Goal: Task Accomplishment & Management: Manage account settings

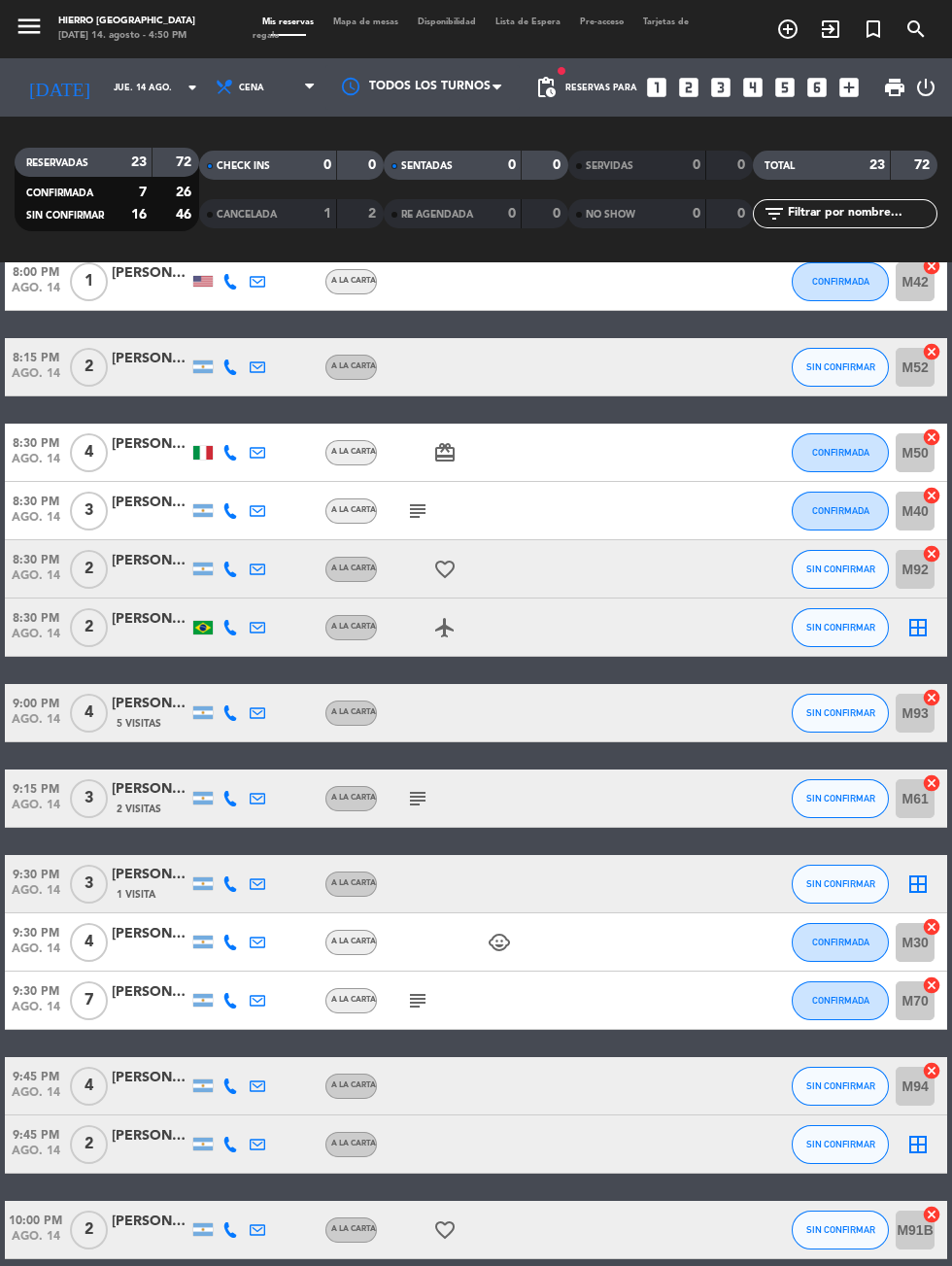
scroll to position [630, 0]
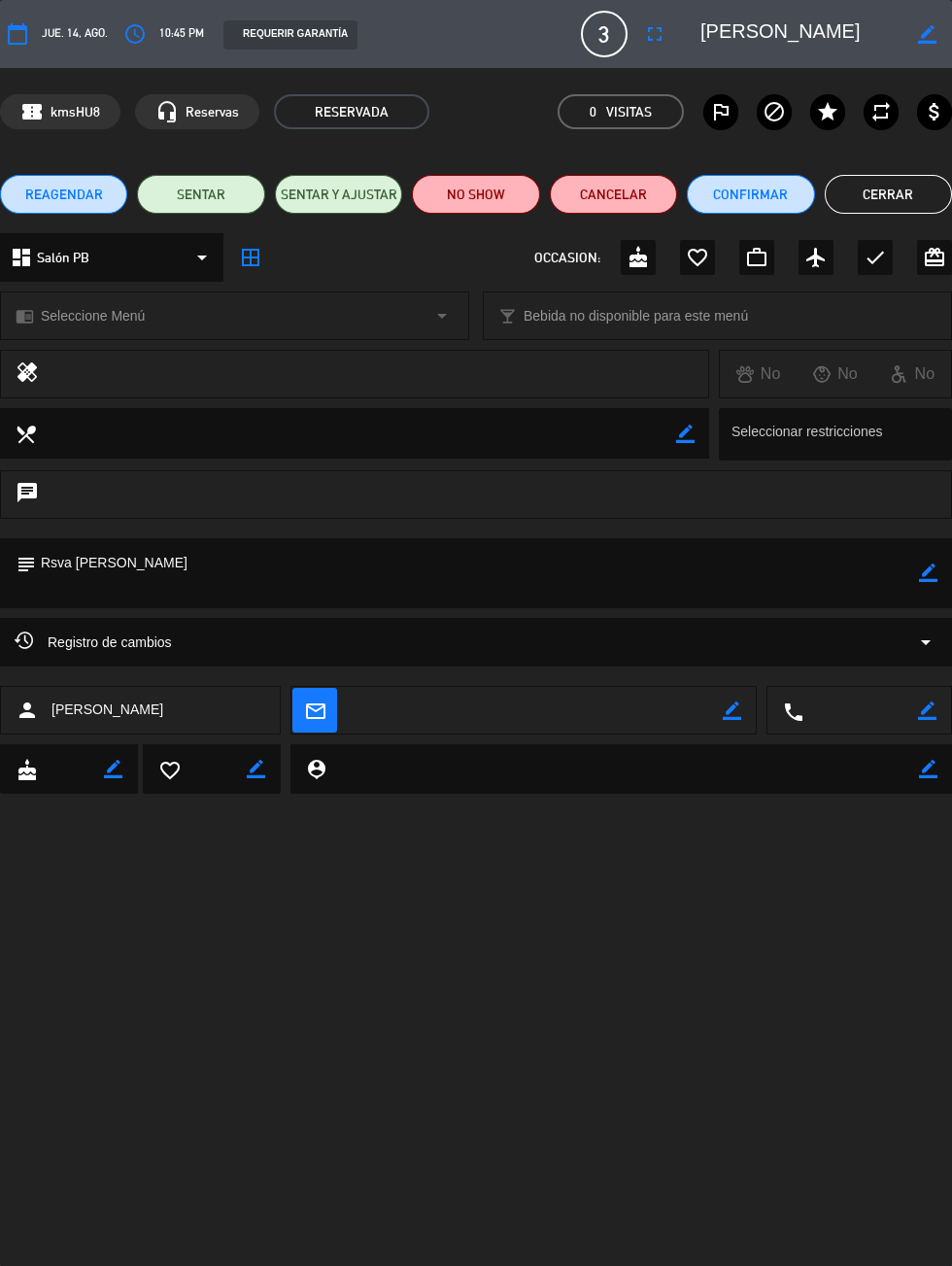
click at [924, 581] on icon "border_color" at bounding box center [928, 573] width 18 height 19
click at [0, 0] on div at bounding box center [0, 0] width 0 height 0
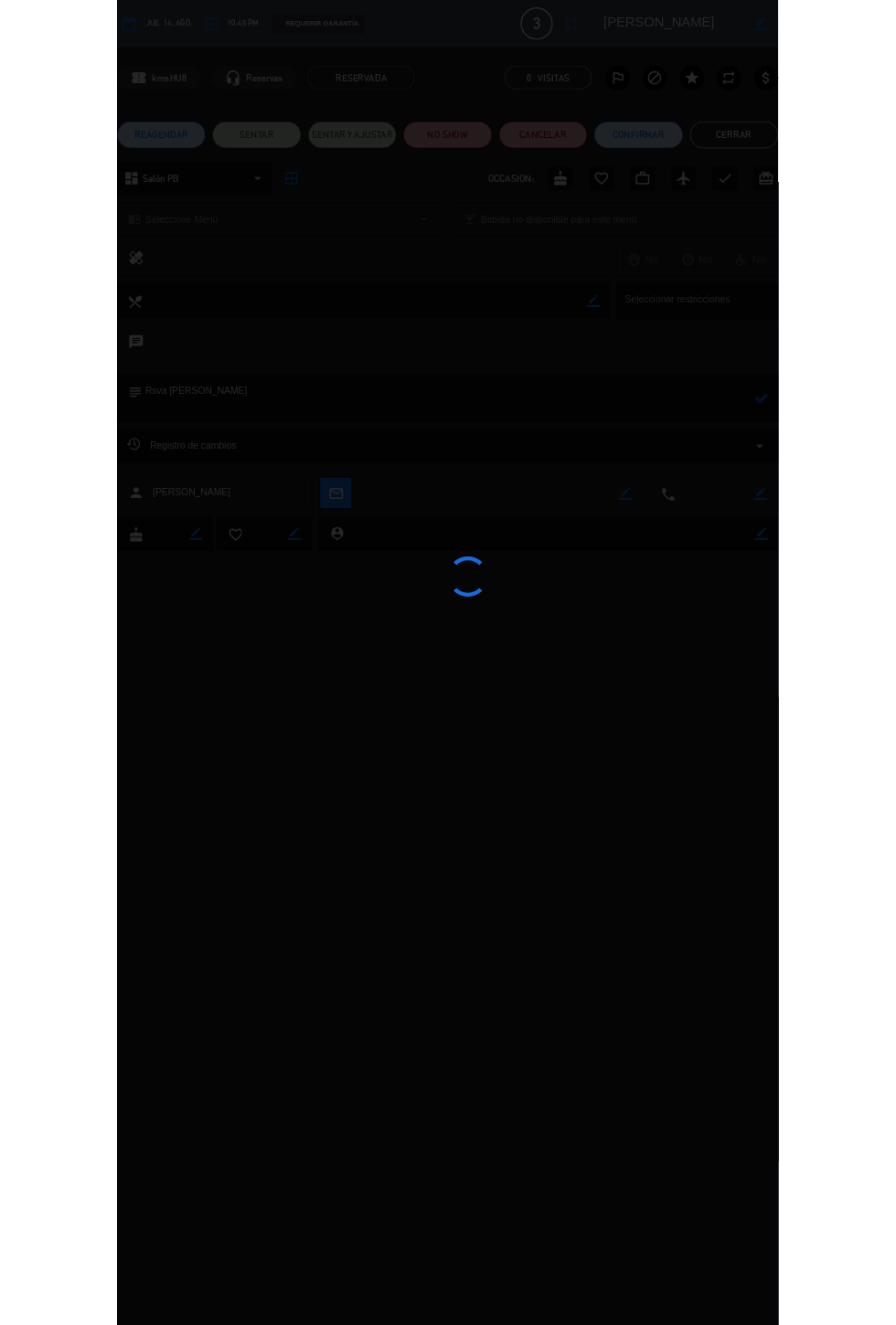
scroll to position [123, 0]
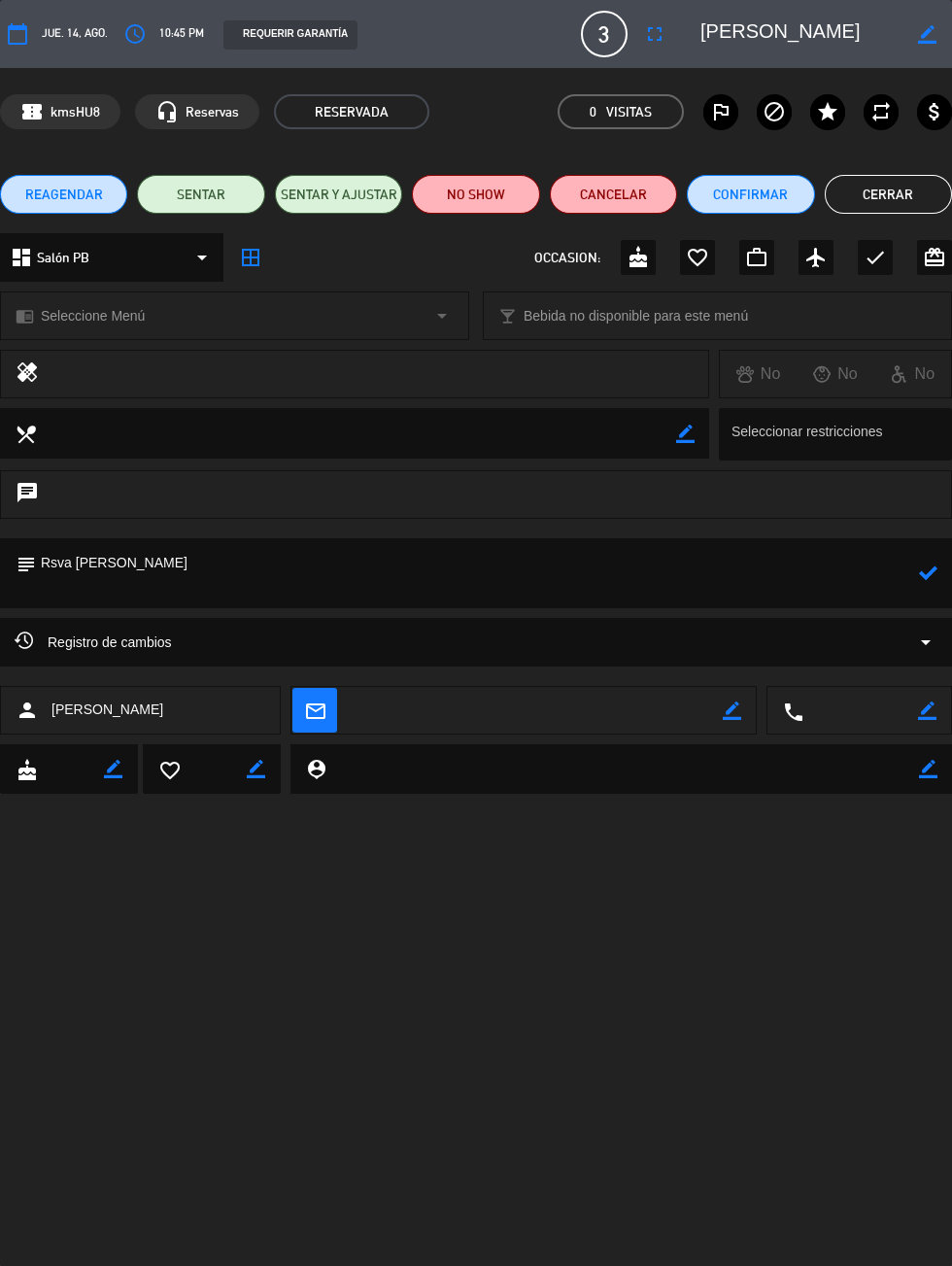
click at [936, 575] on icon at bounding box center [928, 573] width 18 height 19
click at [936, 25] on icon "border_color" at bounding box center [927, 34] width 18 height 19
click at [0, 0] on div at bounding box center [0, 0] width 0 height 0
click at [853, 36] on textarea at bounding box center [800, 34] width 201 height 35
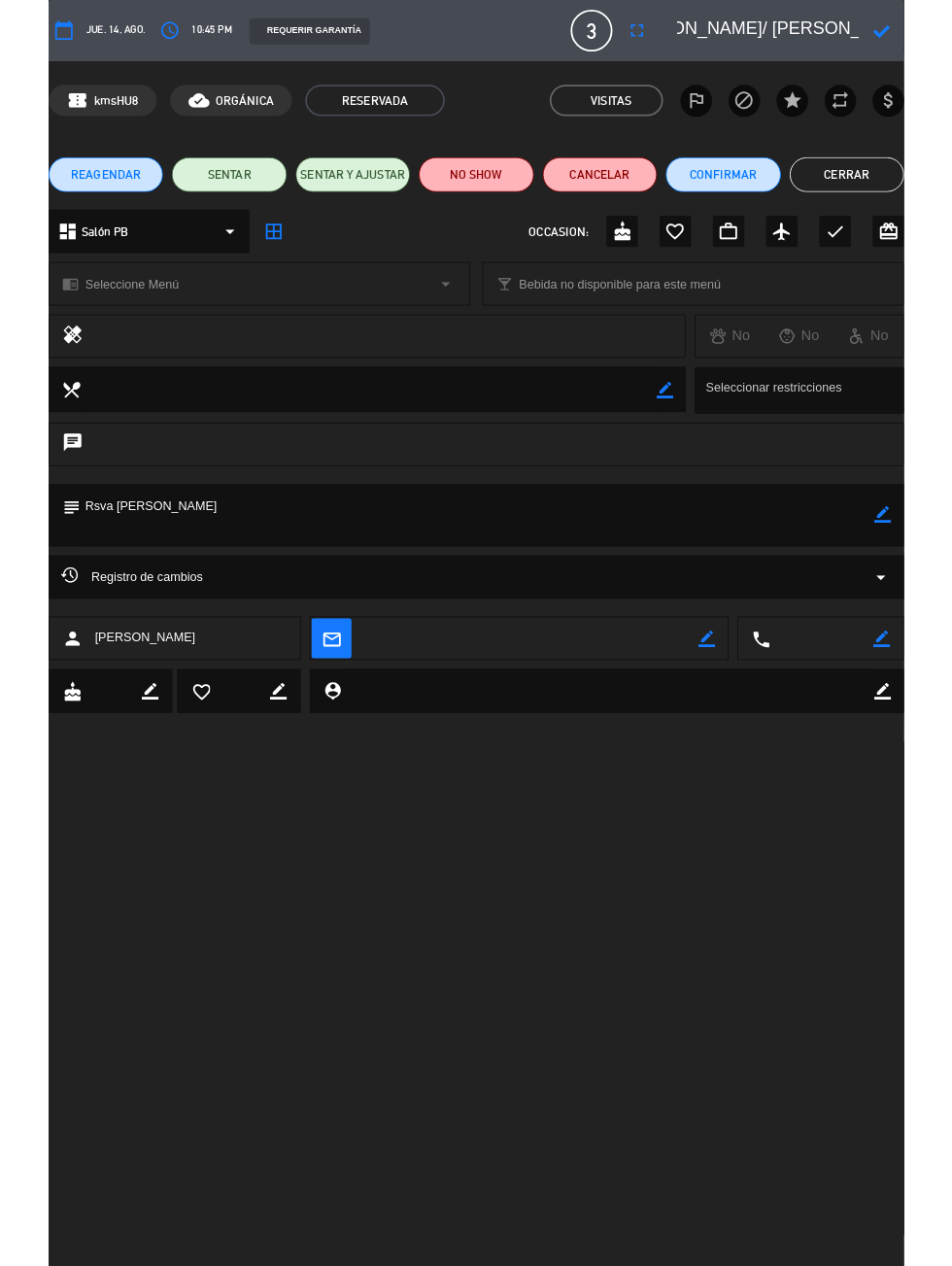
scroll to position [0, 101]
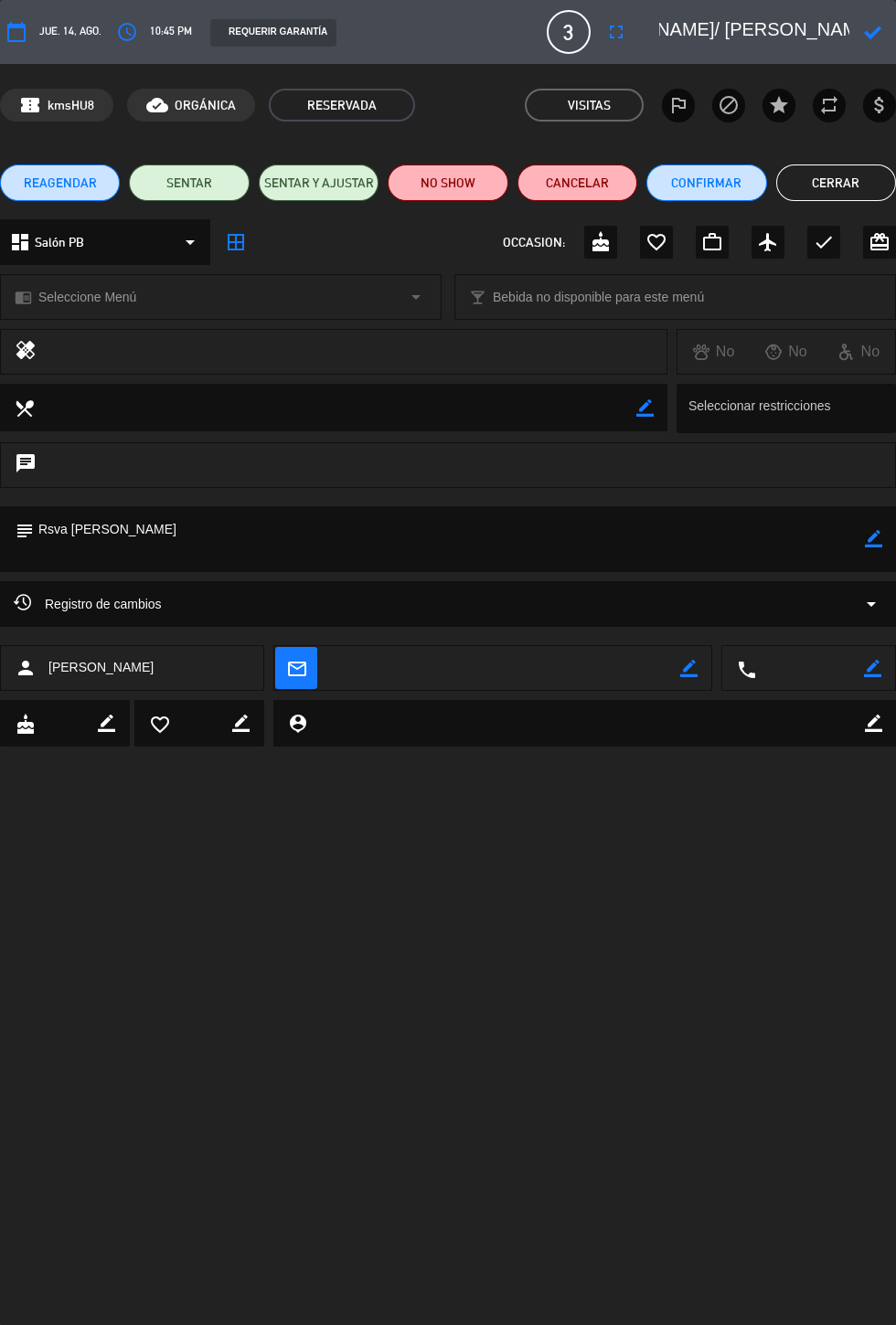
click at [879, 40] on icon at bounding box center [872, 32] width 17 height 17
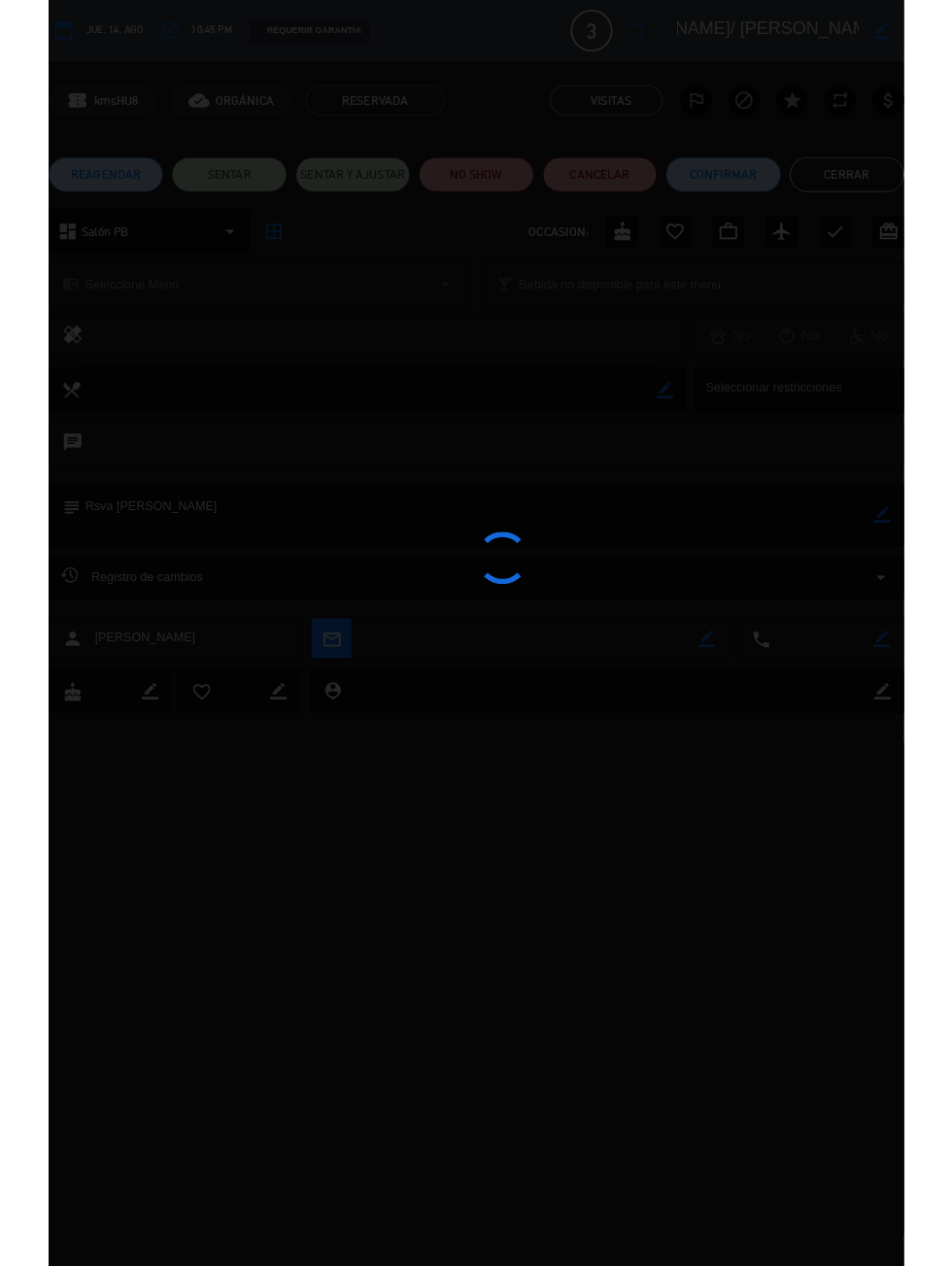
scroll to position [0, 97]
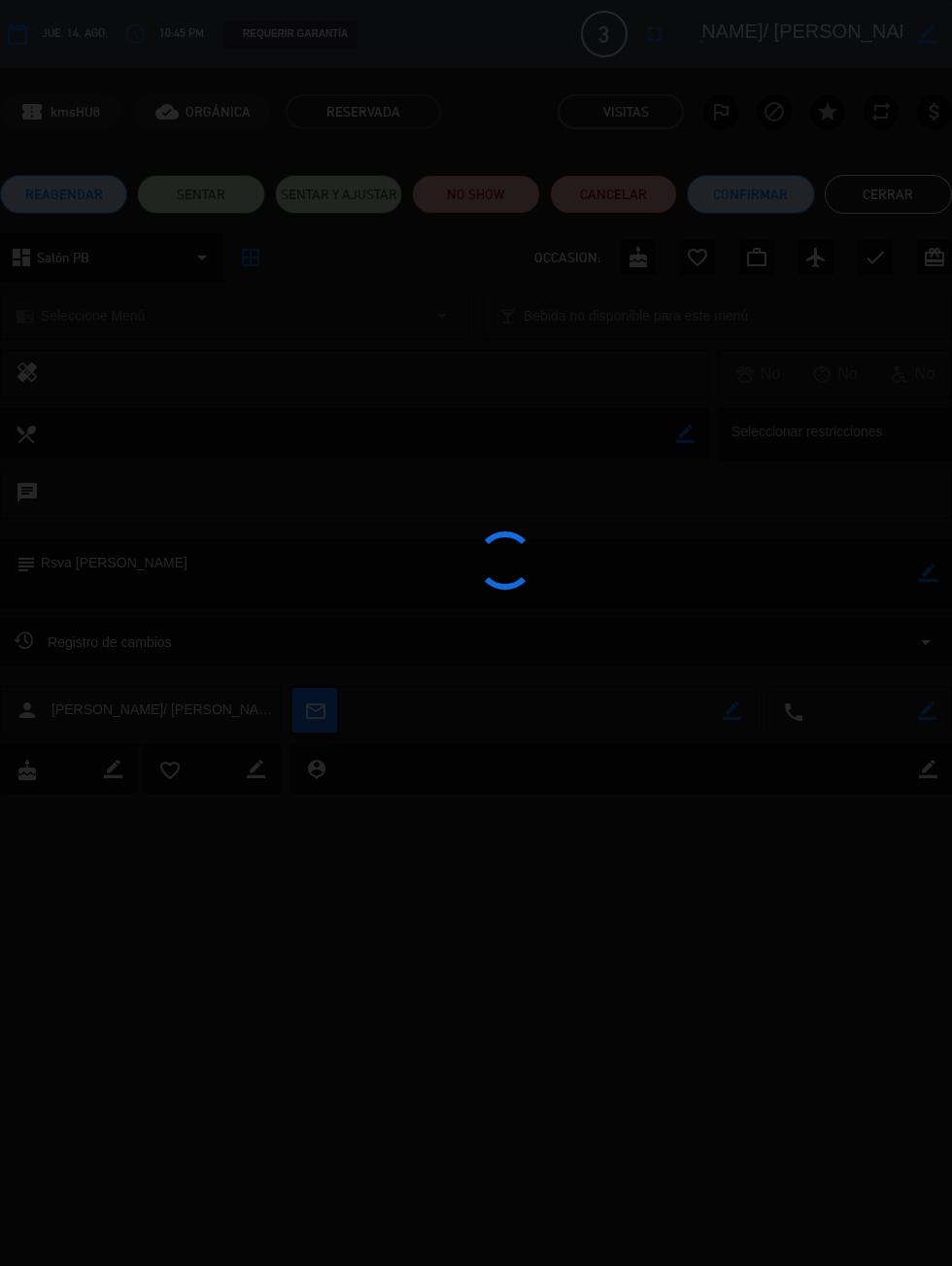
type textarea "[PERSON_NAME]/ [PERSON_NAME]"
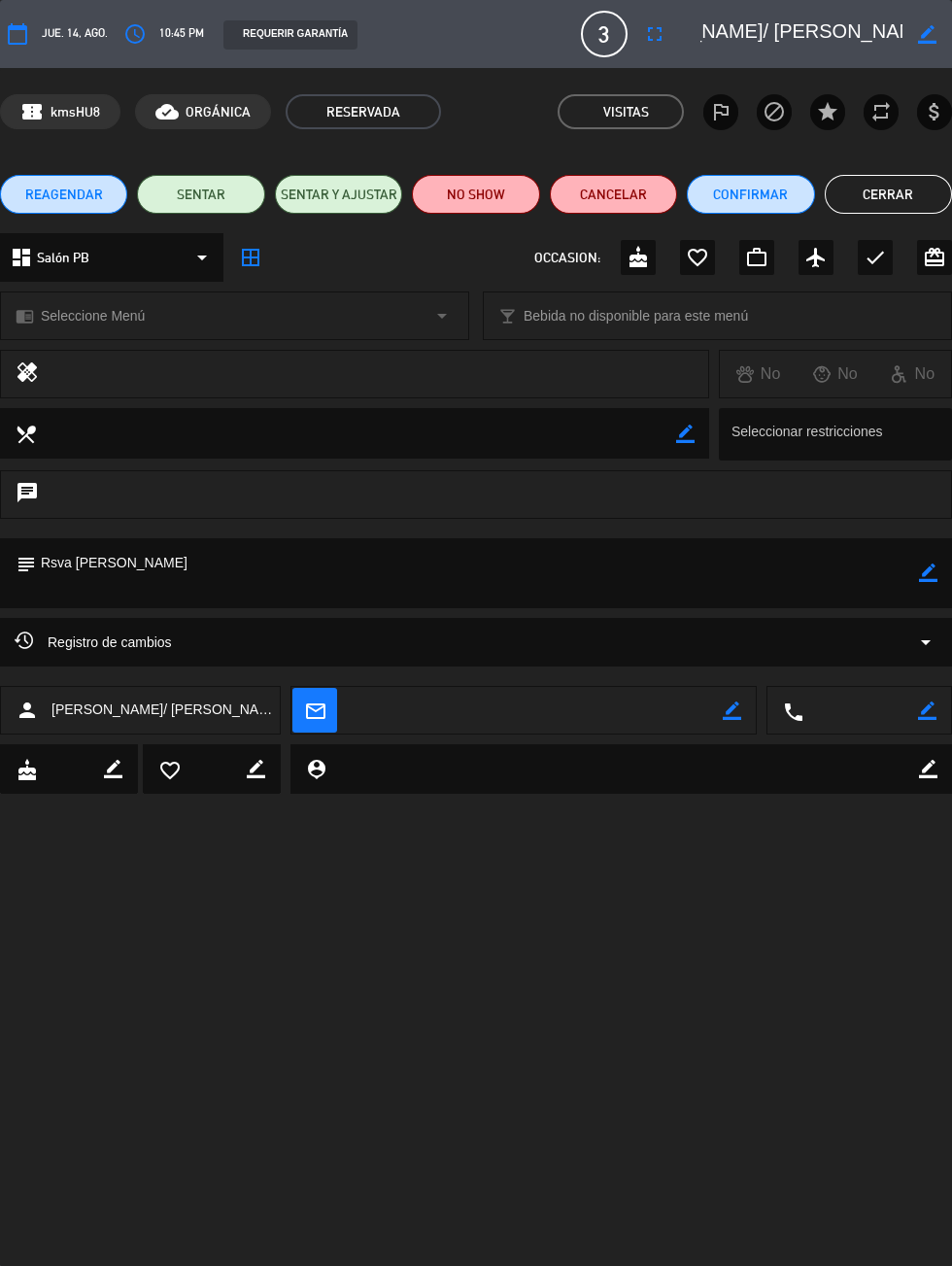
click at [933, 188] on button "Cerrar" at bounding box center [888, 195] width 128 height 39
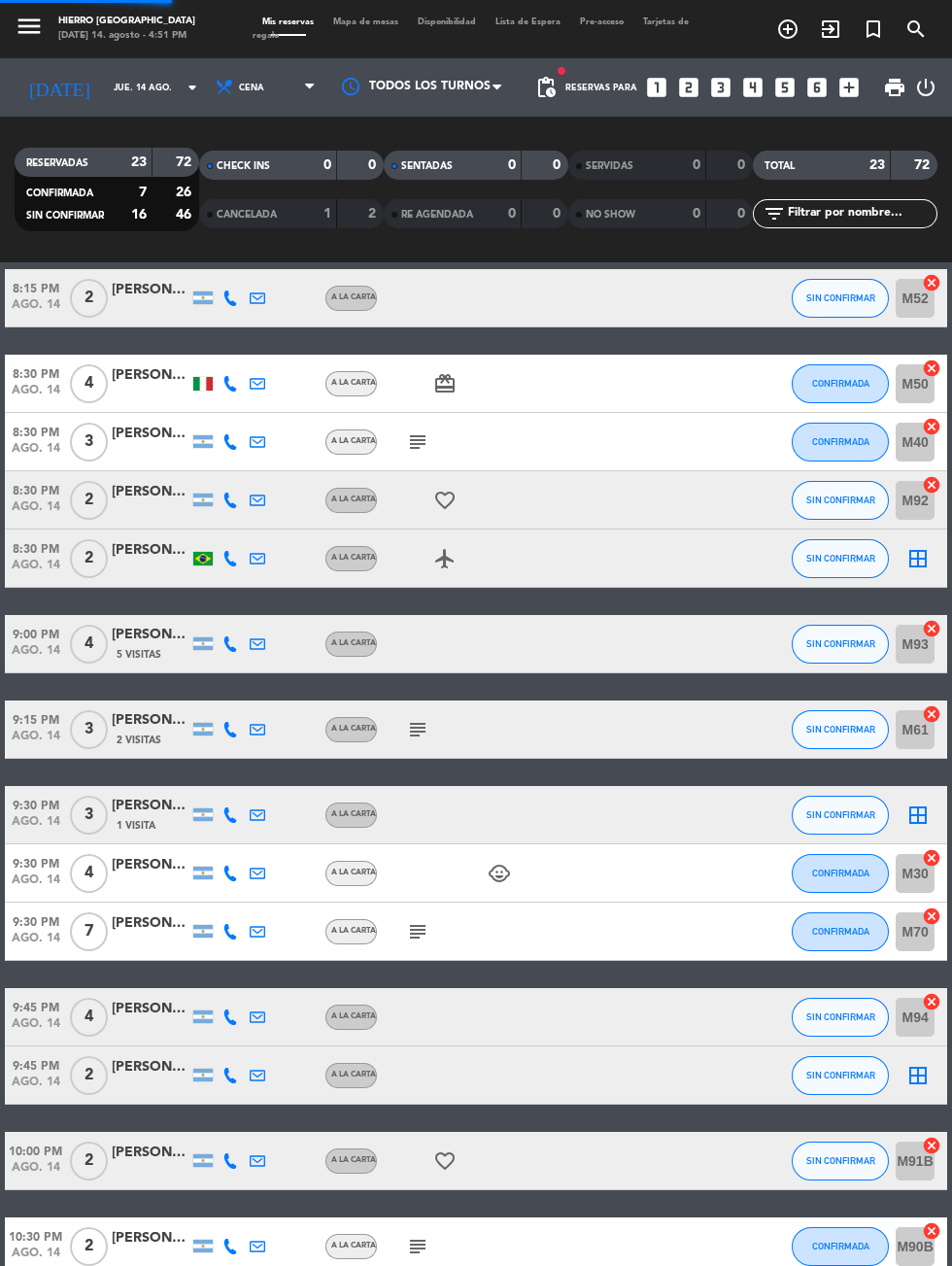
scroll to position [0, 0]
click at [268, 72] on span "Cena" at bounding box center [267, 88] width 117 height 43
click at [247, 167] on div "menu Hierro [PERSON_NAME] [DATE] 14. agosto - 5:00 PM Mis reservas Mapa de mesa…" at bounding box center [476, 130] width 952 height 262
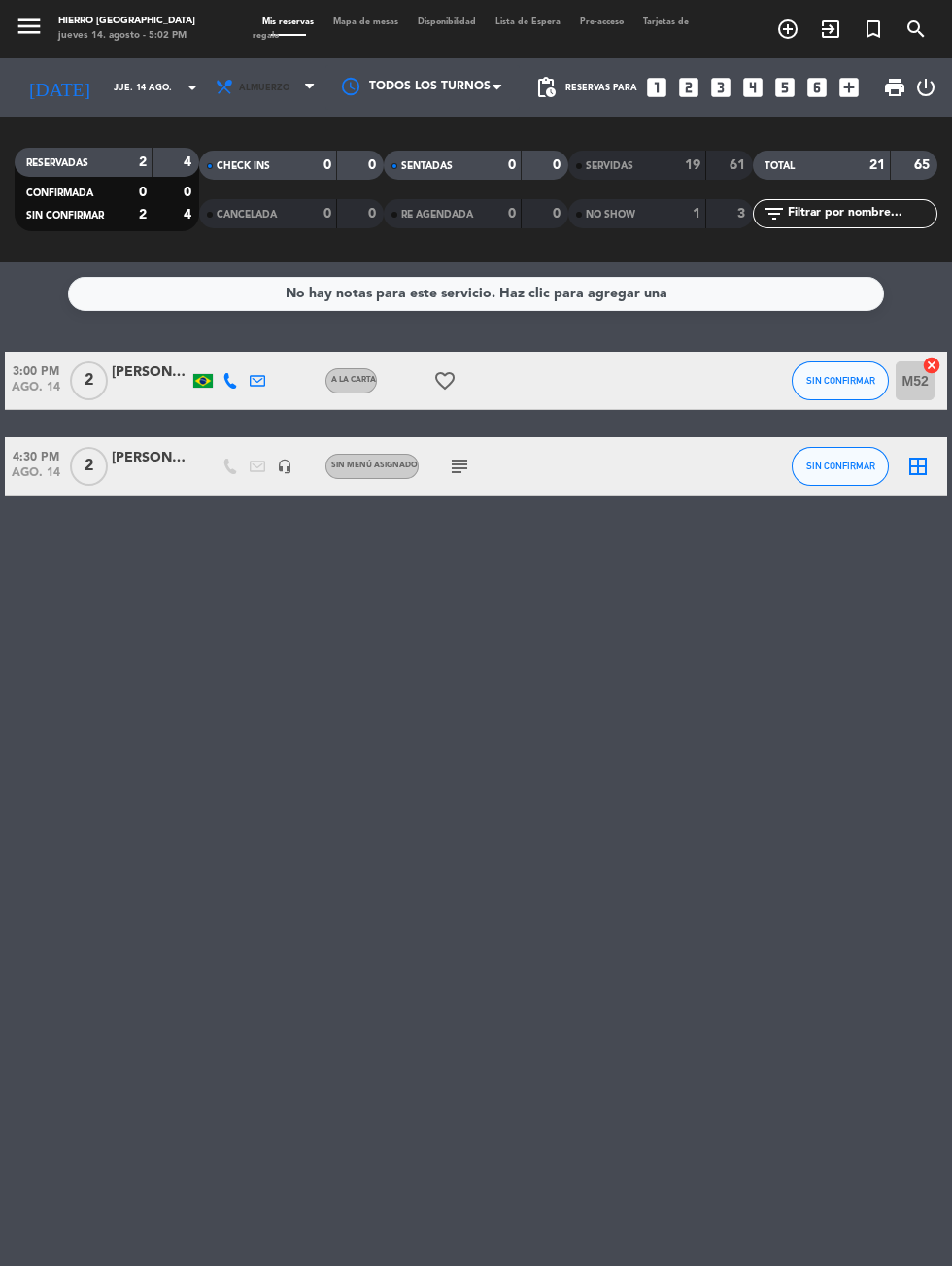
click at [212, 71] on span "Almuerzo" at bounding box center [267, 88] width 117 height 43
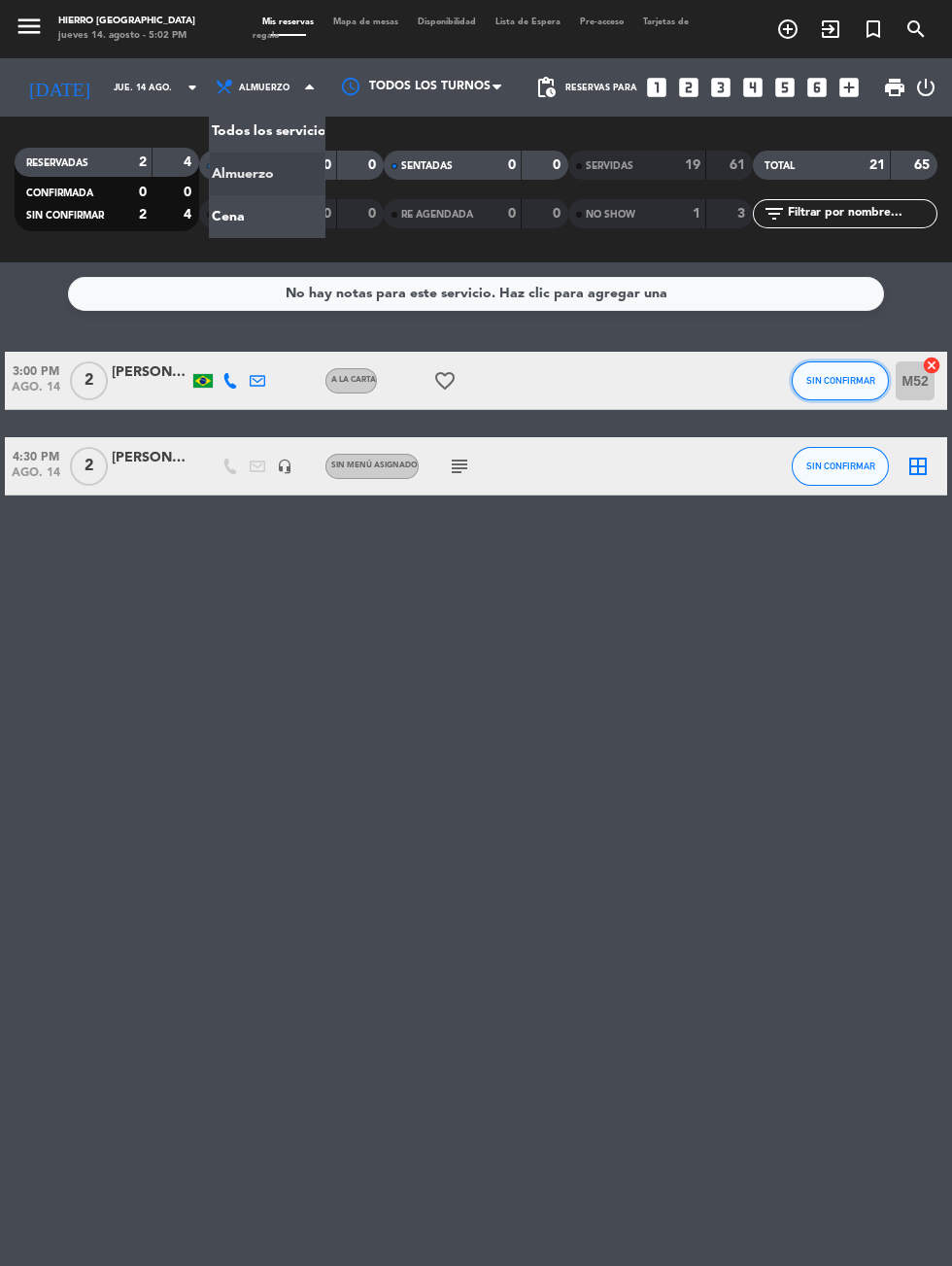
click at [843, 380] on span "SIN CONFIRMAR" at bounding box center [840, 380] width 69 height 11
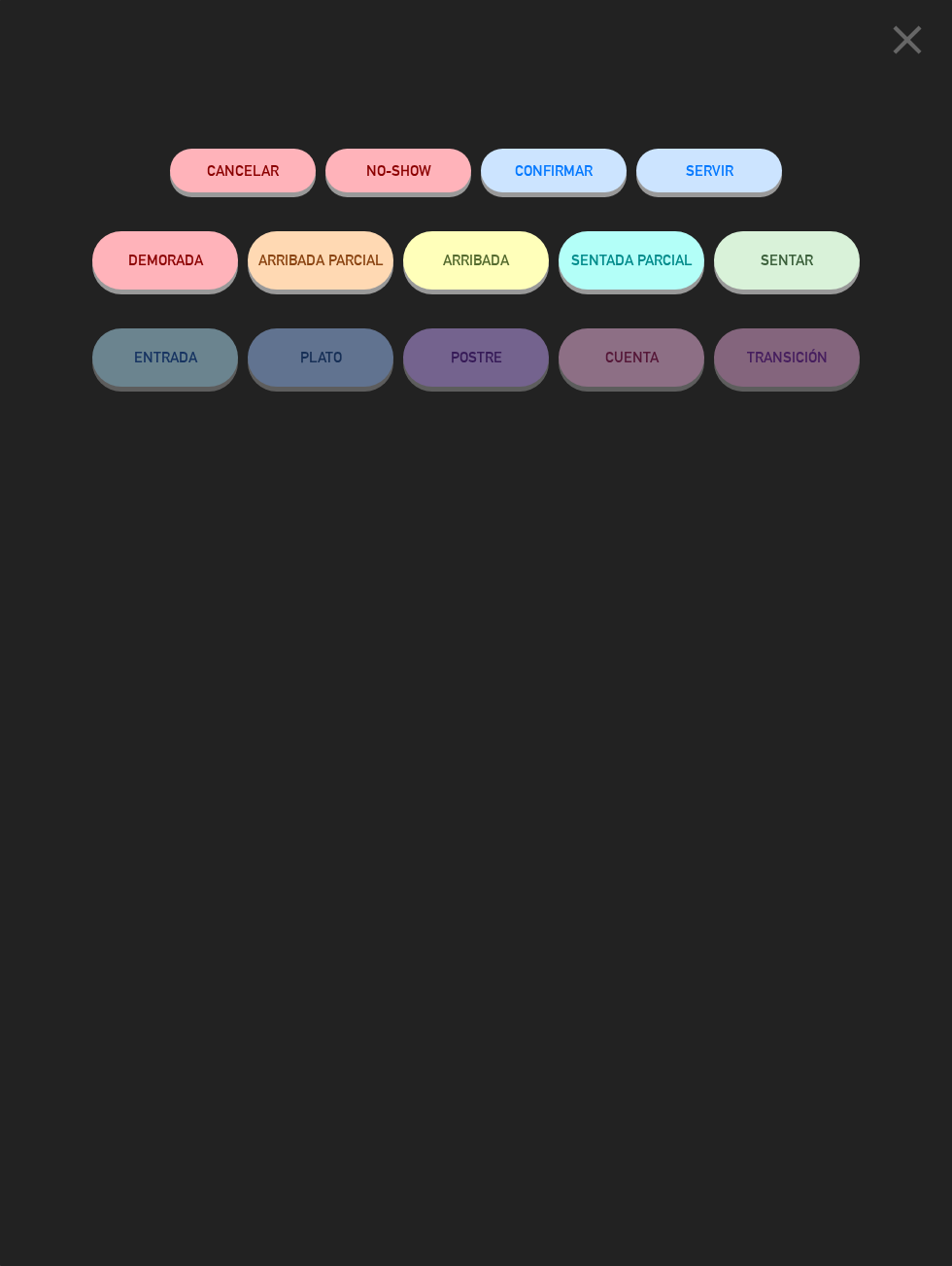
click at [387, 170] on button "NO-SHOW" at bounding box center [398, 170] width 146 height 44
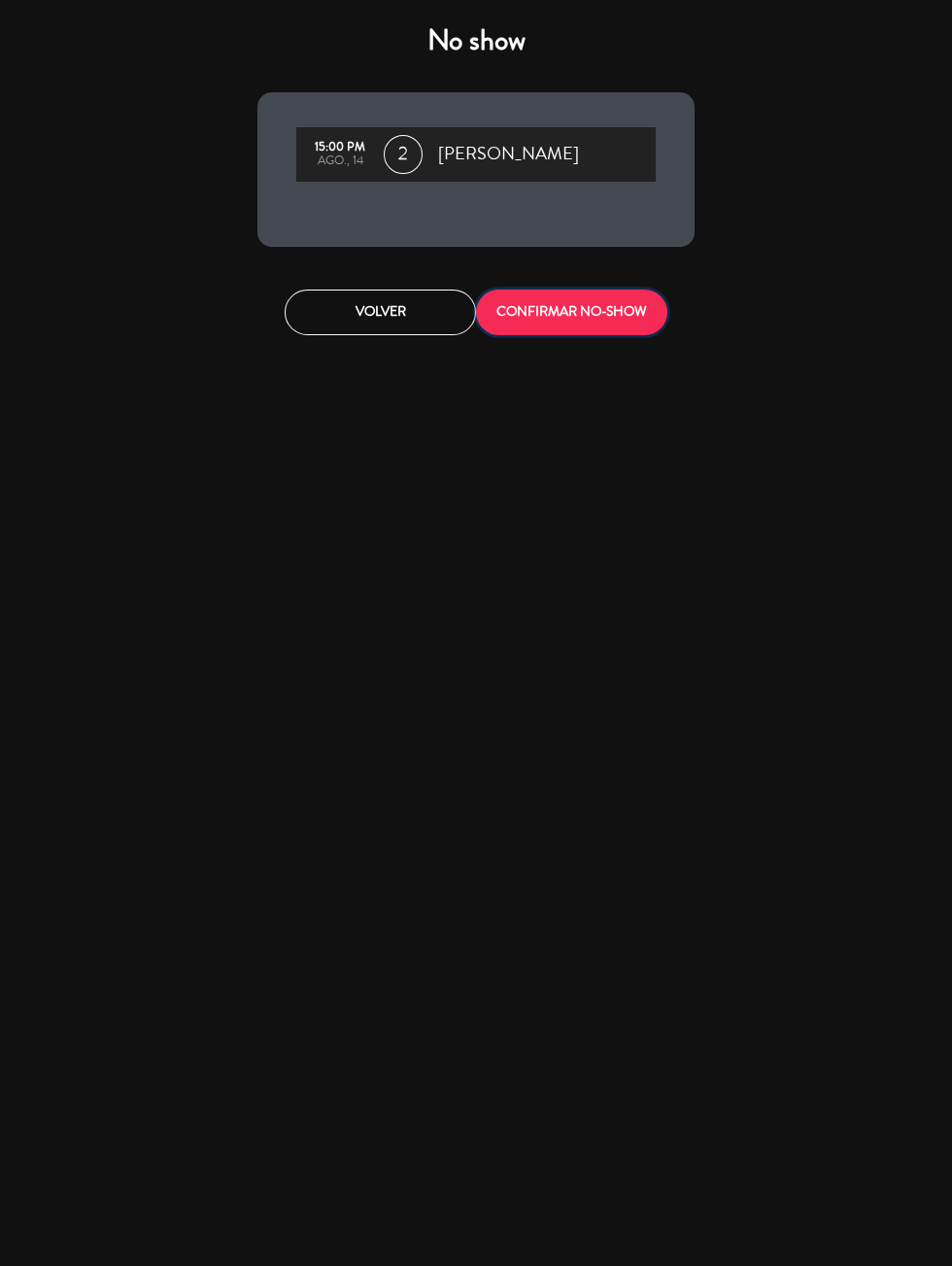
click at [580, 320] on button "CONFIRMAR NO-SHOW" at bounding box center [571, 312] width 192 height 46
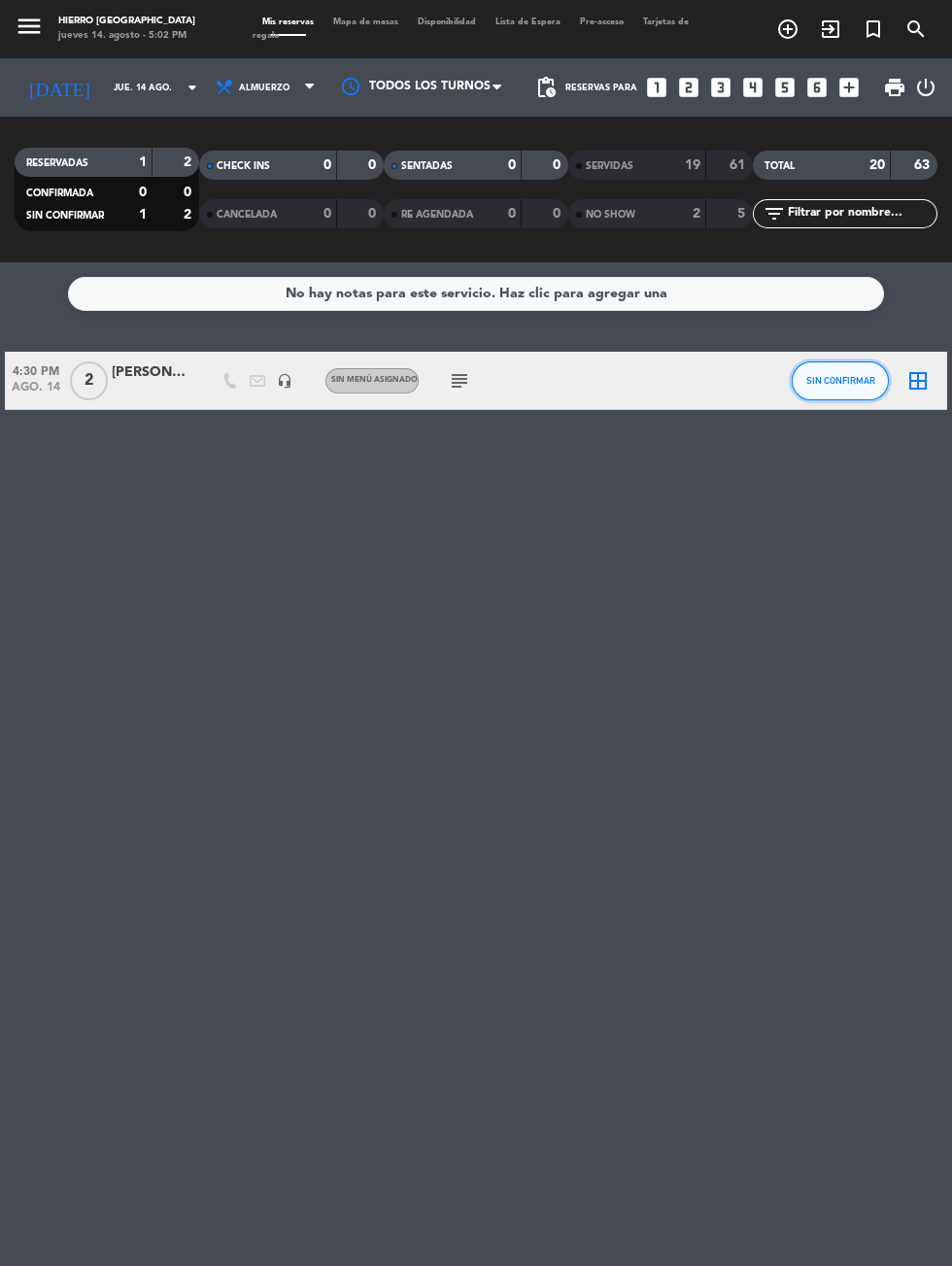
click at [818, 391] on button "SIN CONFIRMAR" at bounding box center [840, 381] width 97 height 39
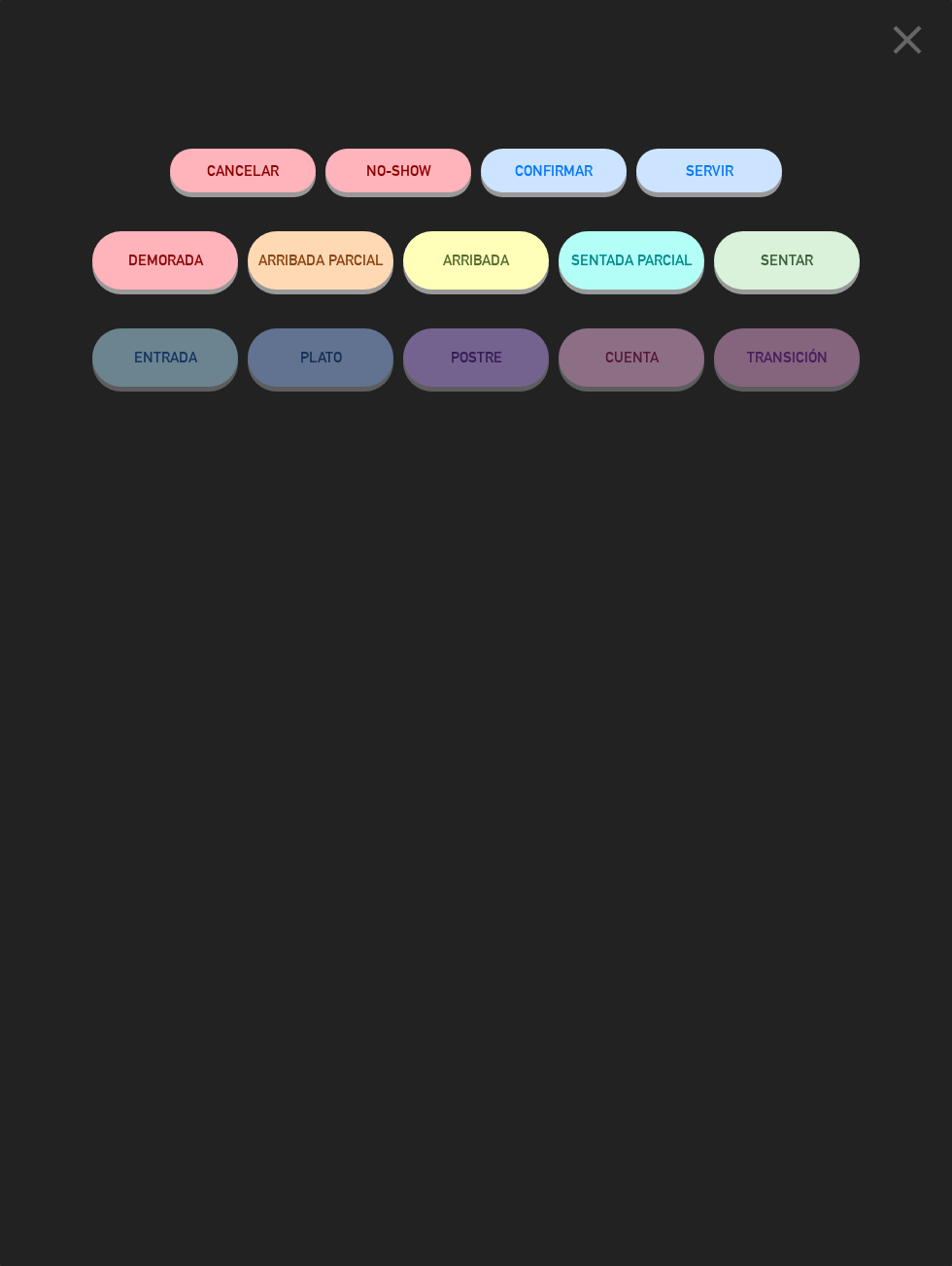
click at [776, 278] on button "SENTAR" at bounding box center [787, 260] width 146 height 58
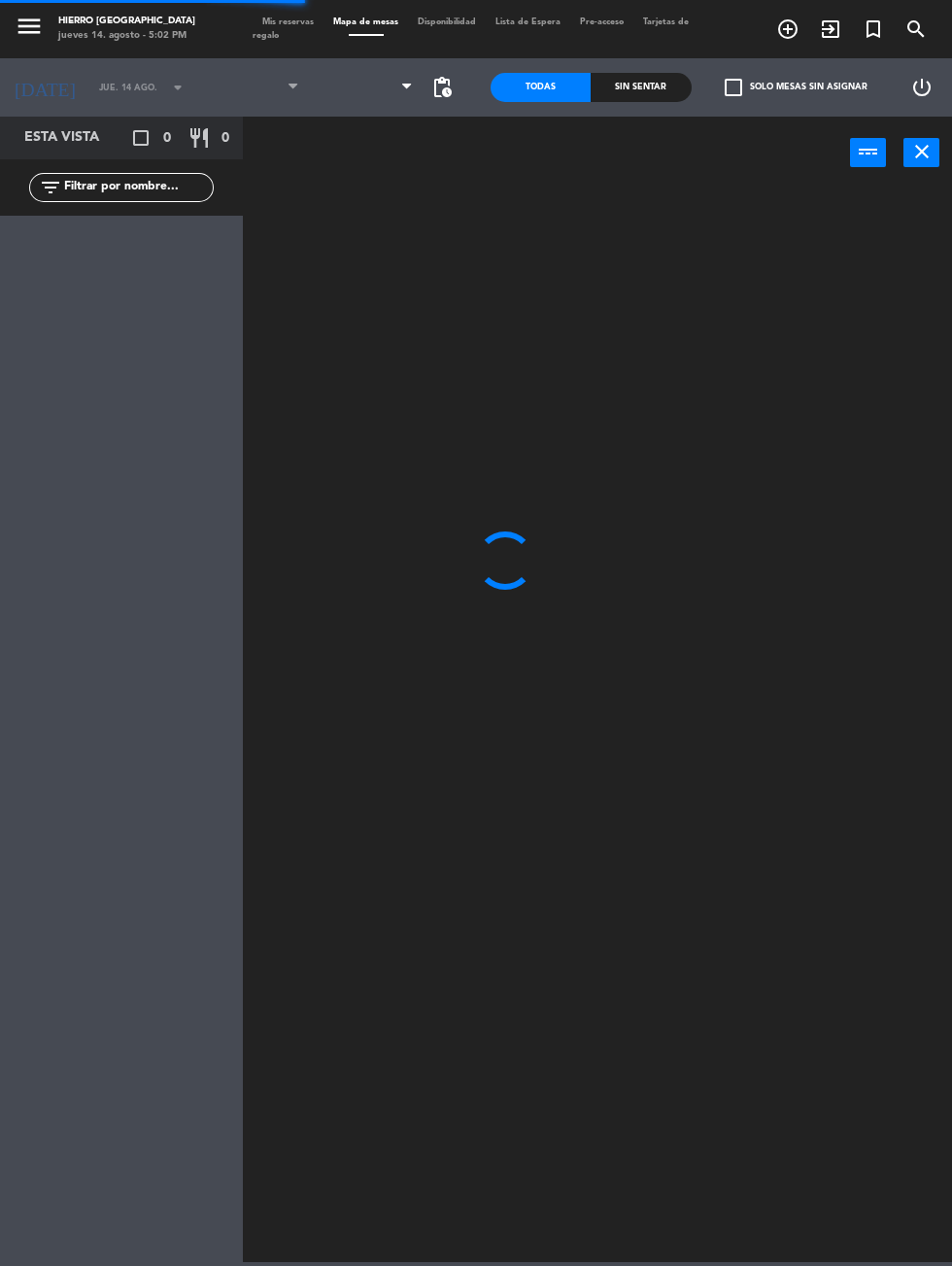
click at [331, 94] on span at bounding box center [366, 88] width 115 height 43
click at [357, 86] on span at bounding box center [366, 88] width 115 height 43
click at [370, 101] on span "Primer Piso" at bounding box center [366, 88] width 115 height 43
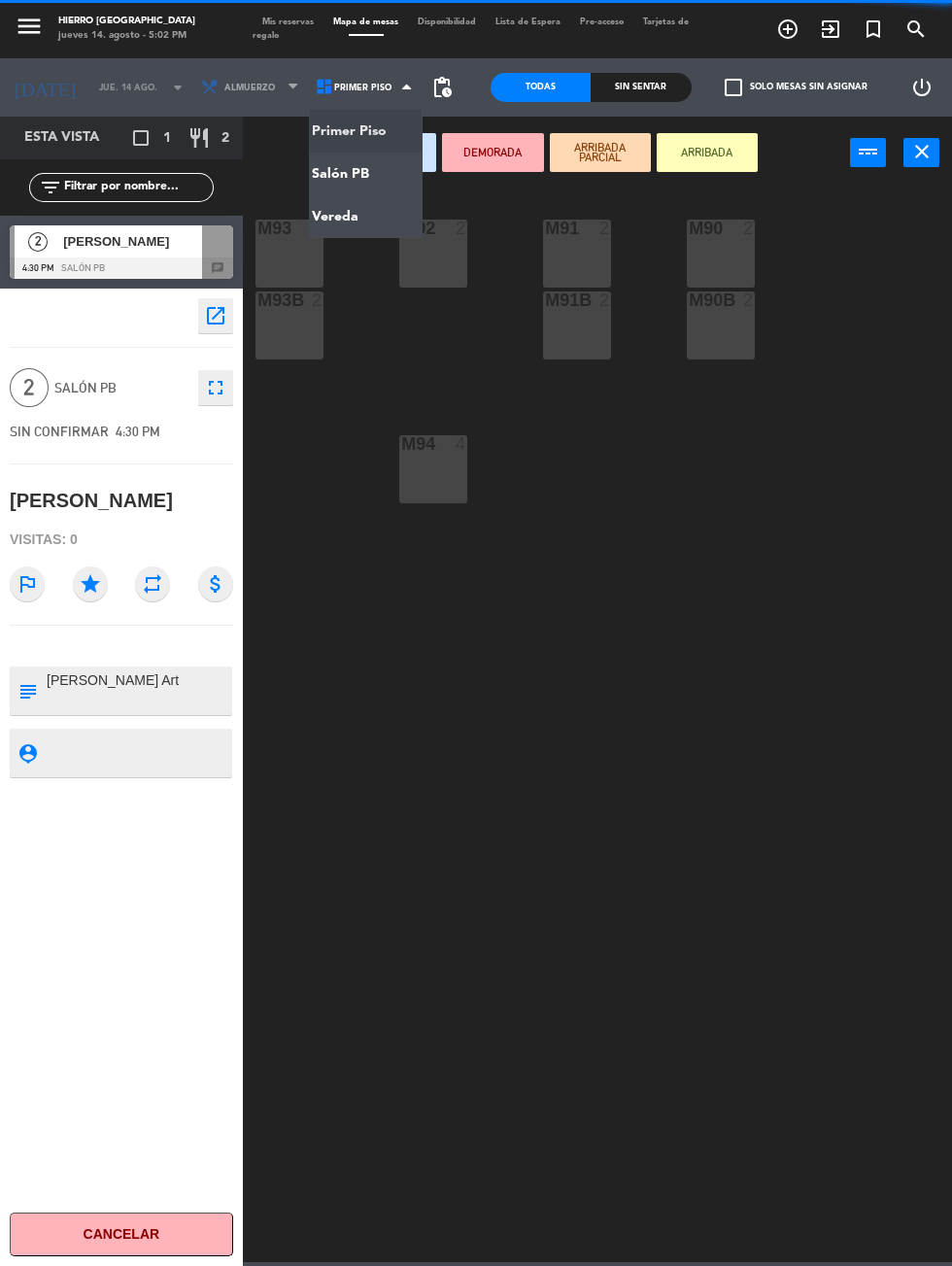
click at [351, 181] on ng-component "menu Hierro [PERSON_NAME] [DATE] 14. agosto - 5:02 PM Mis reservas Mapa de mesa…" at bounding box center [476, 631] width 952 height 1262
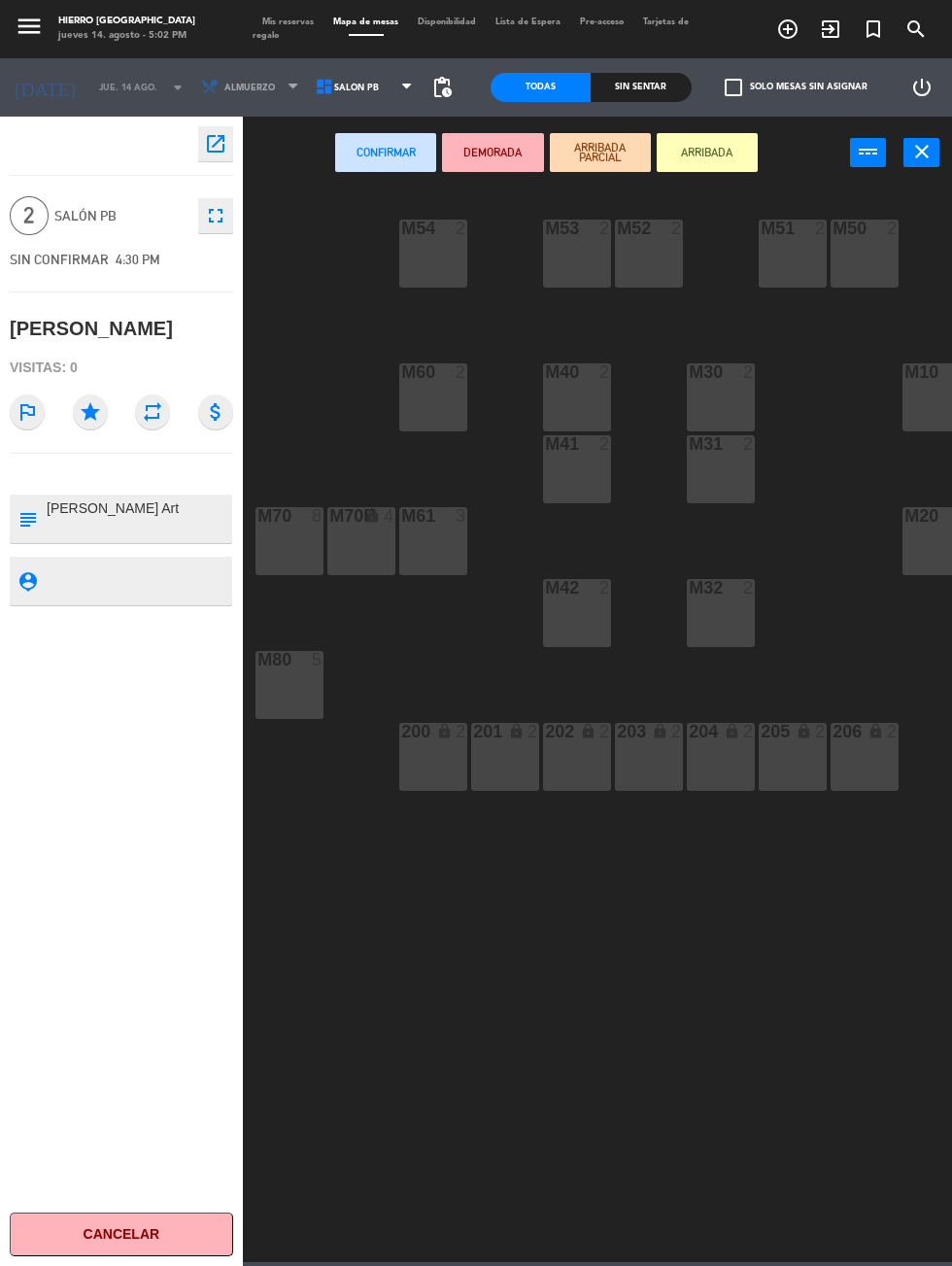
click at [550, 269] on div "M53 2" at bounding box center [577, 253] width 68 height 68
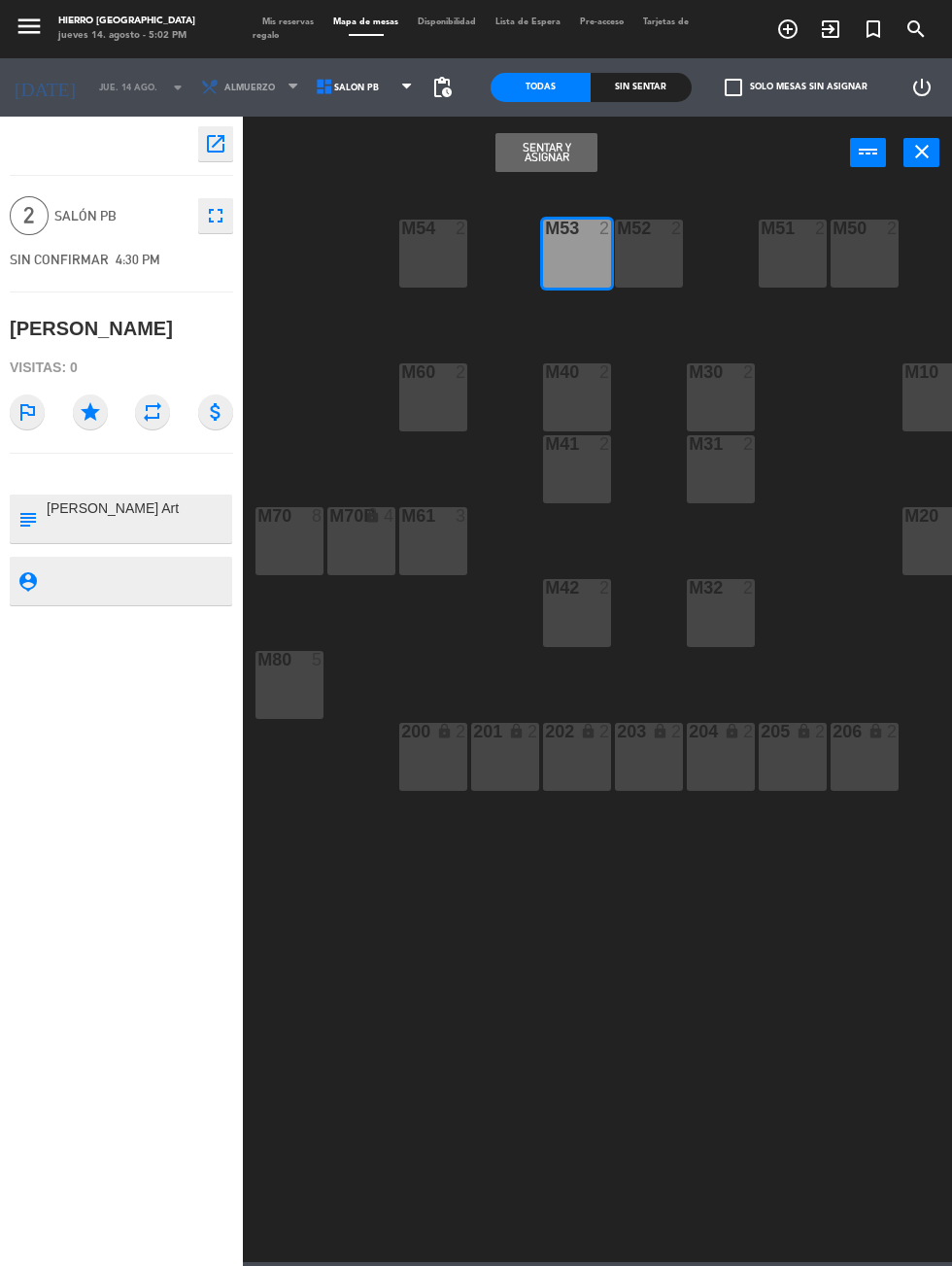
click at [532, 149] on button "Sentar y Asignar" at bounding box center [546, 153] width 101 height 39
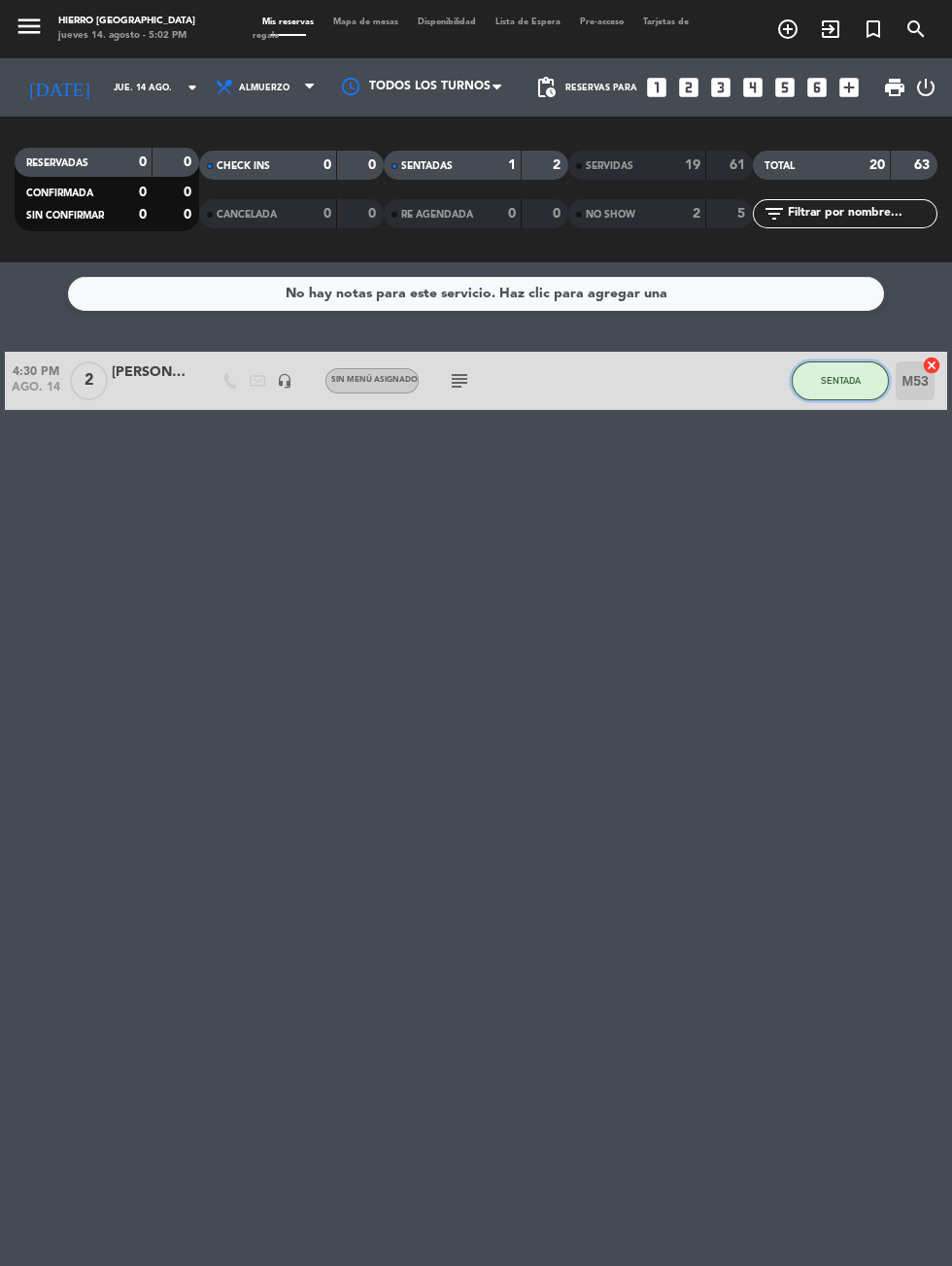
click at [852, 388] on button "SENTADA" at bounding box center [840, 381] width 97 height 39
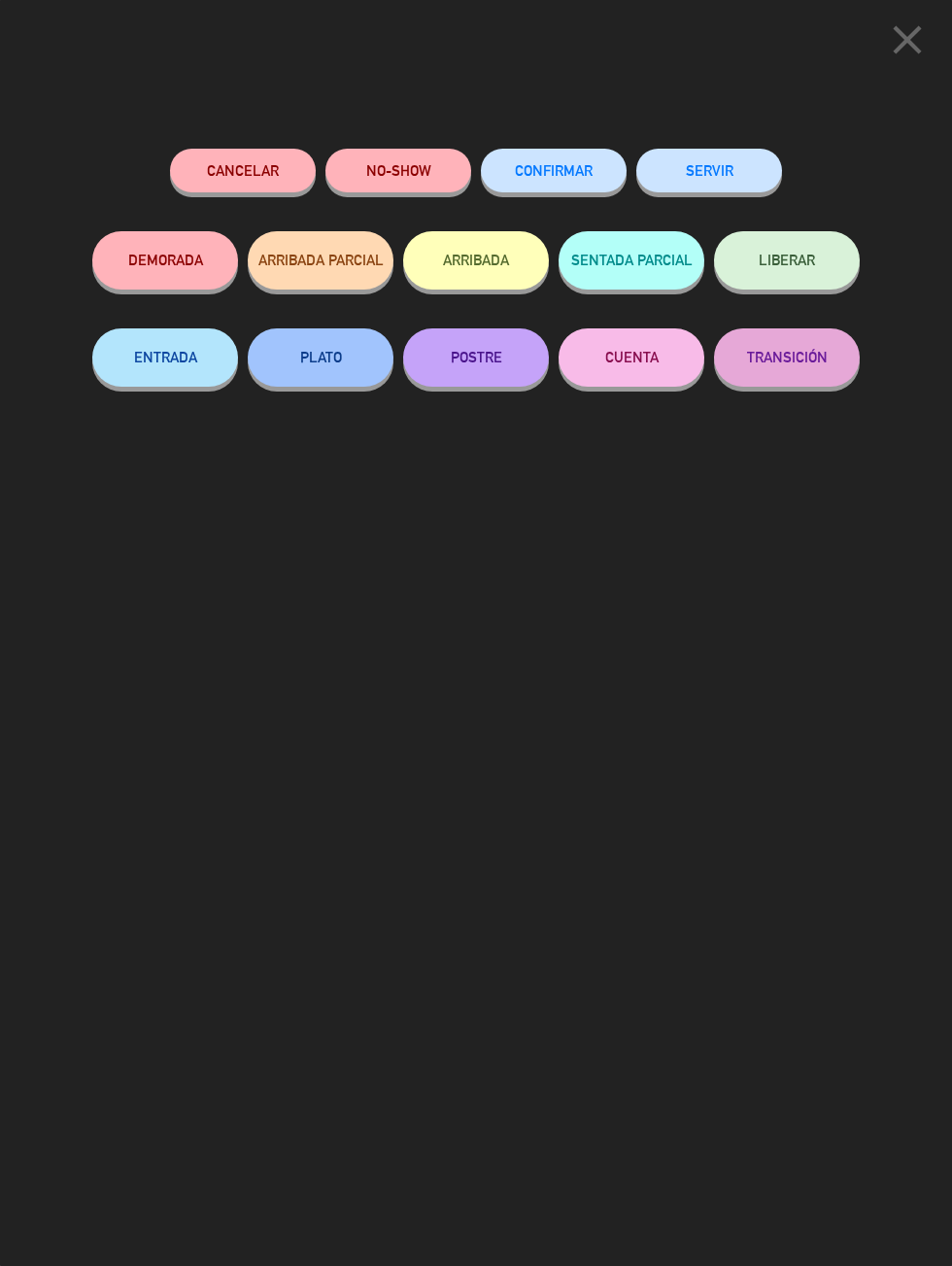
click at [751, 167] on button "SERVIR" at bounding box center [709, 170] width 146 height 44
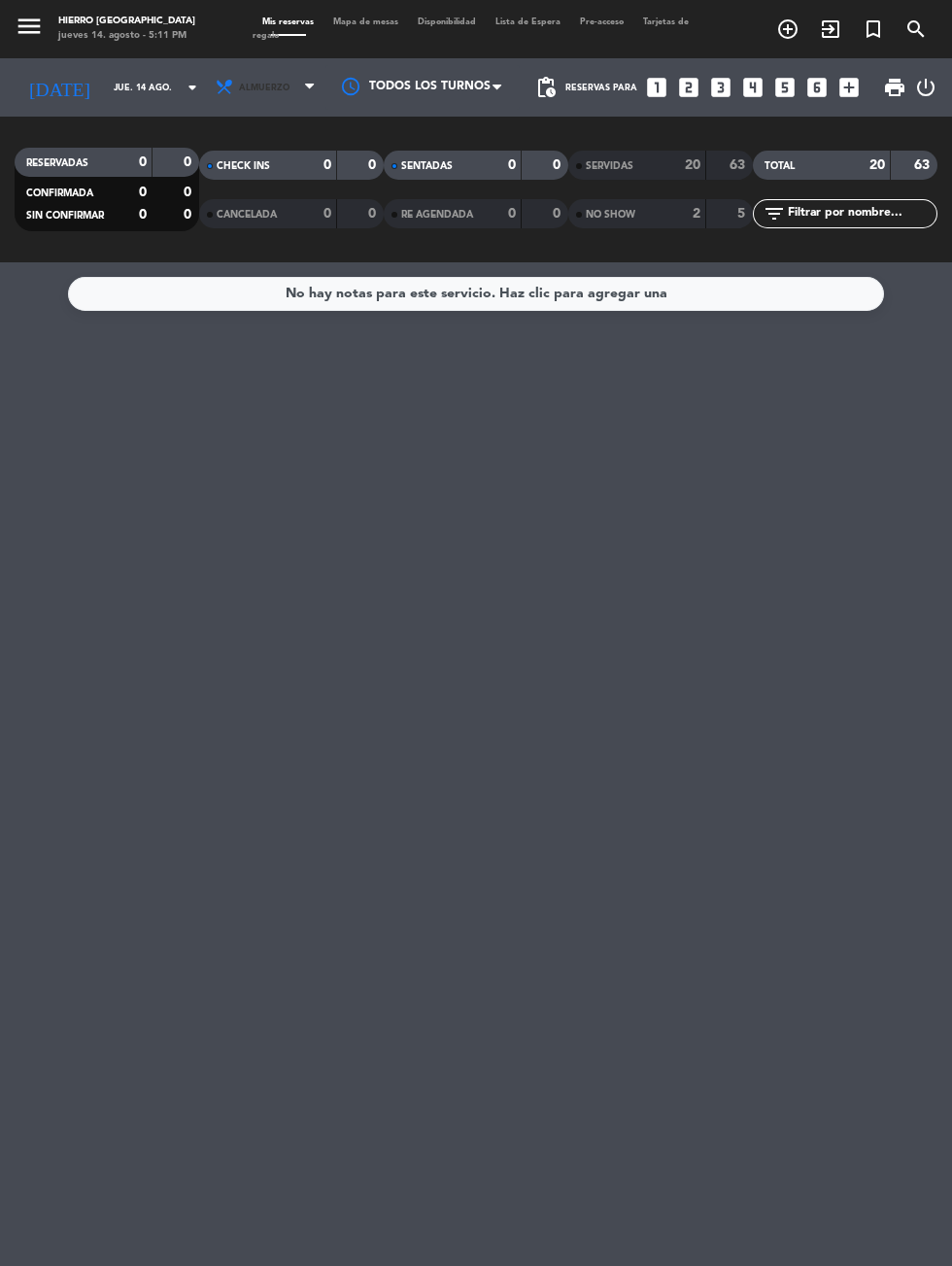
click at [252, 104] on span "Almuerzo" at bounding box center [267, 88] width 117 height 43
click at [221, 223] on div "menu Hierro [PERSON_NAME] [DATE] 14. agosto - 5:11 PM Mis reservas Mapa de mesa…" at bounding box center [476, 130] width 952 height 262
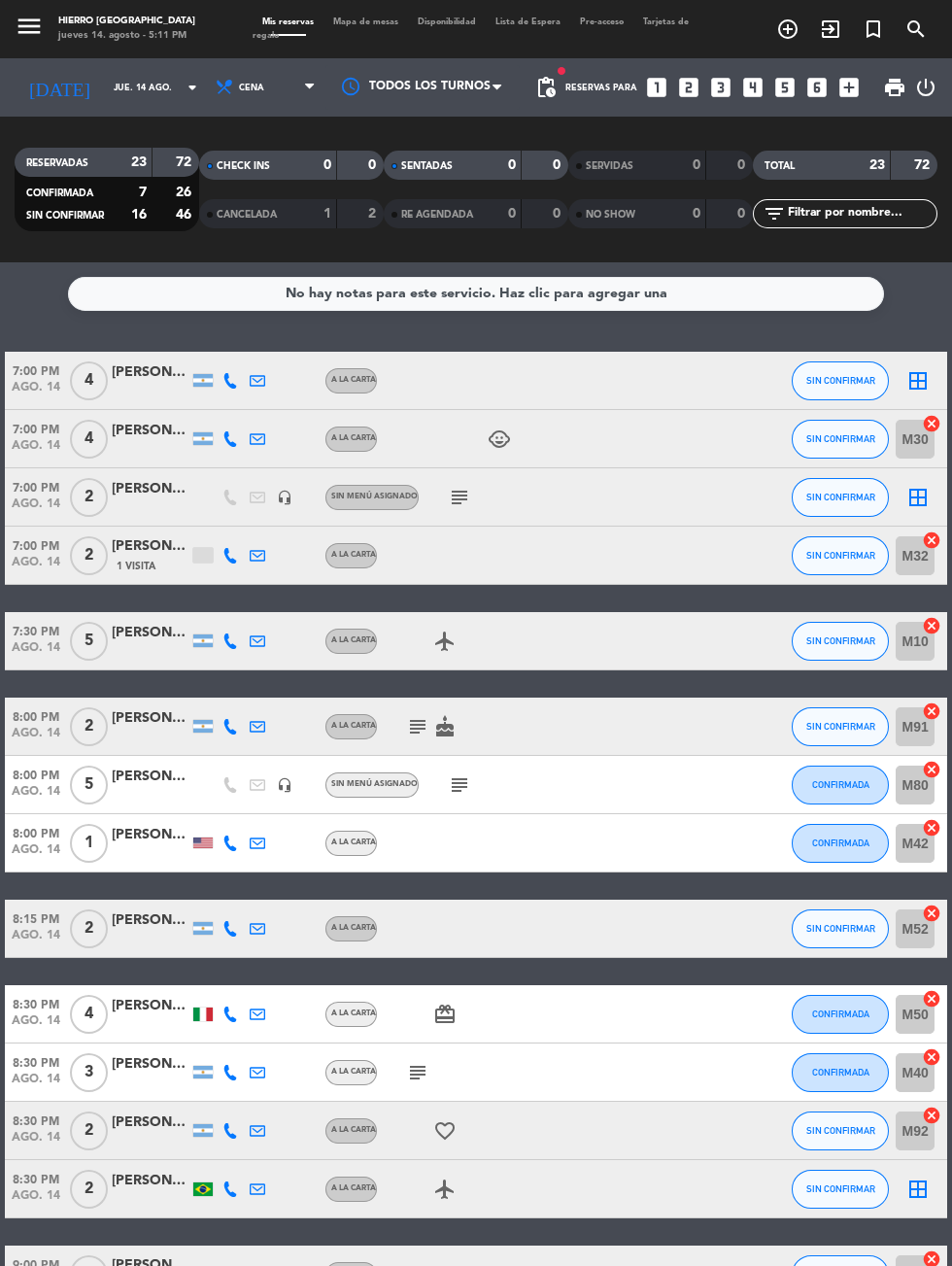
click at [456, 489] on icon "subject" at bounding box center [459, 498] width 23 height 23
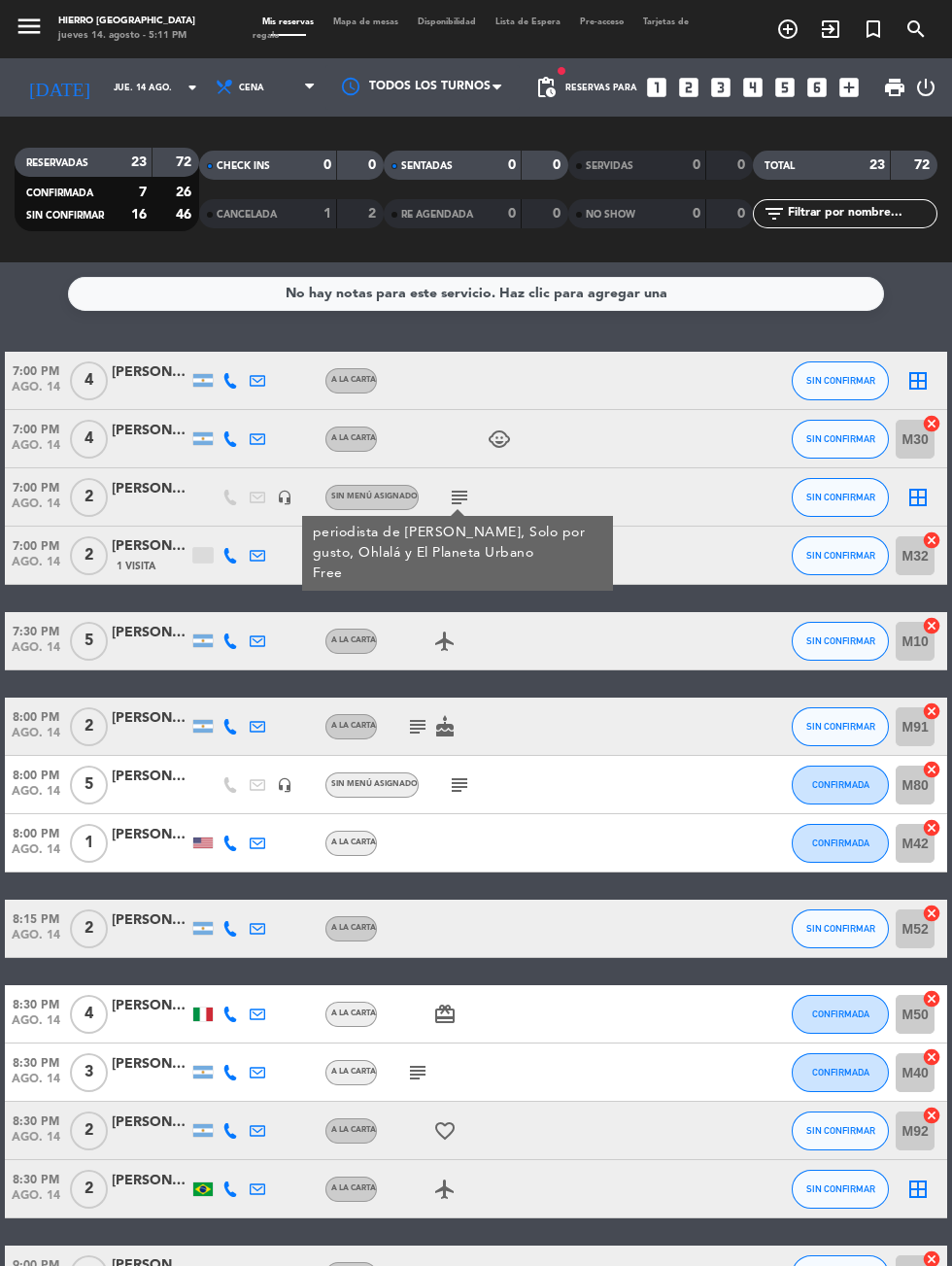
click at [410, 728] on icon "subject" at bounding box center [418, 726] width 23 height 23
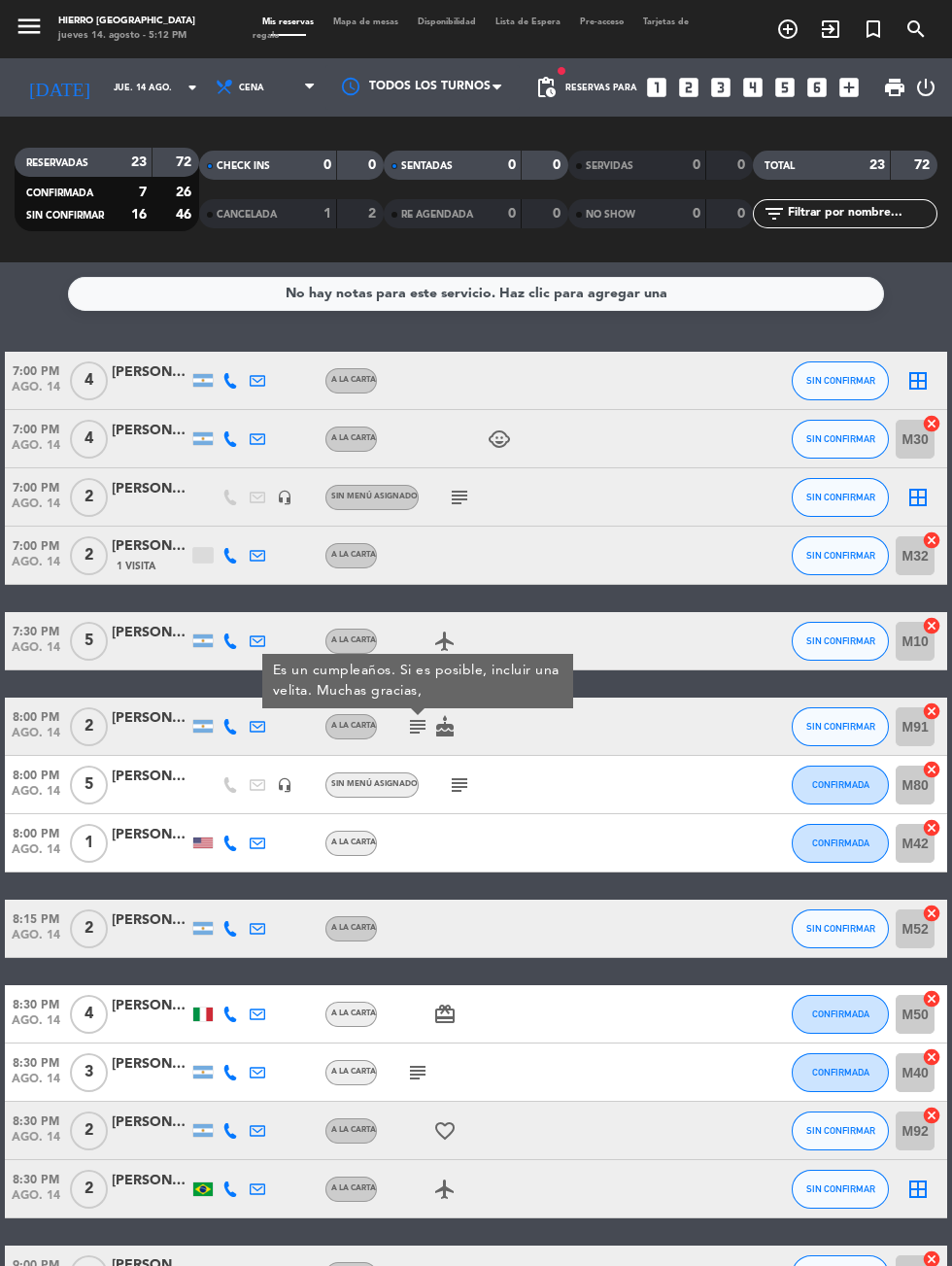
click at [458, 782] on icon "subject" at bounding box center [459, 785] width 23 height 23
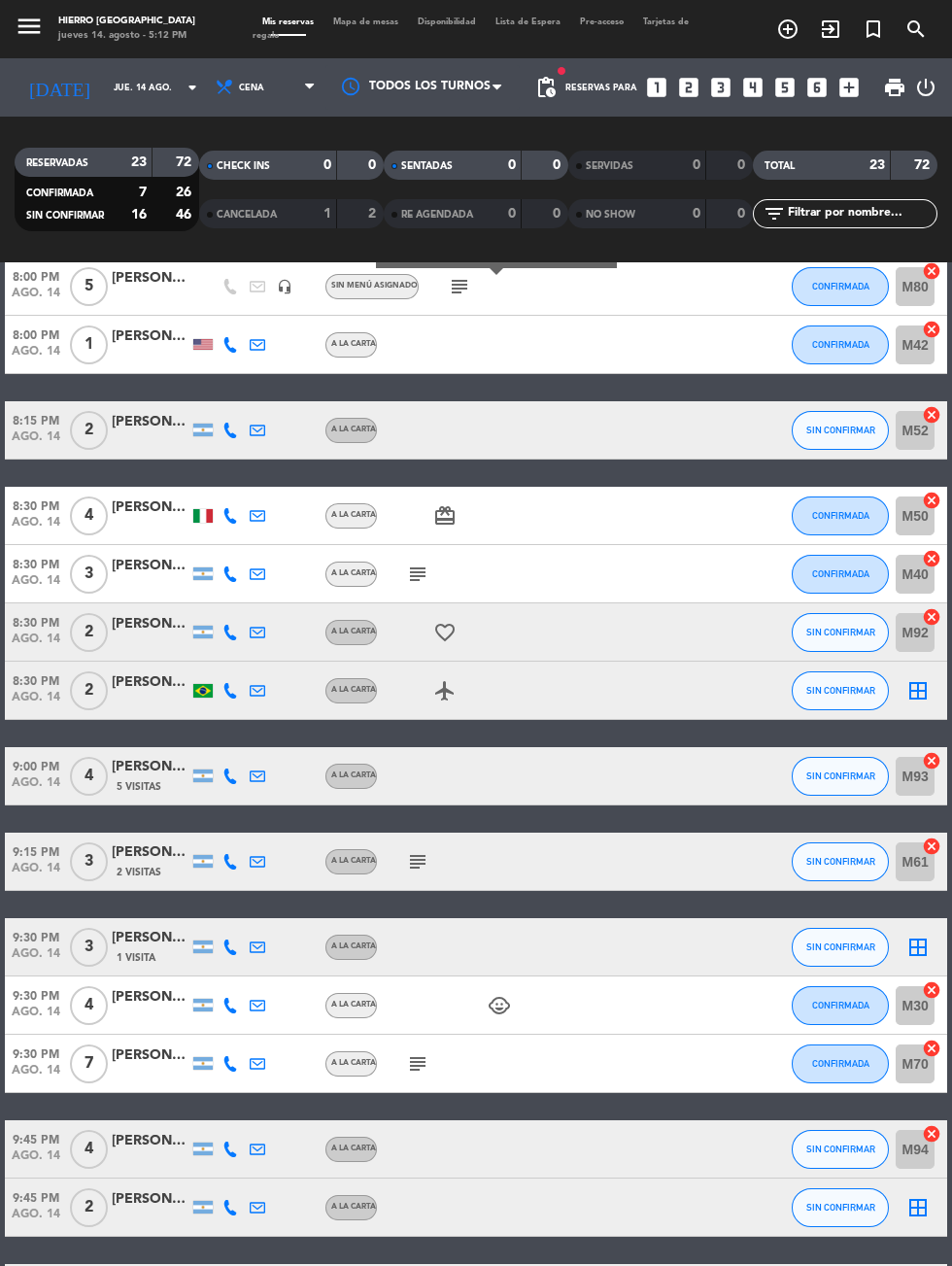
scroll to position [503, 0]
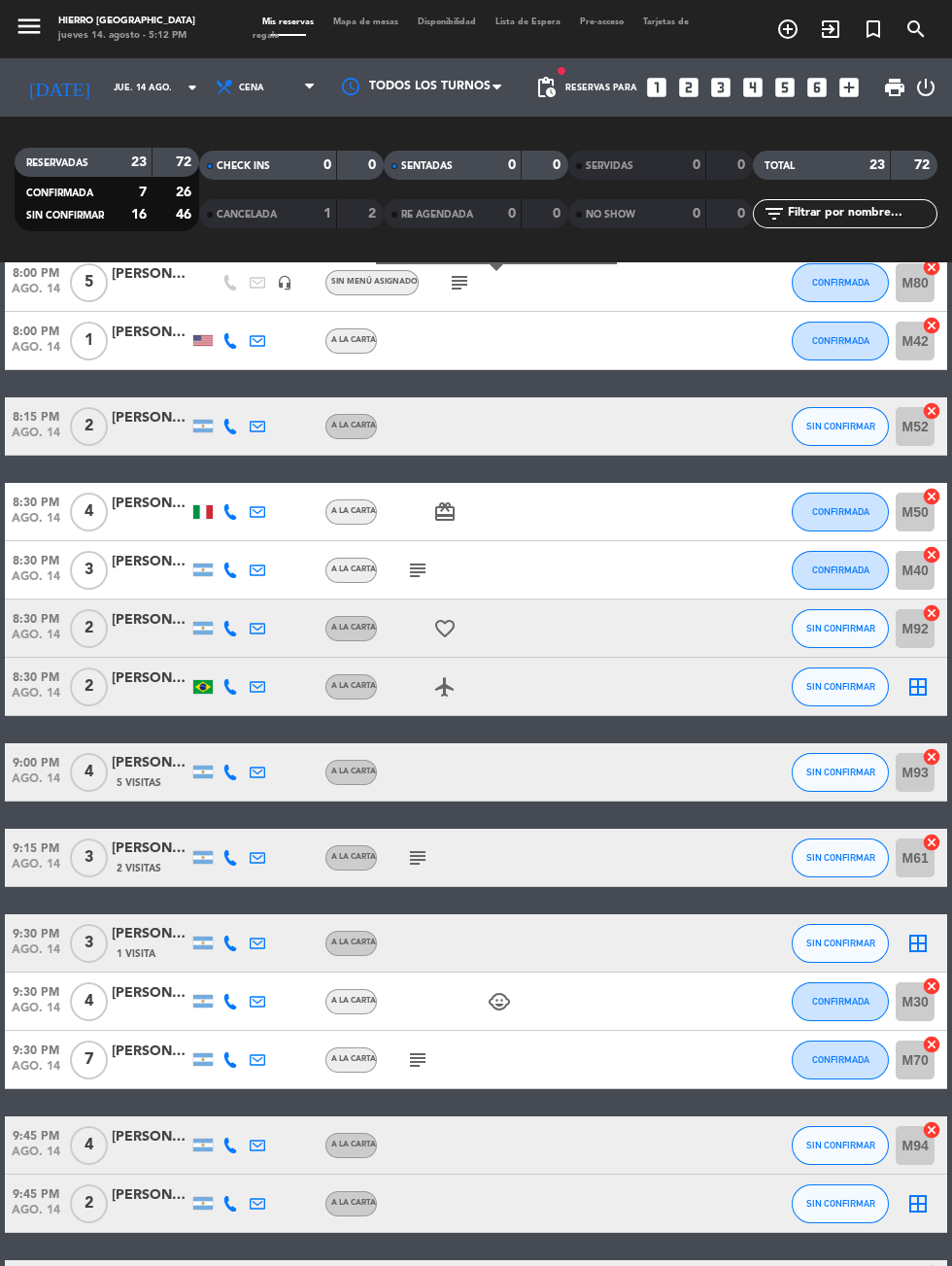
click at [402, 599] on div "favorite_border" at bounding box center [458, 627] width 164 height 57
click at [422, 566] on icon "subject" at bounding box center [418, 571] width 23 height 23
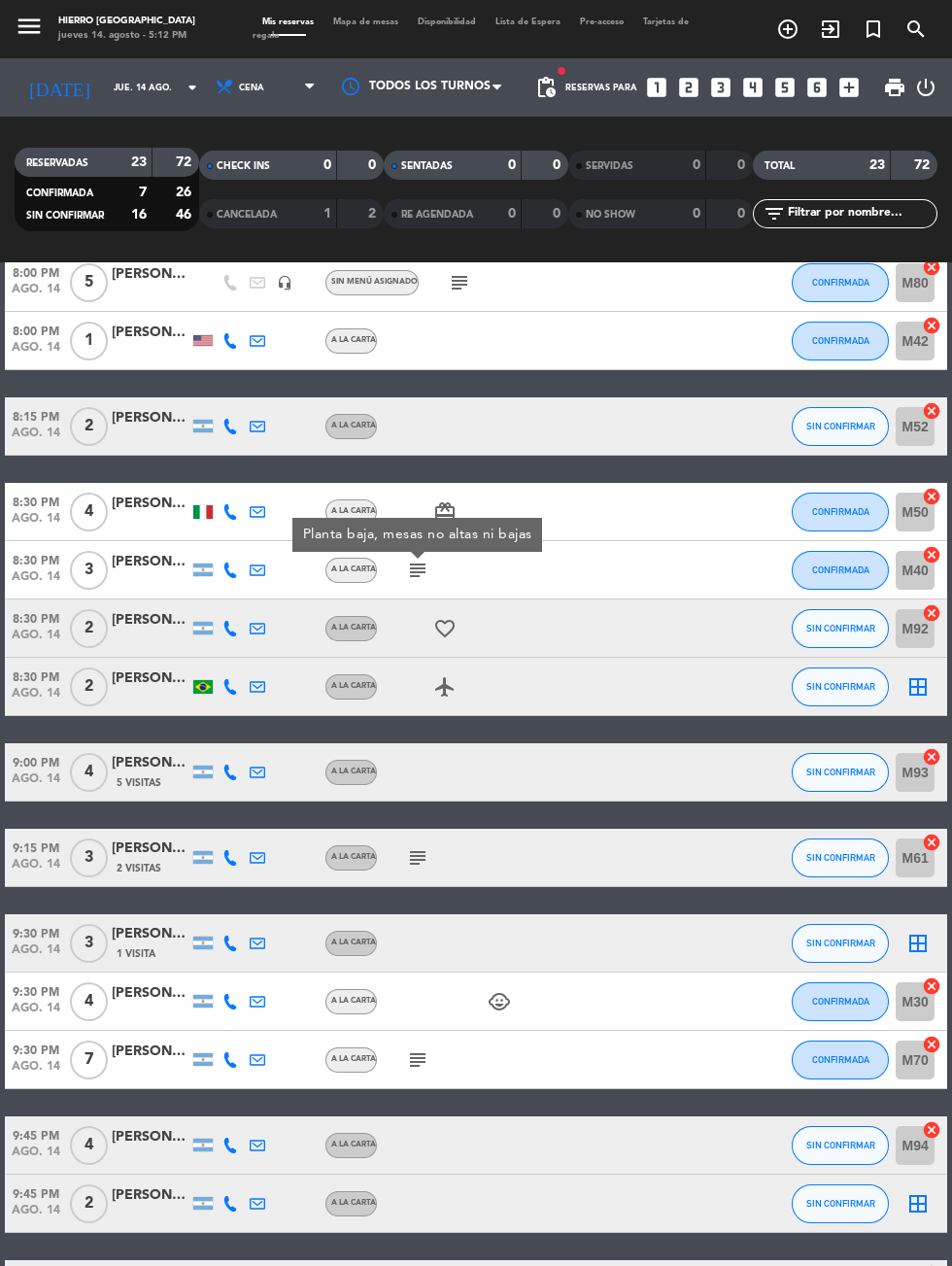
click at [407, 1089] on div "7:00 PM [DATE] 4 [PERSON_NAME] A la carta SIN CONFIRMAR border_all 7:00 PM [DAT…" at bounding box center [476, 669] width 942 height 1640
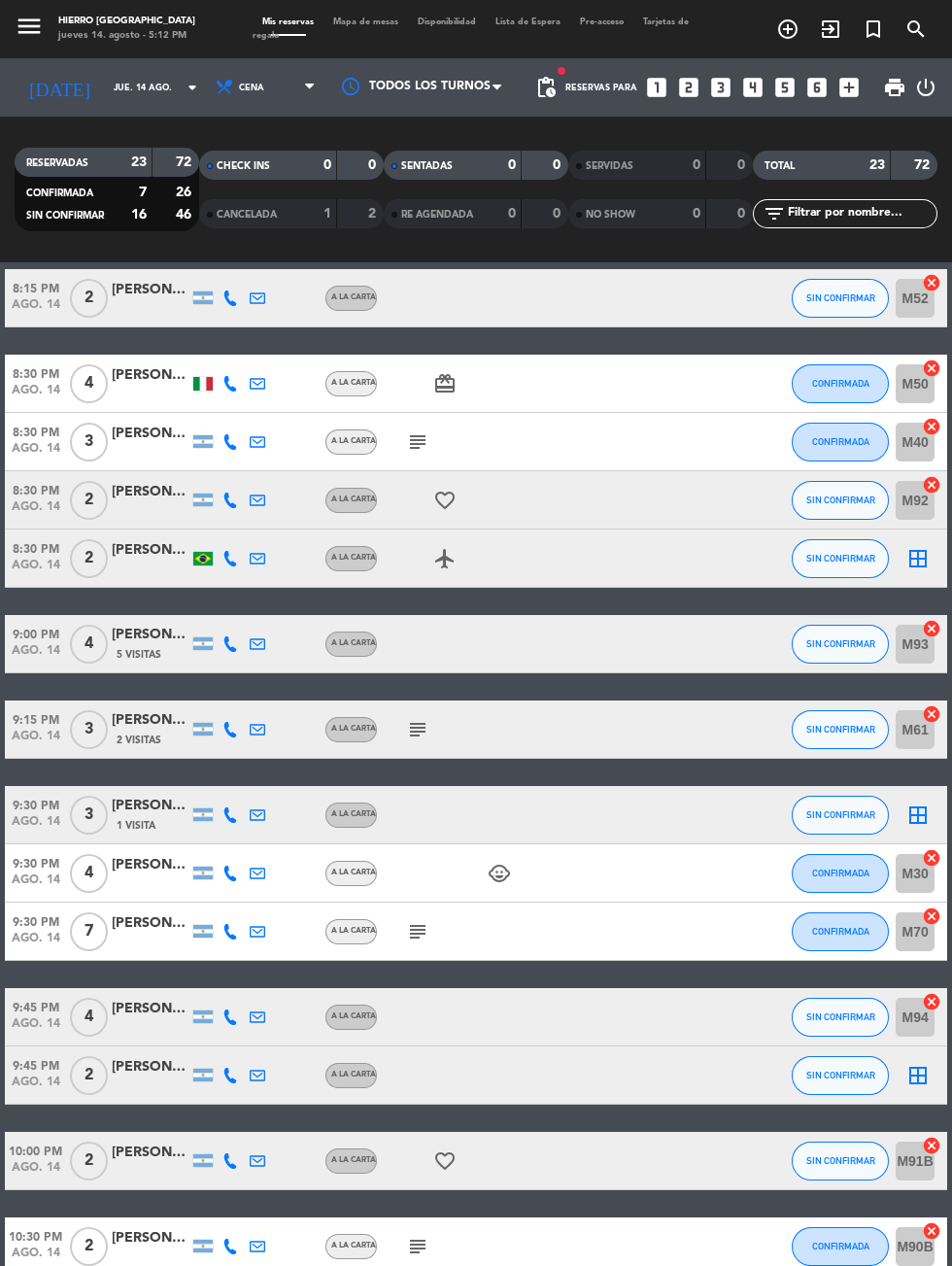
click at [418, 936] on icon "subject" at bounding box center [418, 932] width 23 height 23
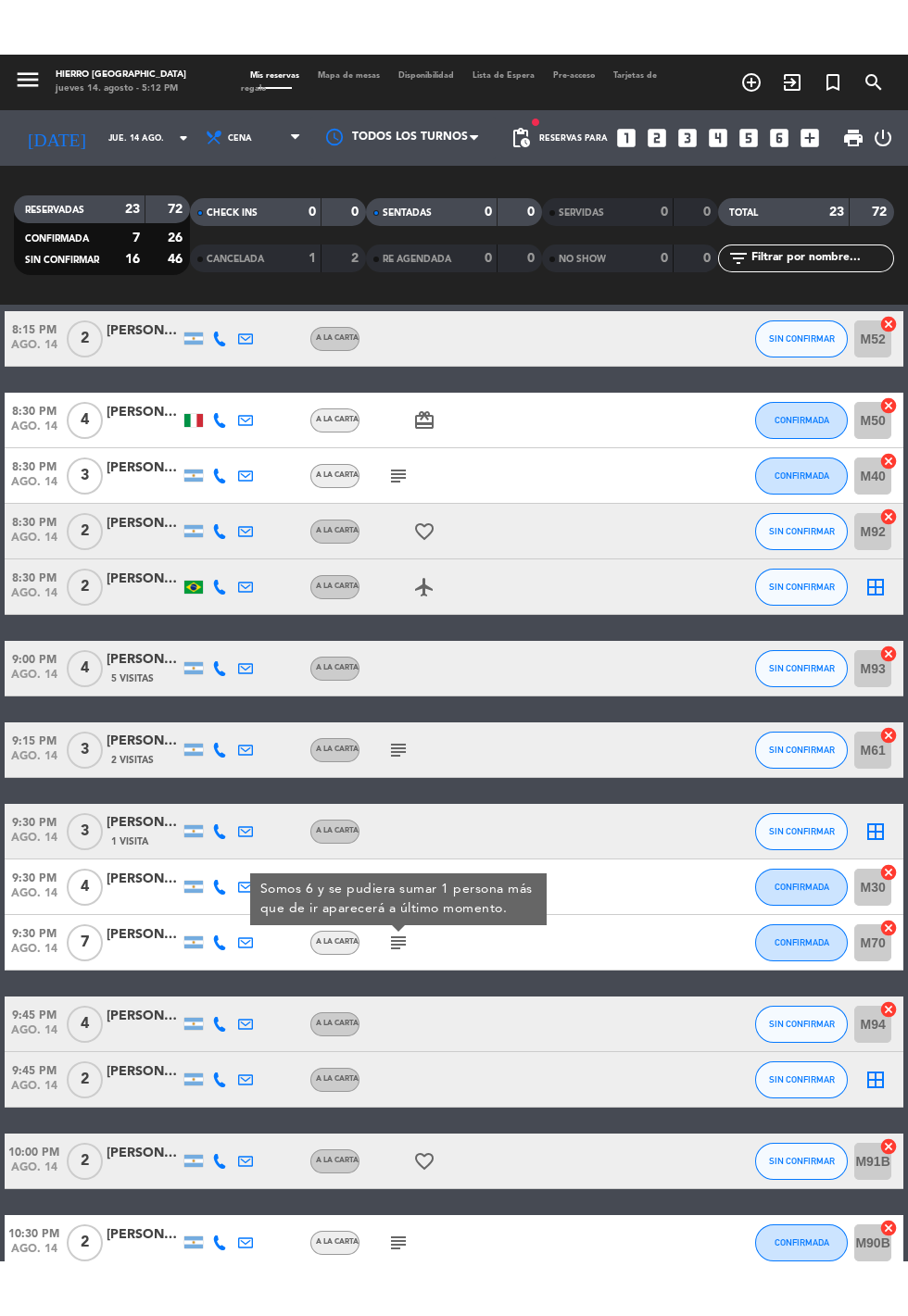
scroll to position [0, 0]
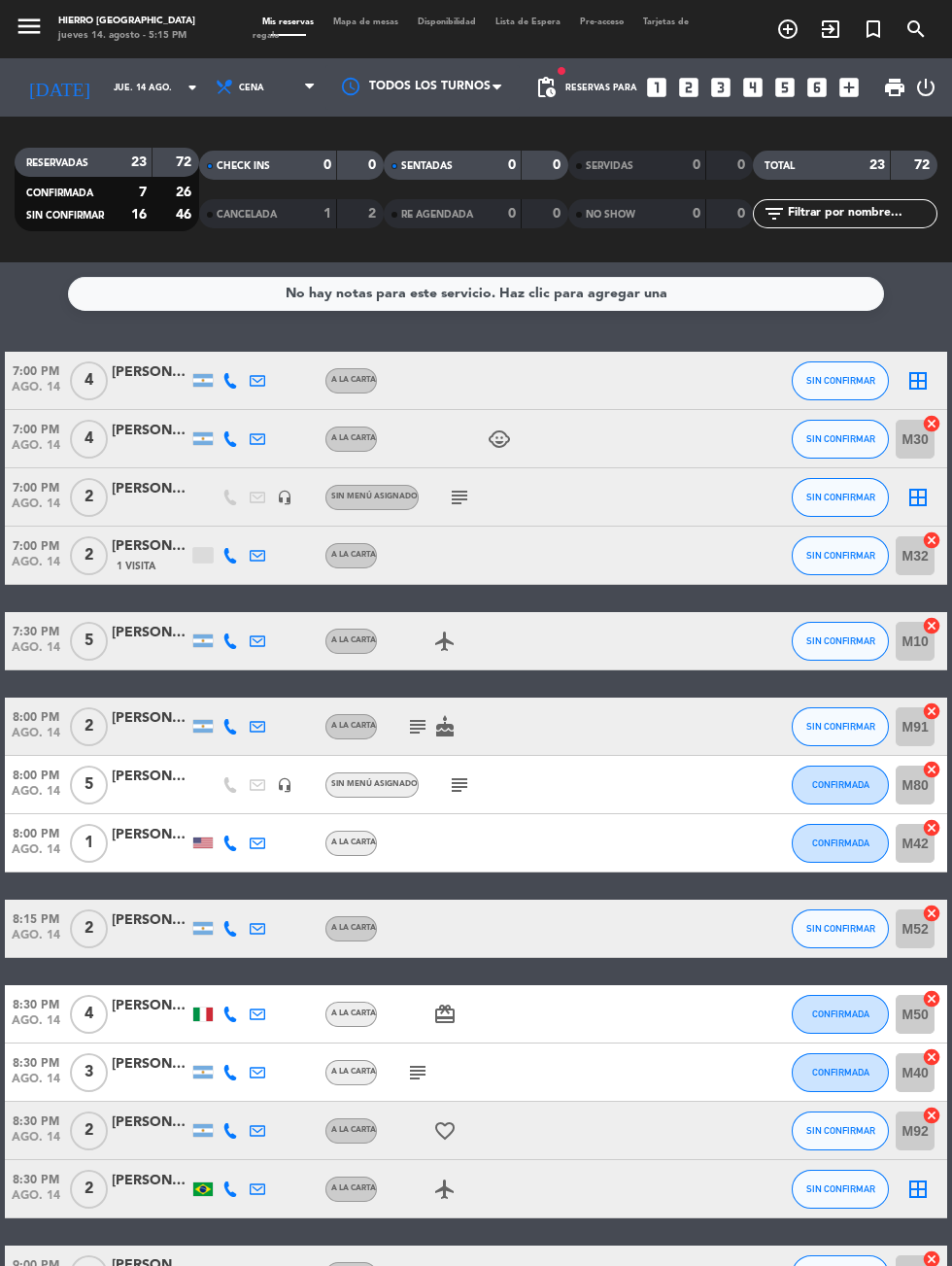
click at [927, 497] on icon "border_all" at bounding box center [918, 498] width 23 height 23
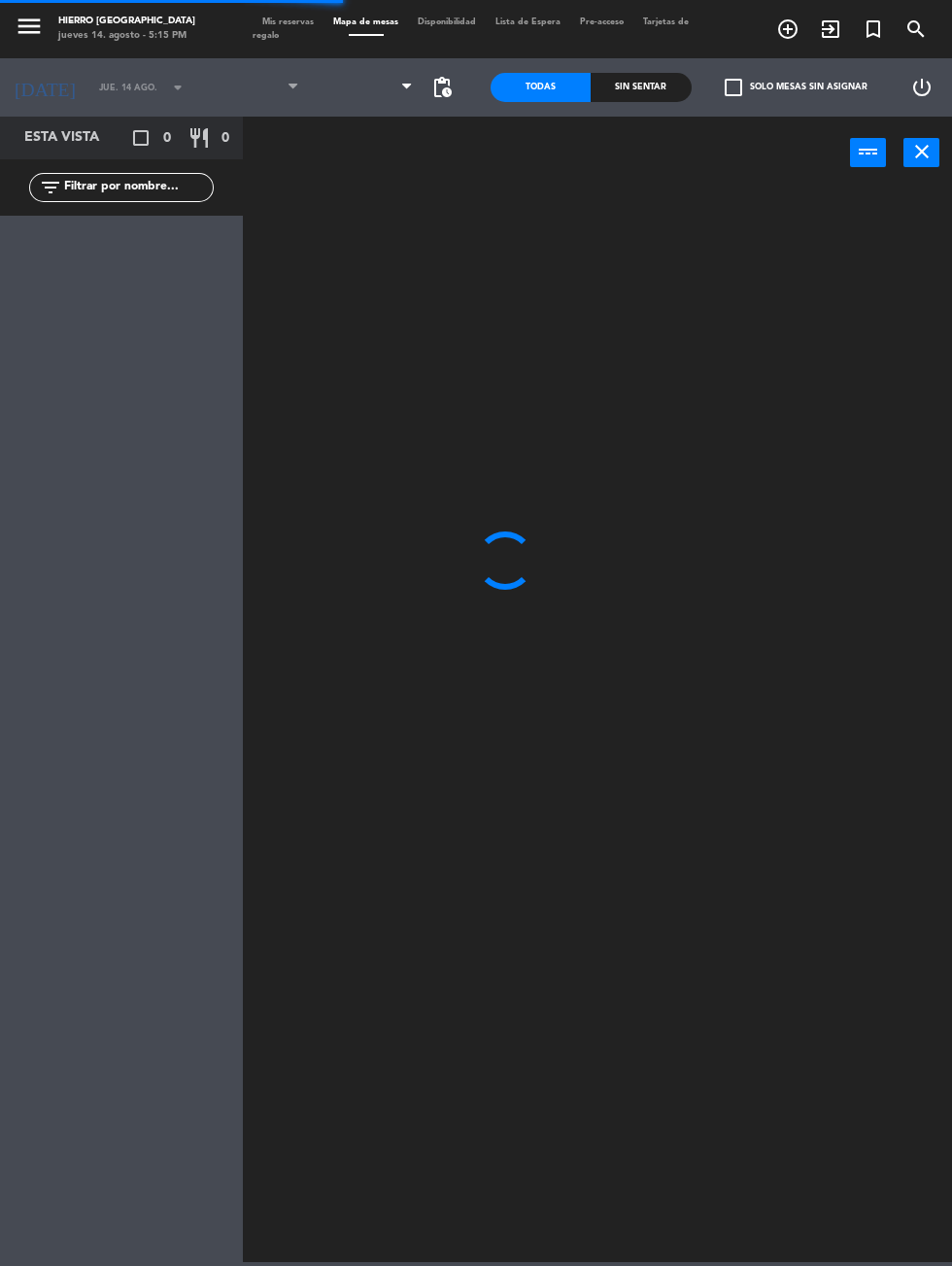
click at [406, 87] on icon at bounding box center [406, 88] width 9 height 16
click at [377, 101] on span "Primer Piso" at bounding box center [366, 88] width 115 height 43
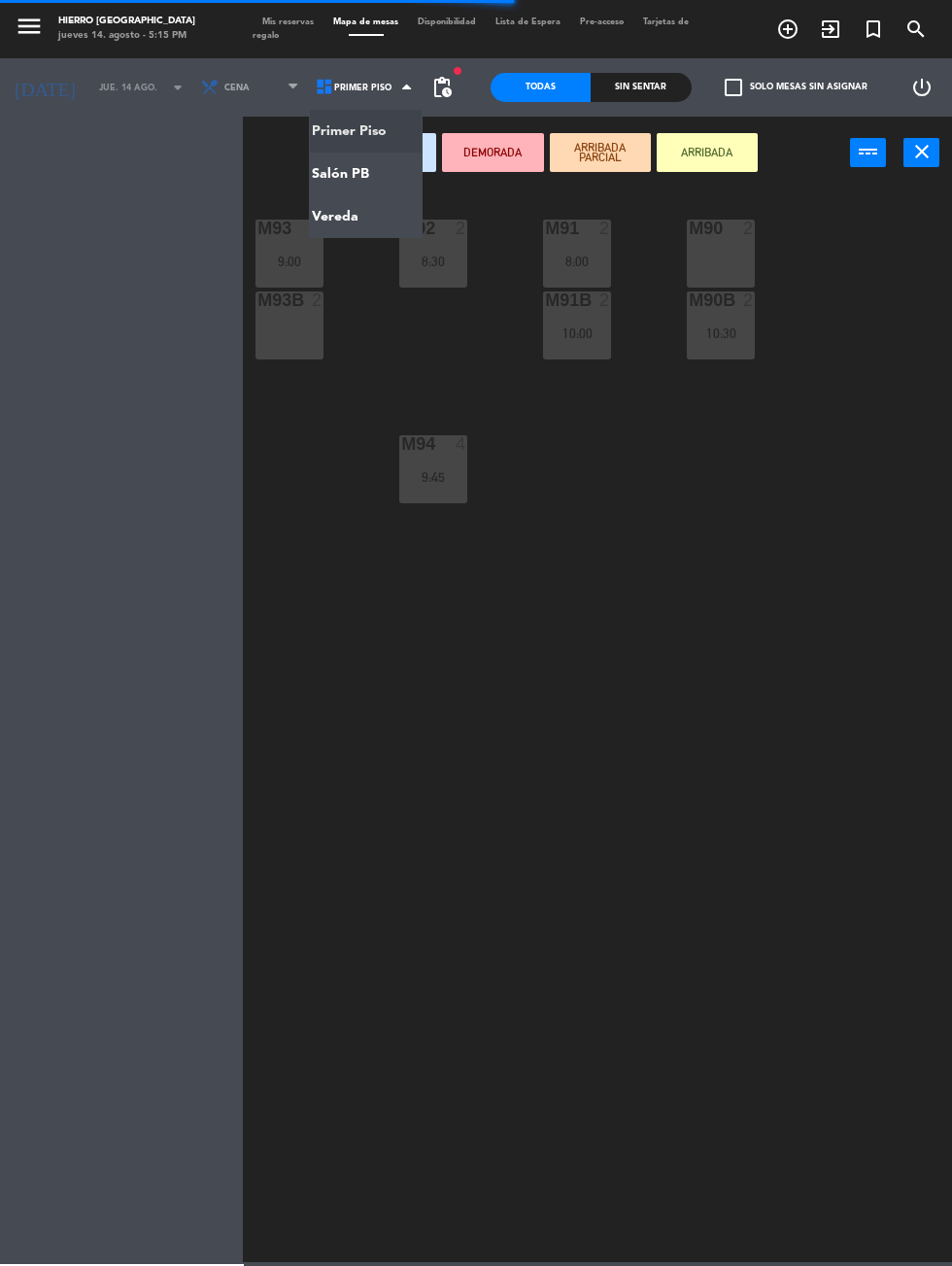
click at [348, 189] on ng-component "menu Hierro [PERSON_NAME] [DATE] 14. agosto - 5:15 PM Mis reservas Mapa de mesa…" at bounding box center [476, 631] width 952 height 1262
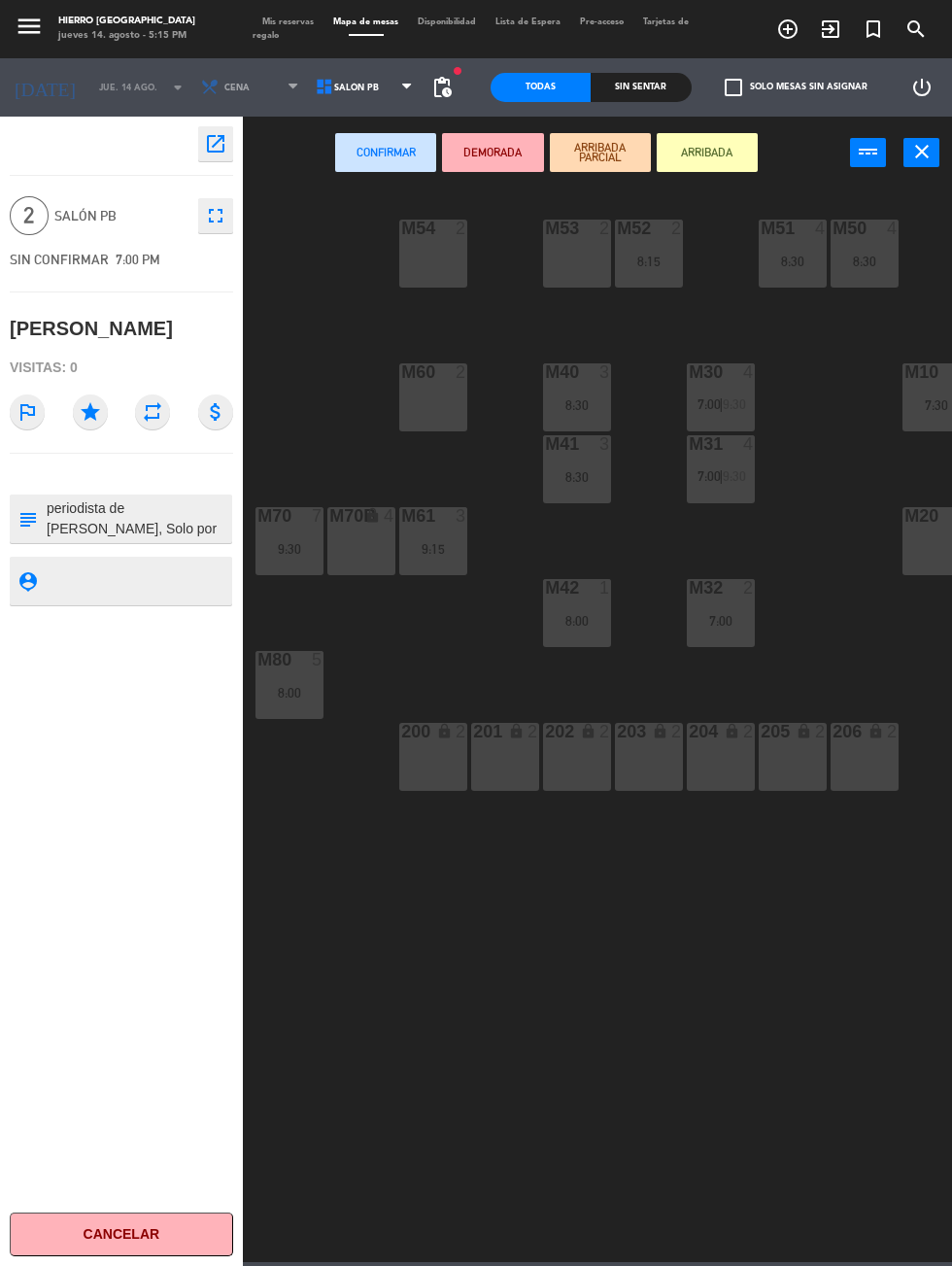
click at [304, 21] on span "Mis reservas" at bounding box center [287, 21] width 71 height 9
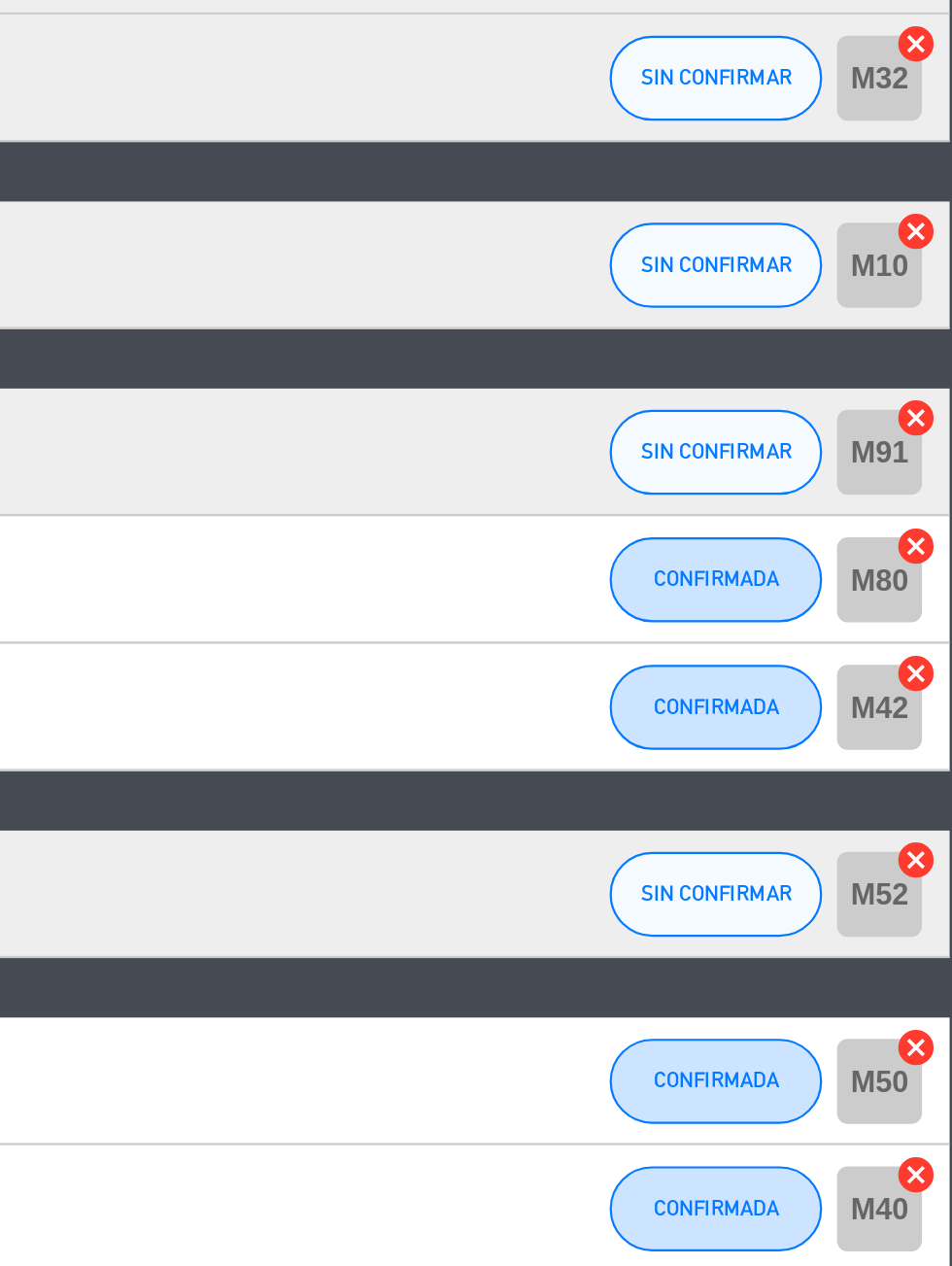
scroll to position [2, 0]
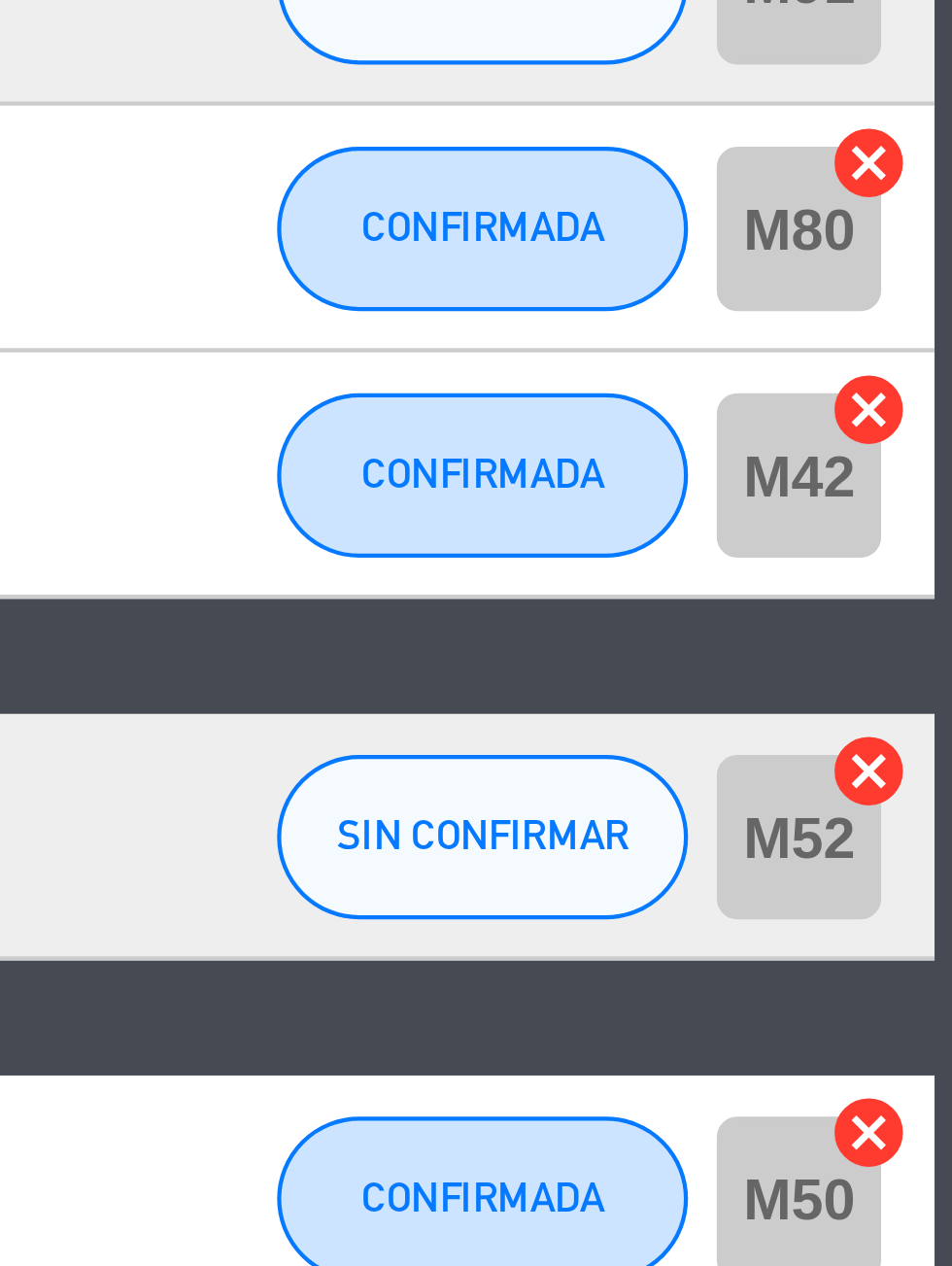
click at [934, 911] on icon "cancel" at bounding box center [932, 912] width 19 height 19
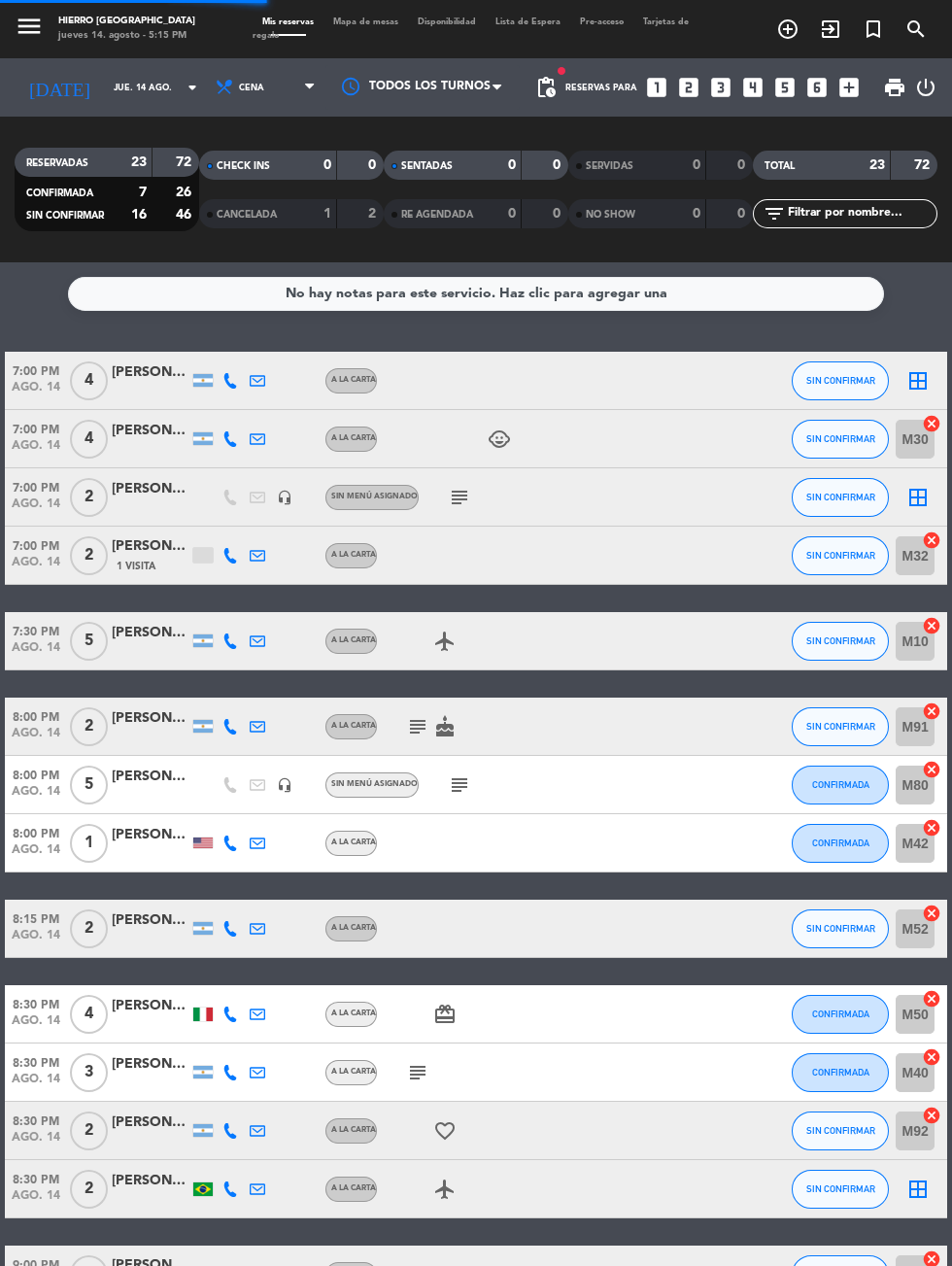
scroll to position [17, 0]
click at [928, 490] on icon "border_all" at bounding box center [918, 498] width 23 height 23
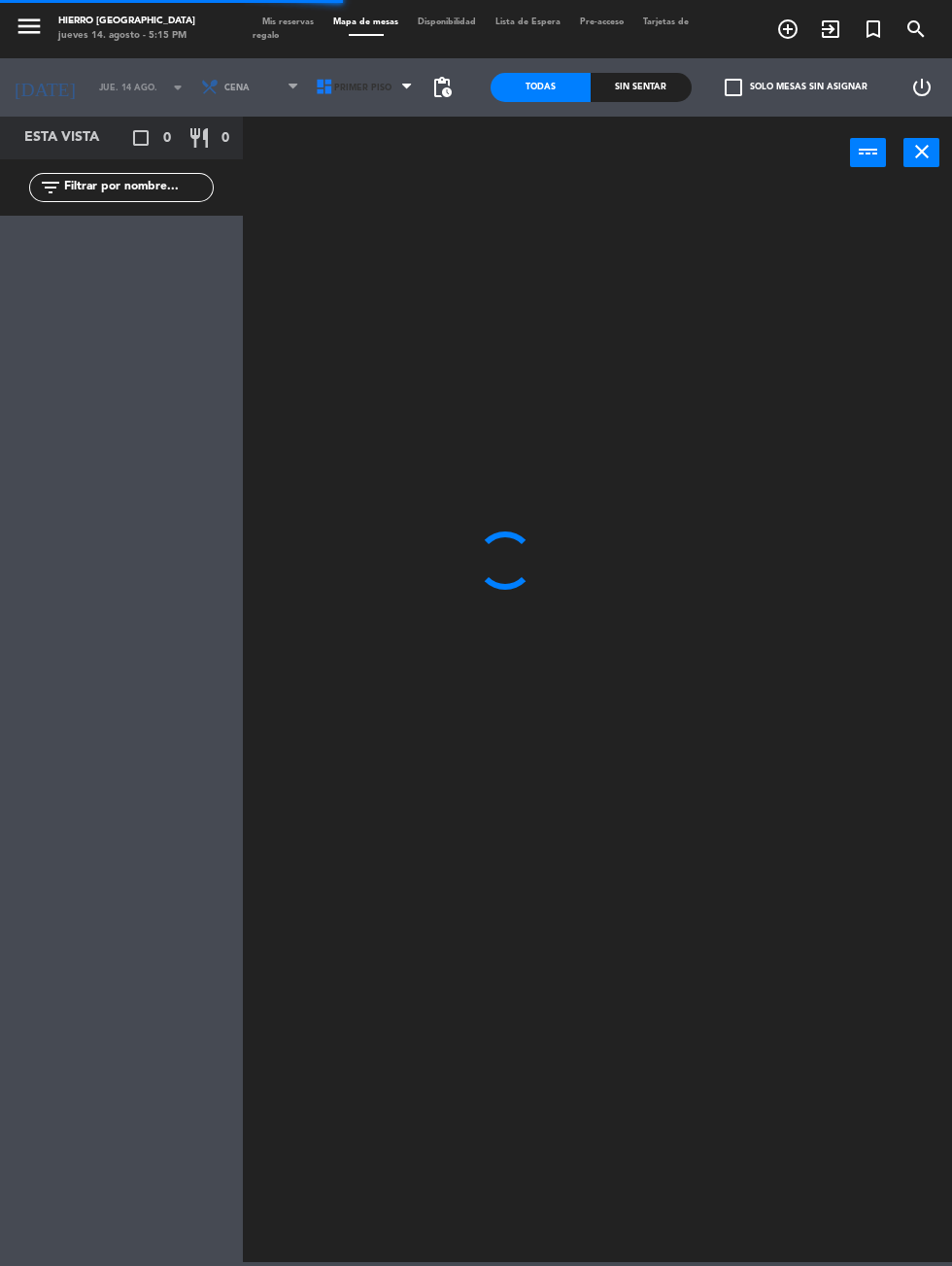
click at [360, 104] on span "Primer Piso" at bounding box center [366, 88] width 115 height 43
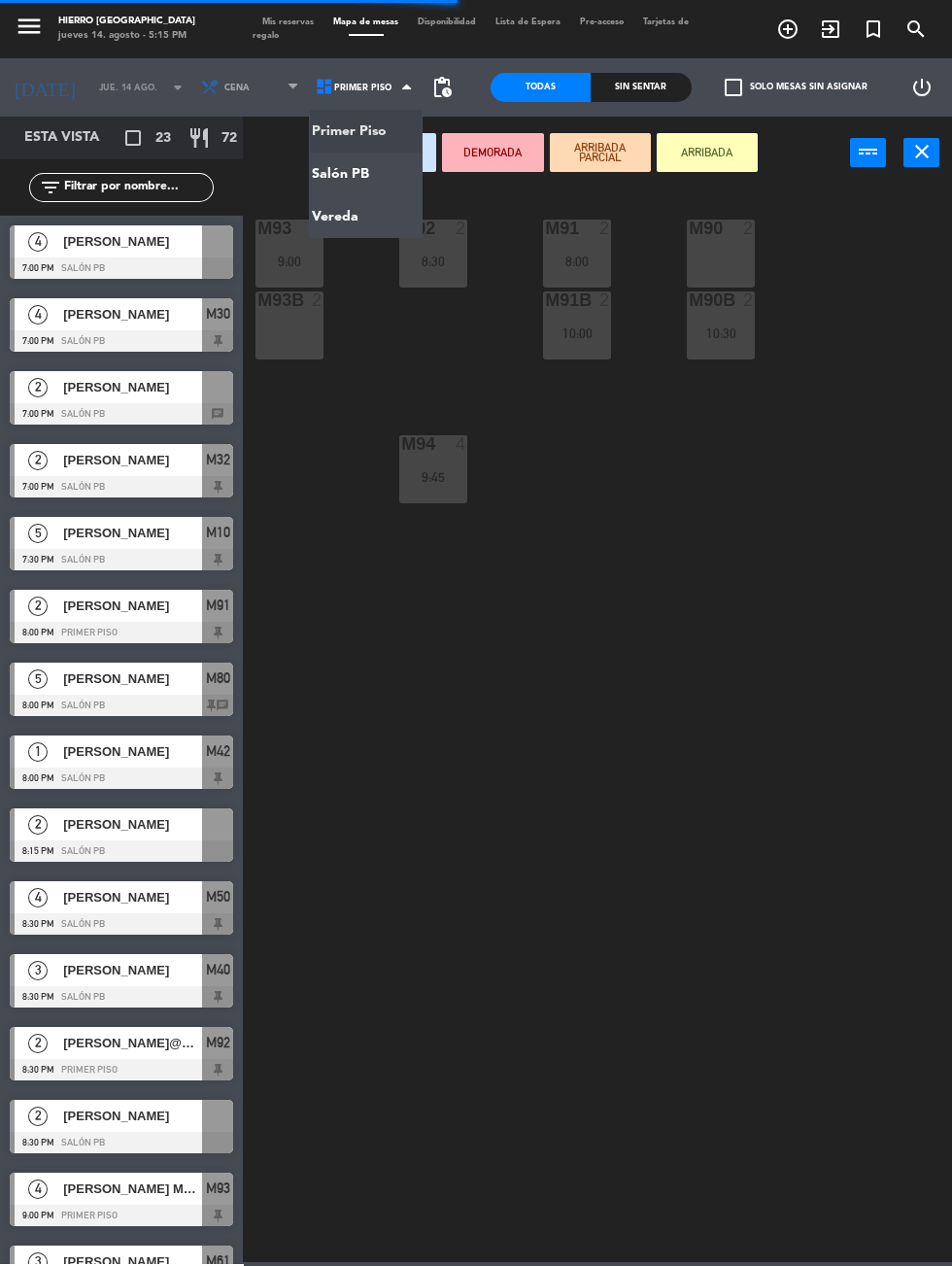
click at [355, 192] on ng-component "menu Hierro [PERSON_NAME] [DATE] 14. agosto - 5:15 PM Mis reservas Mapa de mesa…" at bounding box center [476, 631] width 952 height 1262
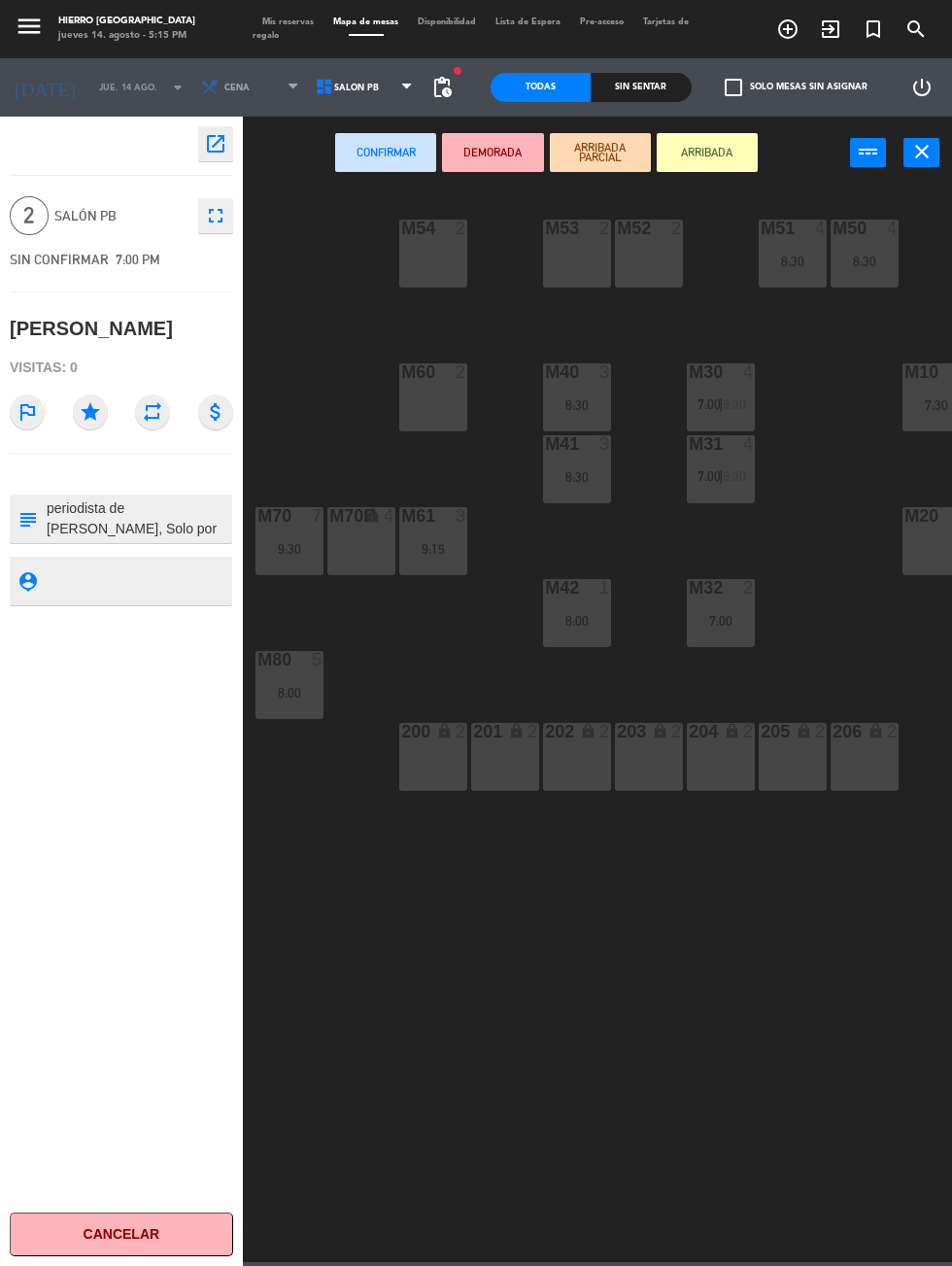
click at [672, 274] on div "M52 2" at bounding box center [648, 253] width 68 height 68
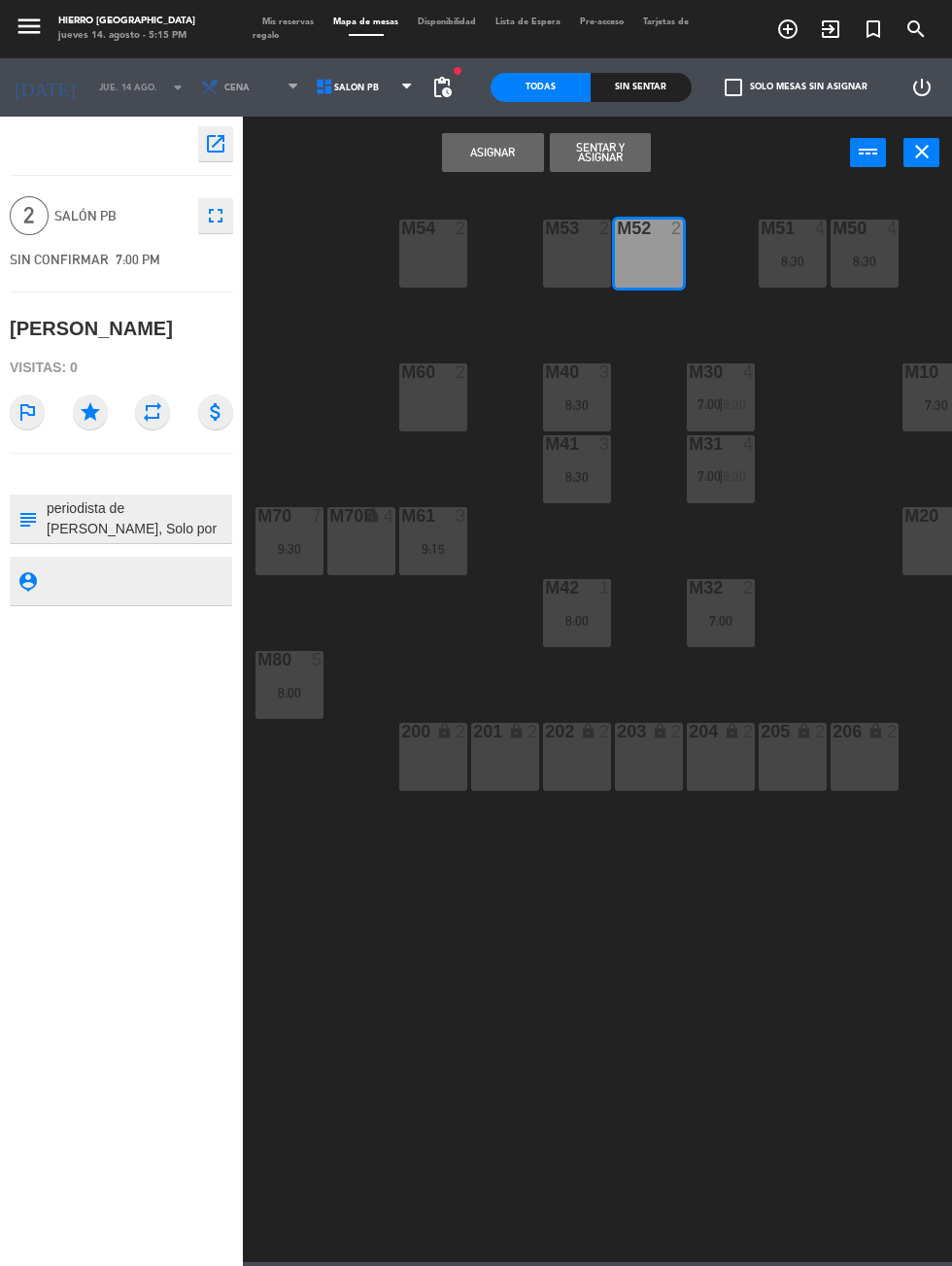
click at [493, 147] on button "Asignar" at bounding box center [493, 153] width 101 height 39
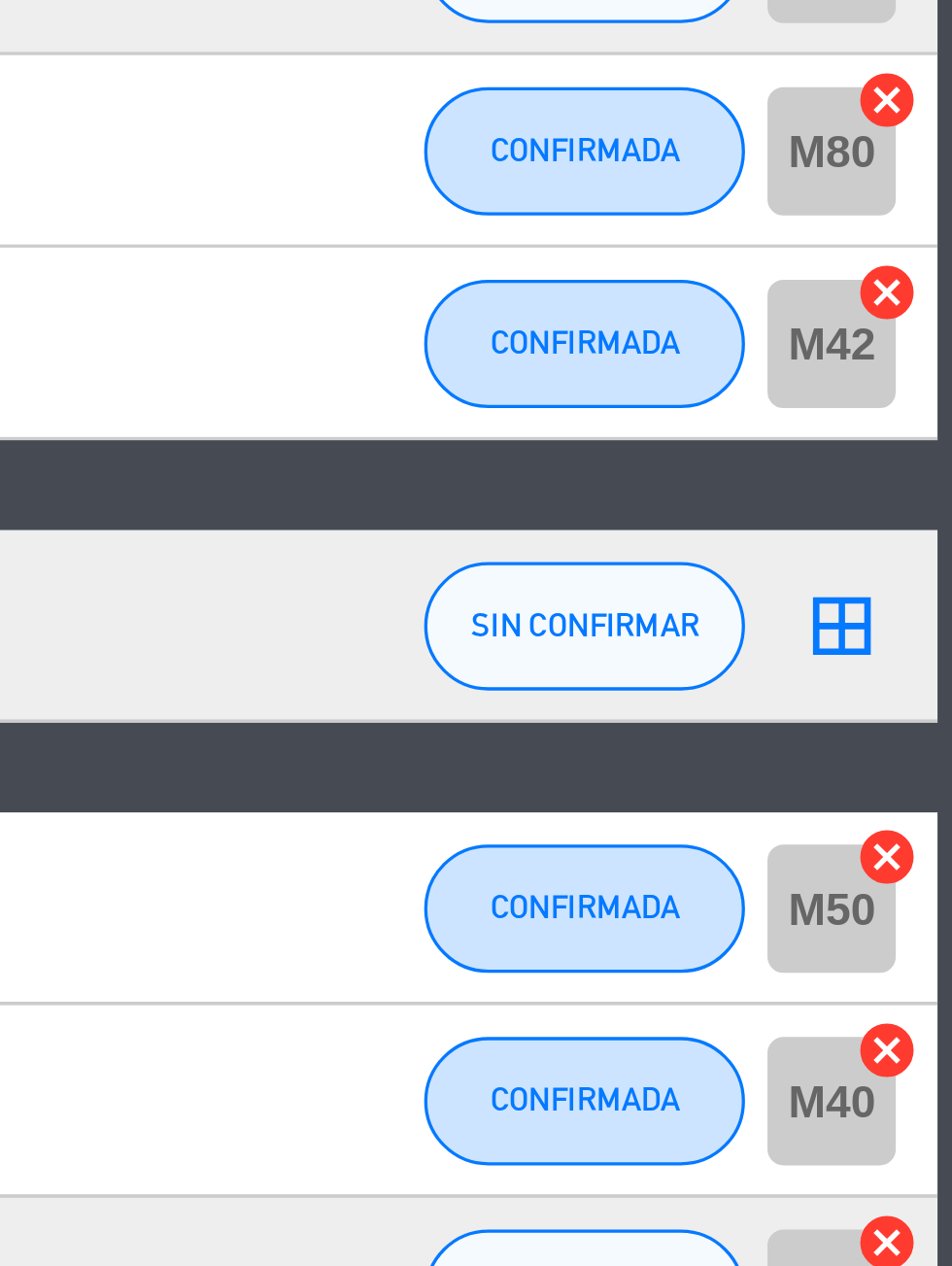
click at [933, 996] on icon "cancel" at bounding box center [932, 999] width 19 height 19
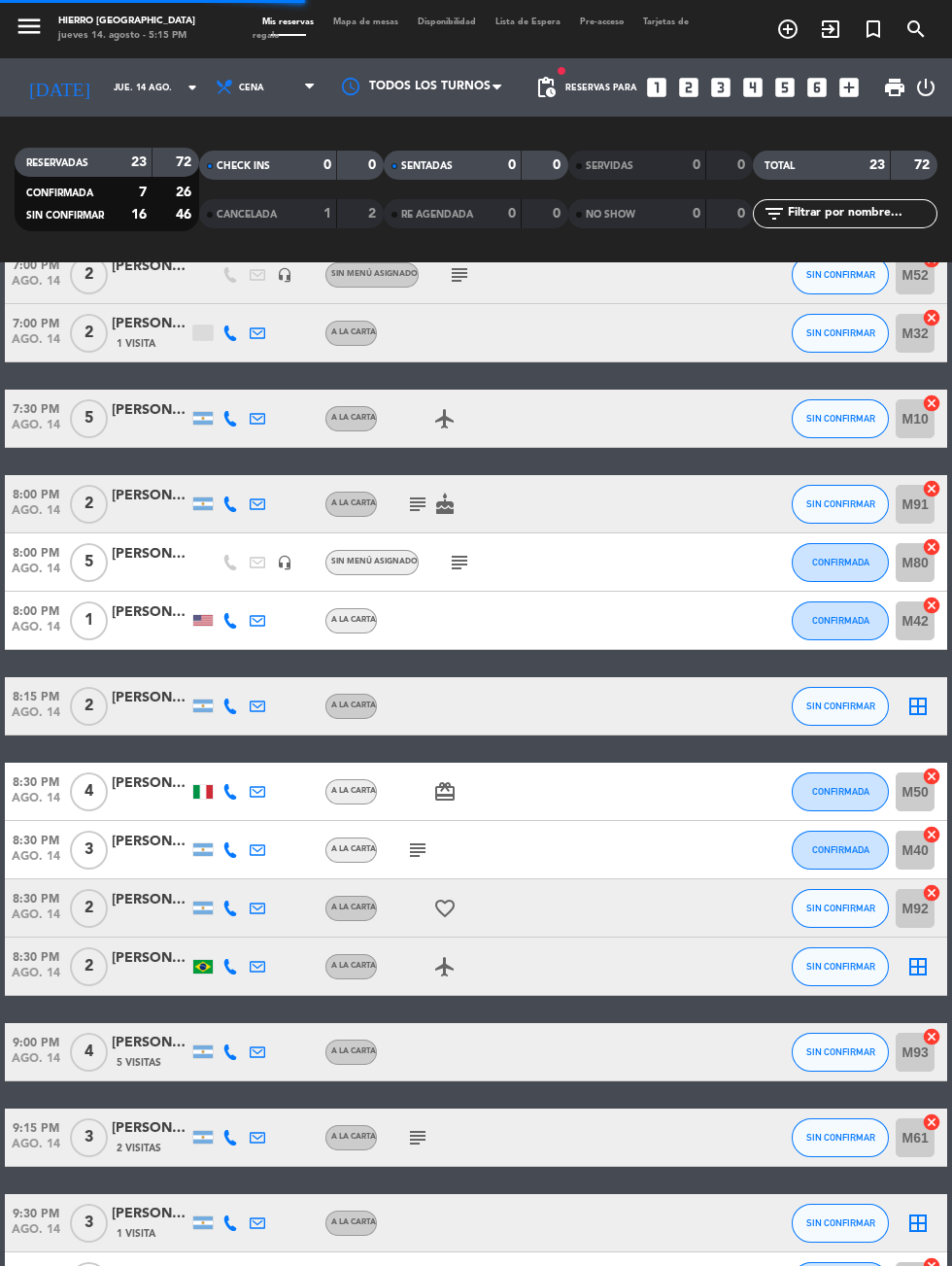
scroll to position [630, 0]
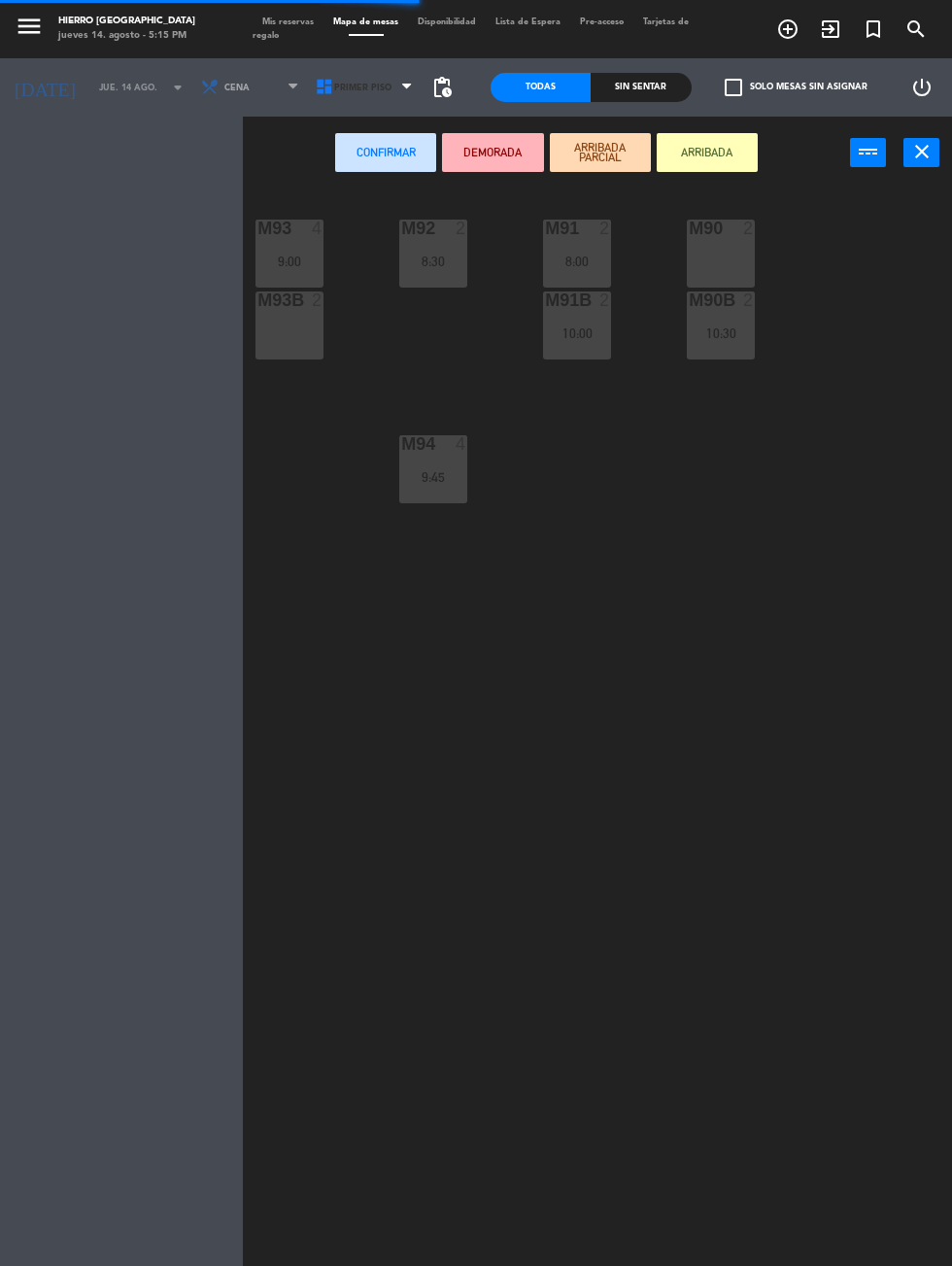
click at [357, 72] on span "Primer Piso" at bounding box center [366, 88] width 115 height 43
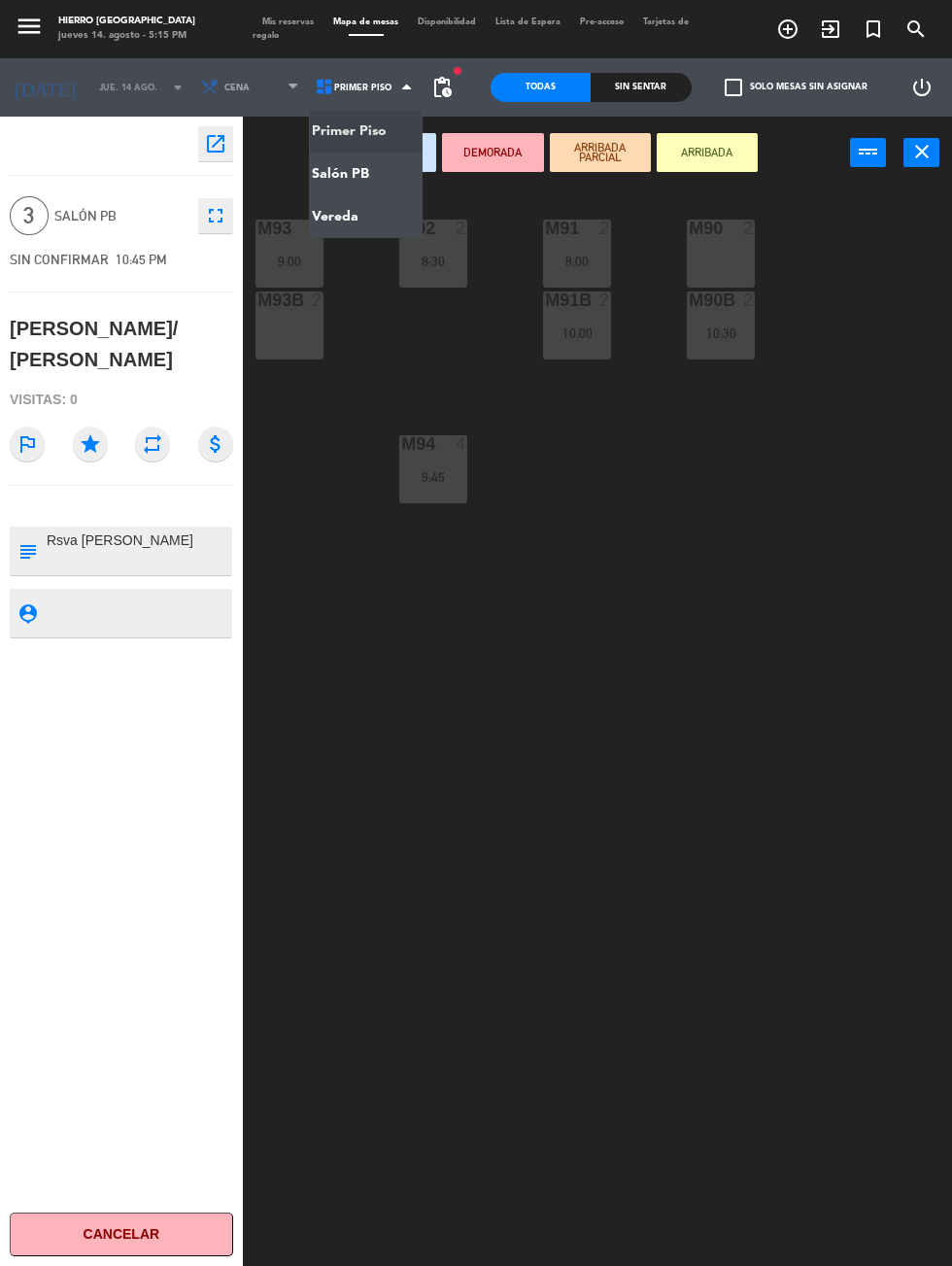
click at [351, 176] on ng-component "menu Hierro [PERSON_NAME] [DATE] 14. agosto - 5:15 PM Mis reservas Mapa de mesa…" at bounding box center [476, 726] width 952 height 1454
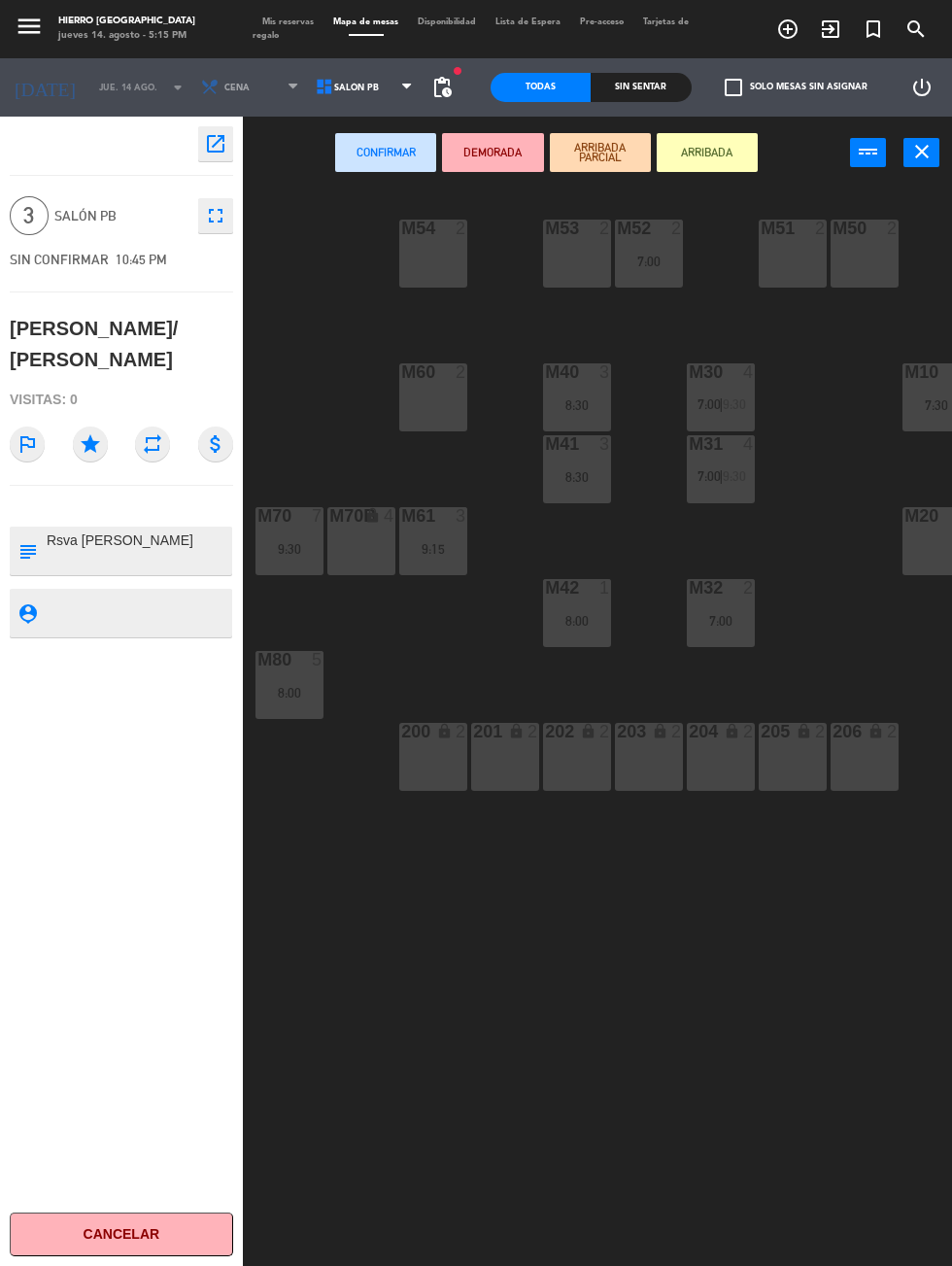
click at [796, 271] on div "M51 2" at bounding box center [792, 253] width 68 height 68
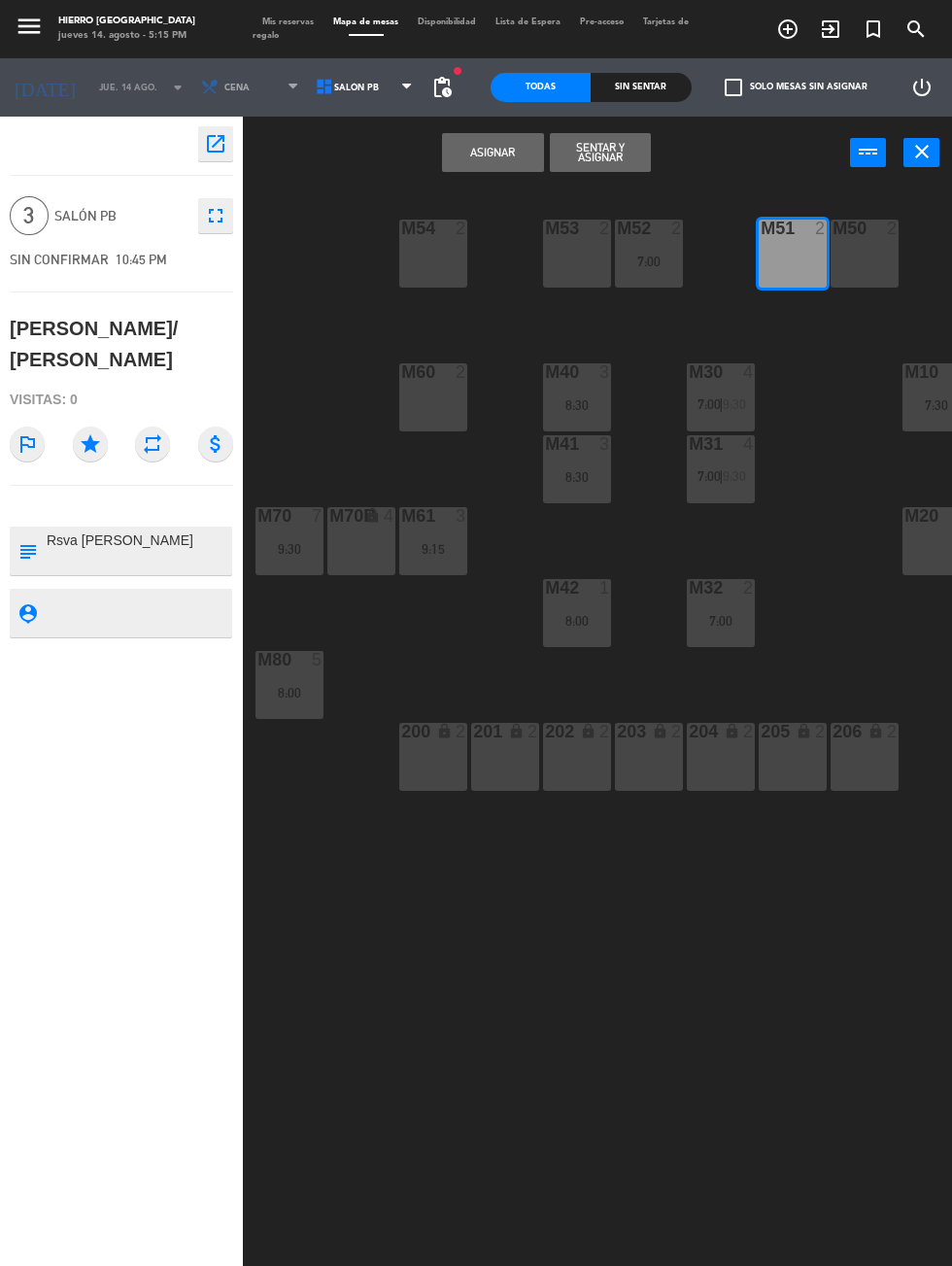
click at [868, 263] on div "M50 2" at bounding box center [864, 253] width 68 height 68
click at [472, 163] on button "Asignar" at bounding box center [493, 153] width 101 height 39
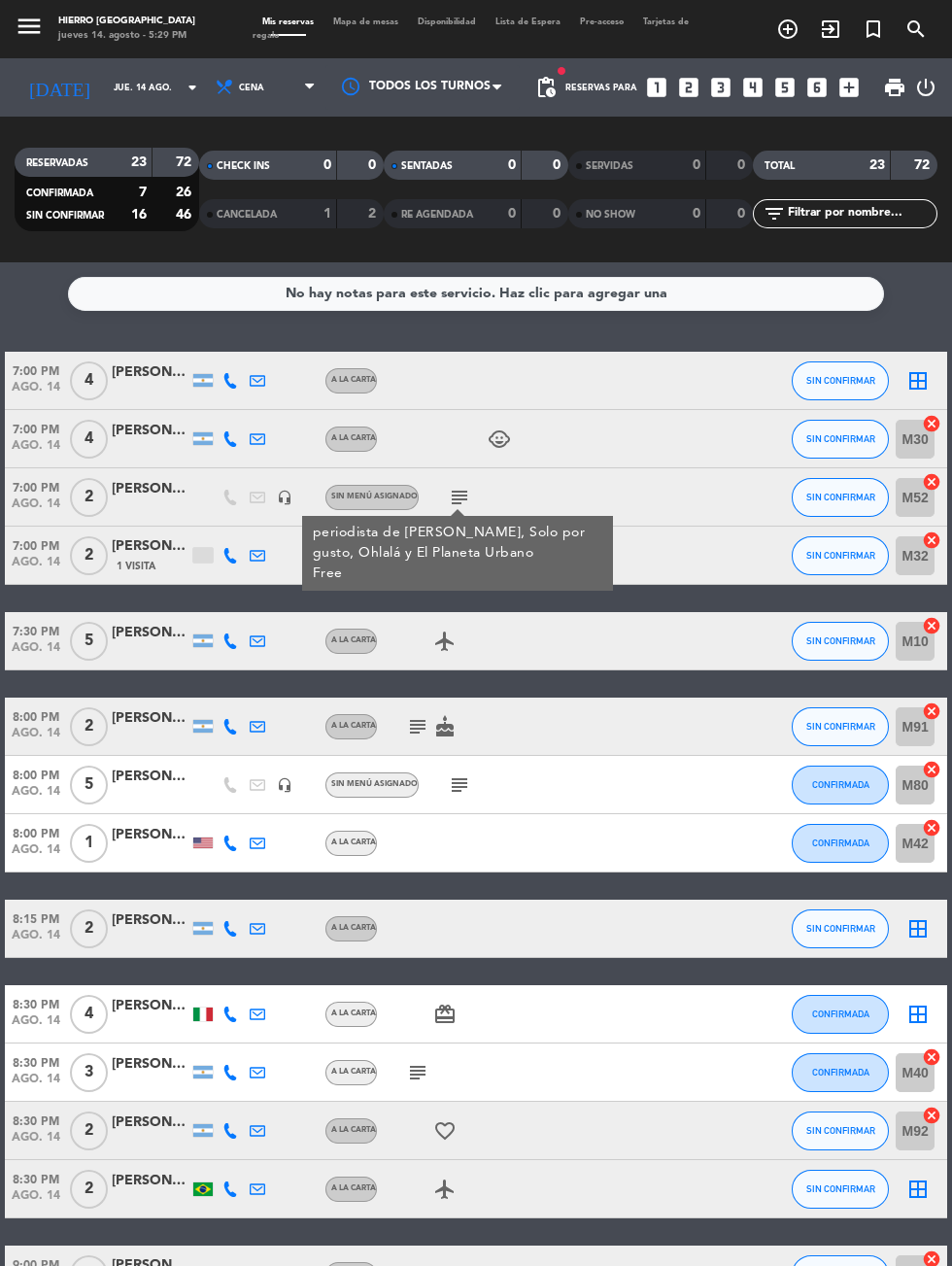
click at [158, 481] on div "[PERSON_NAME]" at bounding box center [151, 489] width 78 height 22
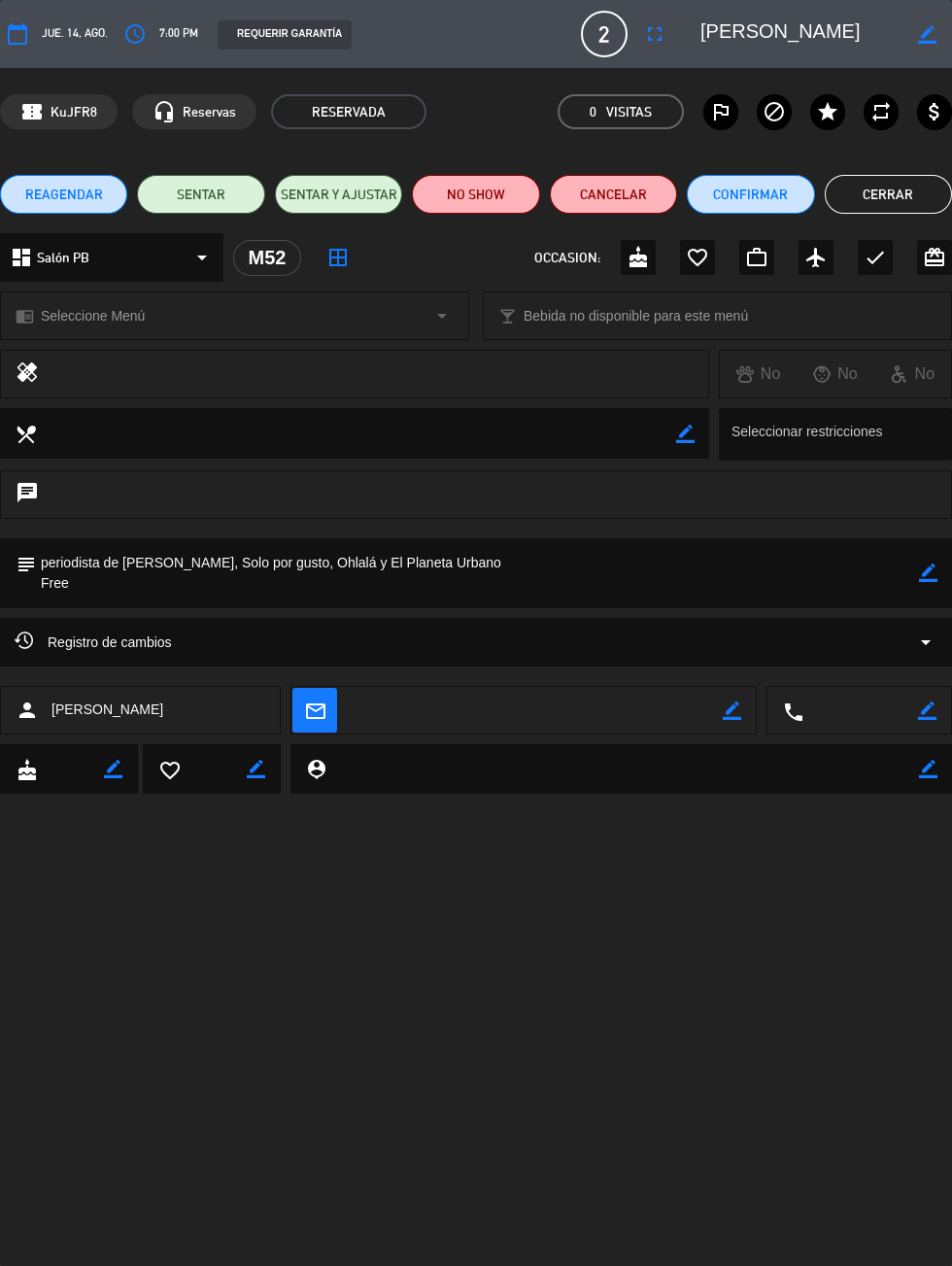
click at [887, 199] on button "Cerrar" at bounding box center [888, 195] width 128 height 39
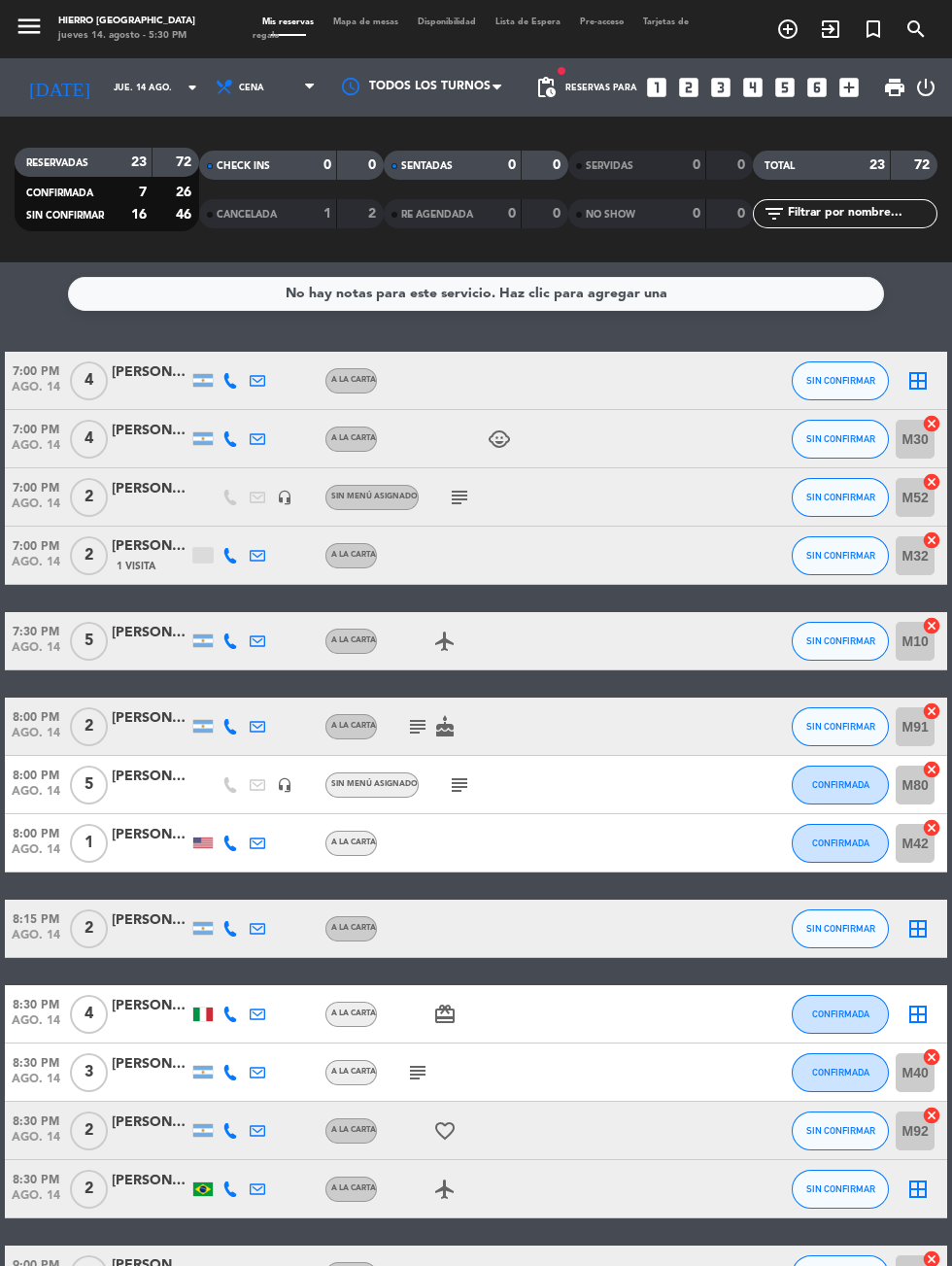
click at [451, 488] on icon "subject" at bounding box center [459, 498] width 23 height 23
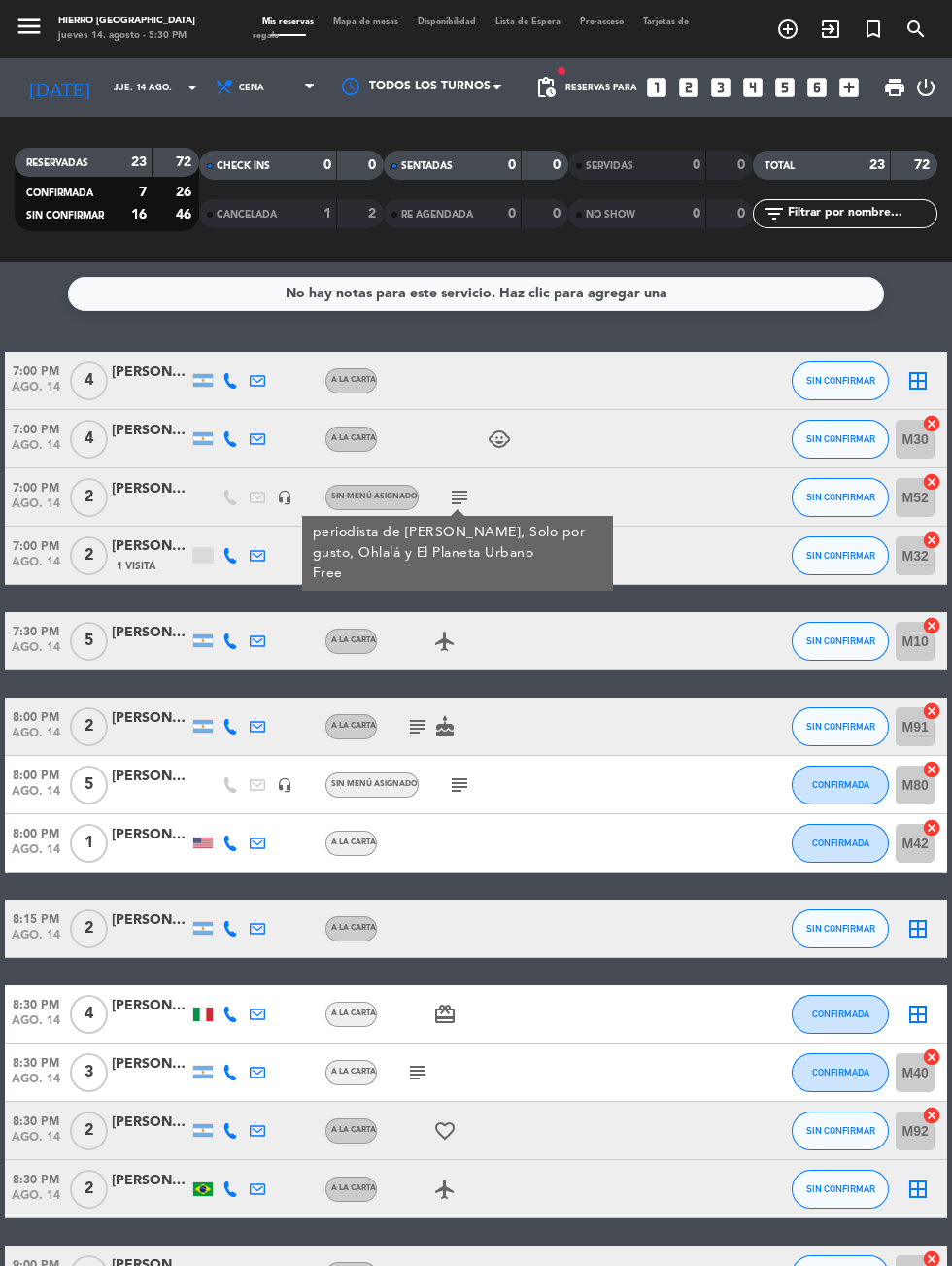
click at [427, 736] on icon "subject" at bounding box center [418, 726] width 23 height 23
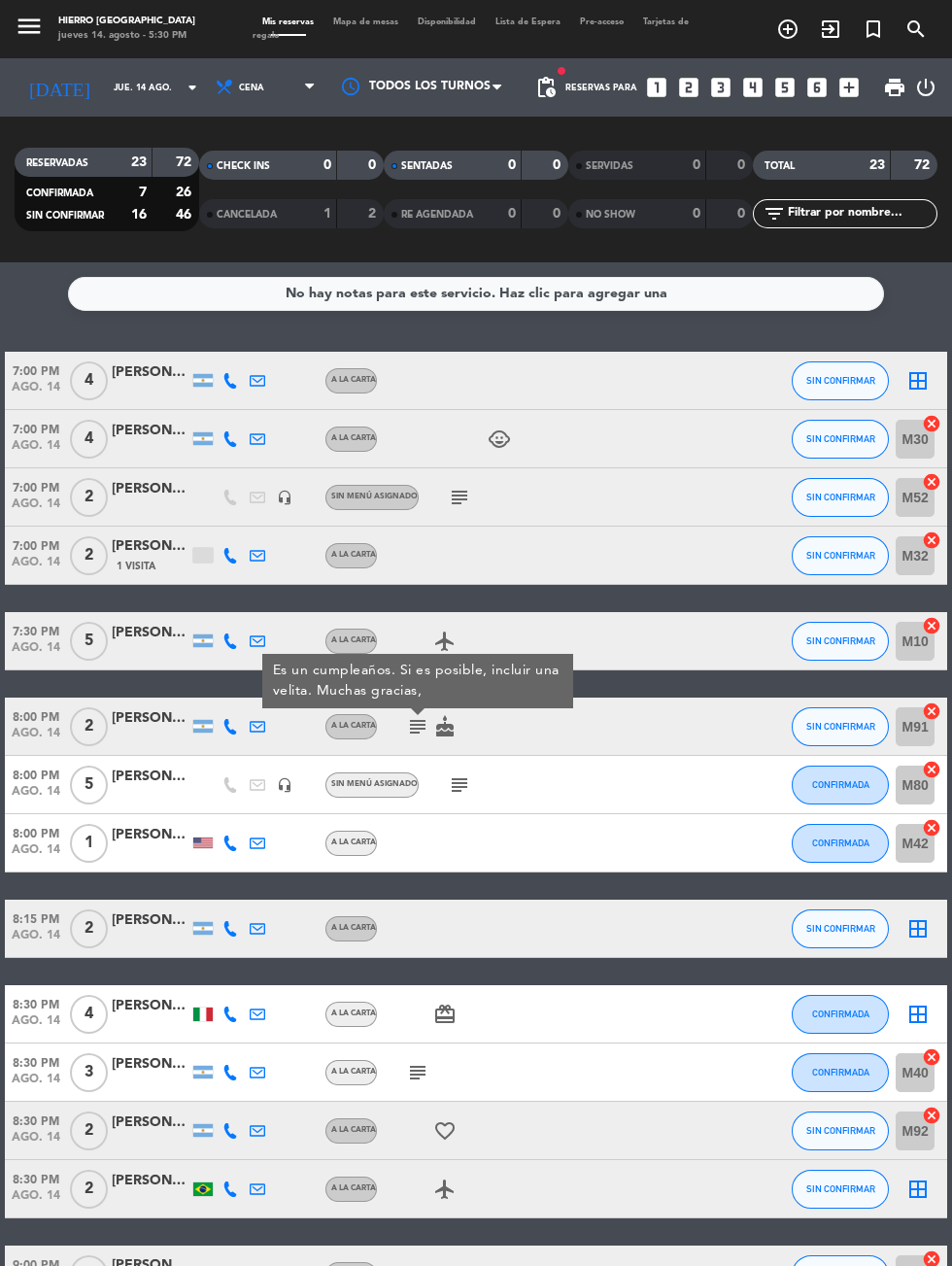
click at [481, 814] on div at bounding box center [458, 842] width 164 height 57
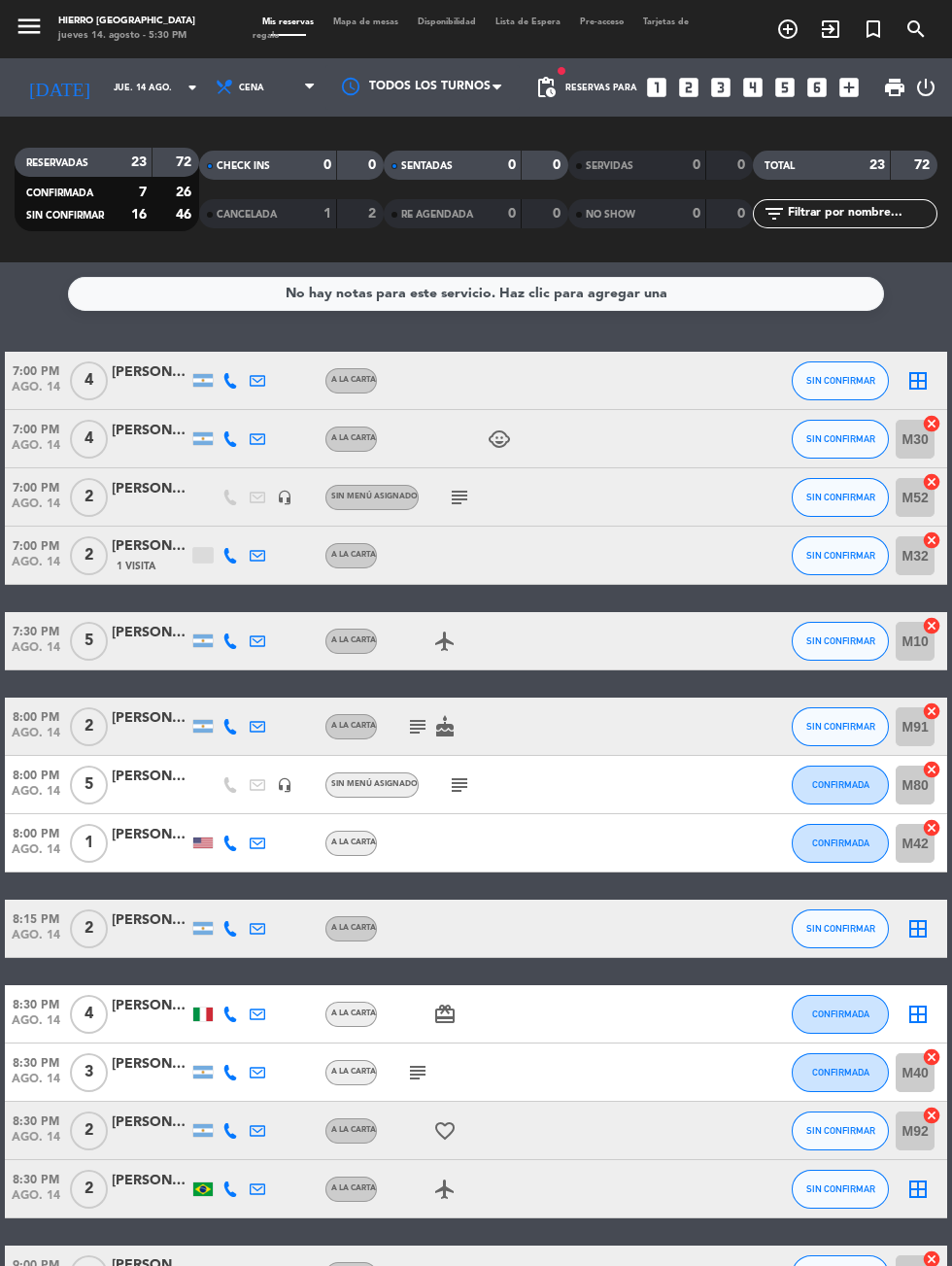
click at [160, 774] on div "[PERSON_NAME]" at bounding box center [151, 776] width 78 height 22
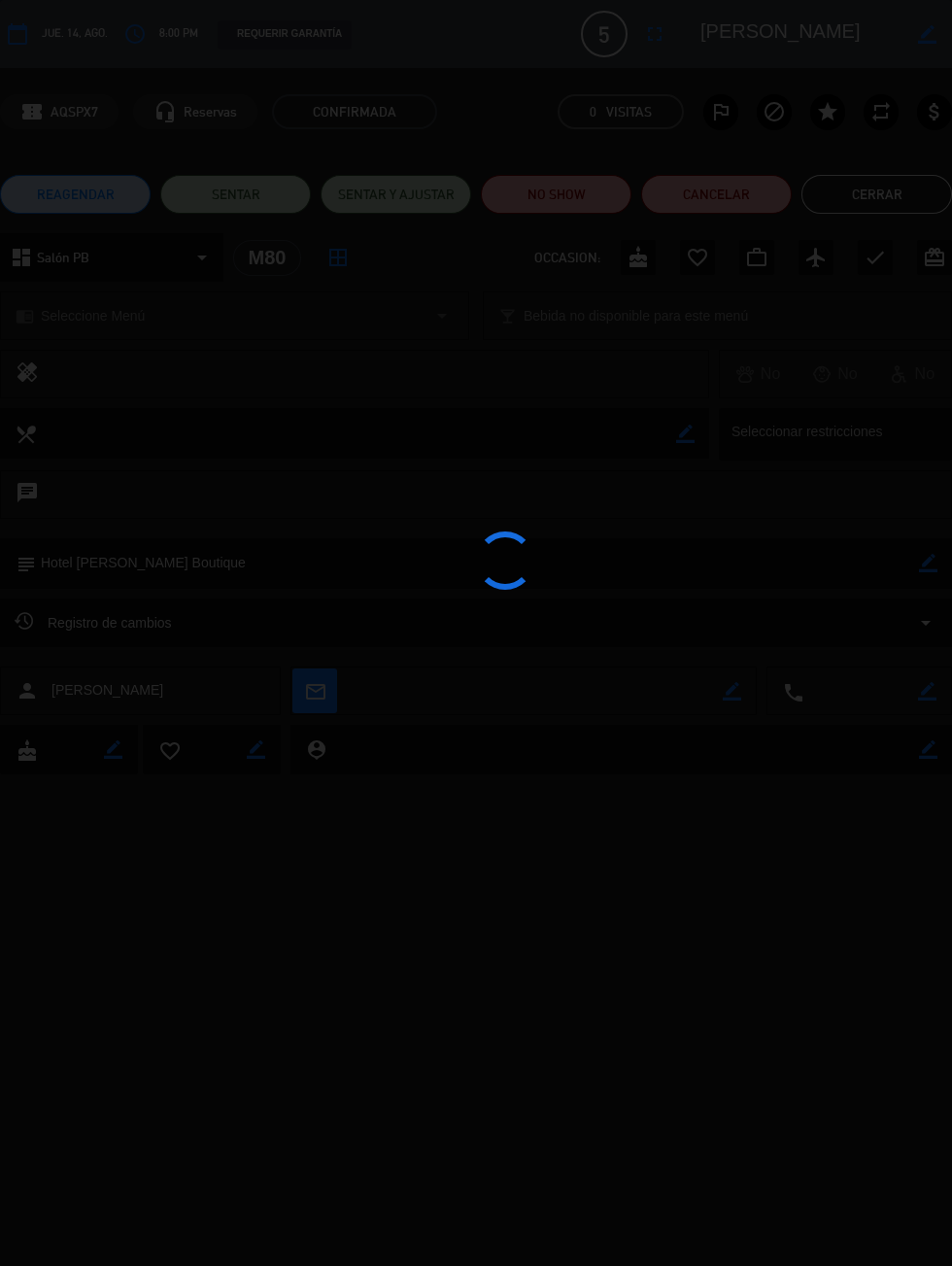
click at [891, 186] on div at bounding box center [476, 633] width 952 height 1266
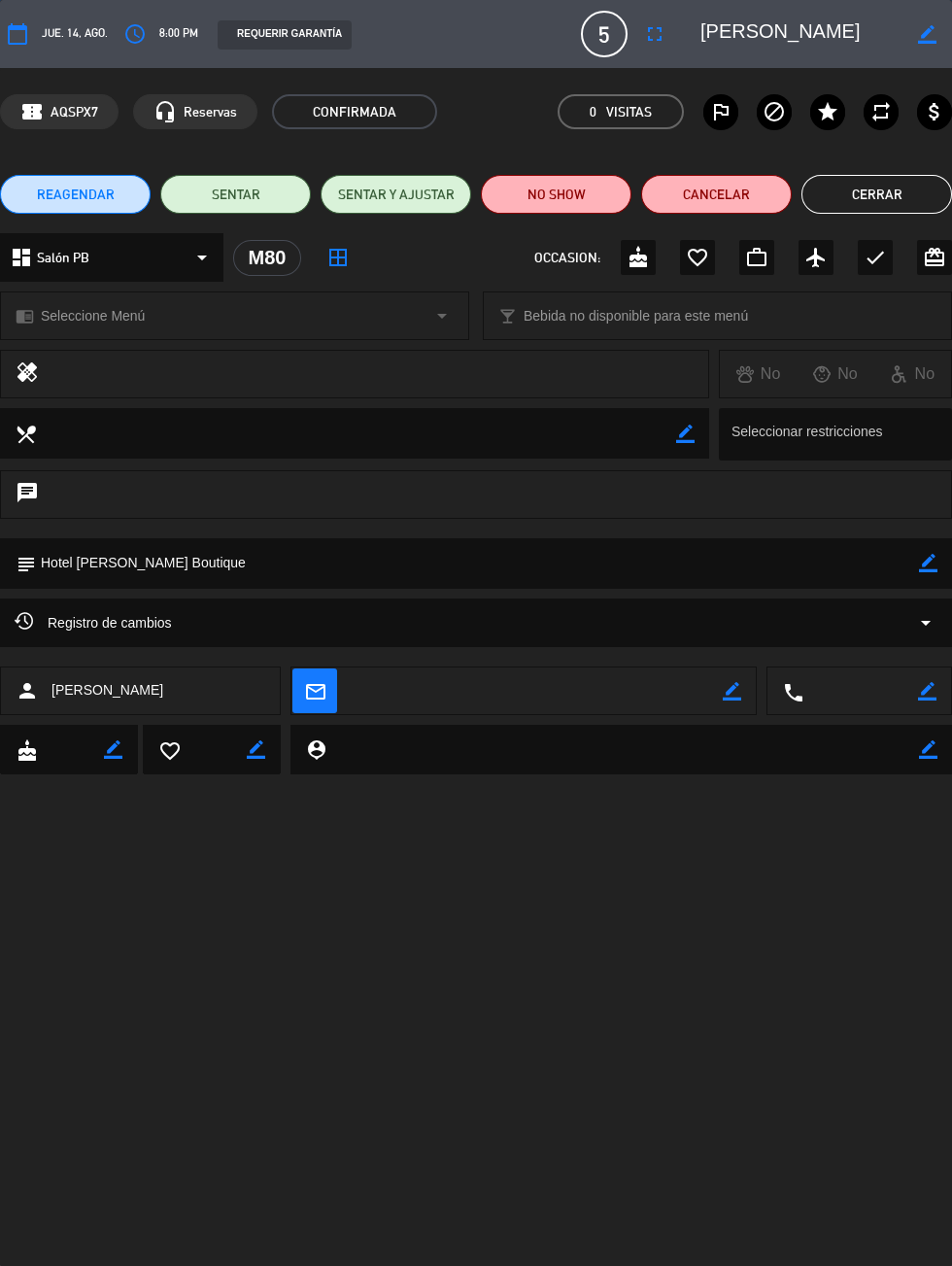
click at [907, 199] on button "Cerrar" at bounding box center [876, 195] width 151 height 39
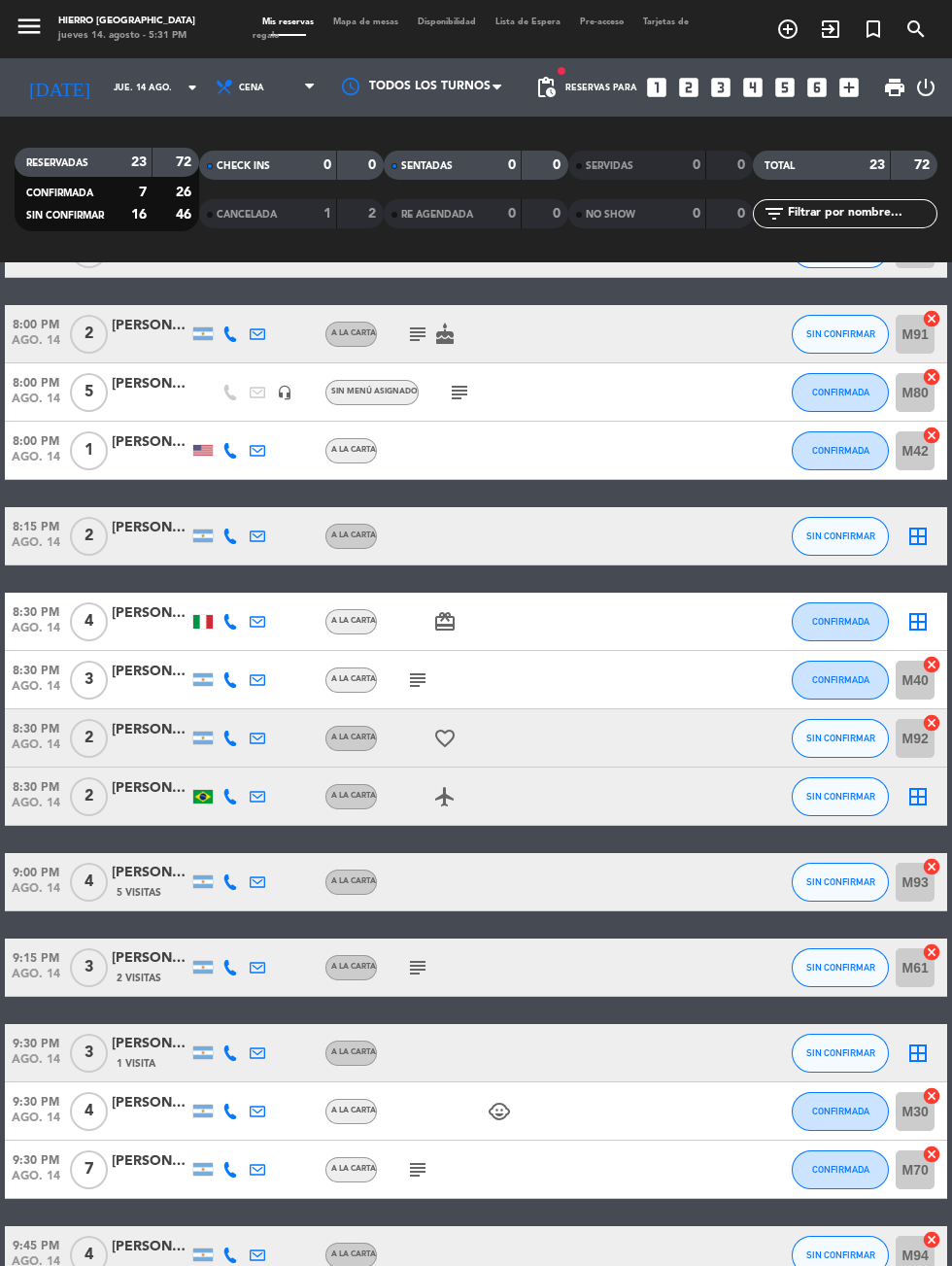
click at [427, 1004] on div "7:00 PM [DATE] 4 [PERSON_NAME] A la carta SIN CONFIRMAR border_all 7:00 PM [DAT…" at bounding box center [476, 779] width 942 height 1640
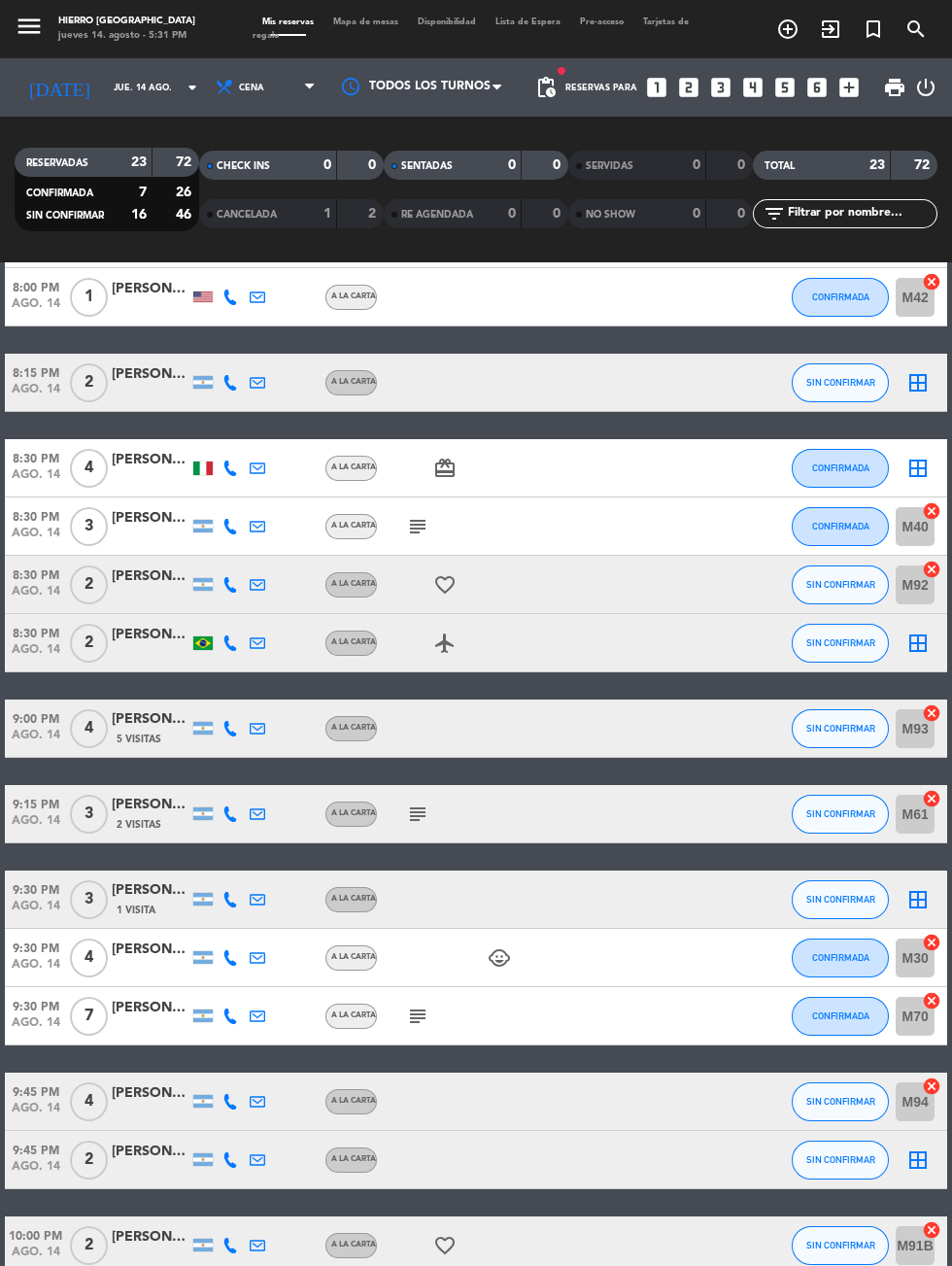
scroll to position [630, 0]
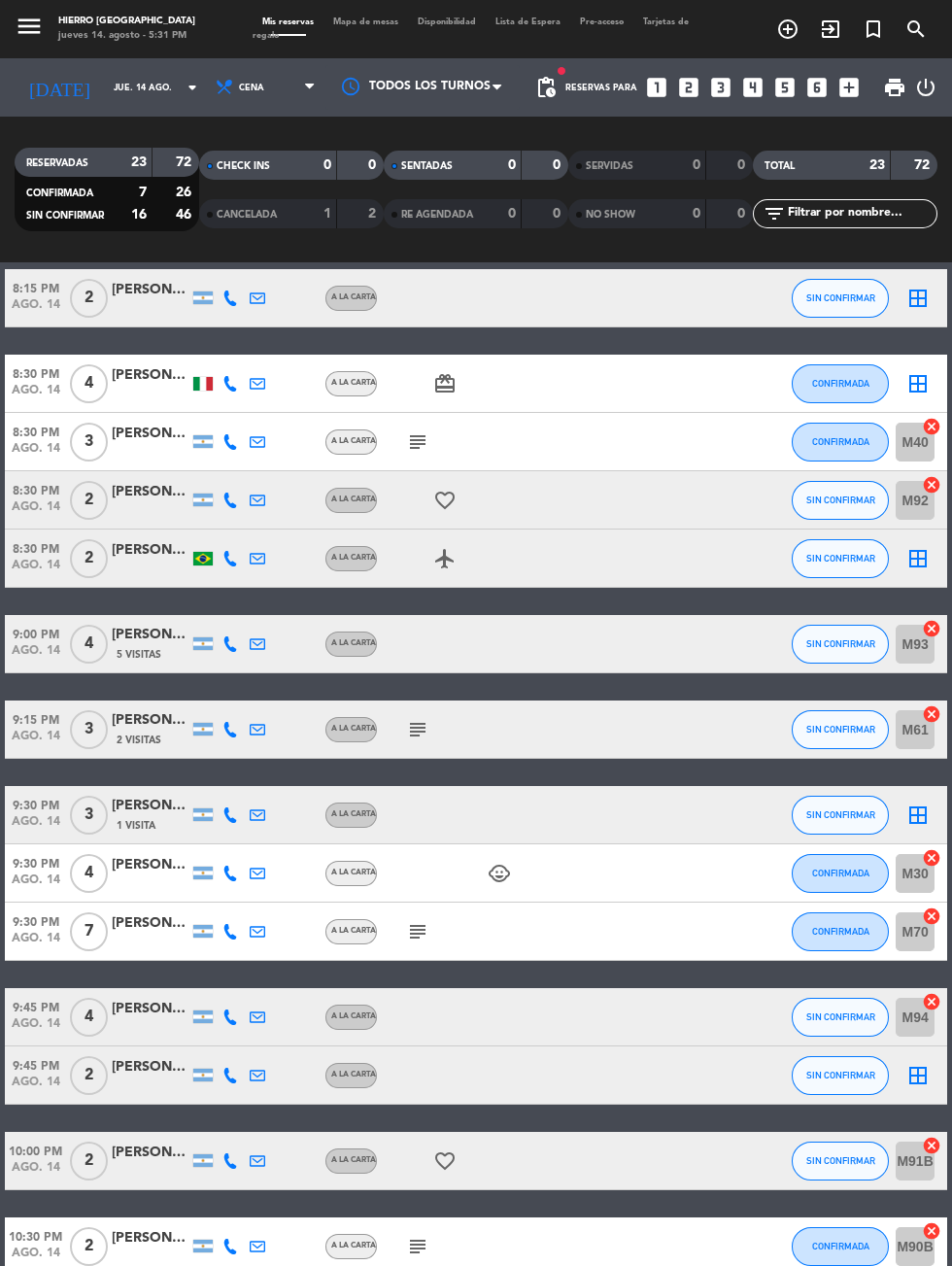
click at [418, 739] on icon "subject" at bounding box center [418, 729] width 23 height 23
click at [422, 930] on icon "subject" at bounding box center [418, 932] width 23 height 23
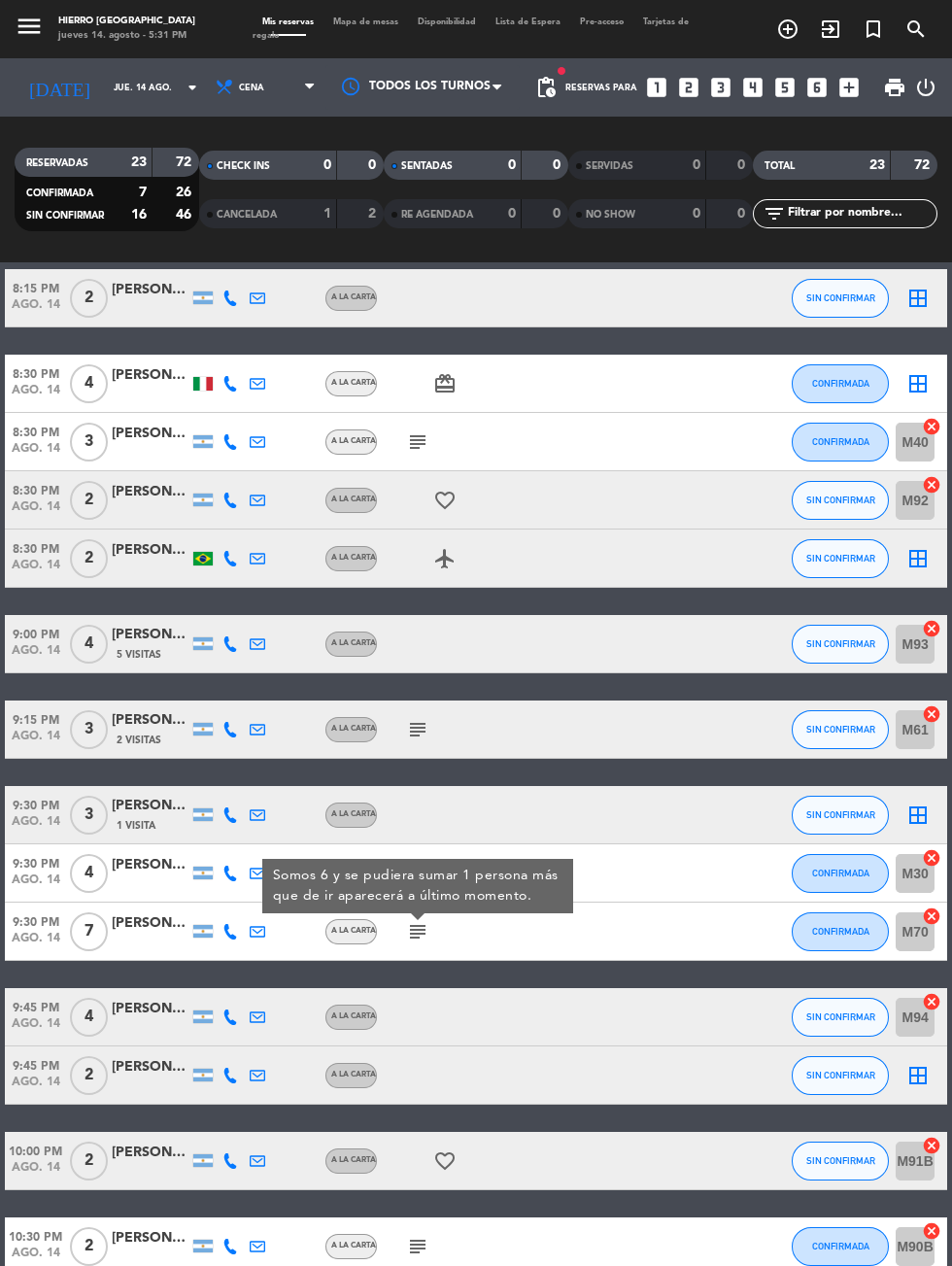
scroll to position [0, 0]
click at [408, 1241] on icon "subject" at bounding box center [418, 1247] width 23 height 23
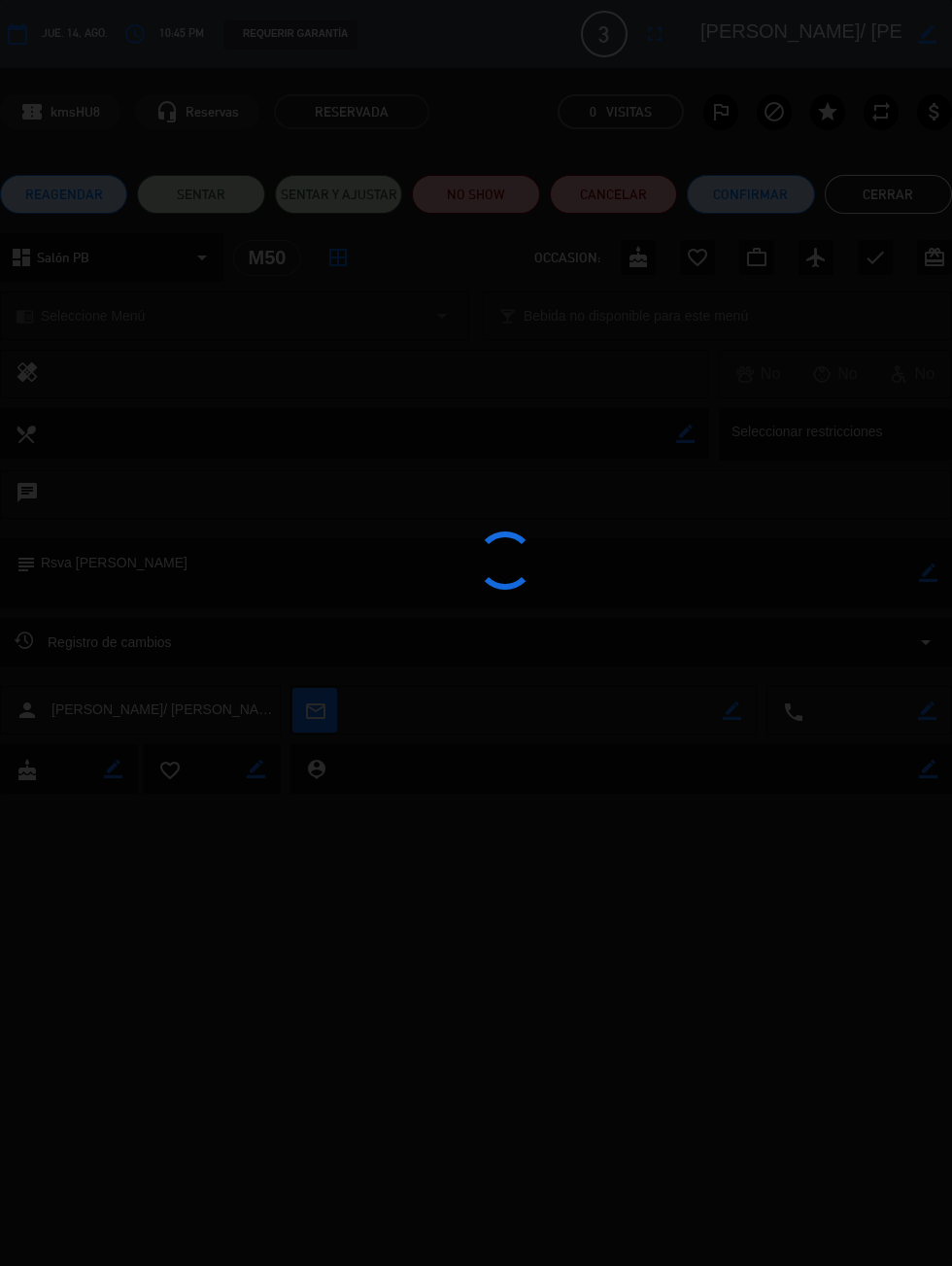
click at [830, 40] on div at bounding box center [476, 633] width 952 height 1266
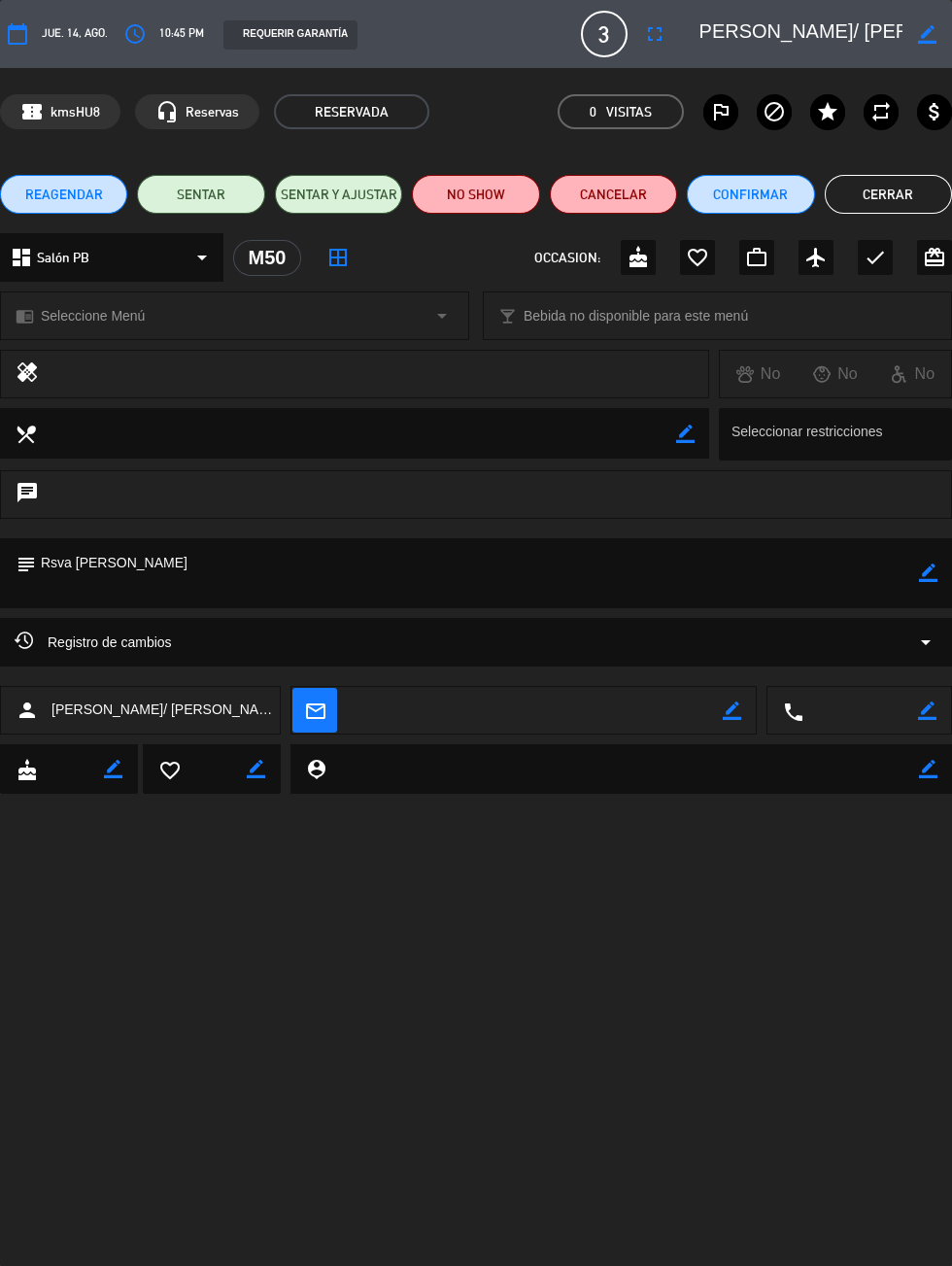
scroll to position [0, 97]
click at [870, 190] on button "Cerrar" at bounding box center [888, 195] width 128 height 39
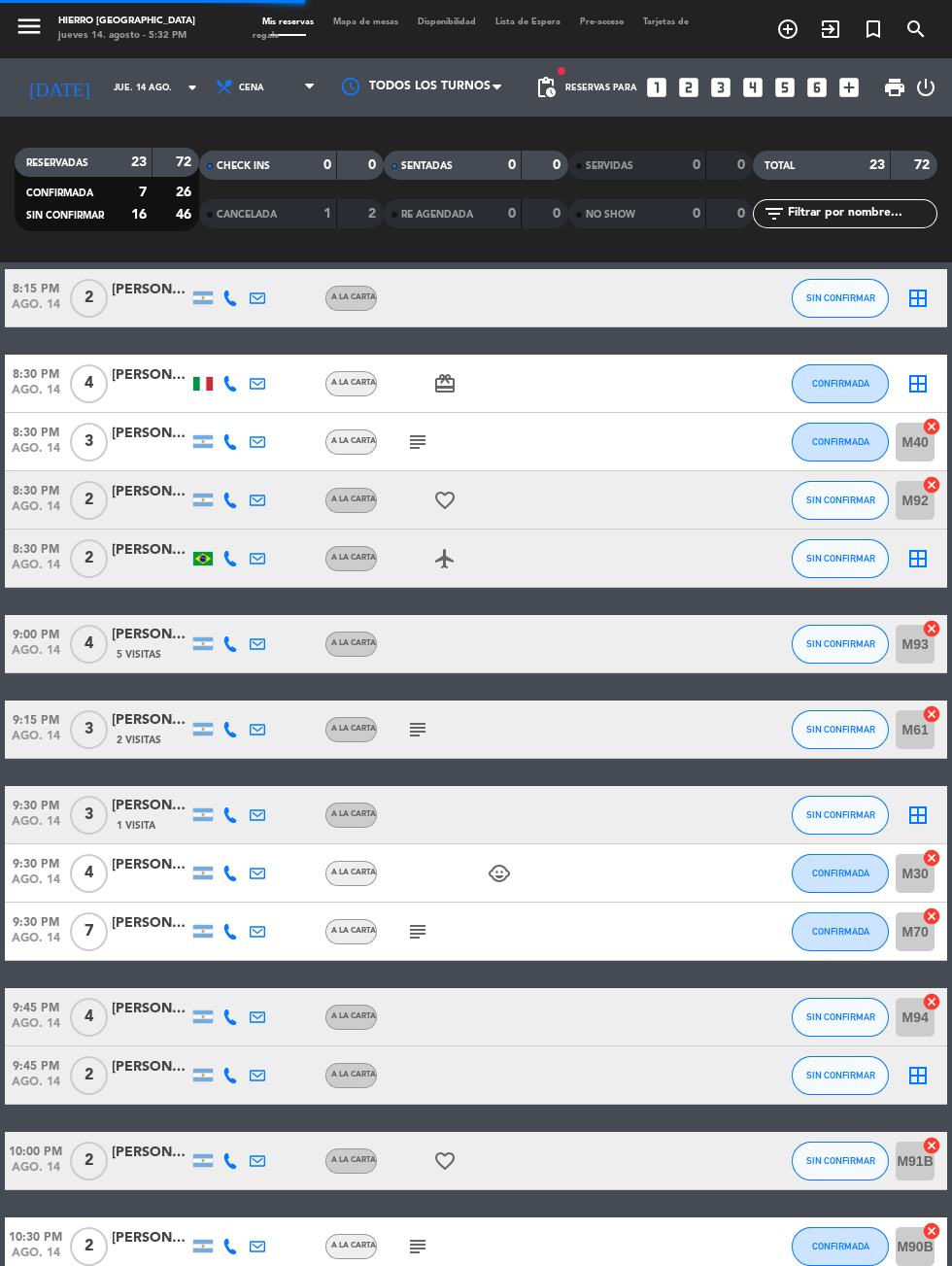
click at [368, 727] on span "A la carta" at bounding box center [353, 728] width 45 height 8
click at [424, 729] on icon "subject" at bounding box center [418, 729] width 23 height 23
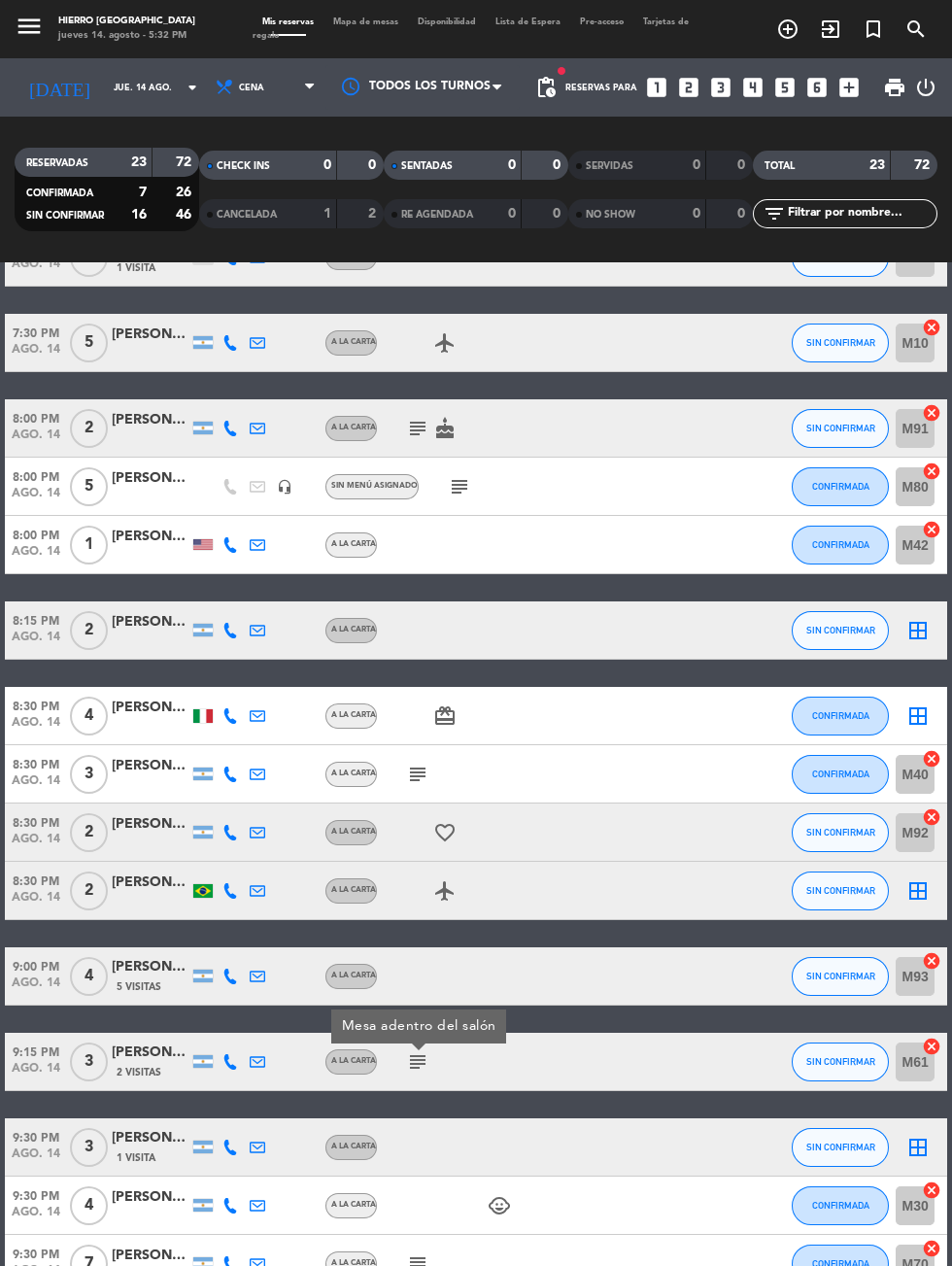
scroll to position [224, 0]
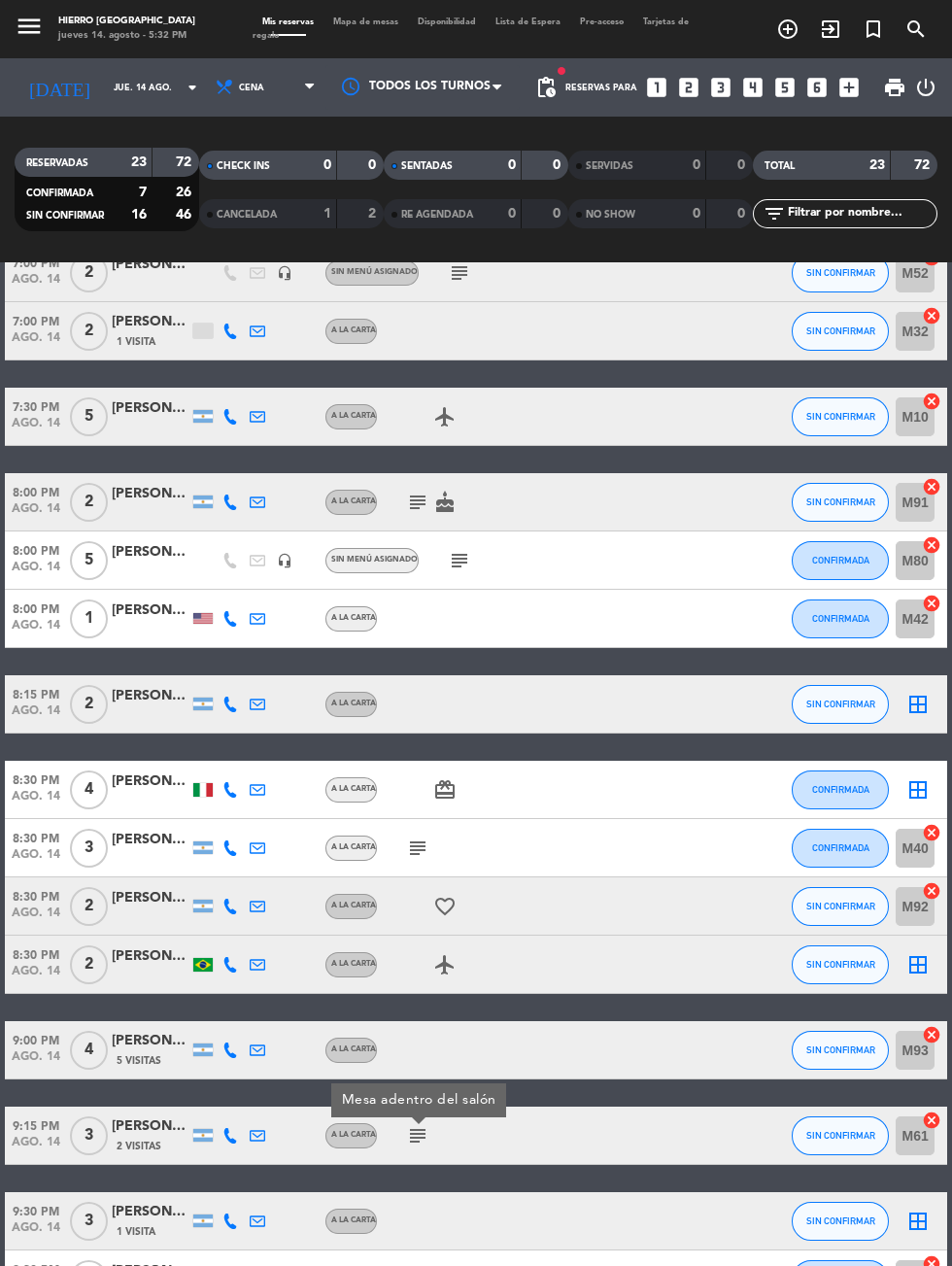
click at [439, 897] on icon "favorite_border" at bounding box center [445, 907] width 23 height 23
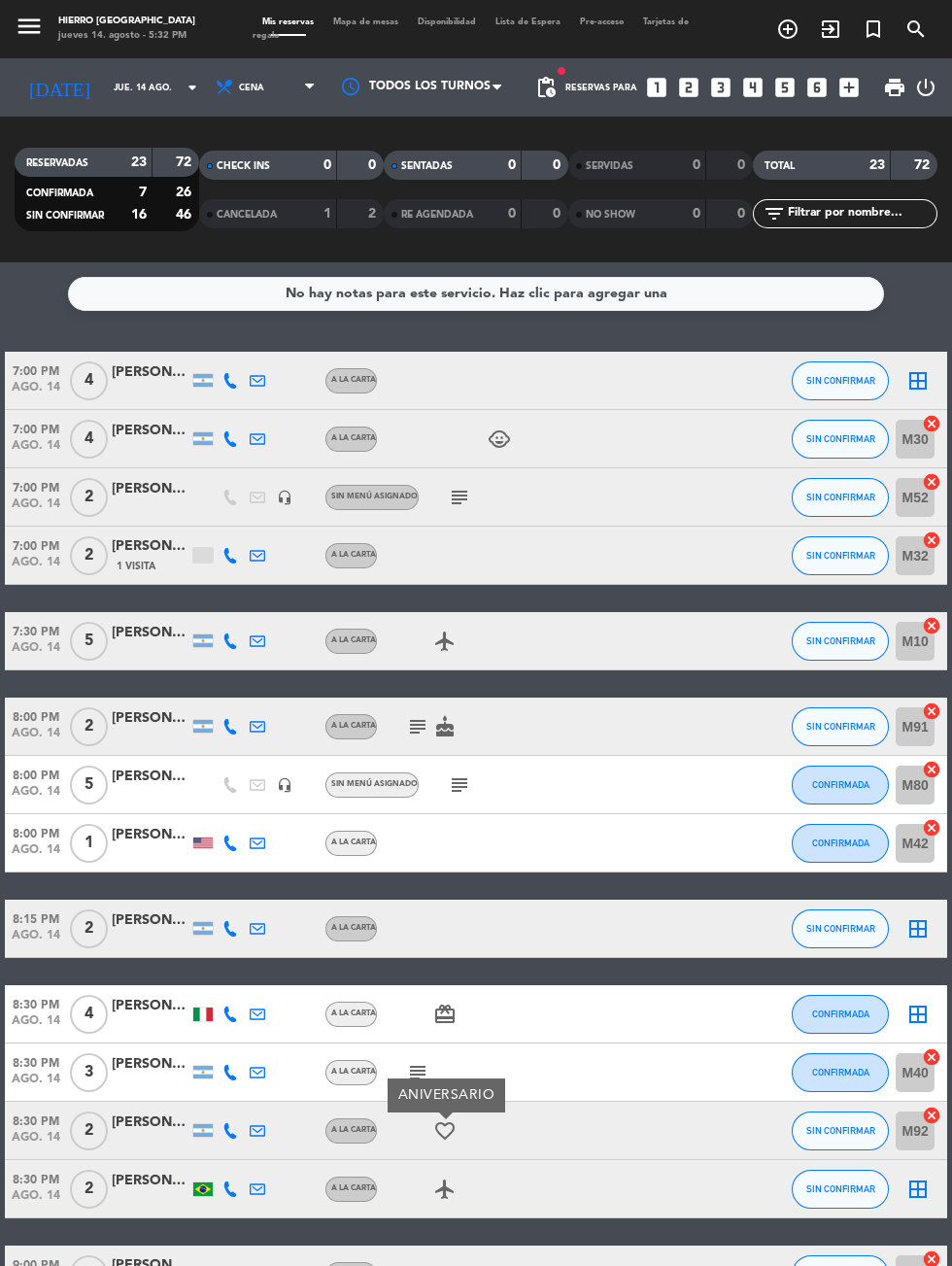
click at [419, 735] on icon "subject" at bounding box center [418, 726] width 23 height 23
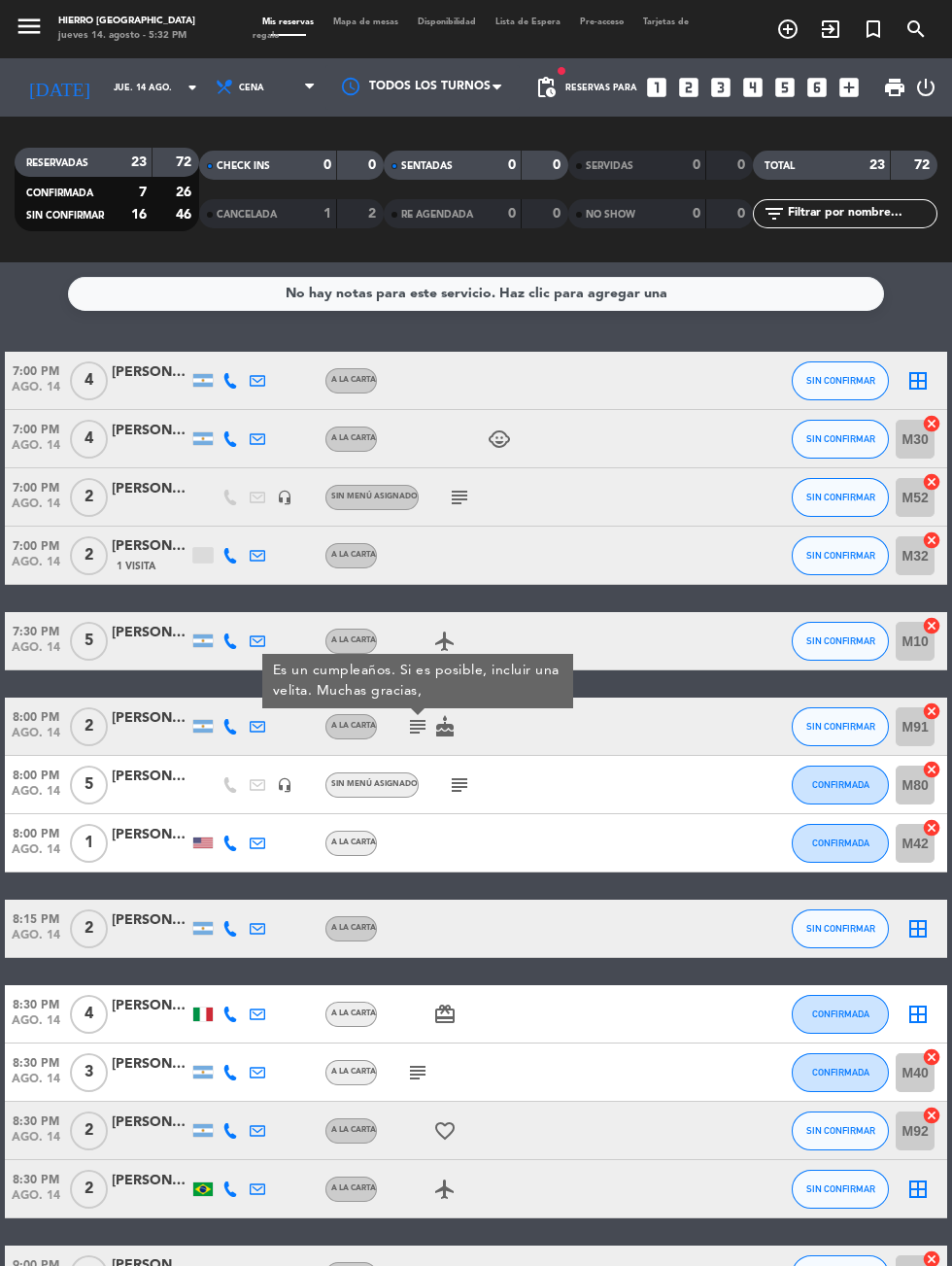
click at [461, 793] on icon "subject" at bounding box center [459, 785] width 23 height 23
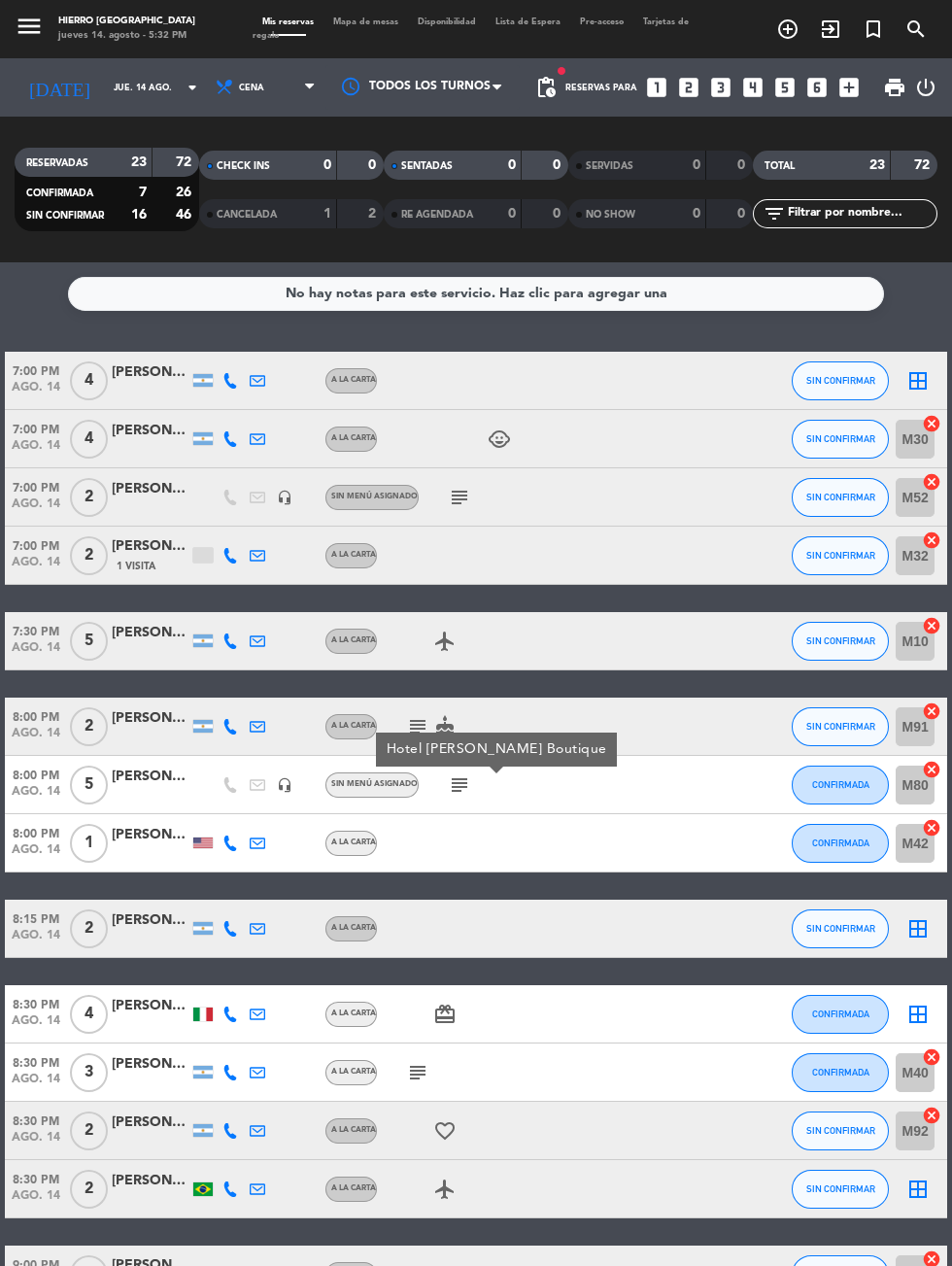
click at [468, 531] on div at bounding box center [458, 555] width 164 height 57
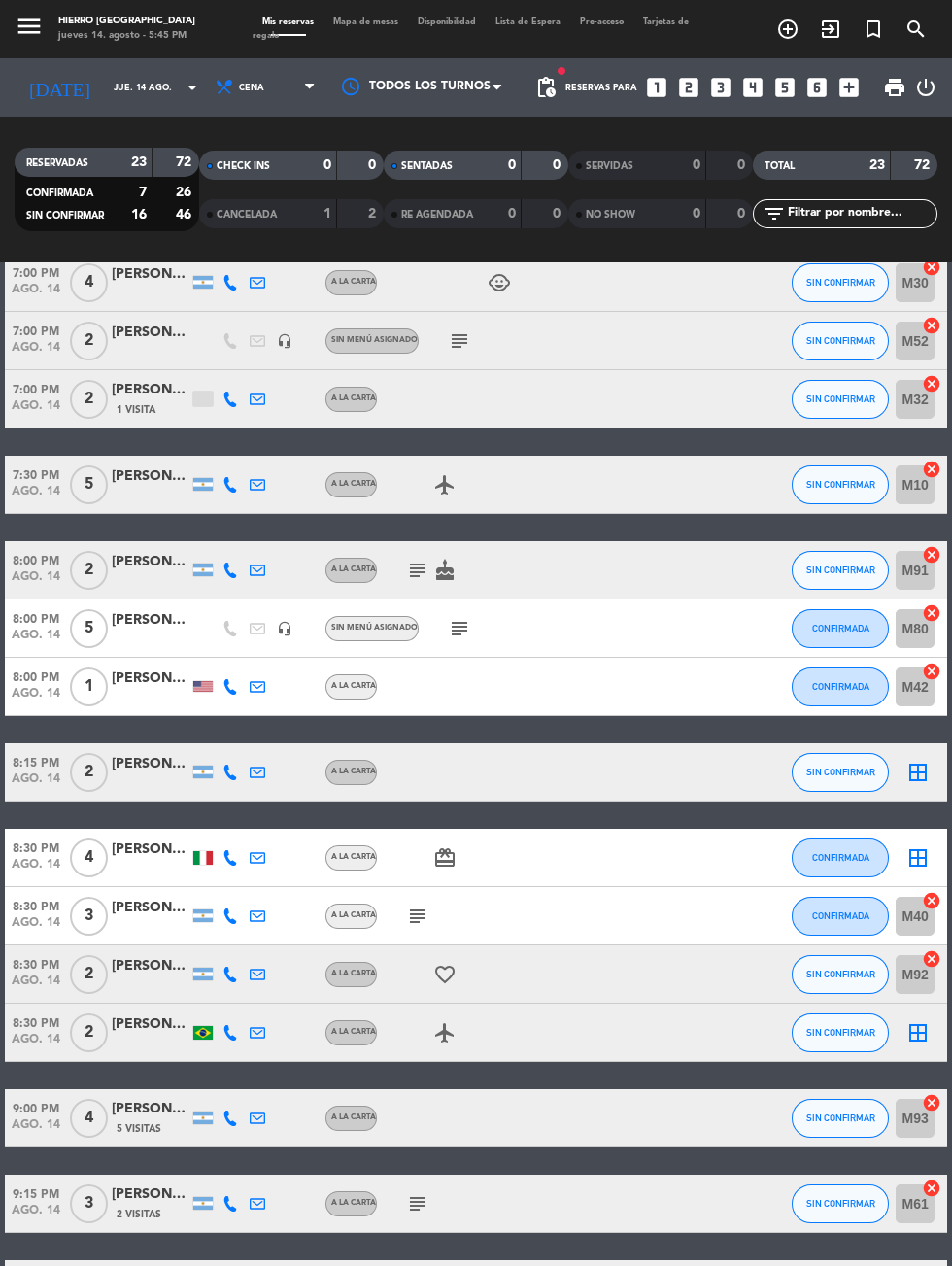
scroll to position [145, 0]
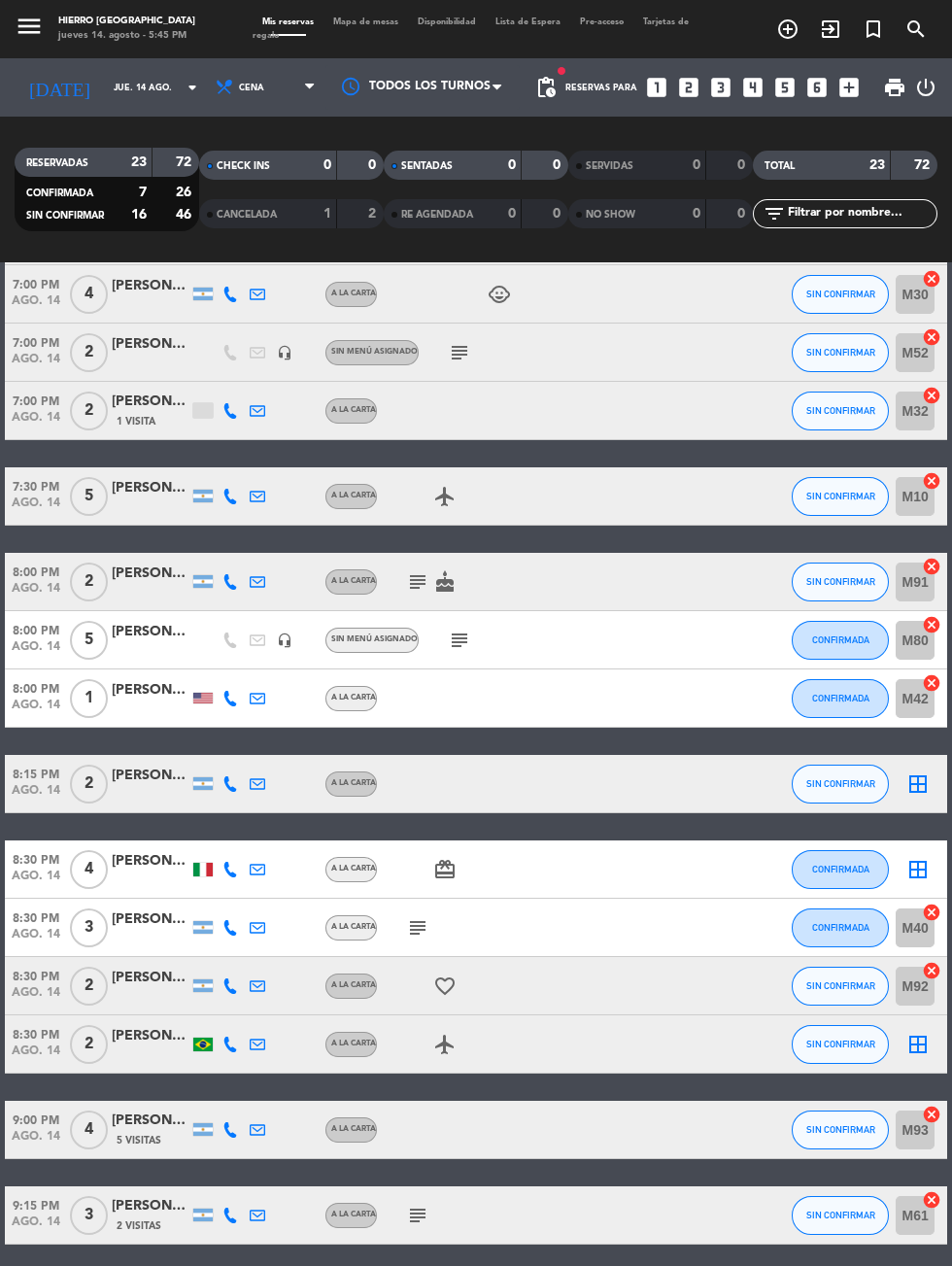
click at [412, 571] on icon "subject" at bounding box center [418, 582] width 23 height 23
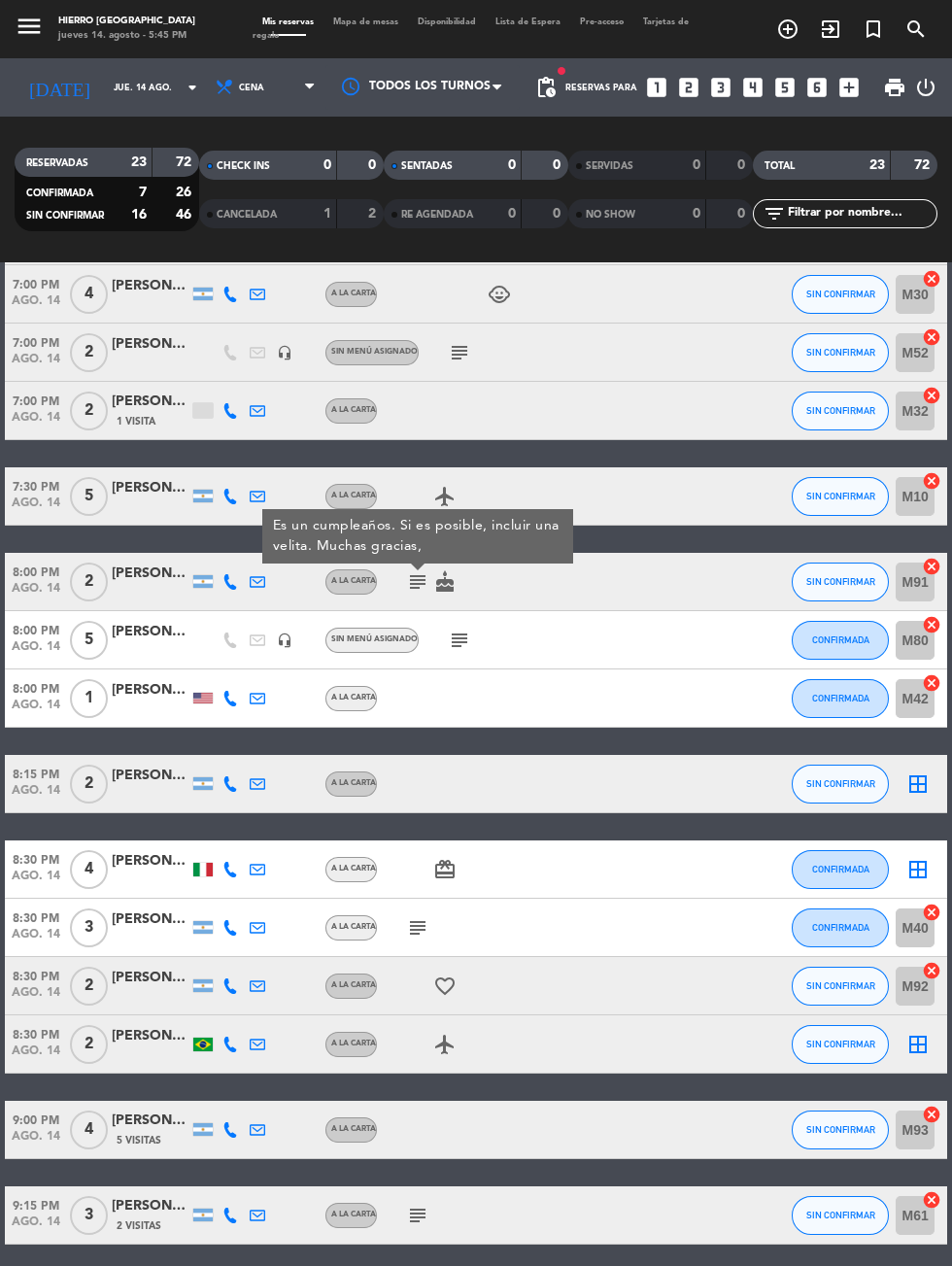
click at [455, 641] on icon "subject" at bounding box center [459, 640] width 23 height 23
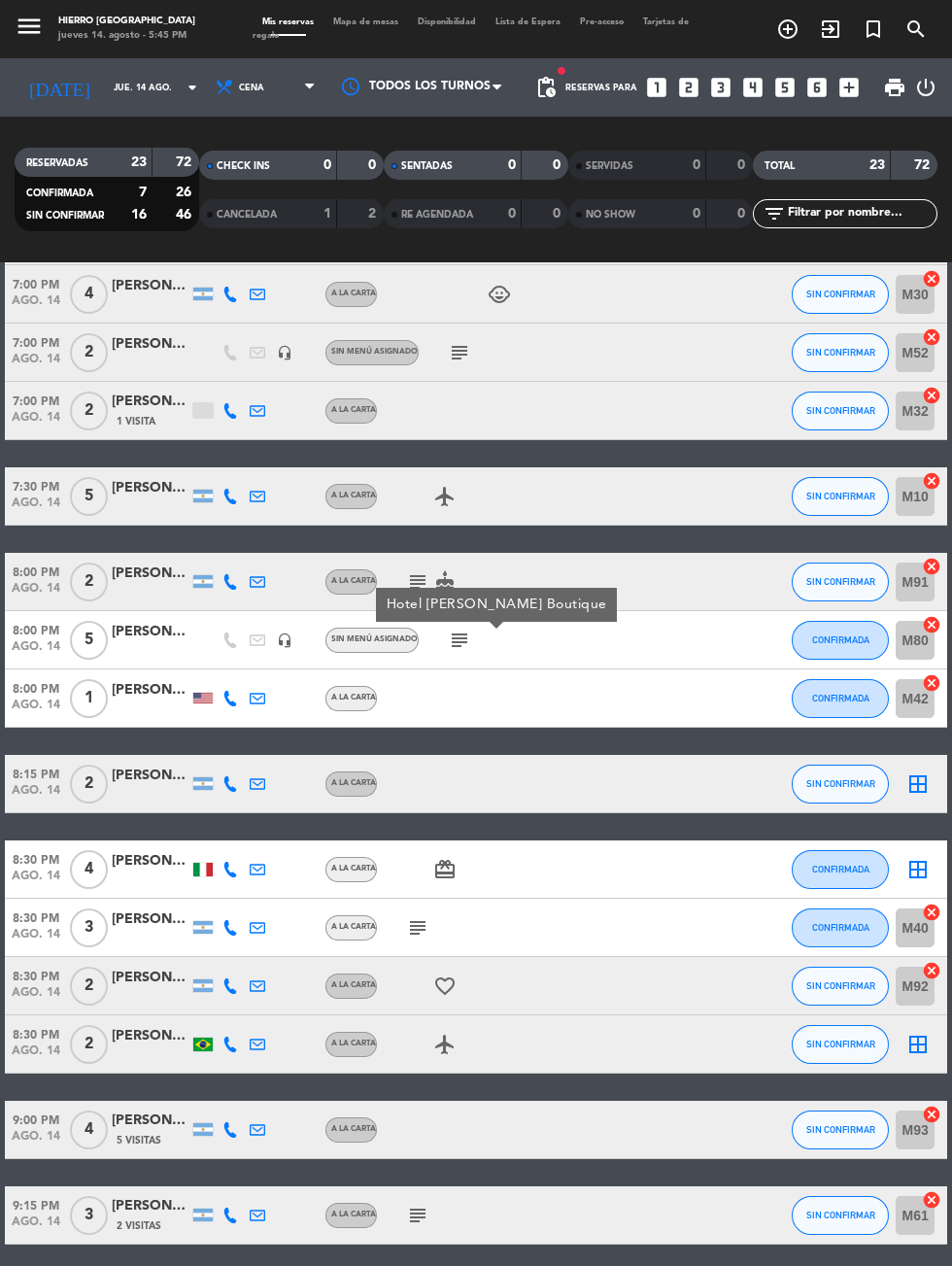
click at [453, 351] on icon "subject" at bounding box center [459, 353] width 23 height 23
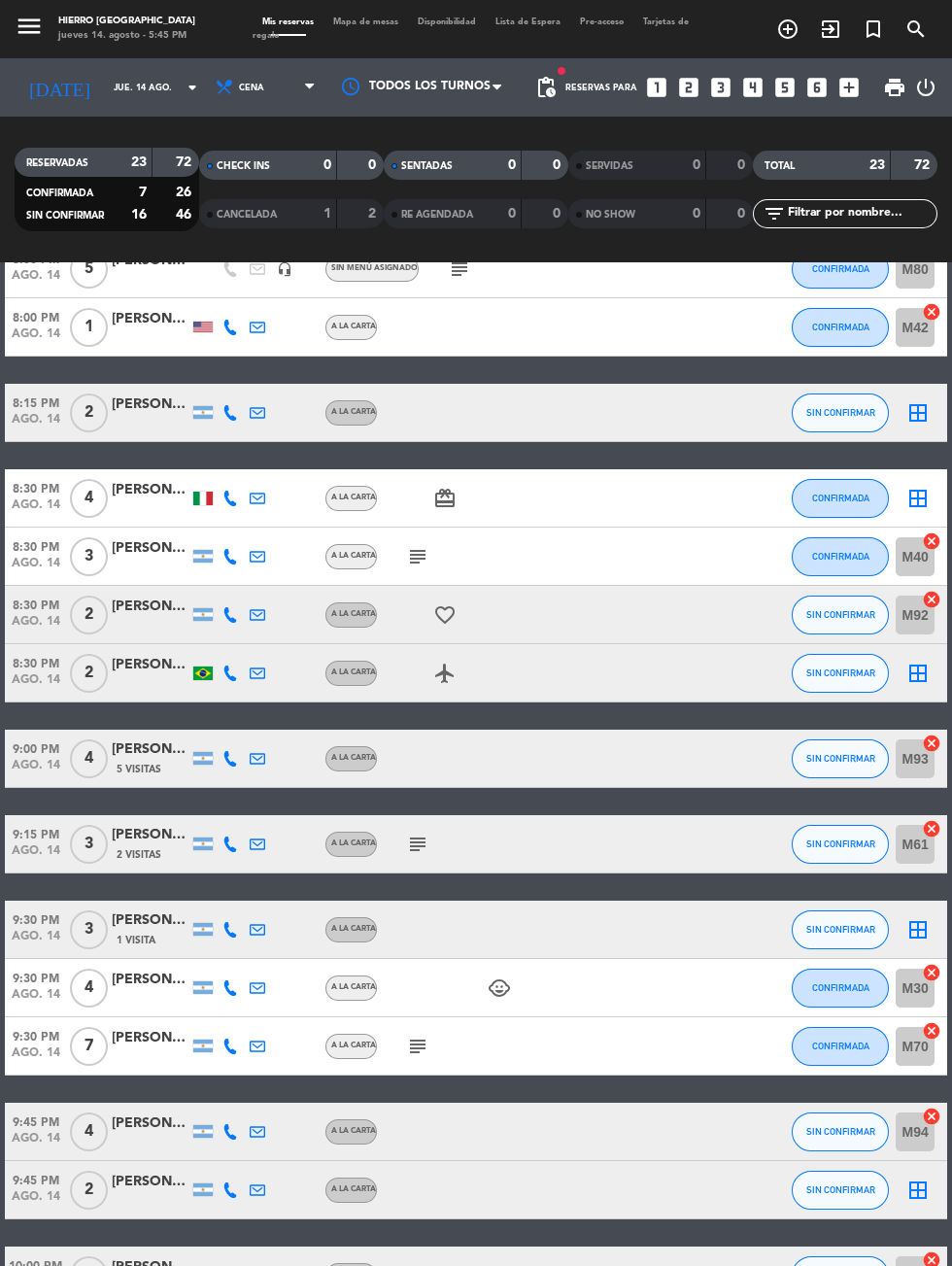
scroll to position [525, 0]
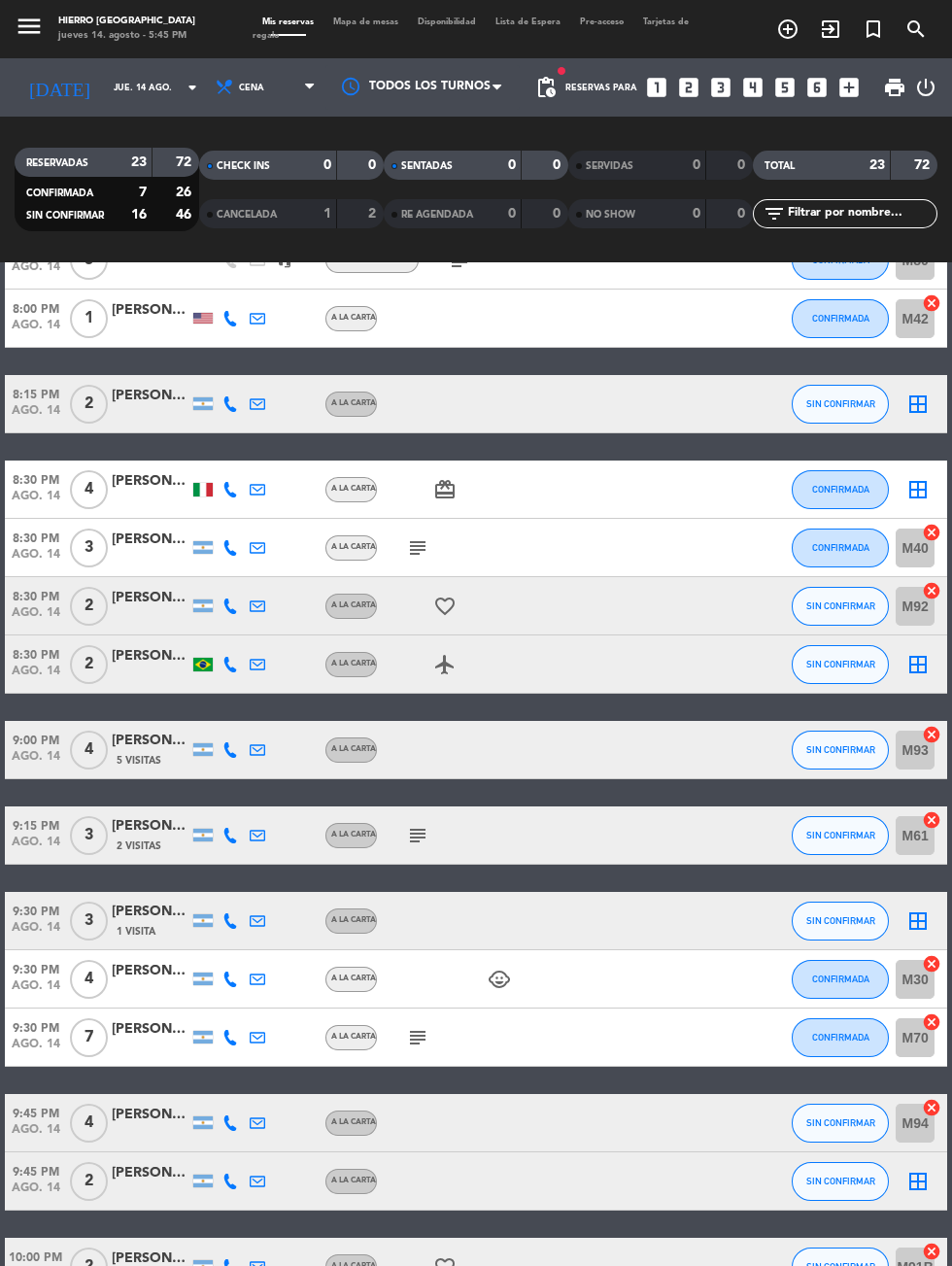
click at [426, 1041] on icon "subject" at bounding box center [418, 1037] width 23 height 23
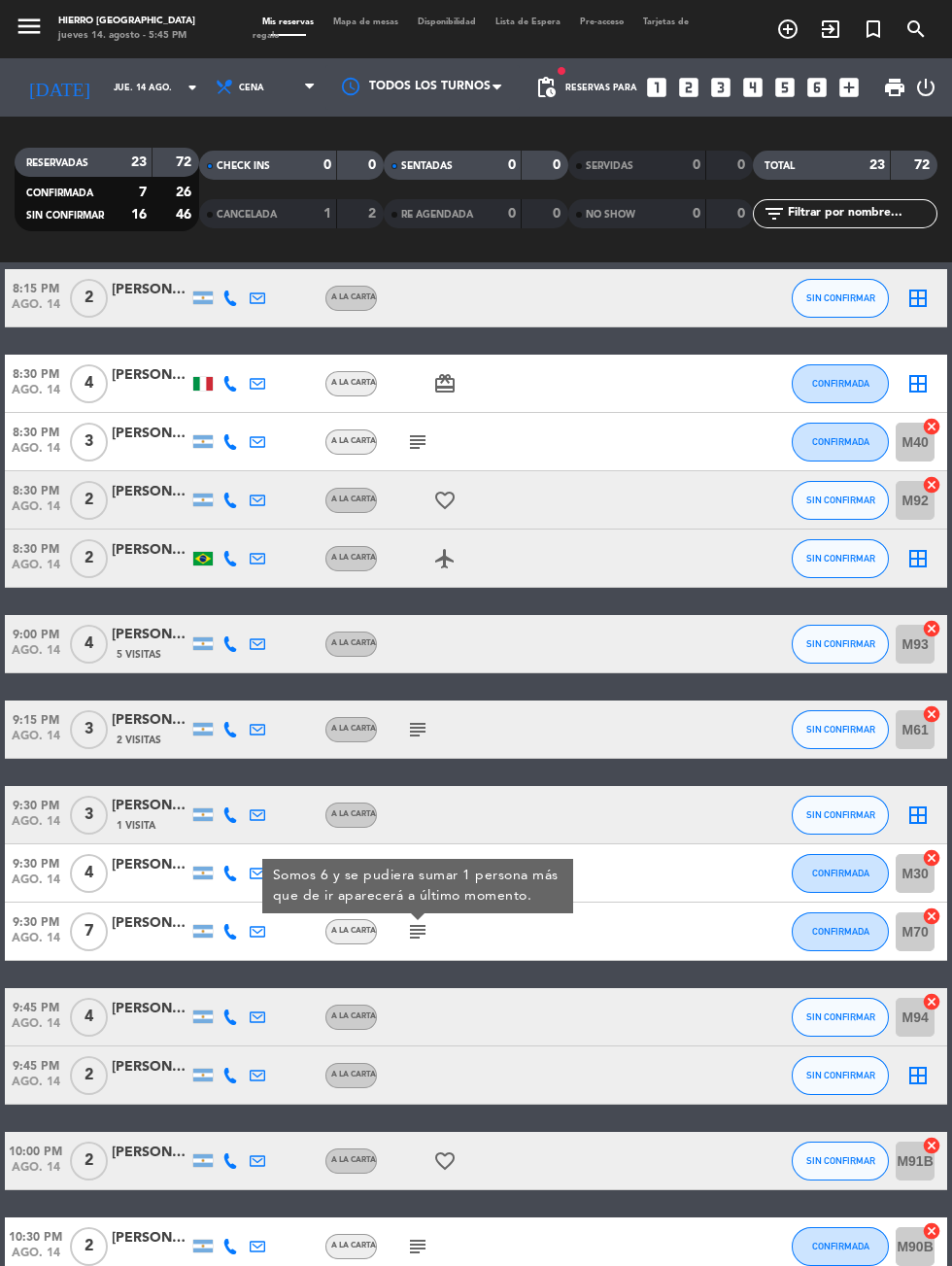
scroll to position [0, 0]
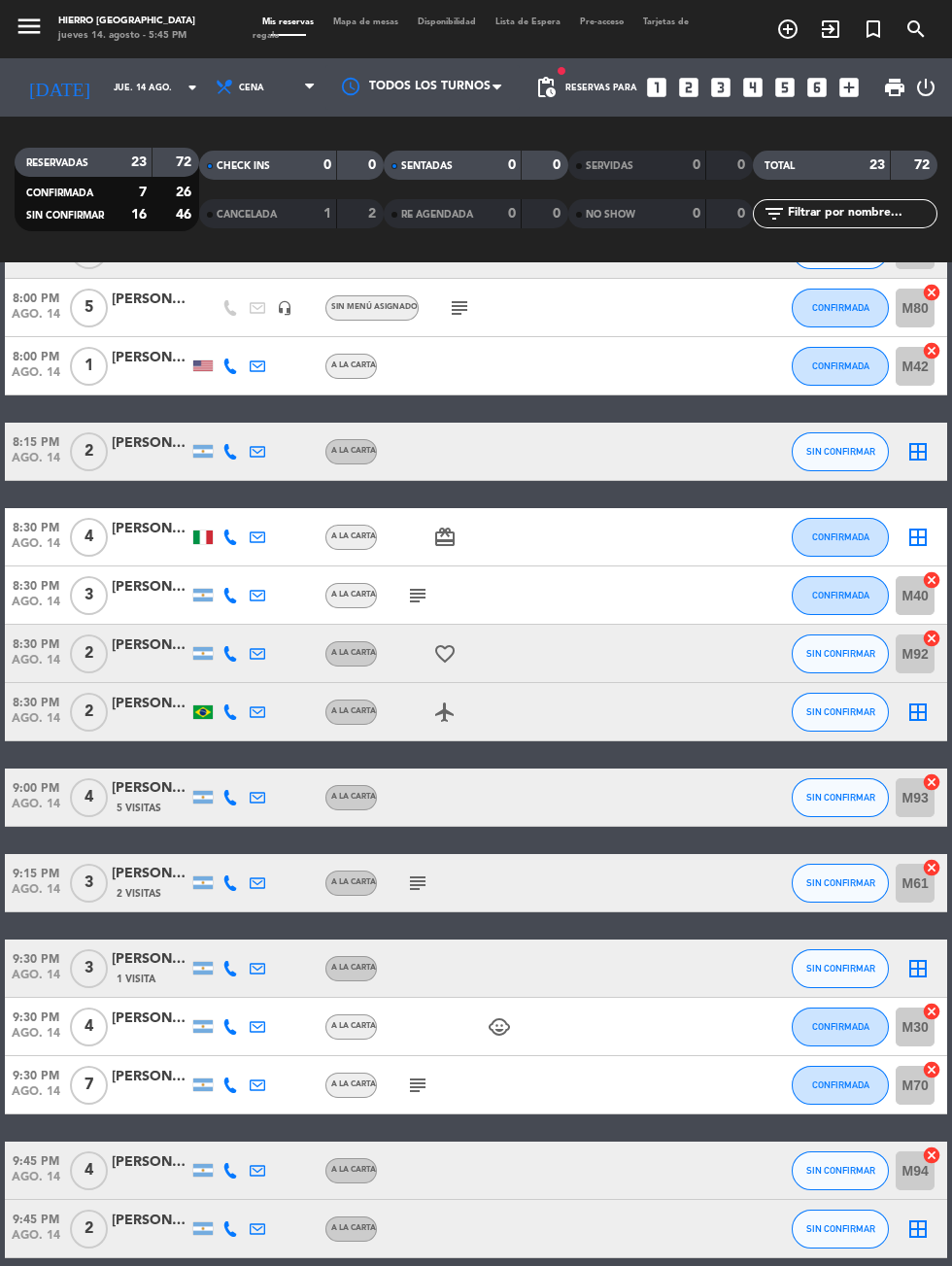
scroll to position [469, 0]
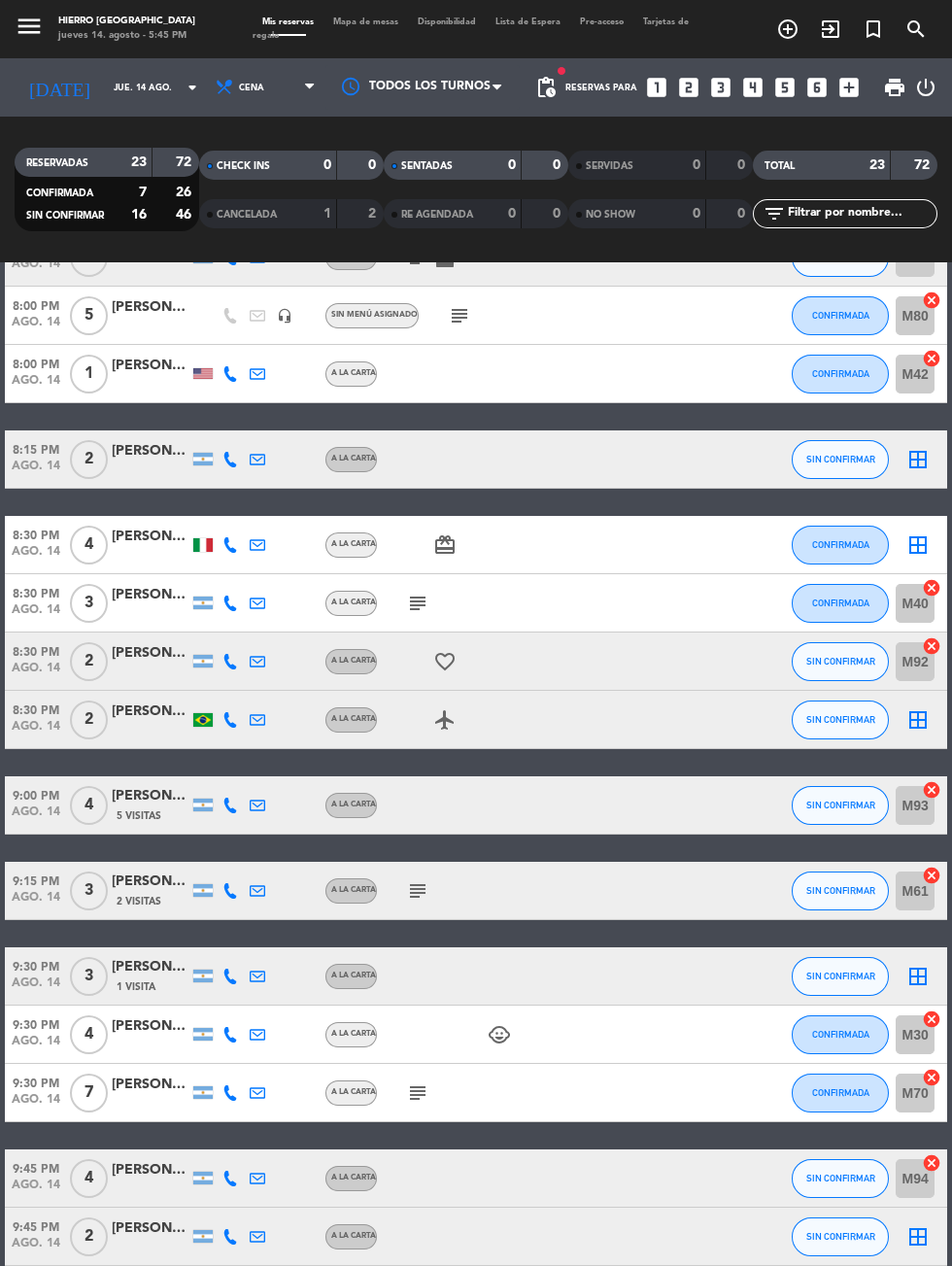
click at [427, 886] on icon "subject" at bounding box center [418, 891] width 23 height 23
click at [422, 607] on icon "subject" at bounding box center [418, 604] width 23 height 23
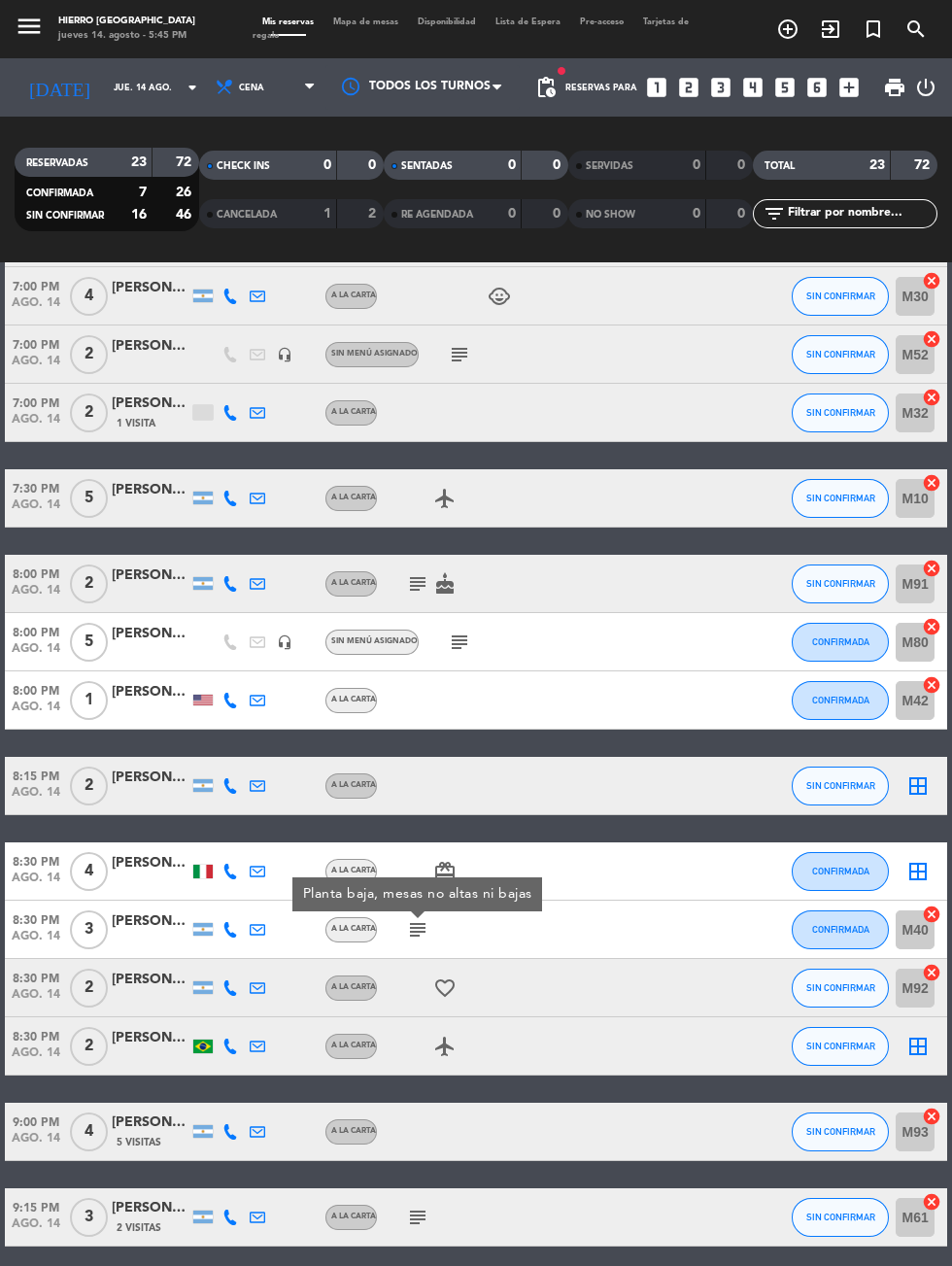
scroll to position [142, 0]
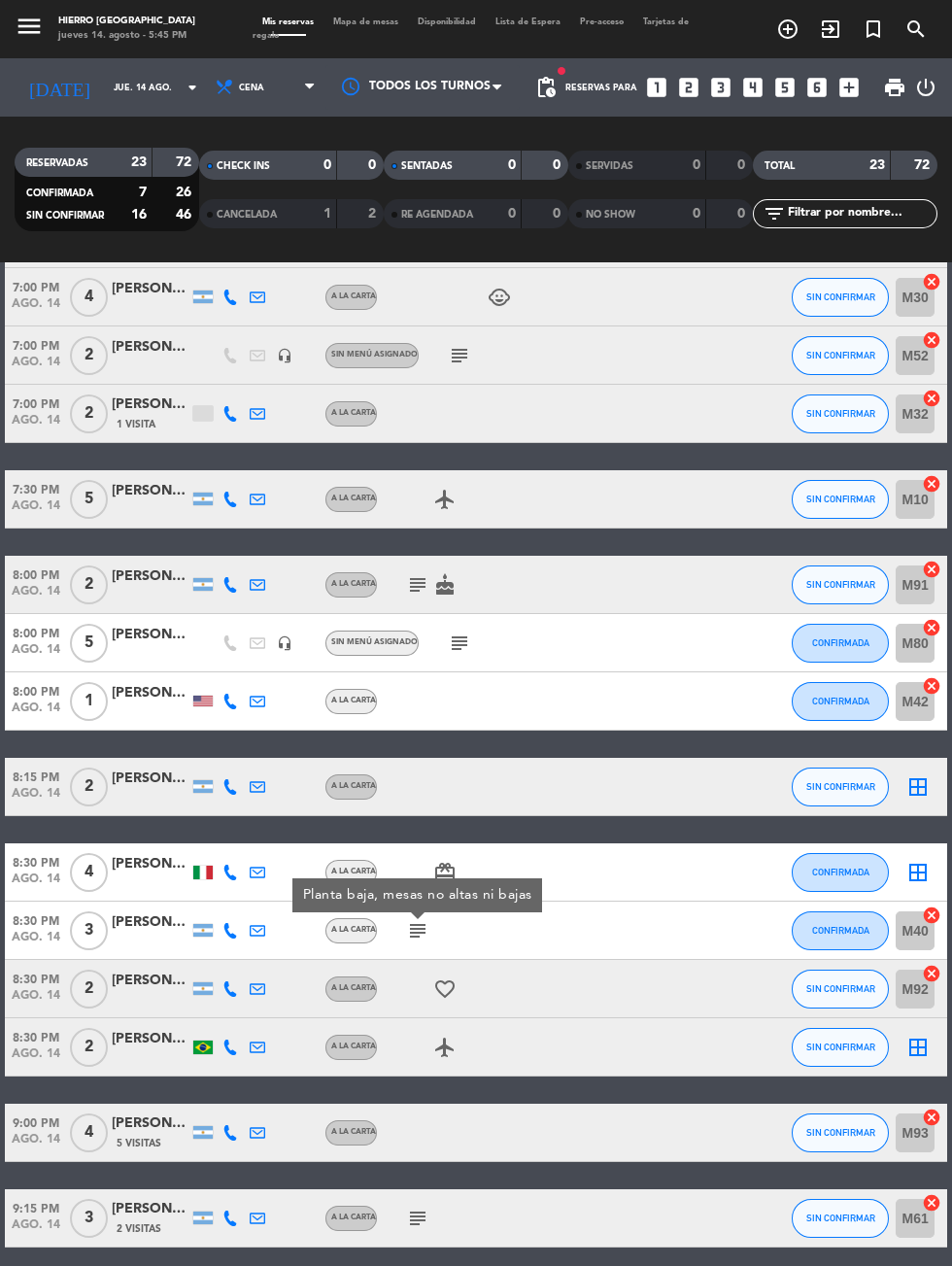
click at [451, 582] on icon "cake" at bounding box center [445, 585] width 23 height 23
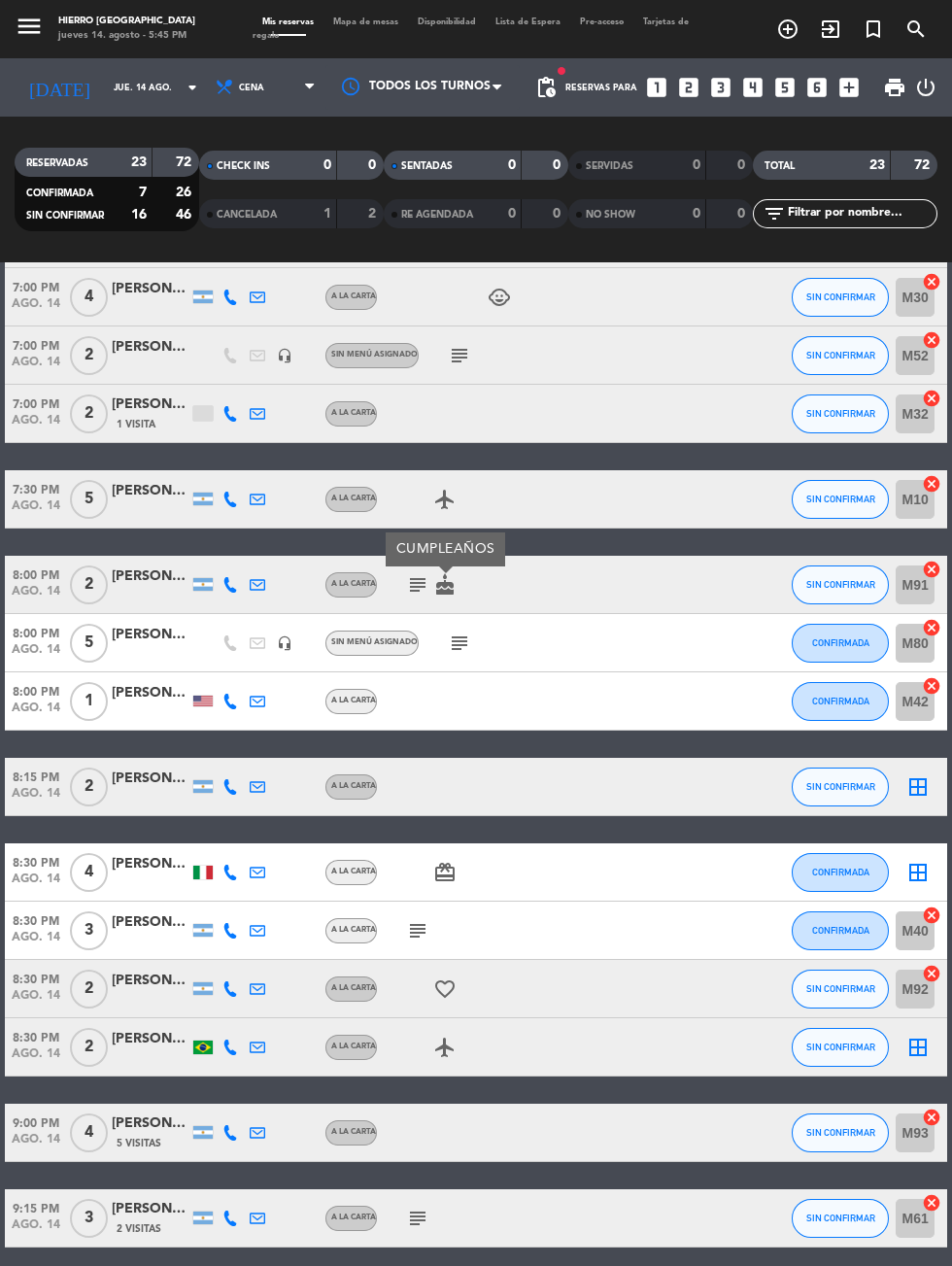
scroll to position [57, 0]
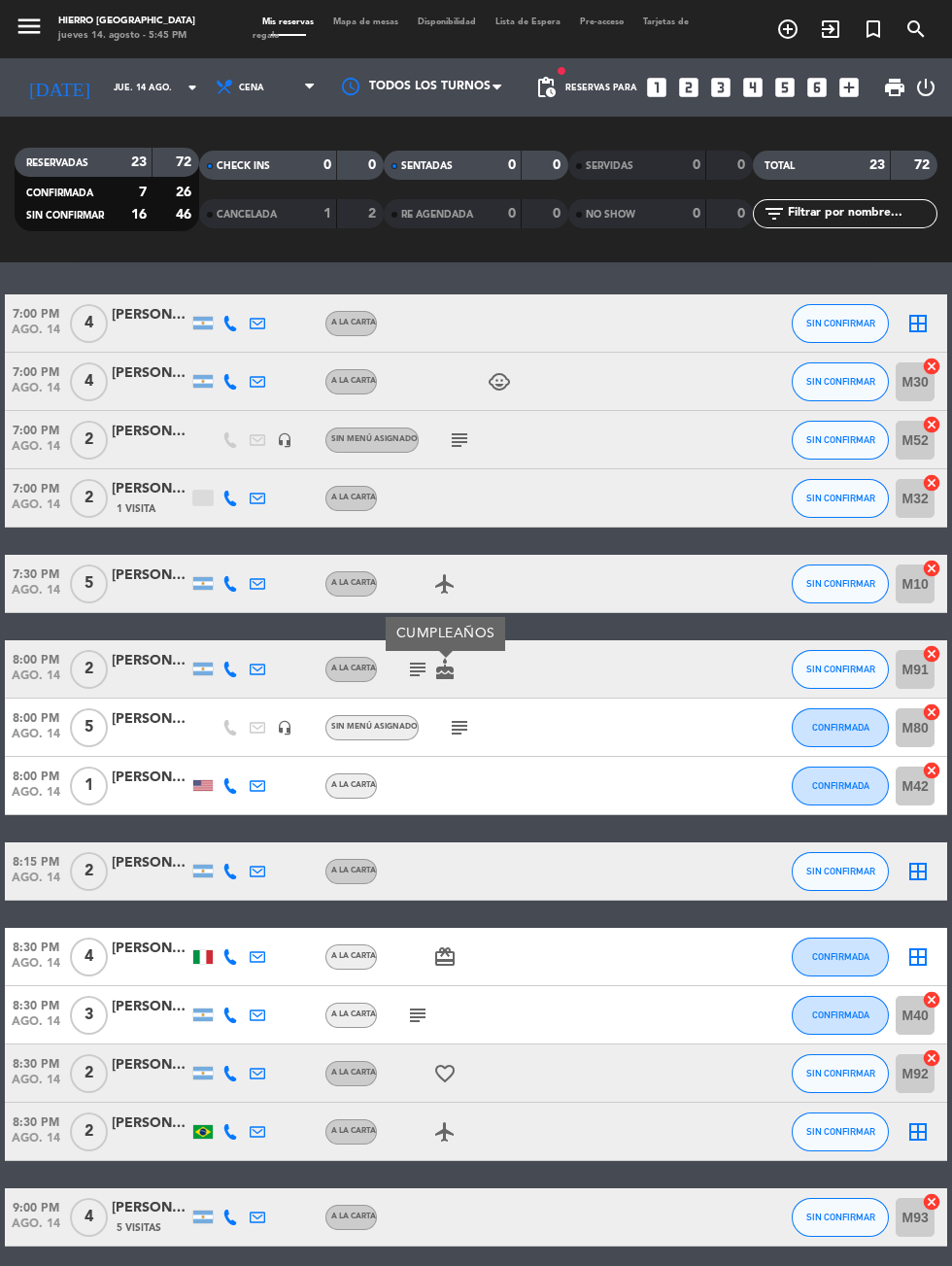
click at [458, 469] on div at bounding box center [458, 498] width 164 height 57
click at [461, 435] on icon "subject" at bounding box center [459, 440] width 23 height 23
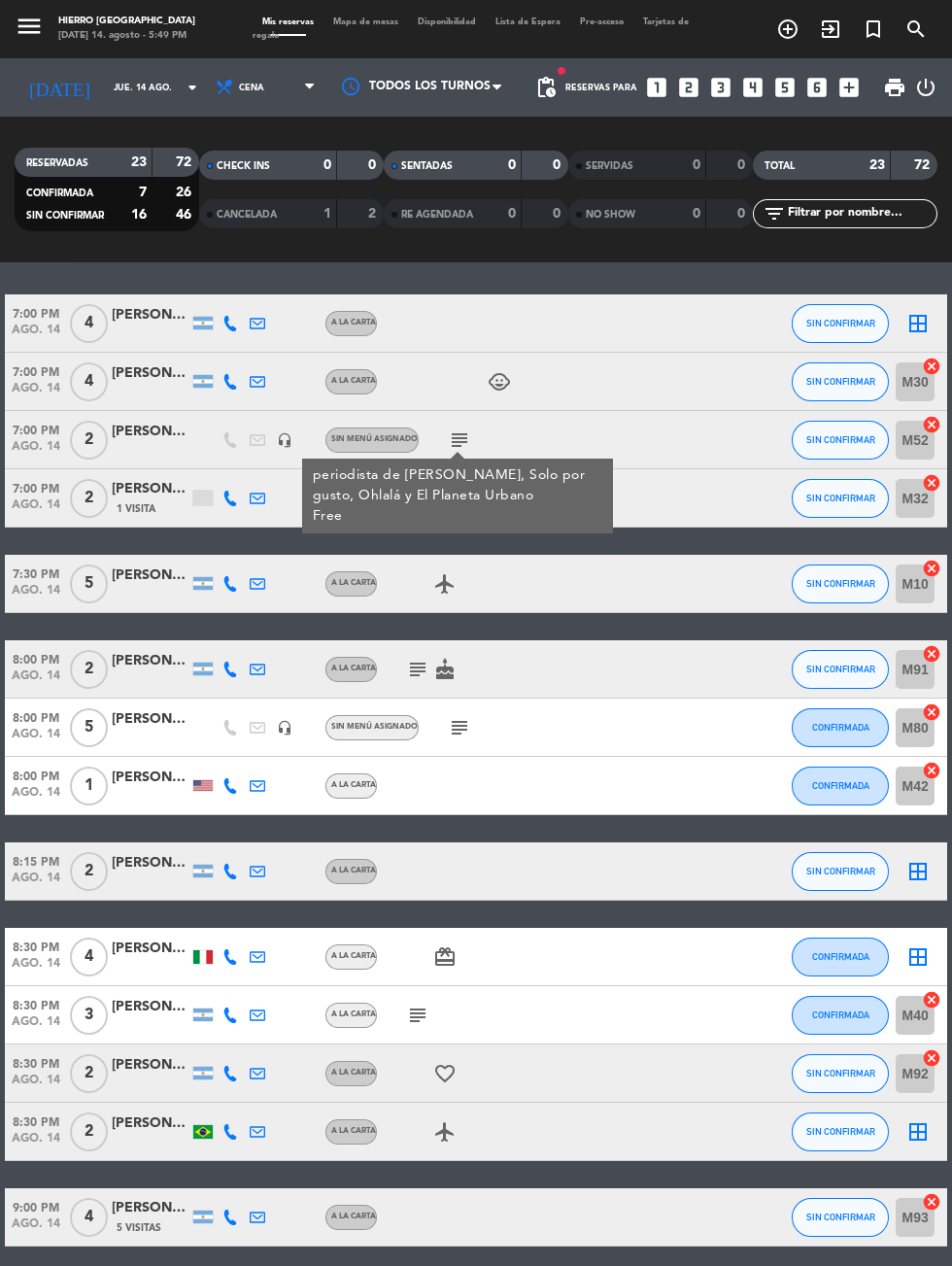
scroll to position [168, 0]
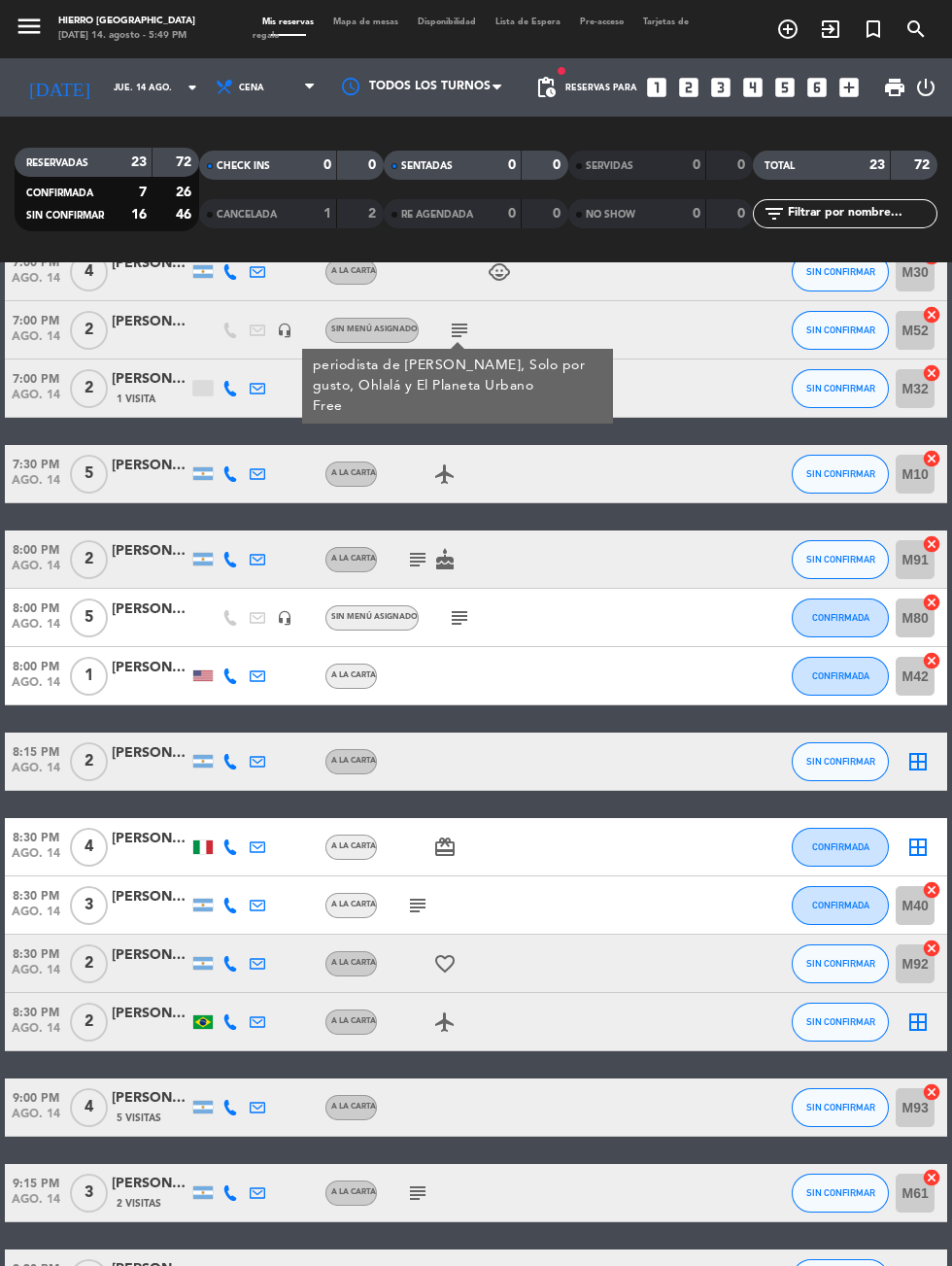
click at [455, 566] on icon "cake" at bounding box center [445, 560] width 23 height 23
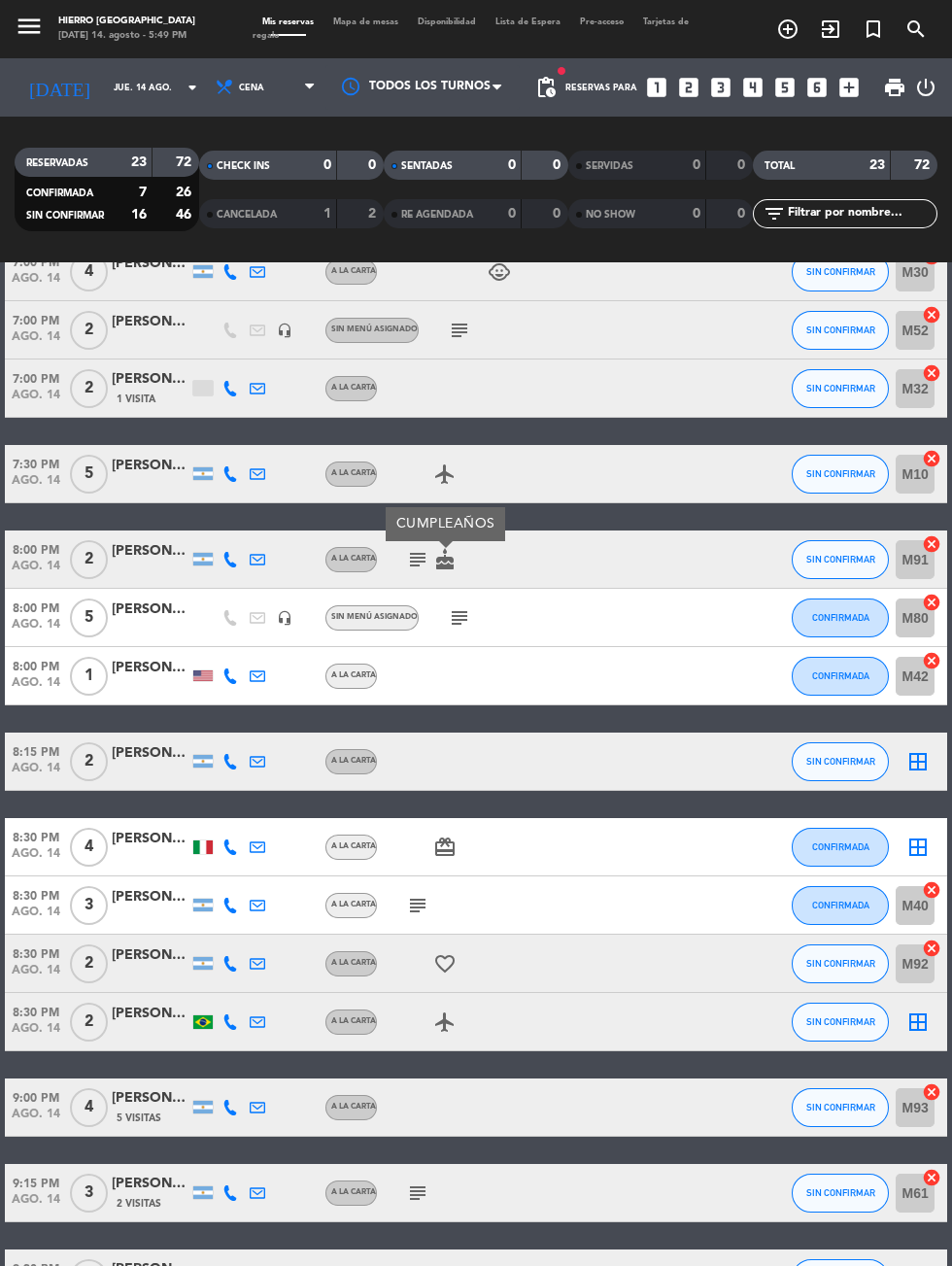
click at [450, 568] on icon "cake" at bounding box center [445, 560] width 23 height 23
click at [444, 566] on icon "cake" at bounding box center [445, 560] width 23 height 23
click at [406, 565] on icon "subject" at bounding box center [418, 560] width 23 height 23
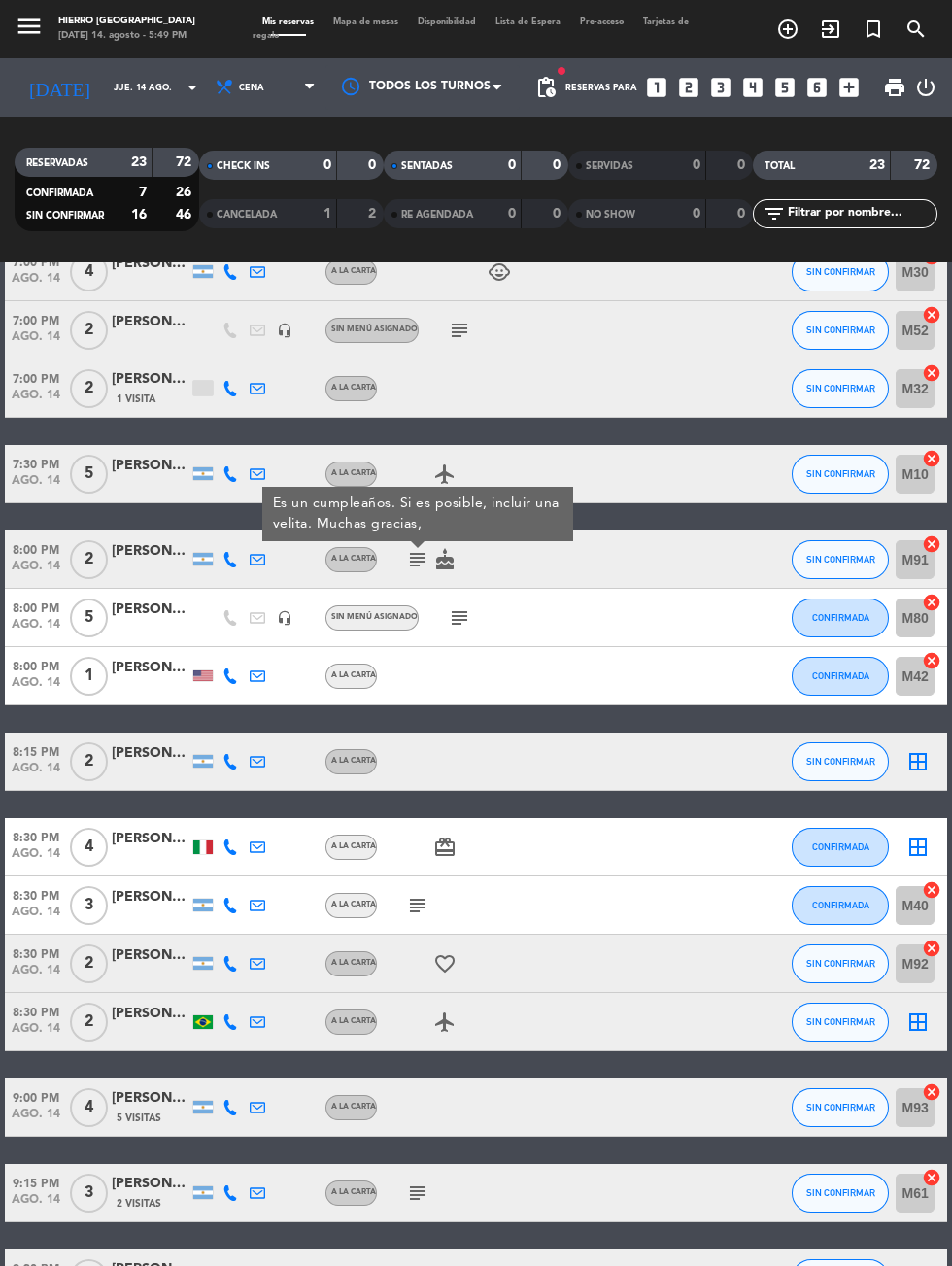
click at [458, 625] on icon "subject" at bounding box center [459, 617] width 23 height 23
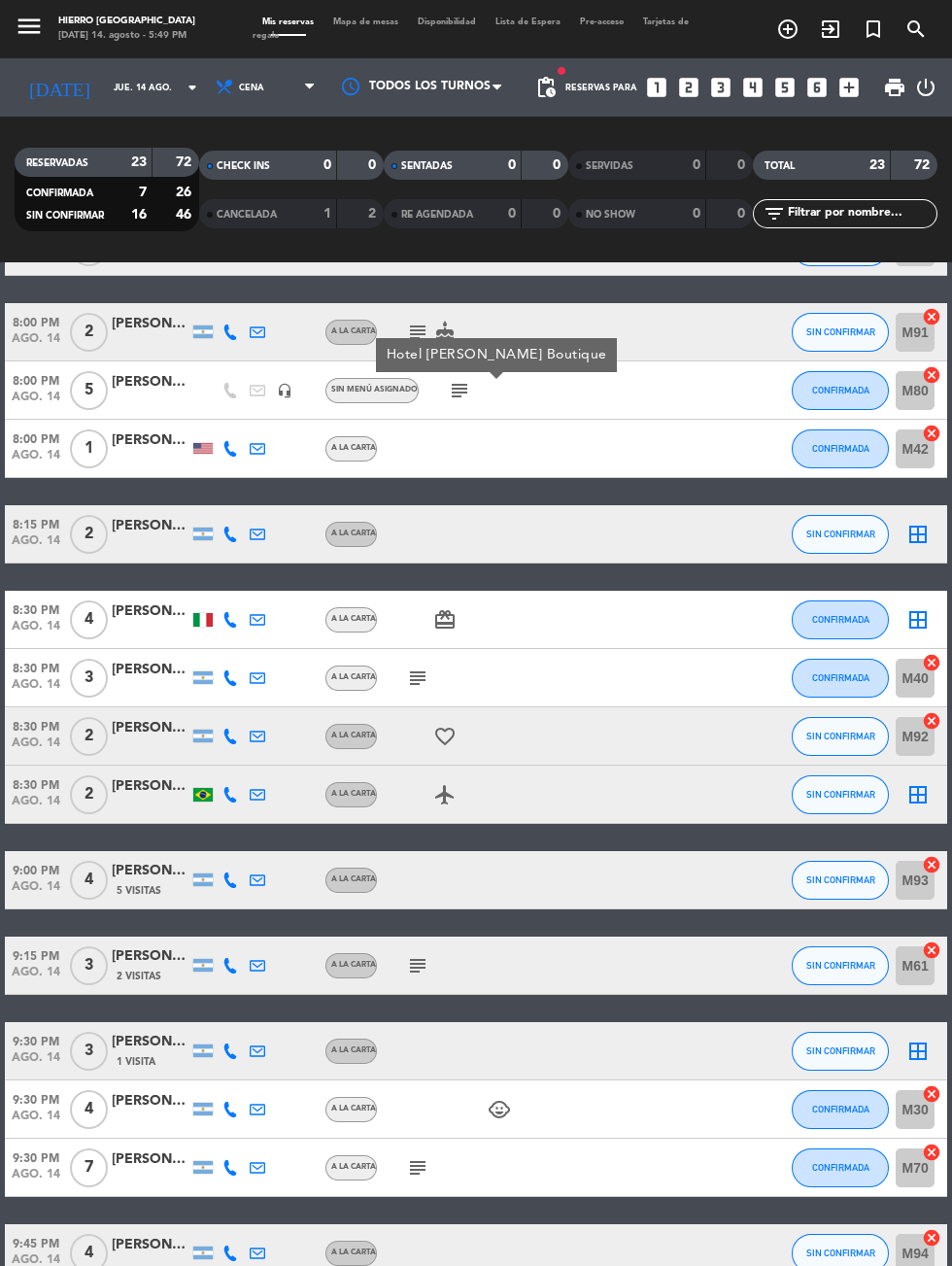
scroll to position [400, 0]
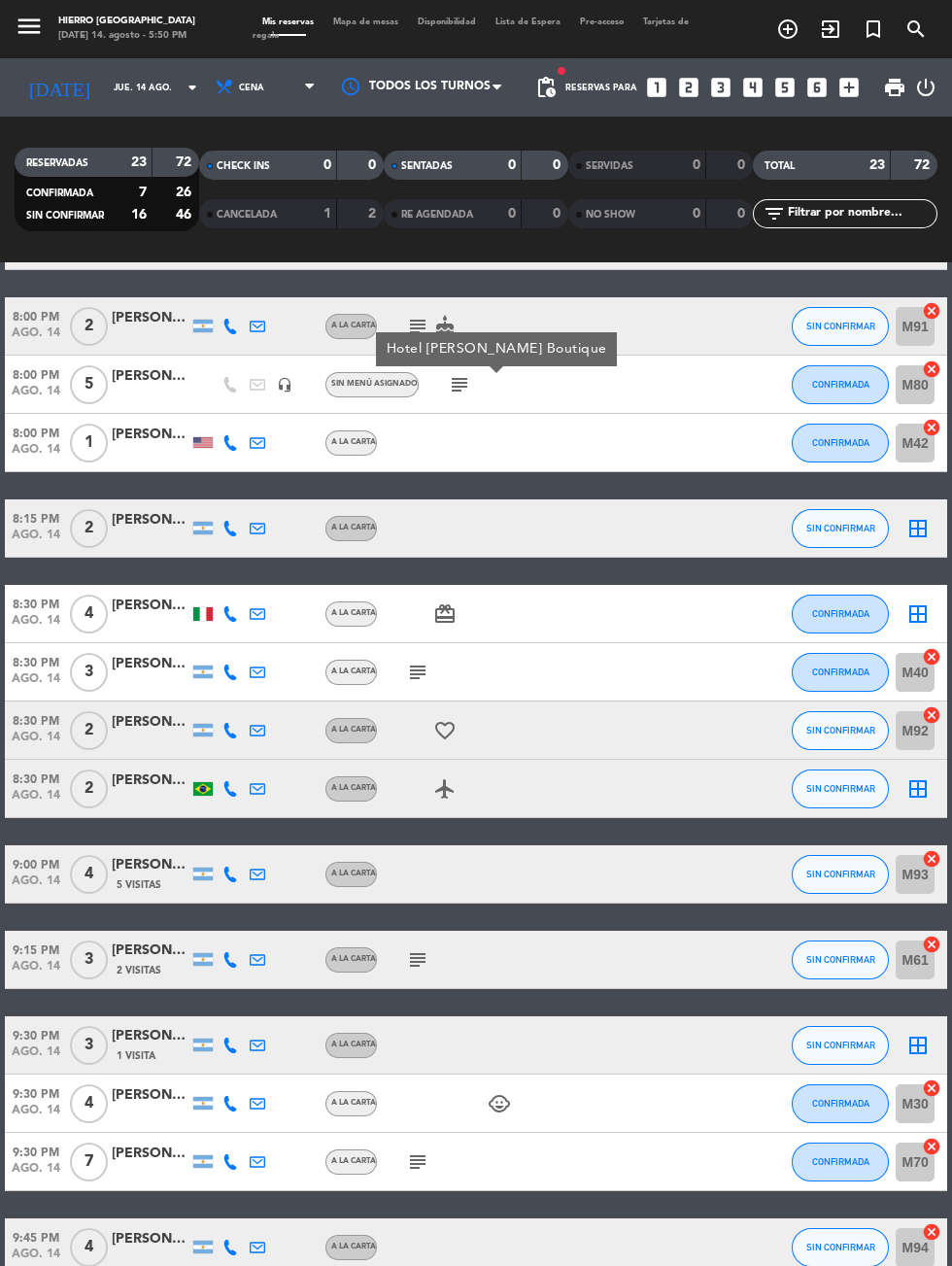
click at [418, 677] on icon "subject" at bounding box center [418, 672] width 23 height 23
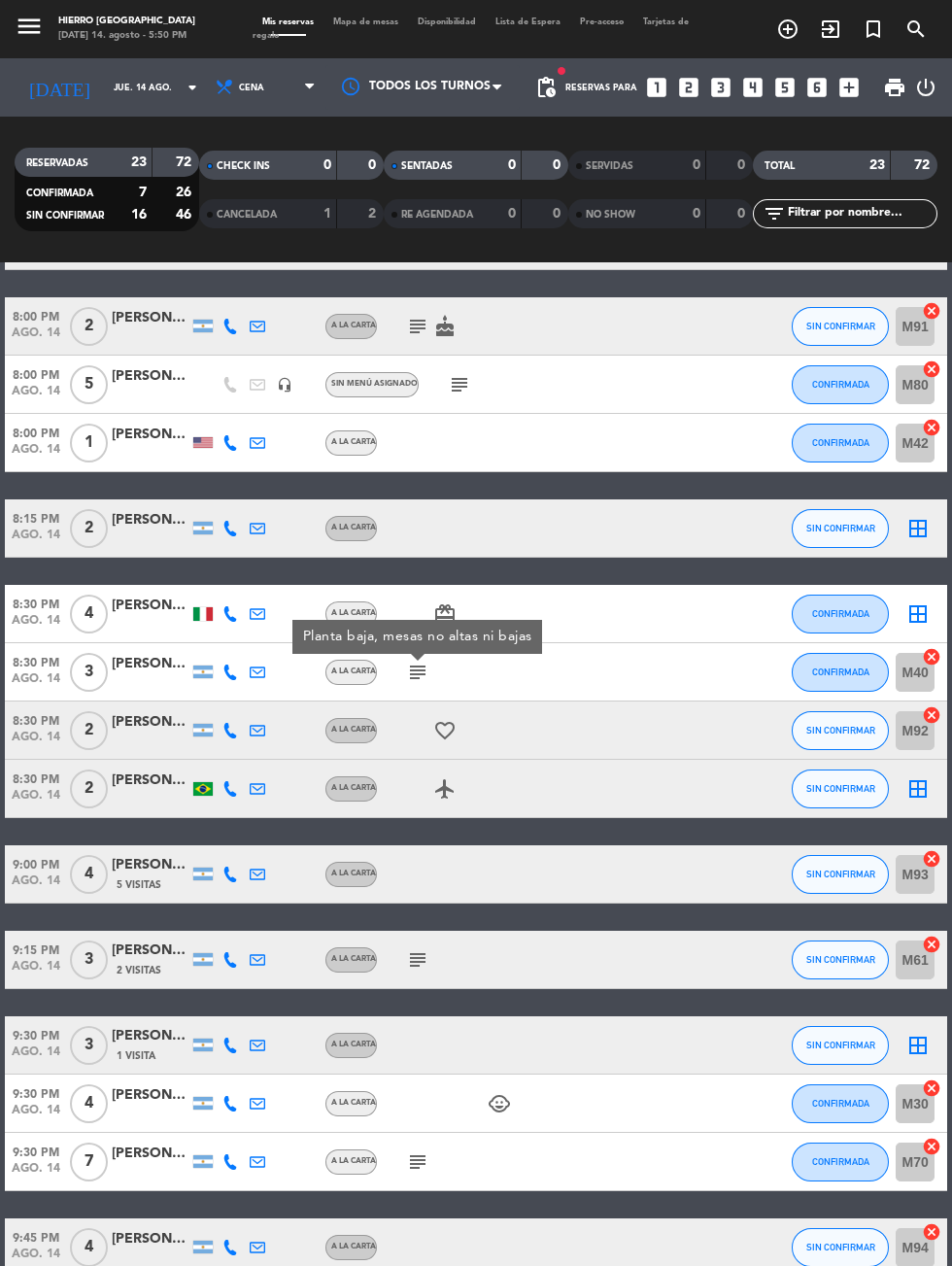
scroll to position [630, 0]
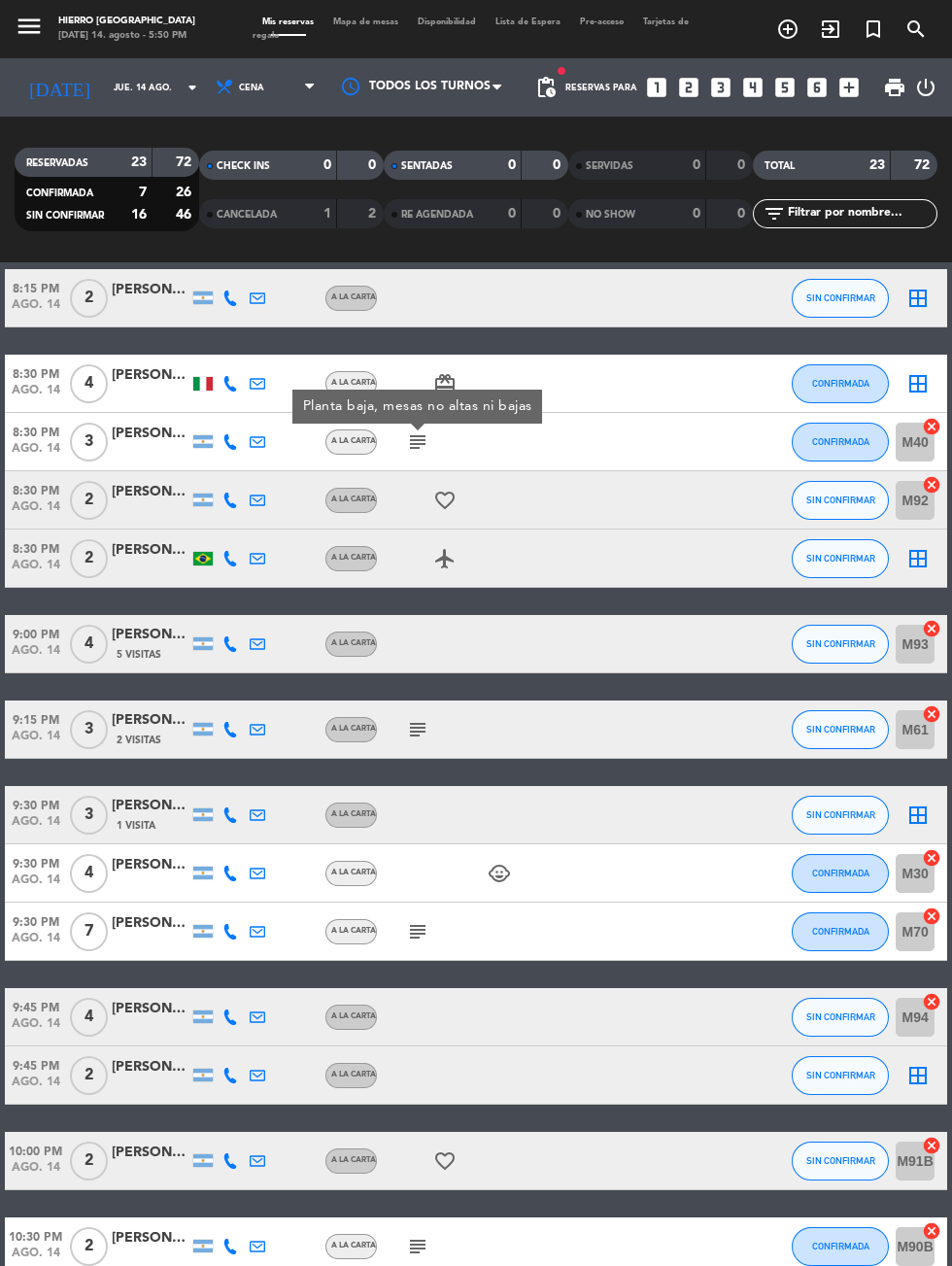
click at [424, 727] on icon "subject" at bounding box center [418, 729] width 23 height 23
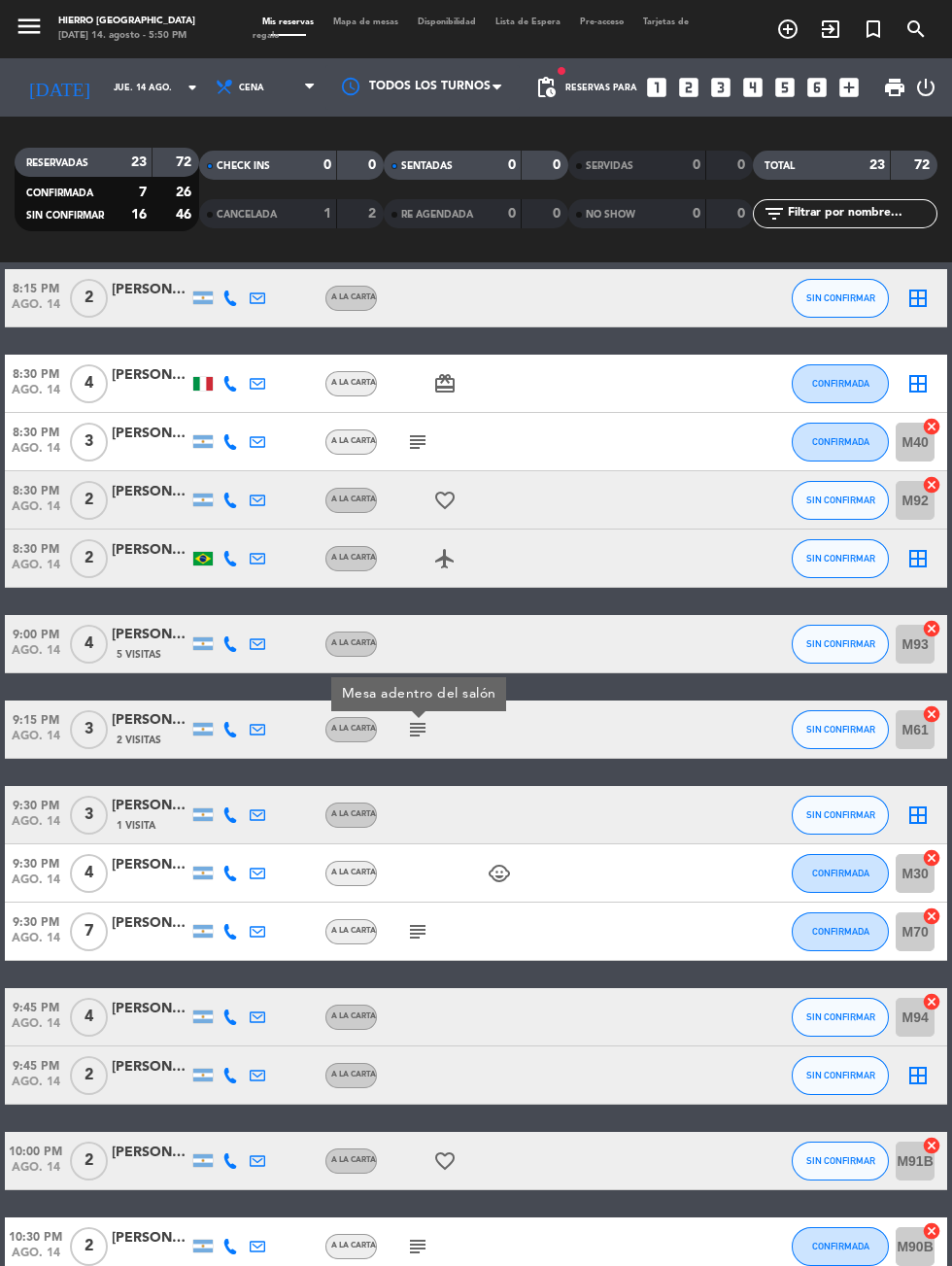
click at [421, 937] on icon "subject" at bounding box center [418, 932] width 23 height 23
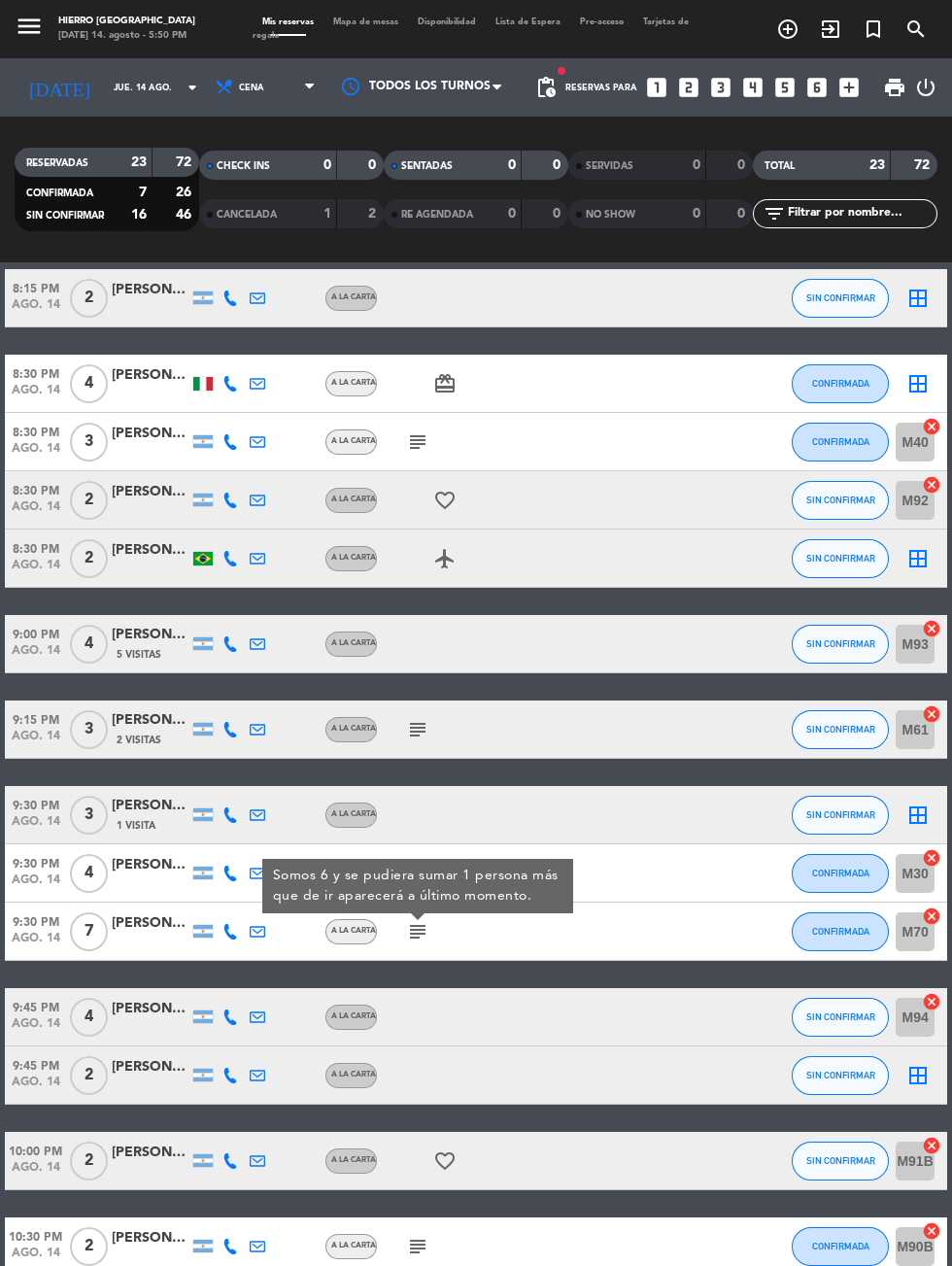
click at [413, 1243] on icon "subject" at bounding box center [418, 1247] width 23 height 23
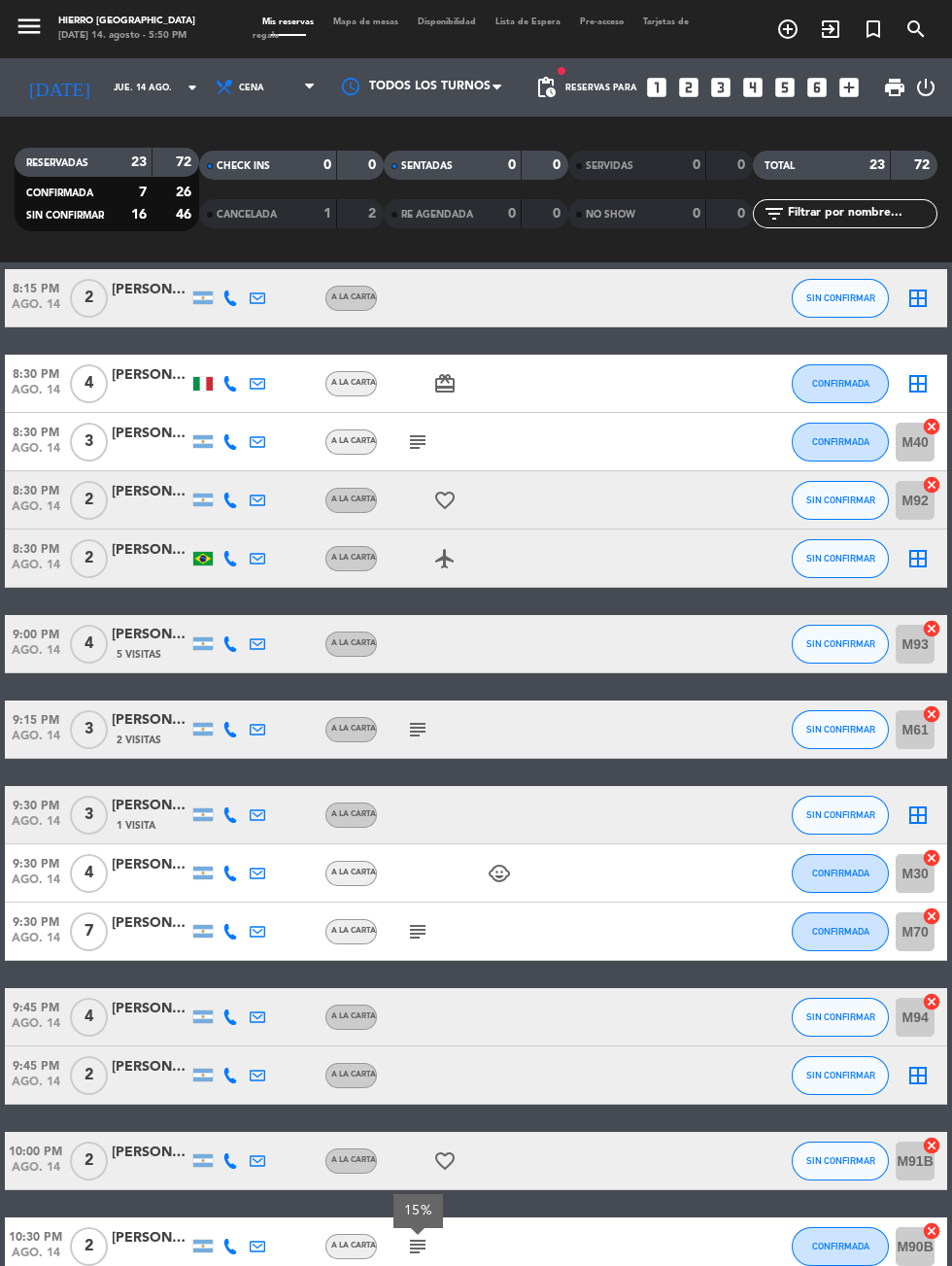
click at [129, 1257] on div at bounding box center [151, 1257] width 78 height 16
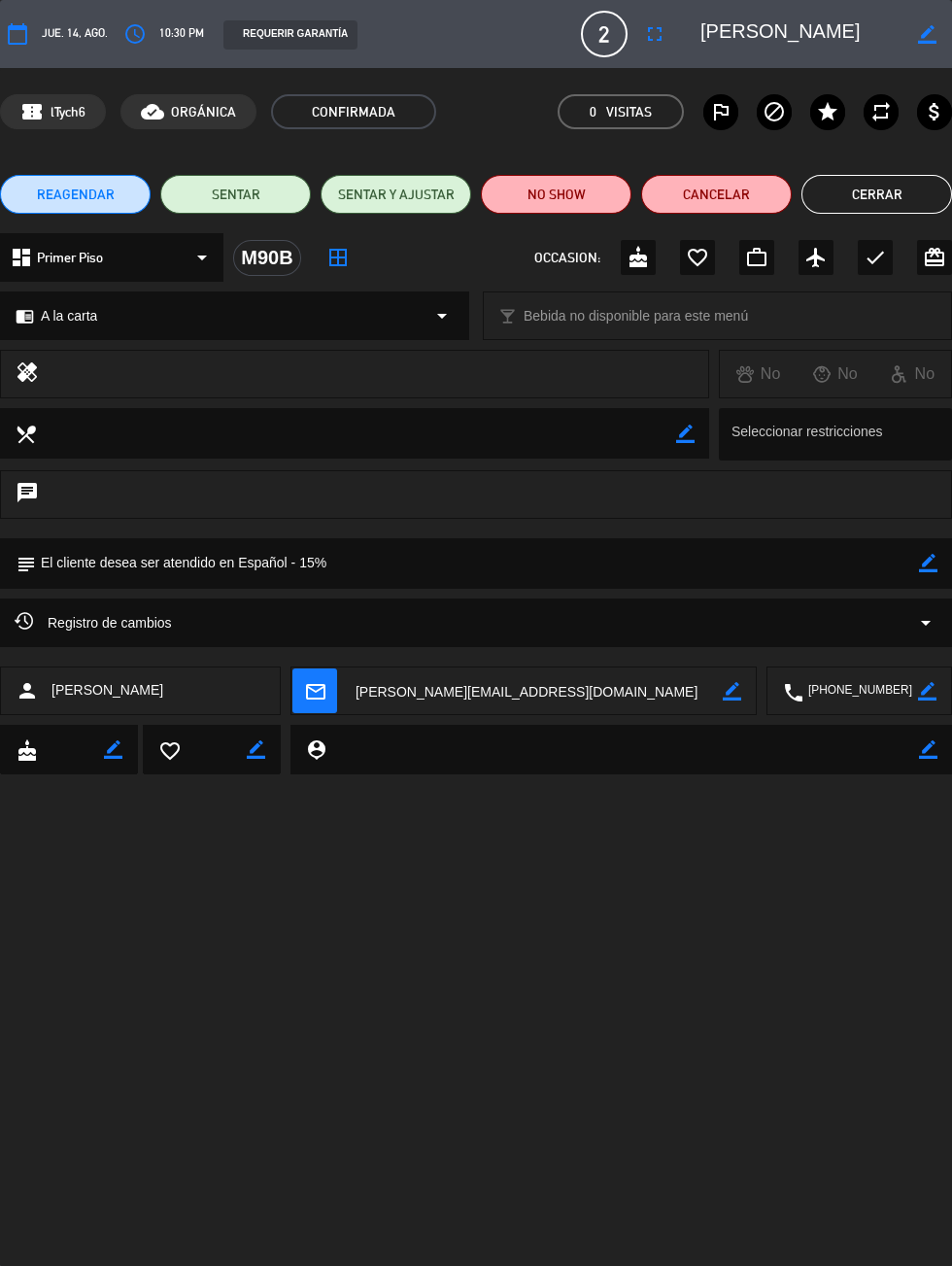
click at [921, 187] on button "Cerrar" at bounding box center [876, 195] width 151 height 39
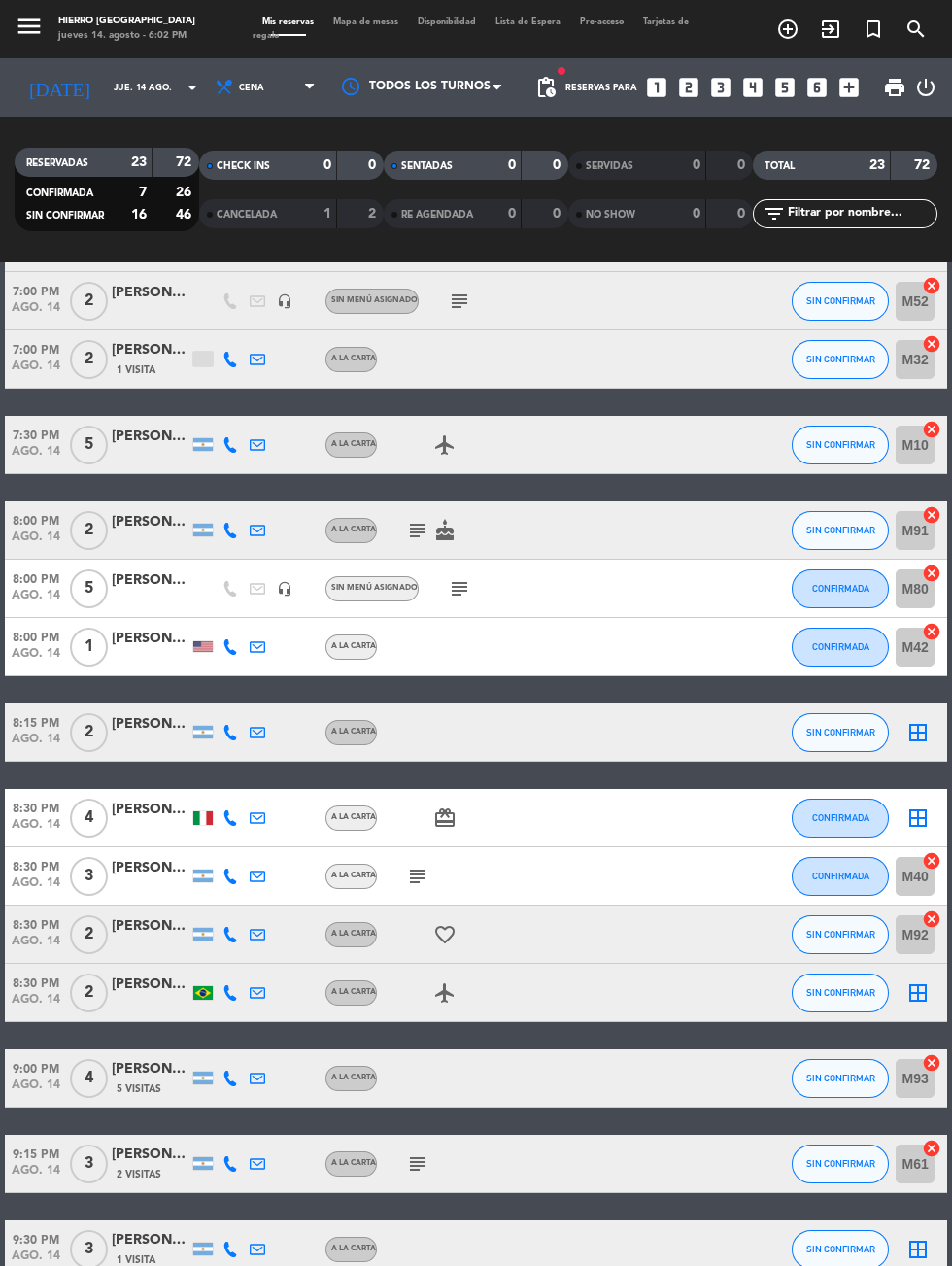
scroll to position [0, 0]
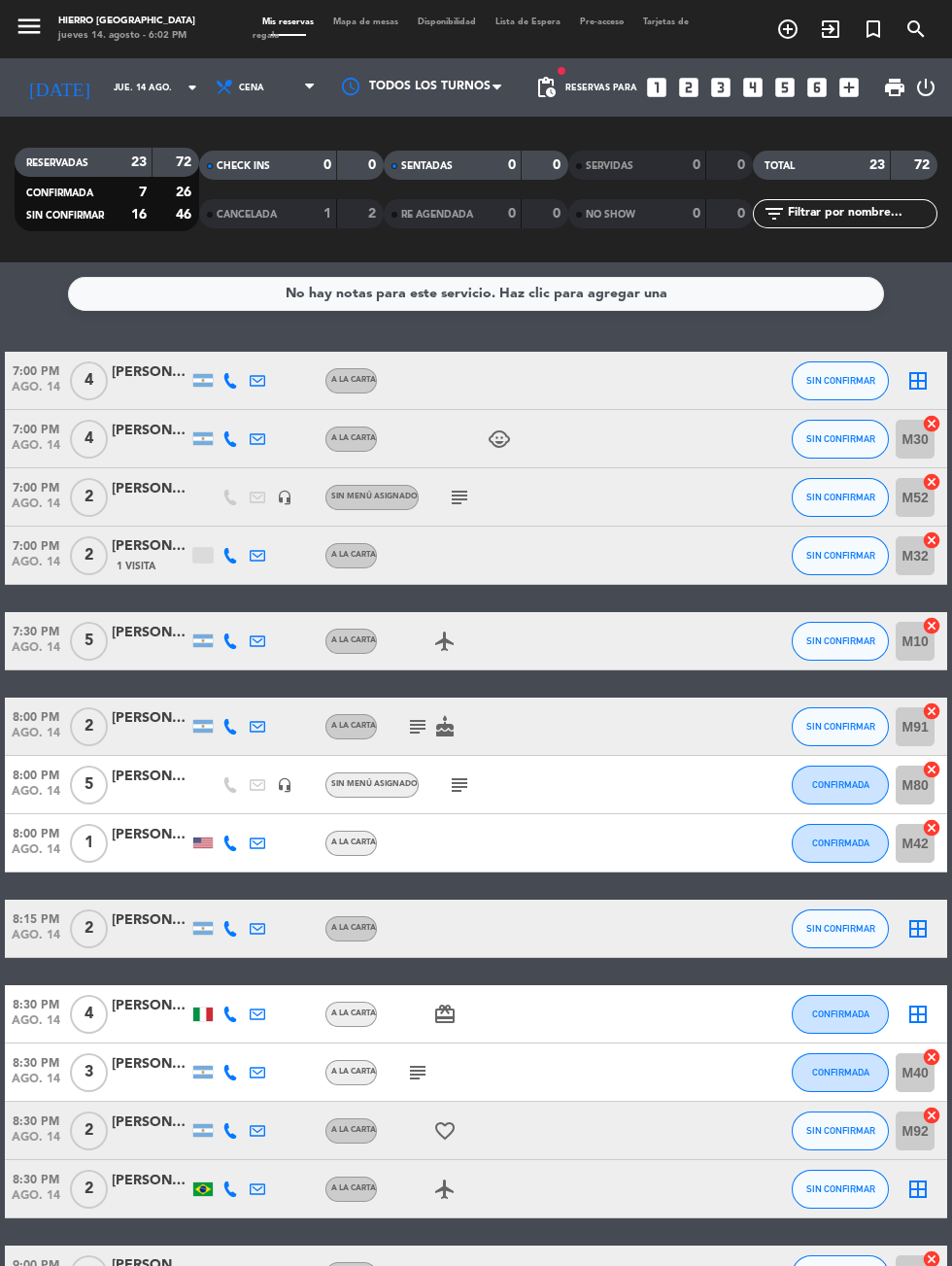
click at [351, 21] on span "Mapa de mesas" at bounding box center [365, 21] width 85 height 9
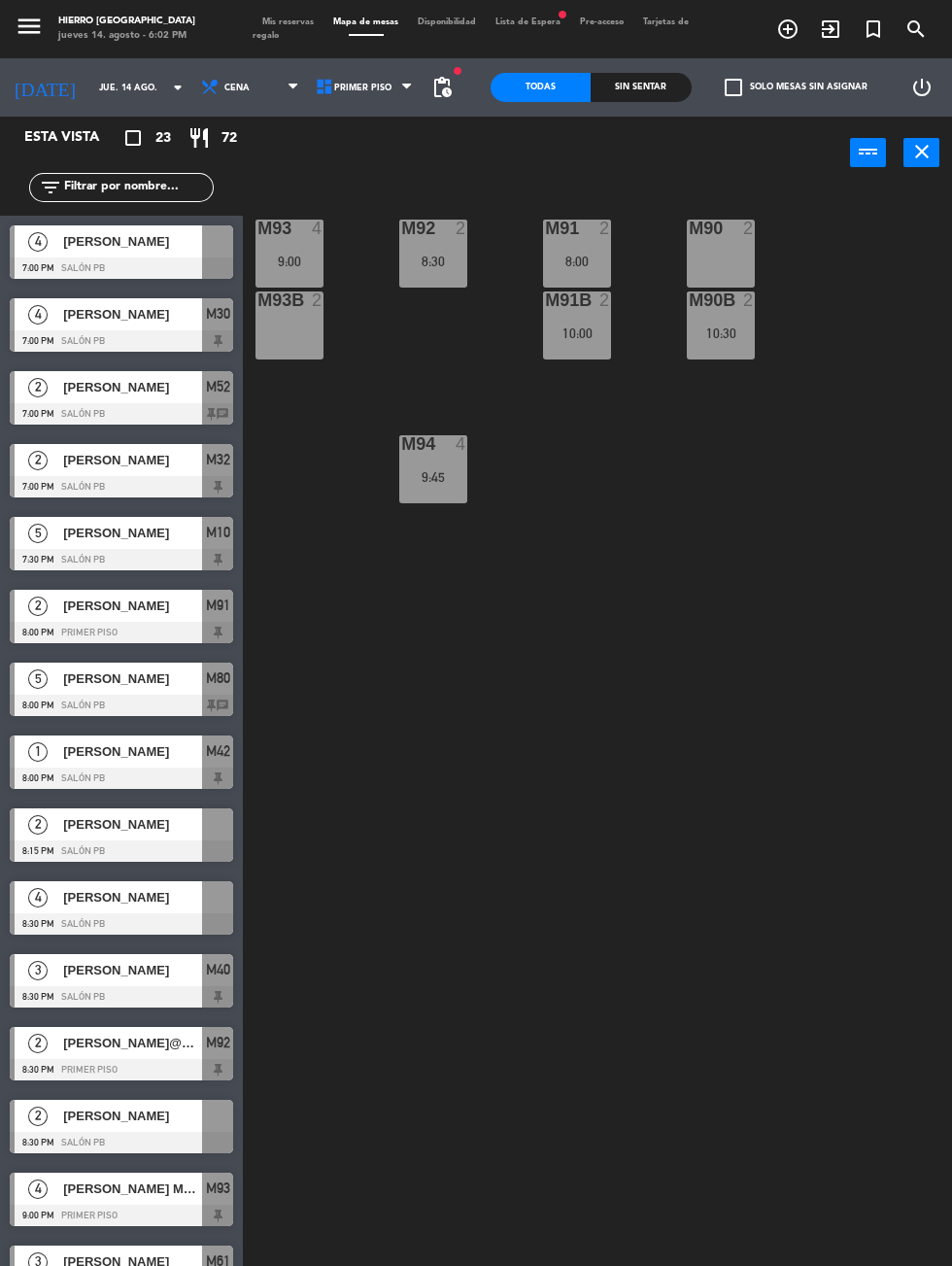
click at [170, 254] on div "[PERSON_NAME]" at bounding box center [131, 241] width 141 height 32
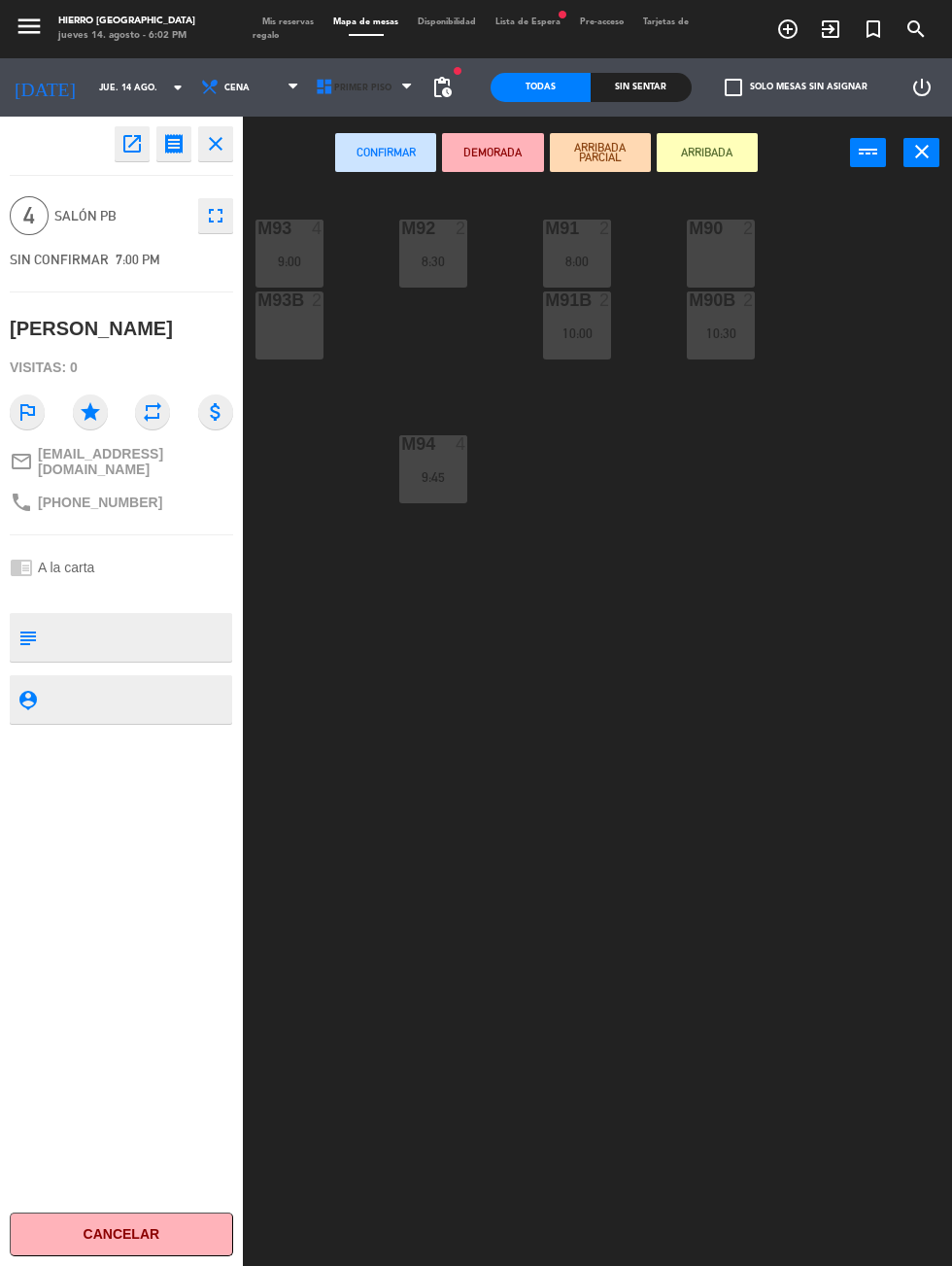
click at [403, 70] on span "Primer Piso" at bounding box center [366, 88] width 115 height 43
click at [326, 172] on ng-component "menu Hierro [PERSON_NAME] [DATE] 14. agosto - 6:02 PM Mis reservas Mapa de mesa…" at bounding box center [476, 726] width 952 height 1454
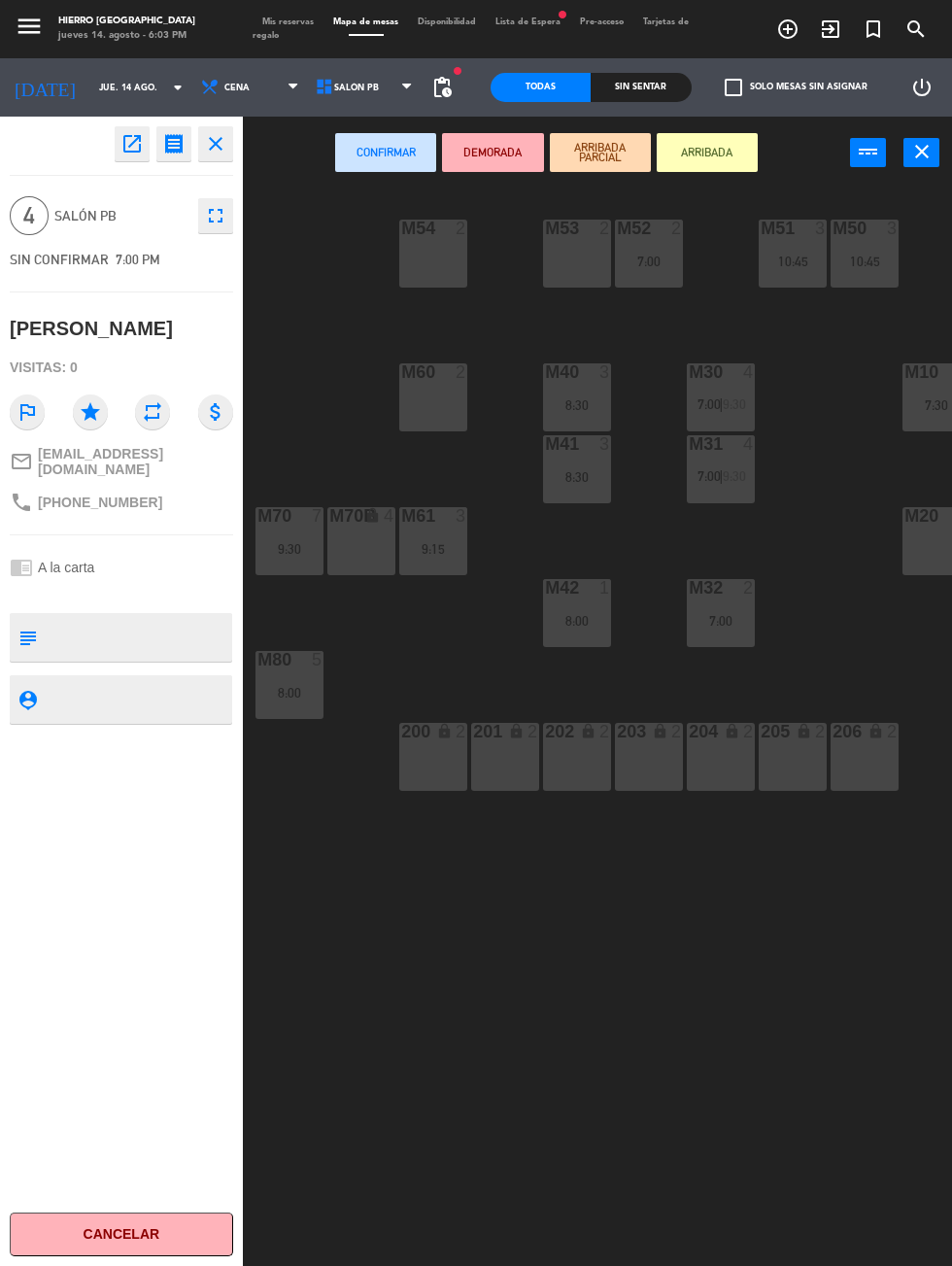
click at [865, 276] on div "M50 3 10:45" at bounding box center [864, 253] width 68 height 68
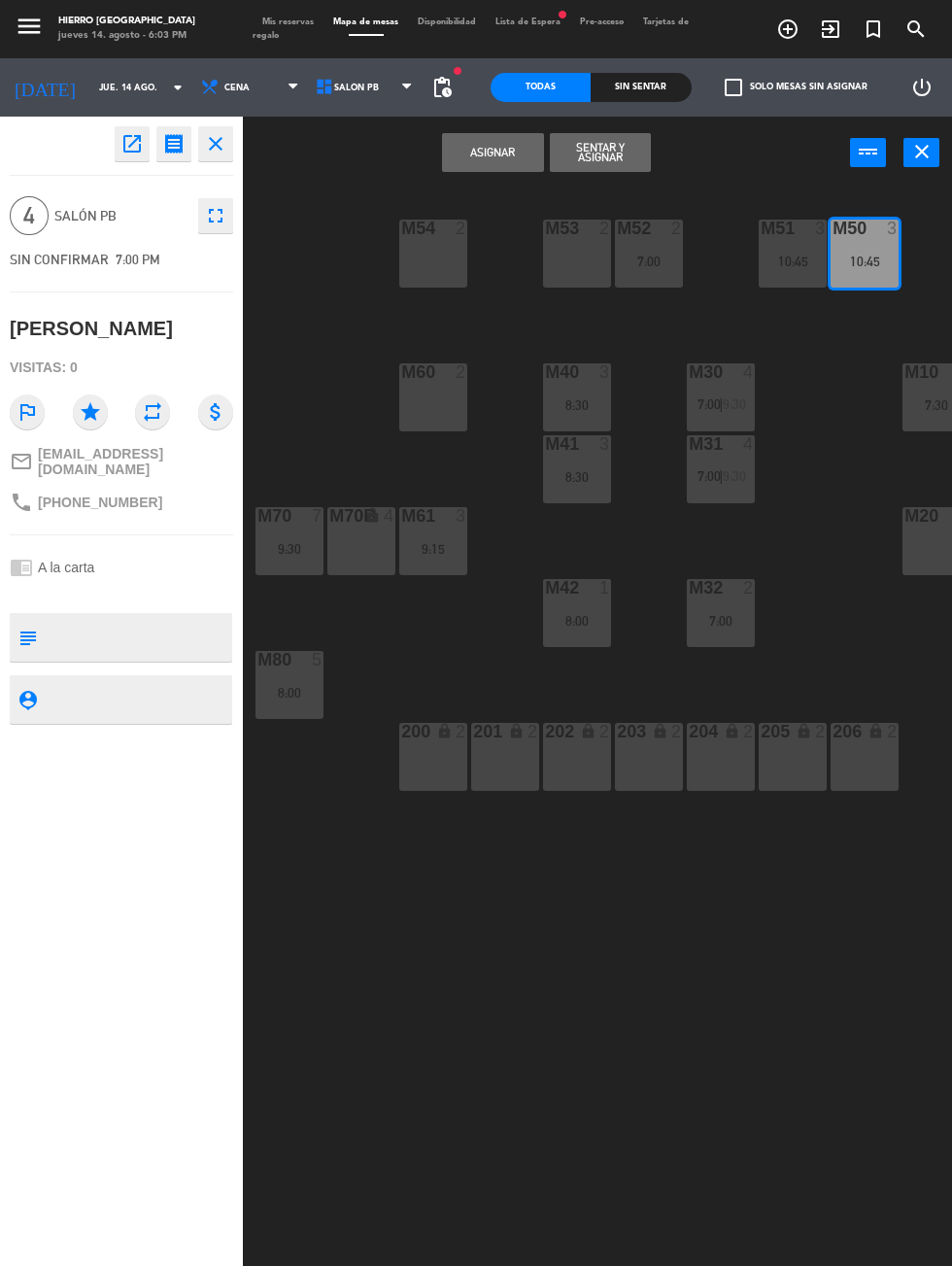
click at [804, 260] on div "10:45" at bounding box center [792, 261] width 68 height 14
click at [627, 151] on button "Unir y asignar" at bounding box center [601, 153] width 101 height 39
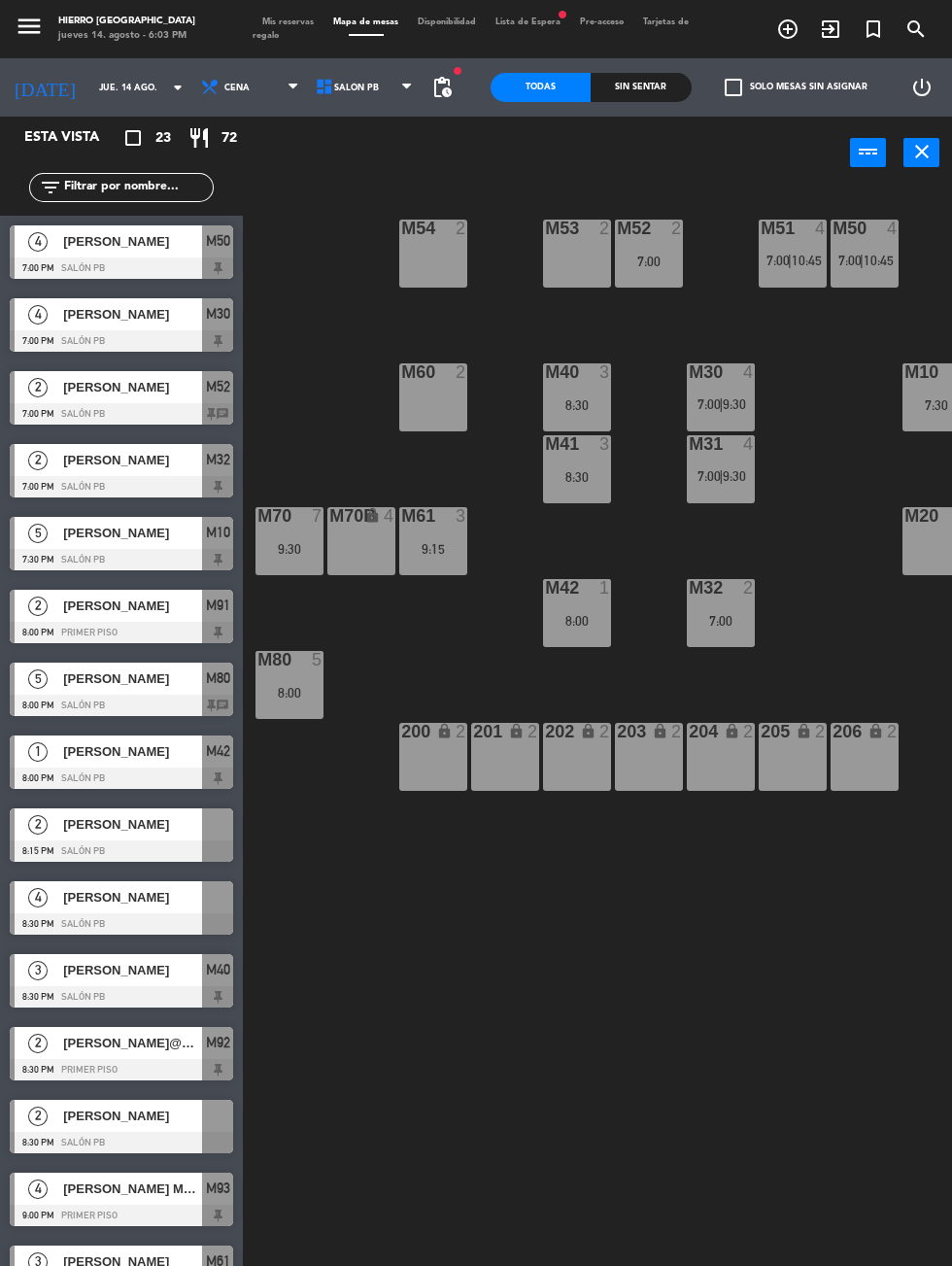
click at [215, 821] on div at bounding box center [217, 824] width 31 height 32
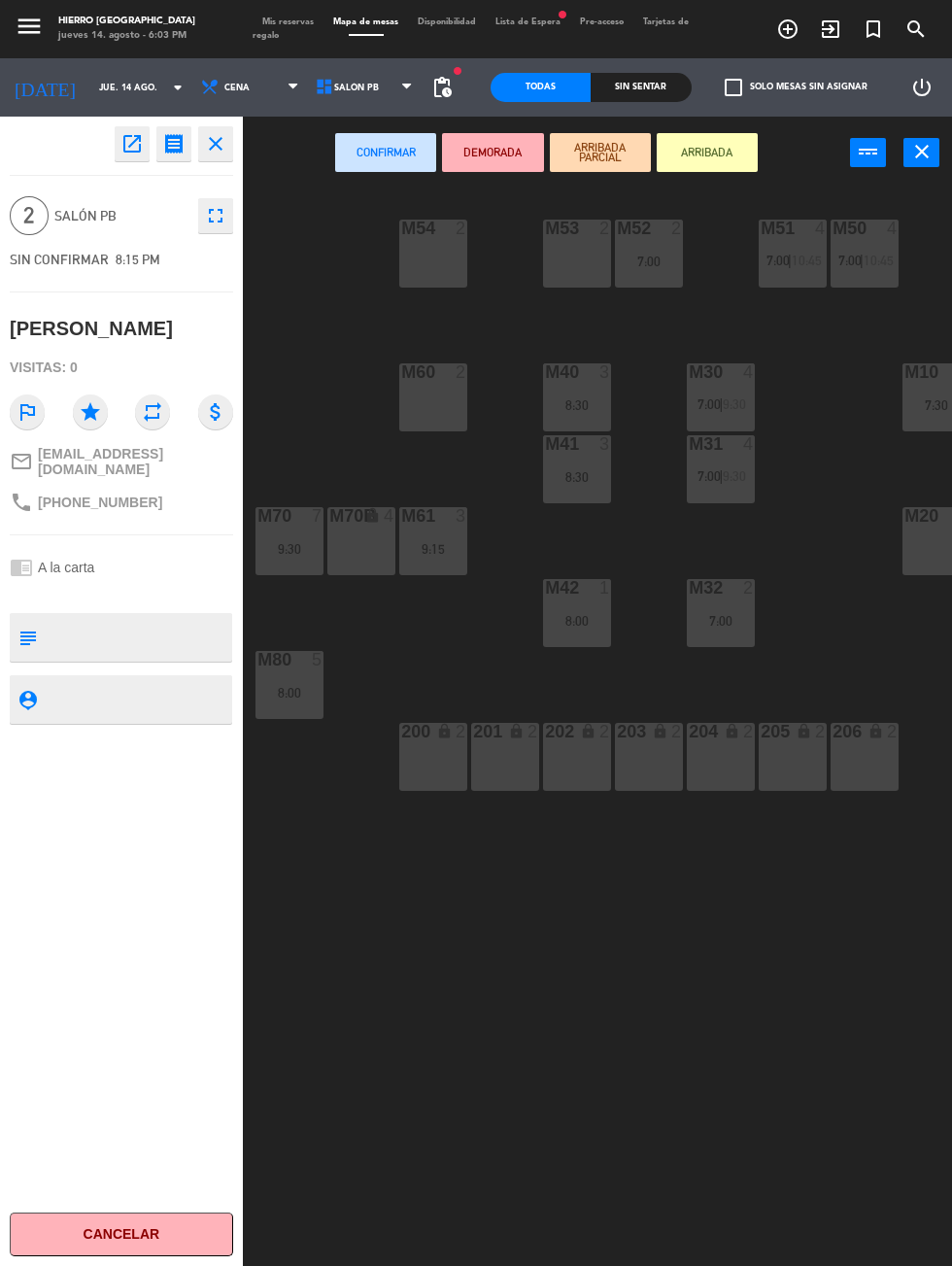
click at [583, 263] on div "M53 2" at bounding box center [577, 253] width 68 height 68
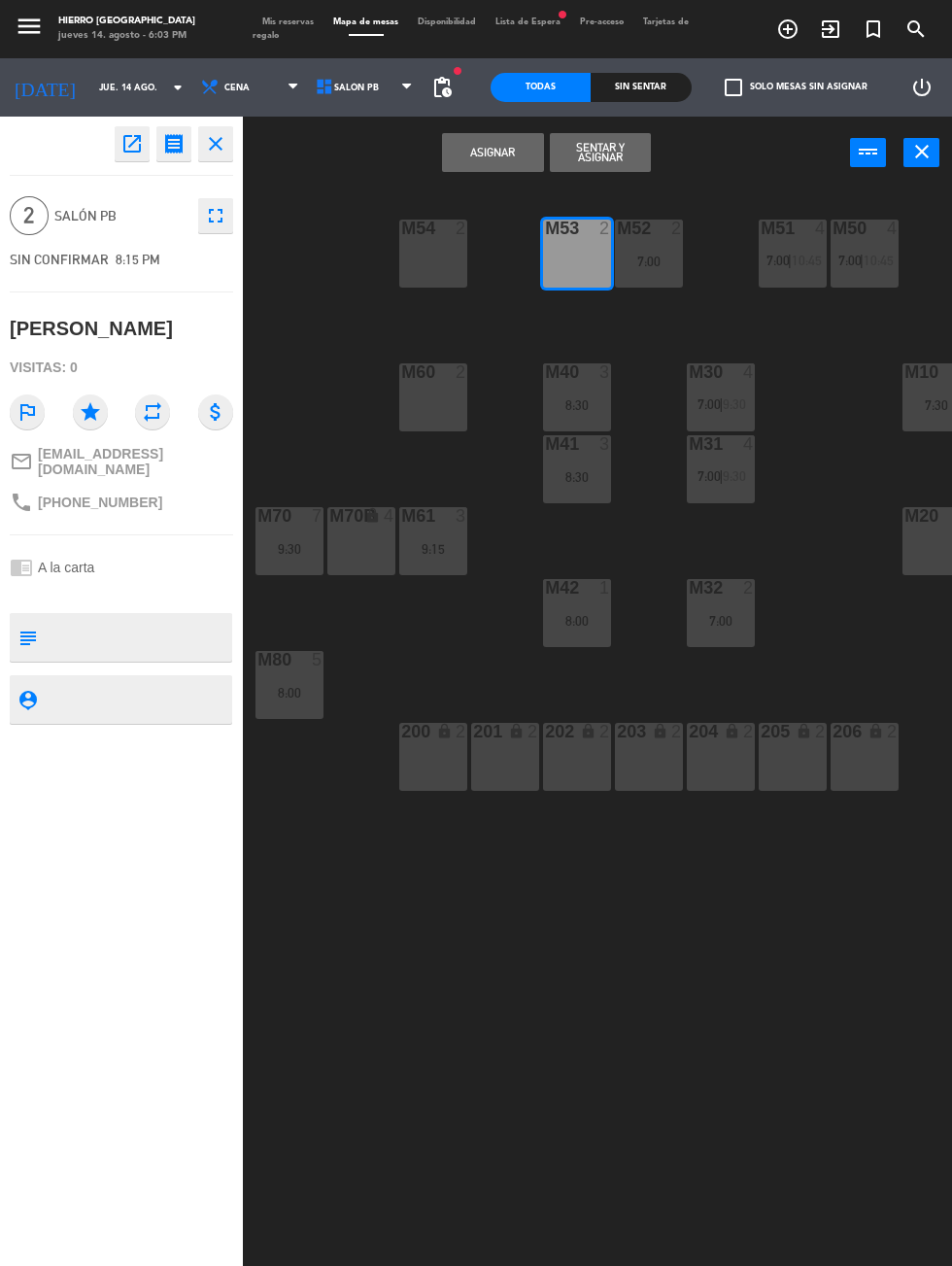
click at [500, 152] on button "Asignar" at bounding box center [493, 153] width 101 height 39
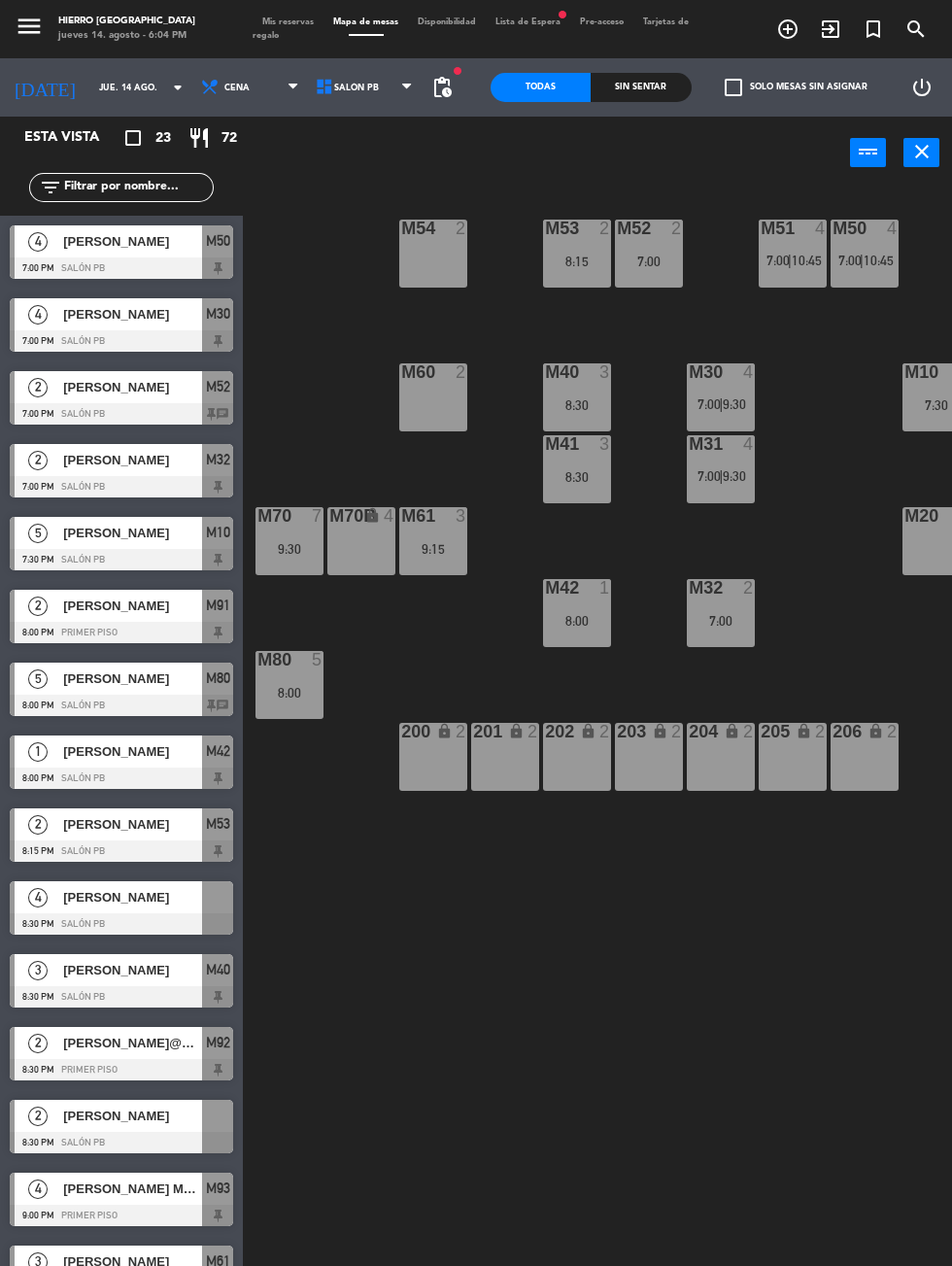
click at [102, 913] on div at bounding box center [121, 924] width 223 height 21
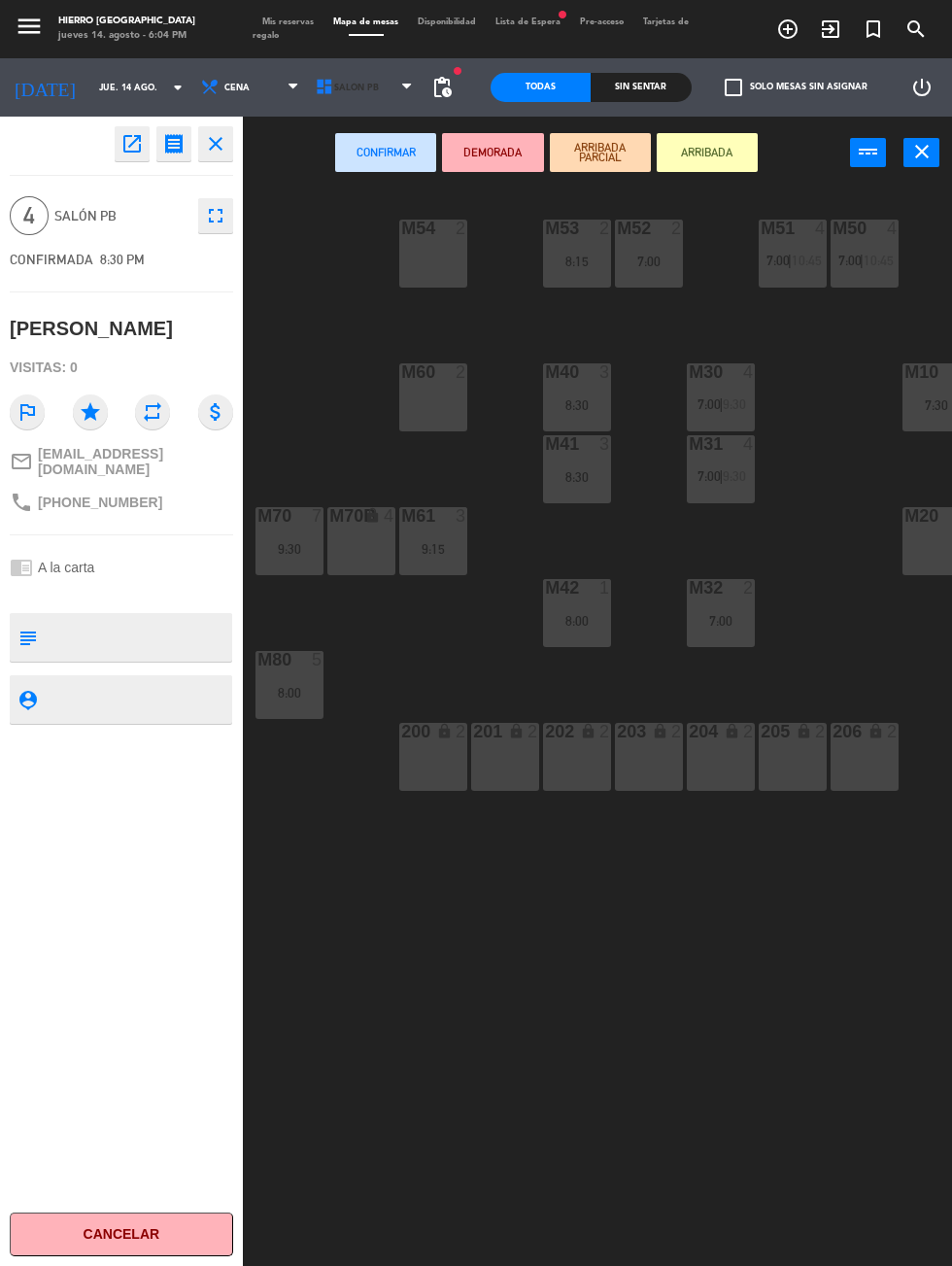
click at [354, 94] on span "Salón PB" at bounding box center [366, 88] width 115 height 43
click at [325, 177] on ng-component "menu Hierro [PERSON_NAME] [DATE] 14. agosto - 6:04 PM Mis reservas Mapa de mesa…" at bounding box center [476, 726] width 952 height 1454
click at [933, 157] on button "close" at bounding box center [921, 153] width 36 height 29
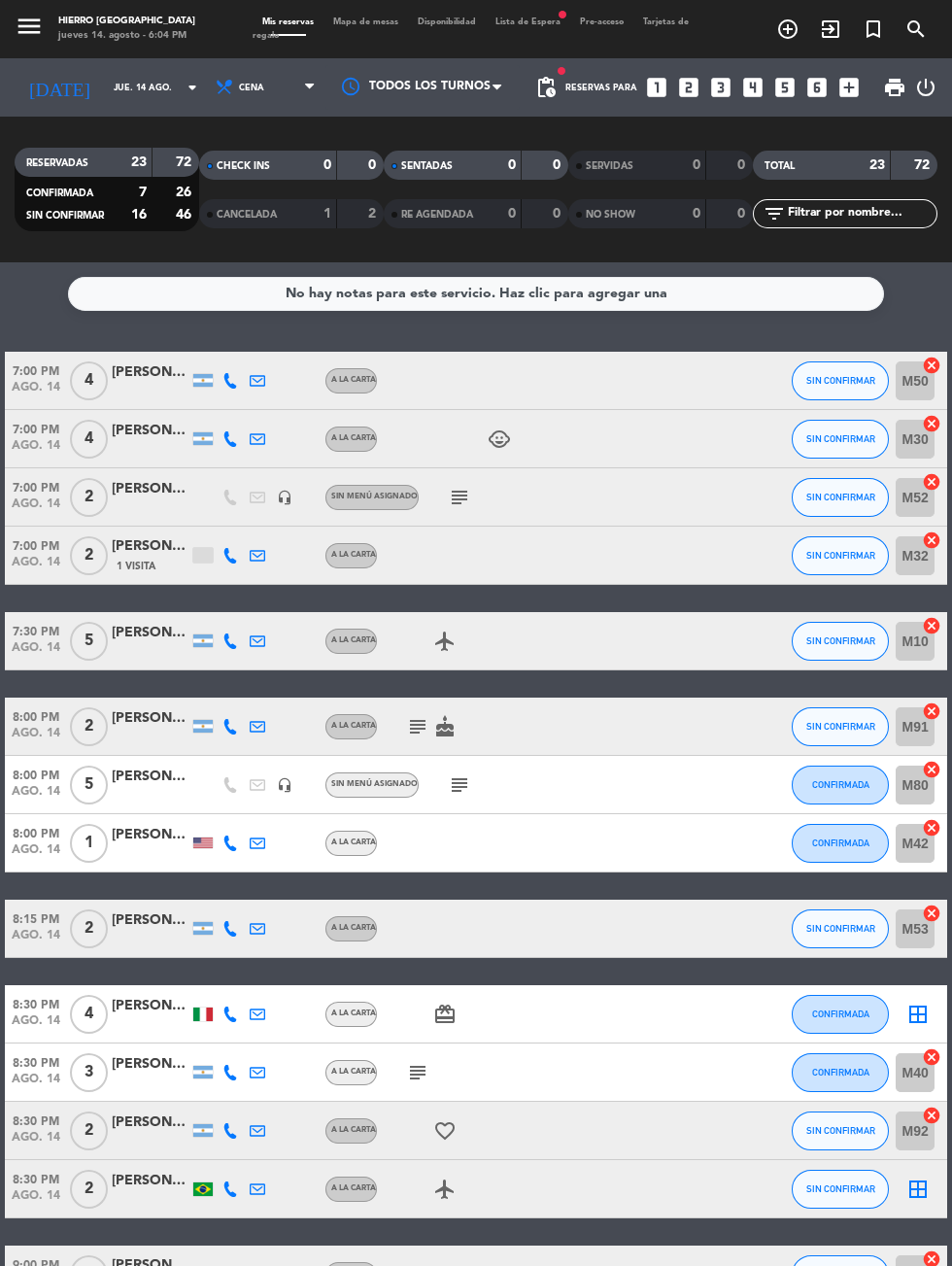
click at [348, 66] on div at bounding box center [422, 87] width 195 height 44
click at [306, 19] on span "Mis reservas" at bounding box center [287, 21] width 71 height 9
click at [366, 21] on span "Mapa de mesas" at bounding box center [365, 21] width 85 height 9
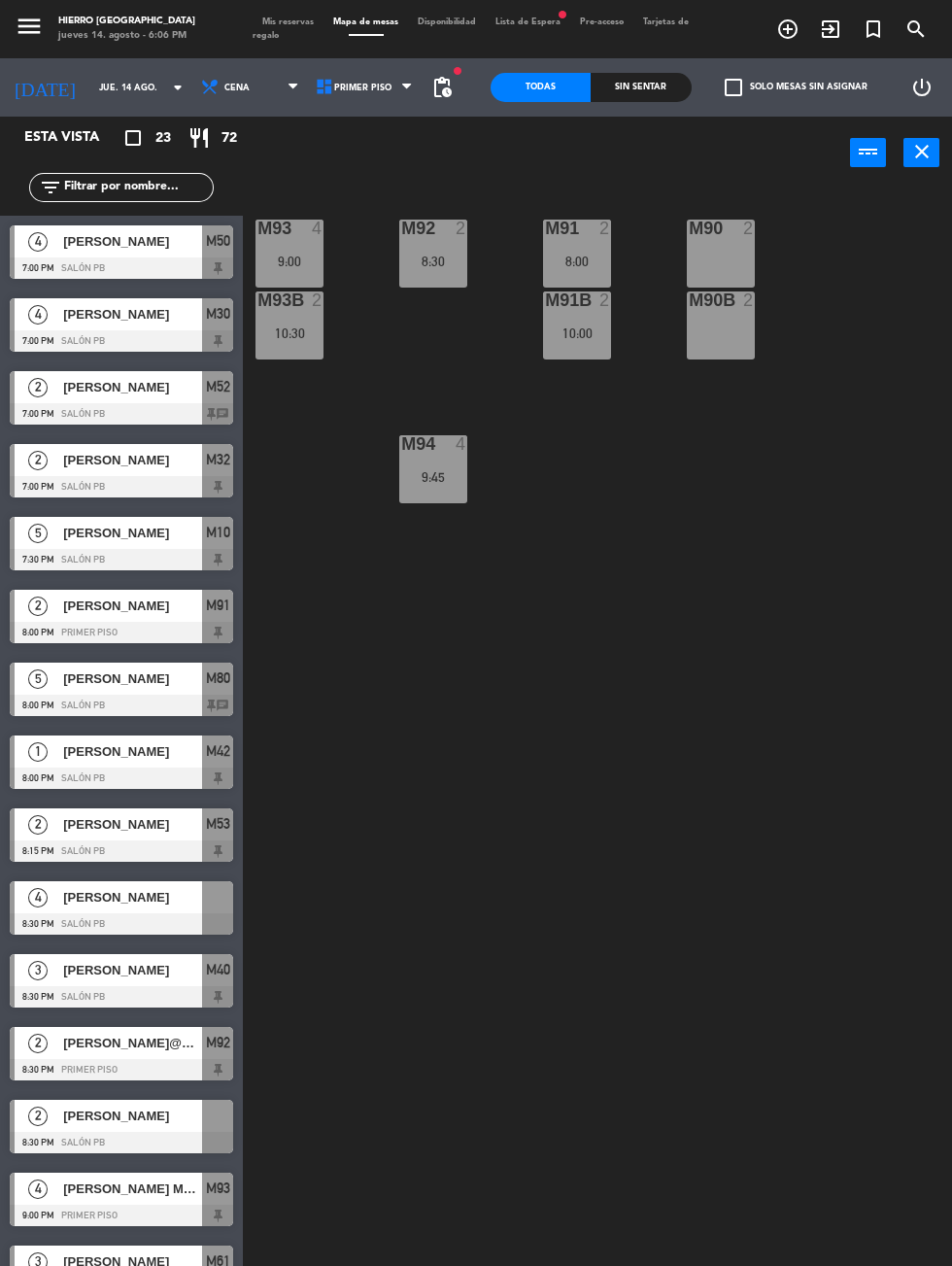
scroll to position [434, 0]
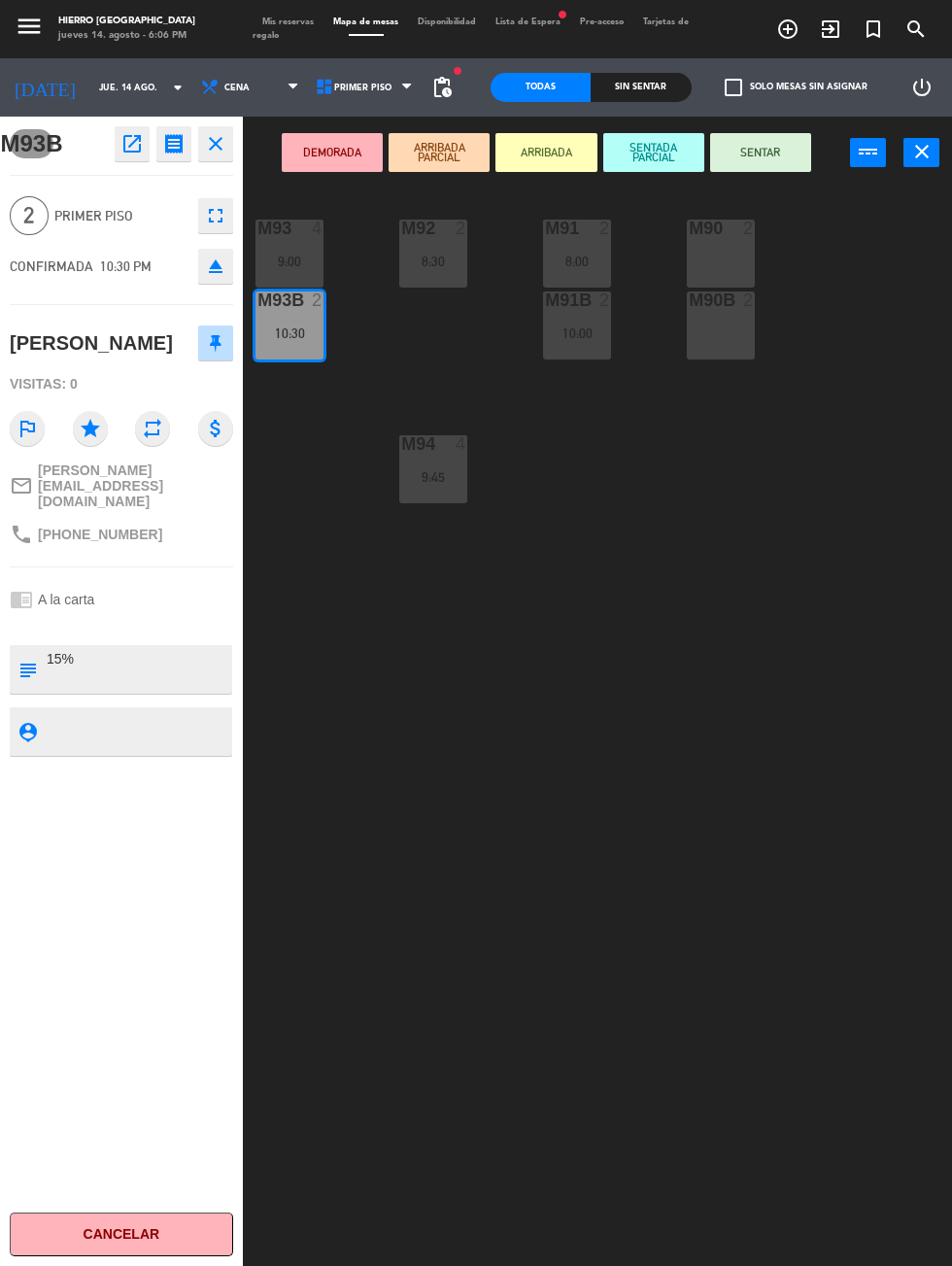
click at [924, 155] on icon "close" at bounding box center [922, 152] width 23 height 23
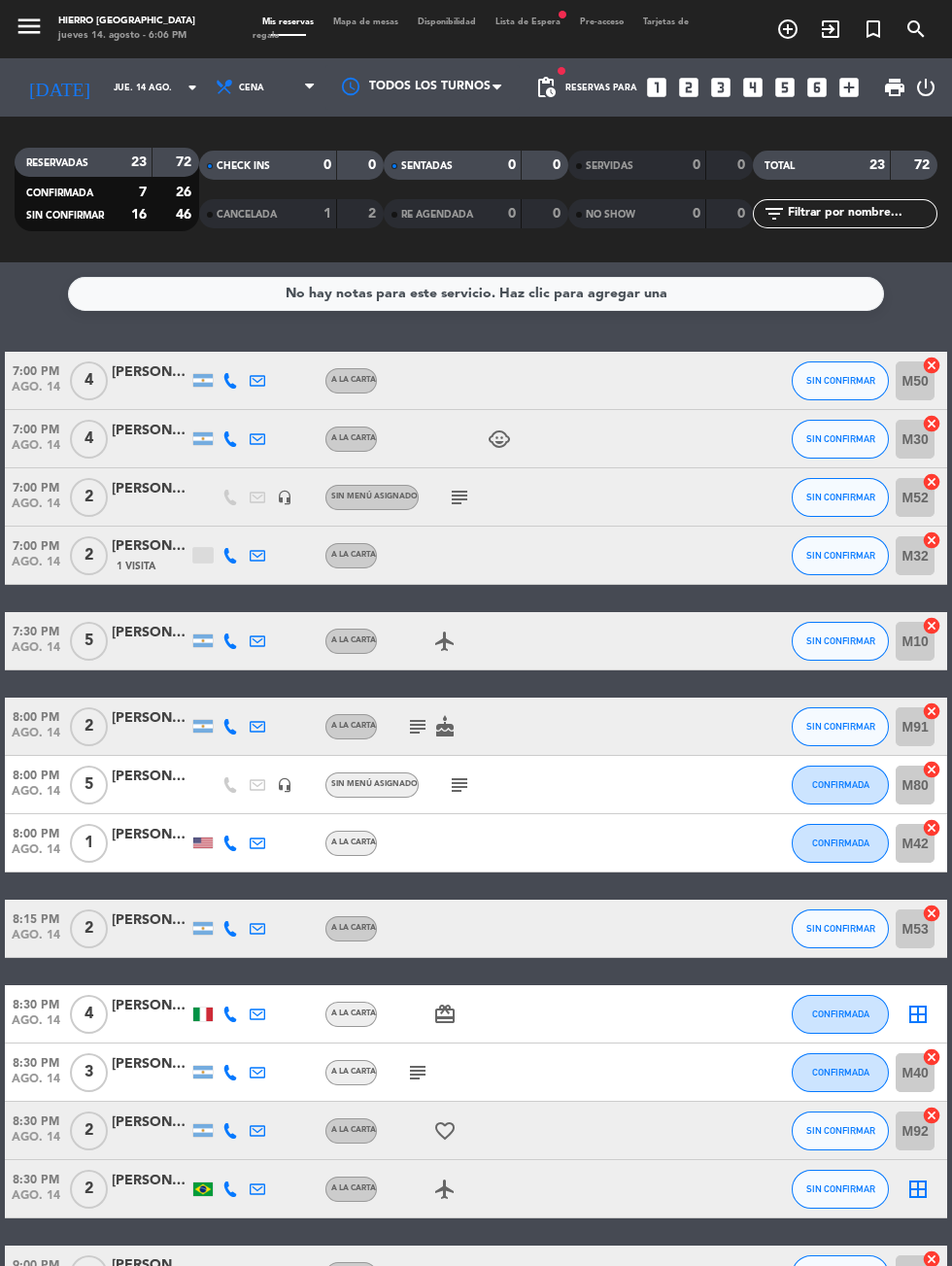
click at [910, 1012] on icon "border_all" at bounding box center [918, 1014] width 23 height 23
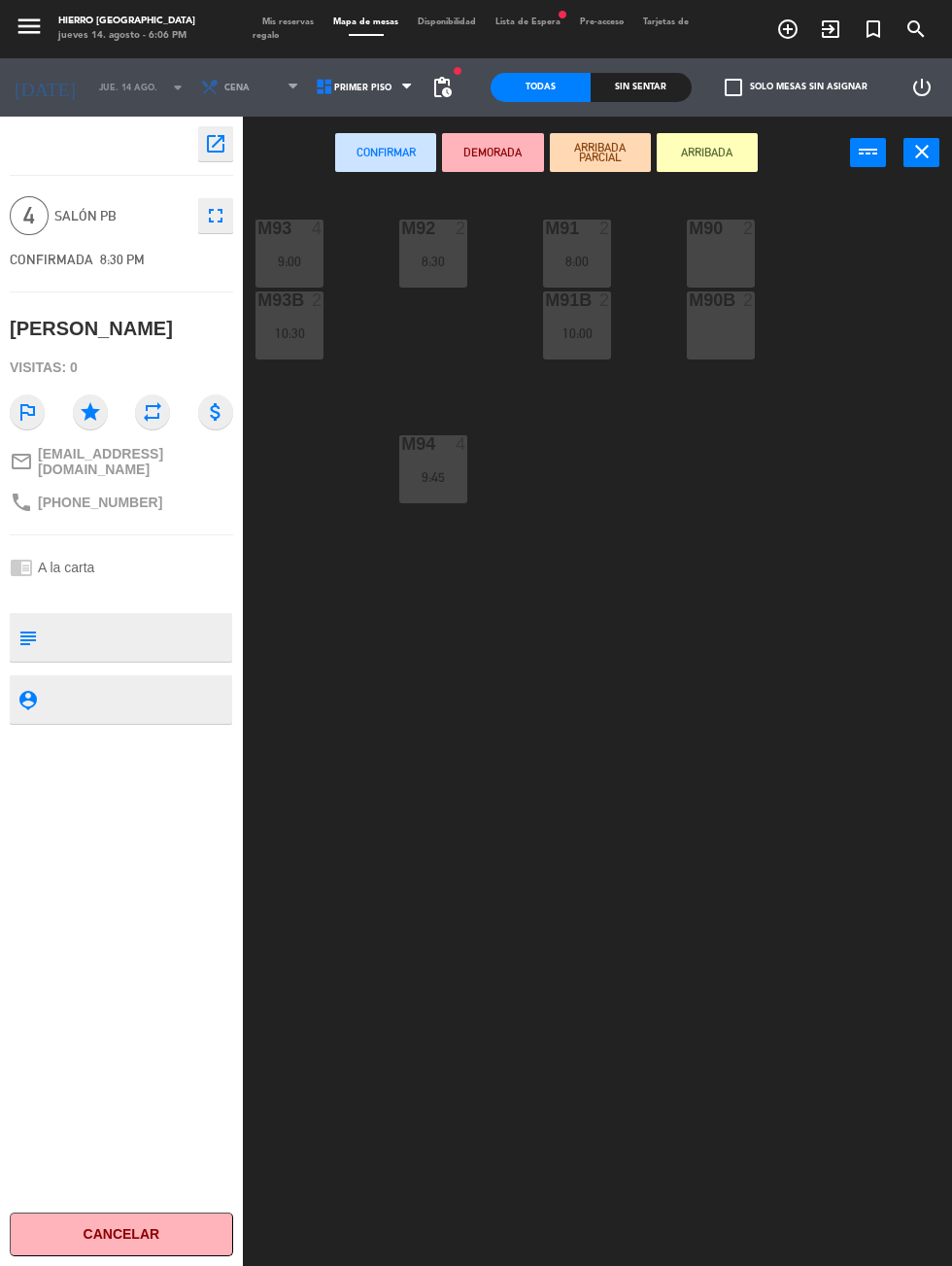
click at [744, 258] on div "M90 2" at bounding box center [720, 253] width 68 height 68
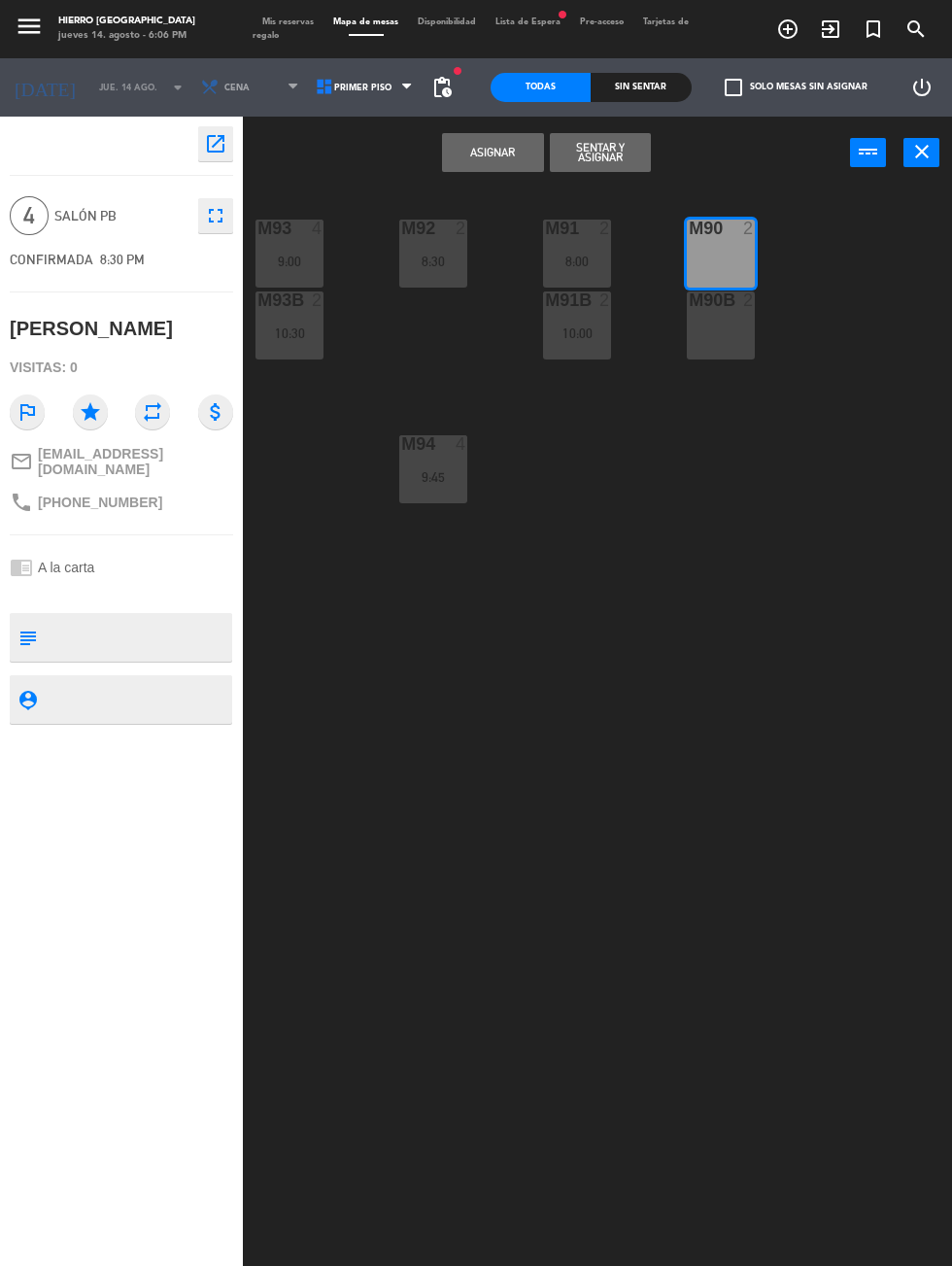
click at [722, 357] on div "M90B 2" at bounding box center [720, 325] width 68 height 68
click at [479, 160] on button "Asignar" at bounding box center [493, 153] width 101 height 39
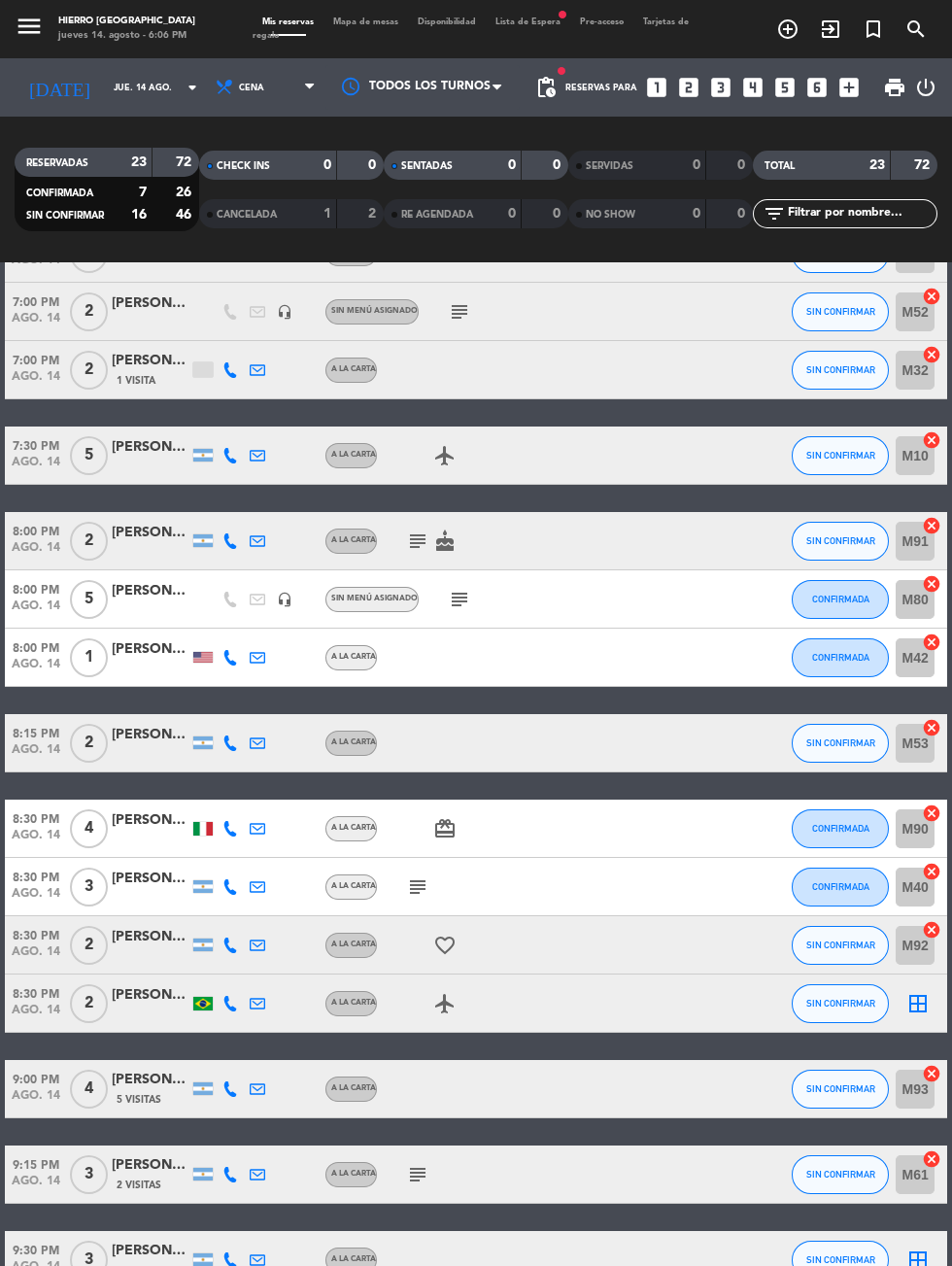
scroll to position [270, 0]
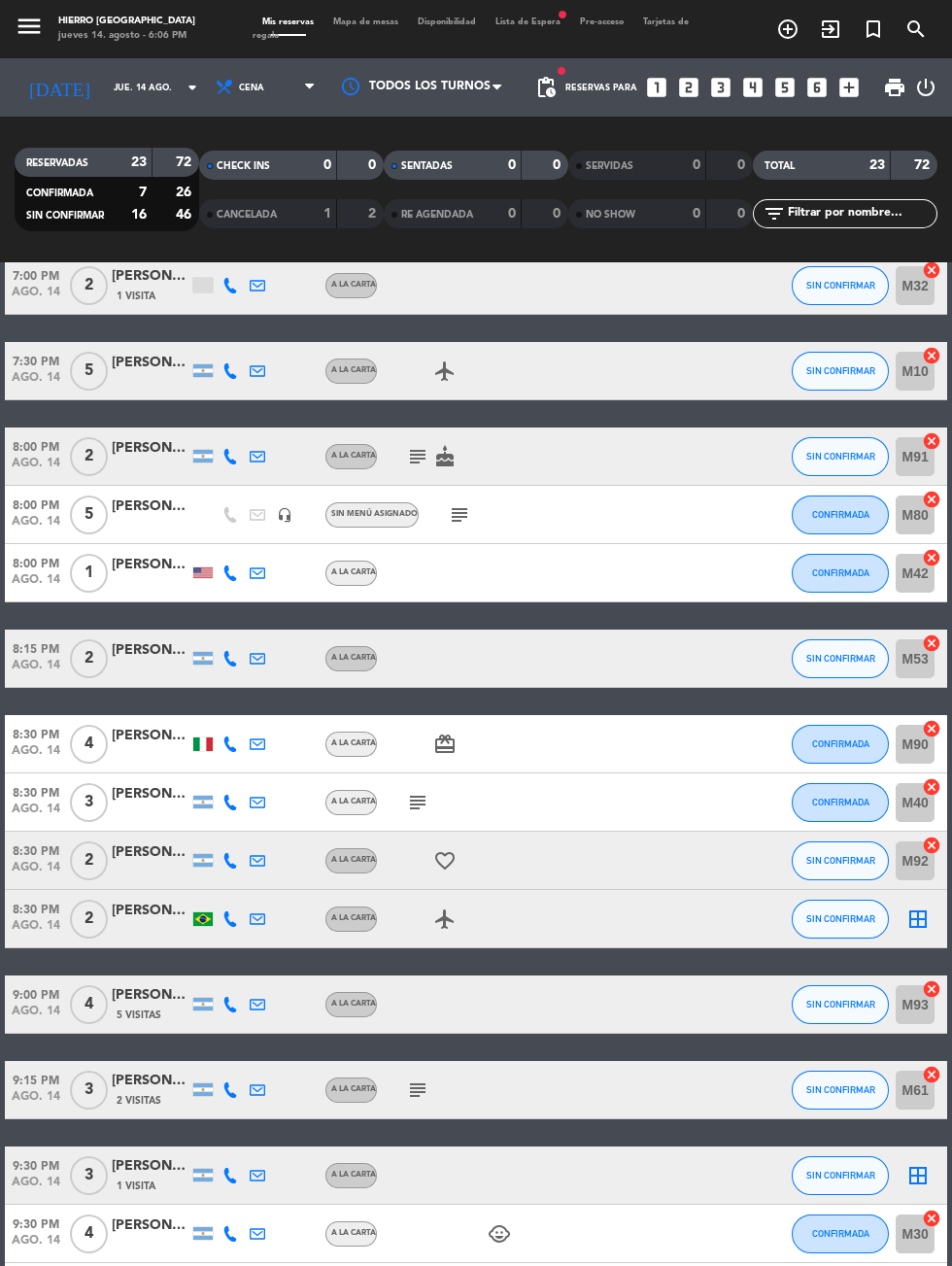
click at [916, 921] on icon "border_all" at bounding box center [918, 919] width 23 height 23
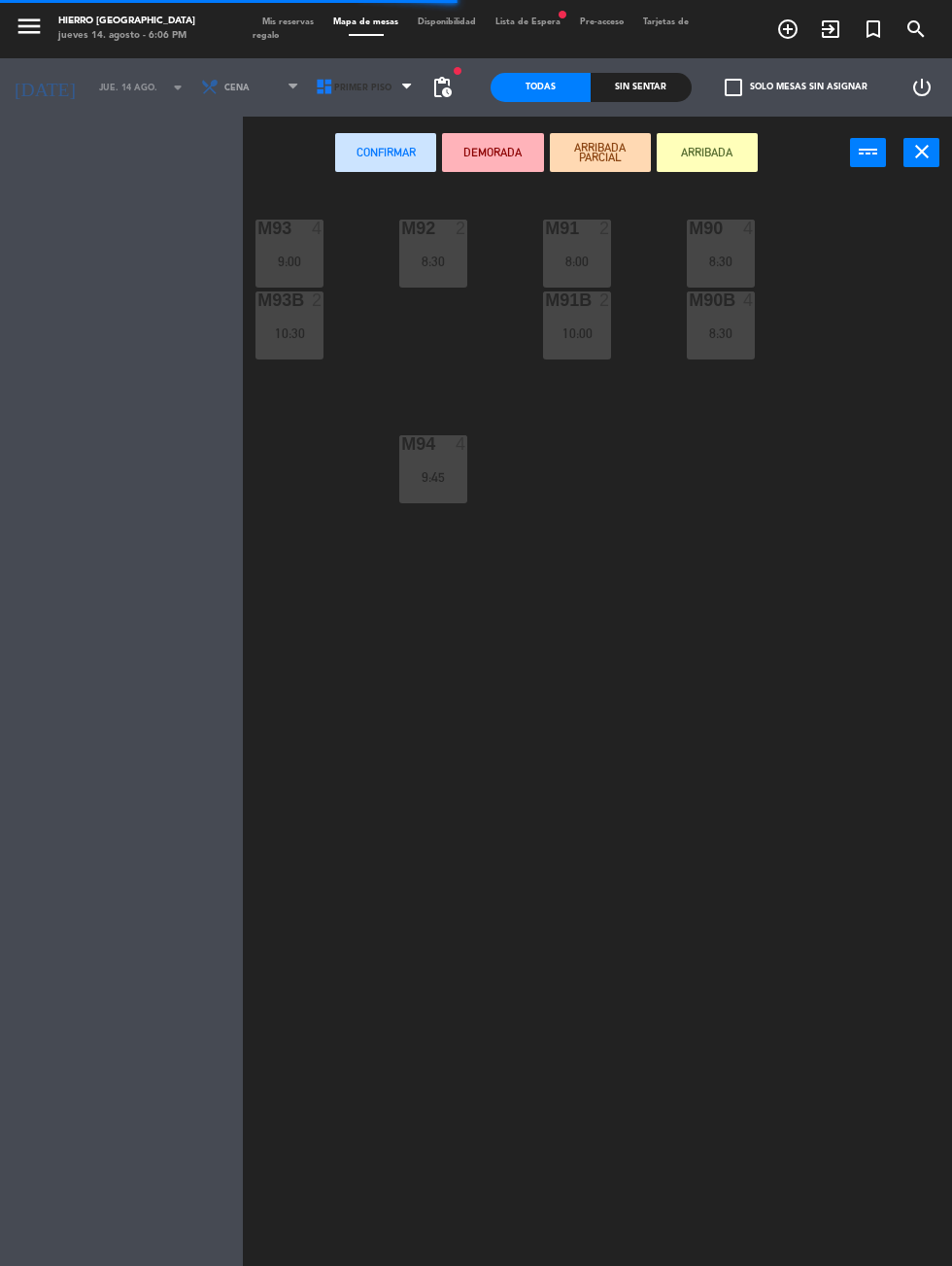
click at [355, 87] on span "Primer Piso" at bounding box center [362, 88] width 57 height 11
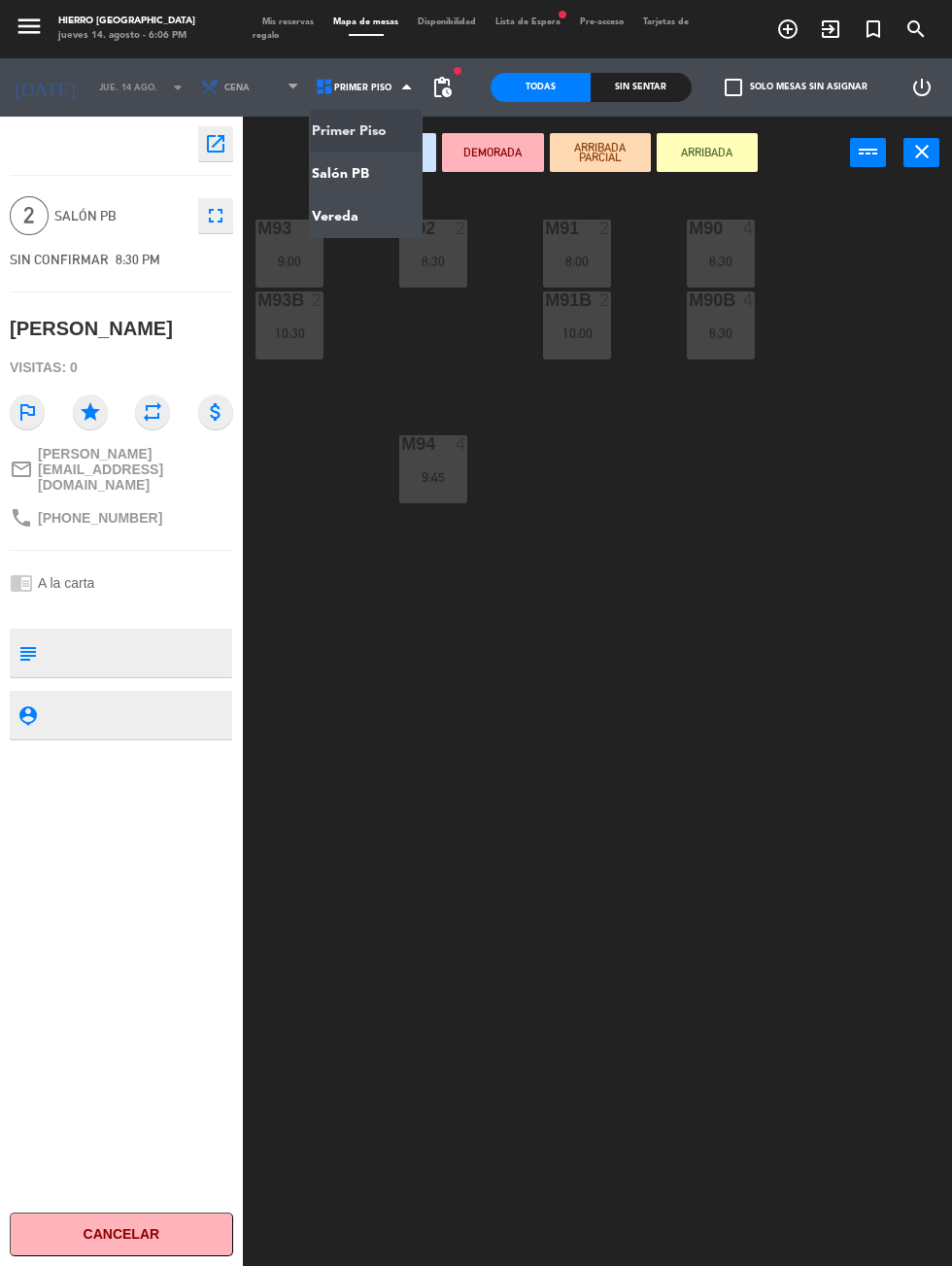
click at [364, 181] on ng-component "menu Hierro [PERSON_NAME] [DATE] 14. agosto - 6:06 PM Mis reservas Mapa de mesa…" at bounding box center [476, 726] width 952 height 1454
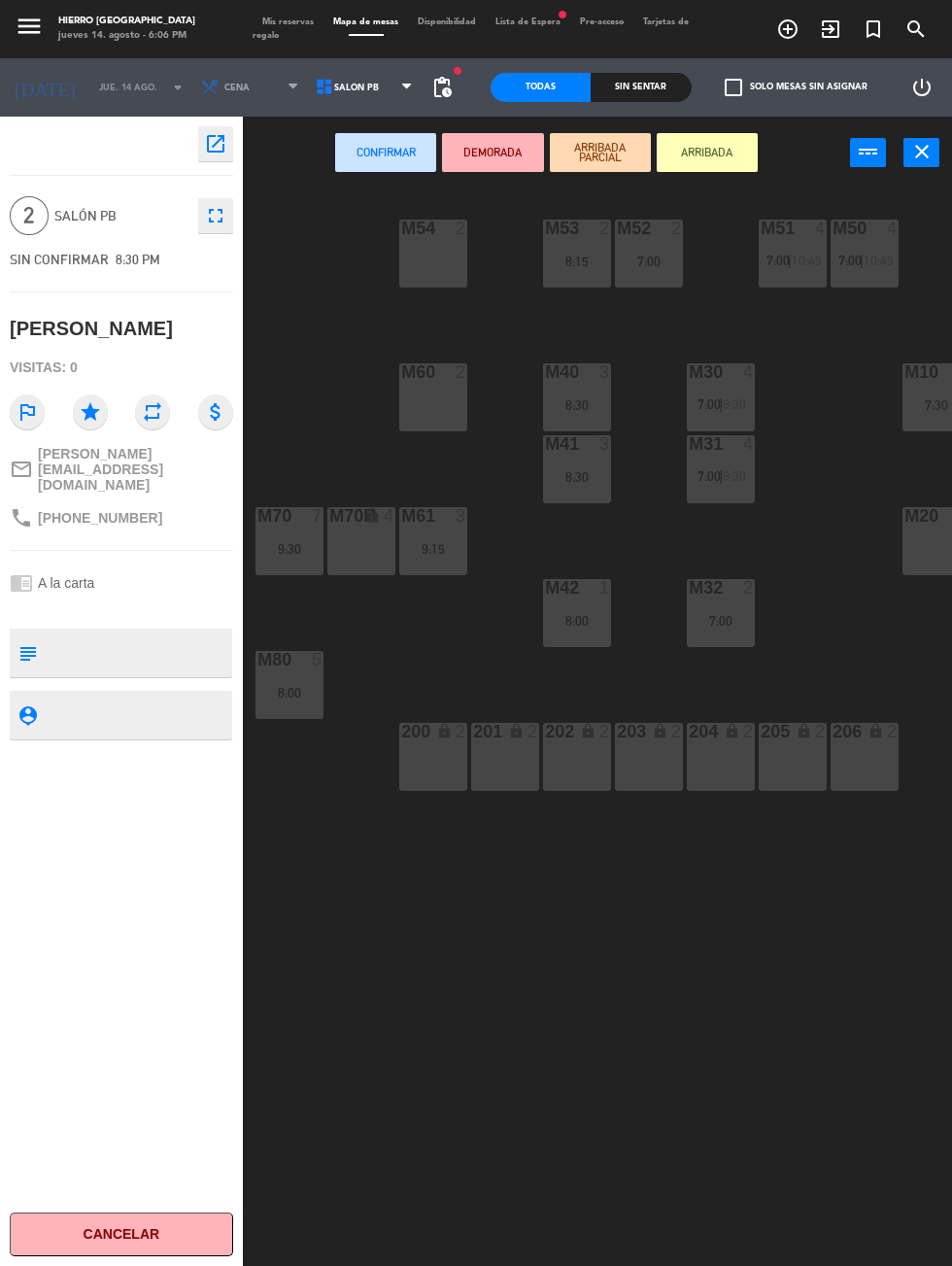
click at [417, 267] on div "M54 2" at bounding box center [433, 253] width 68 height 68
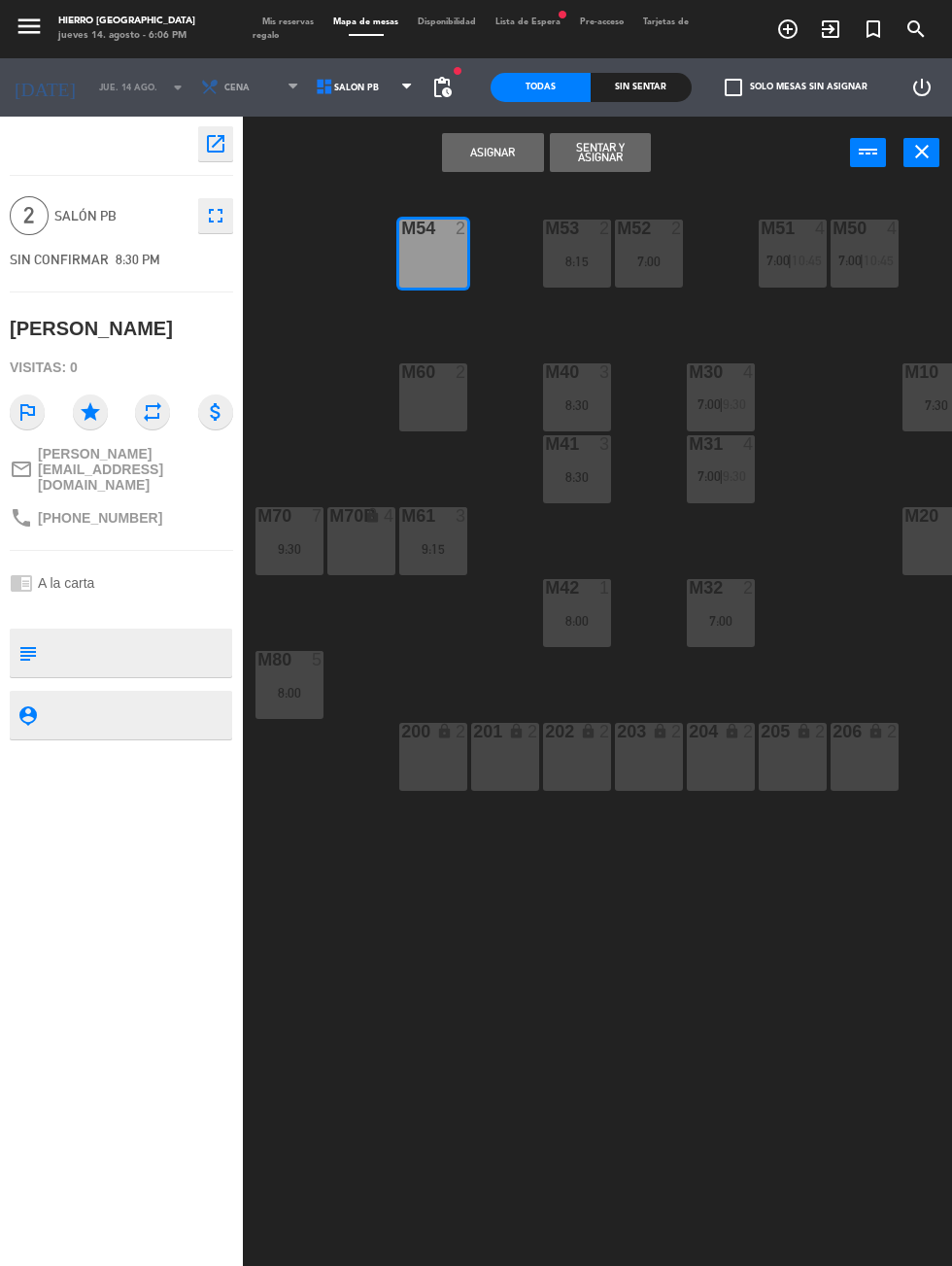
click at [485, 155] on button "Asignar" at bounding box center [493, 153] width 101 height 39
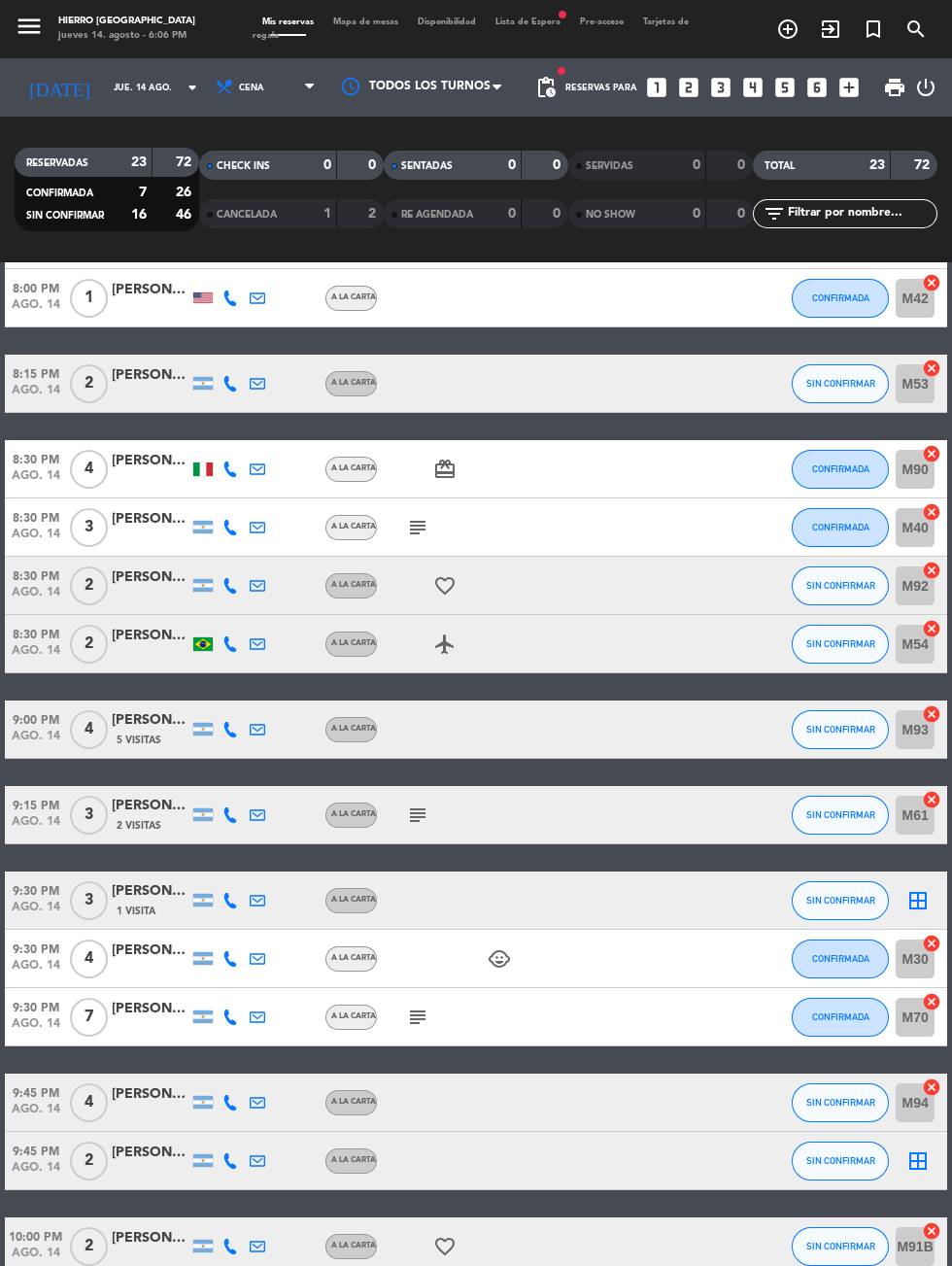
scroll to position [570, 0]
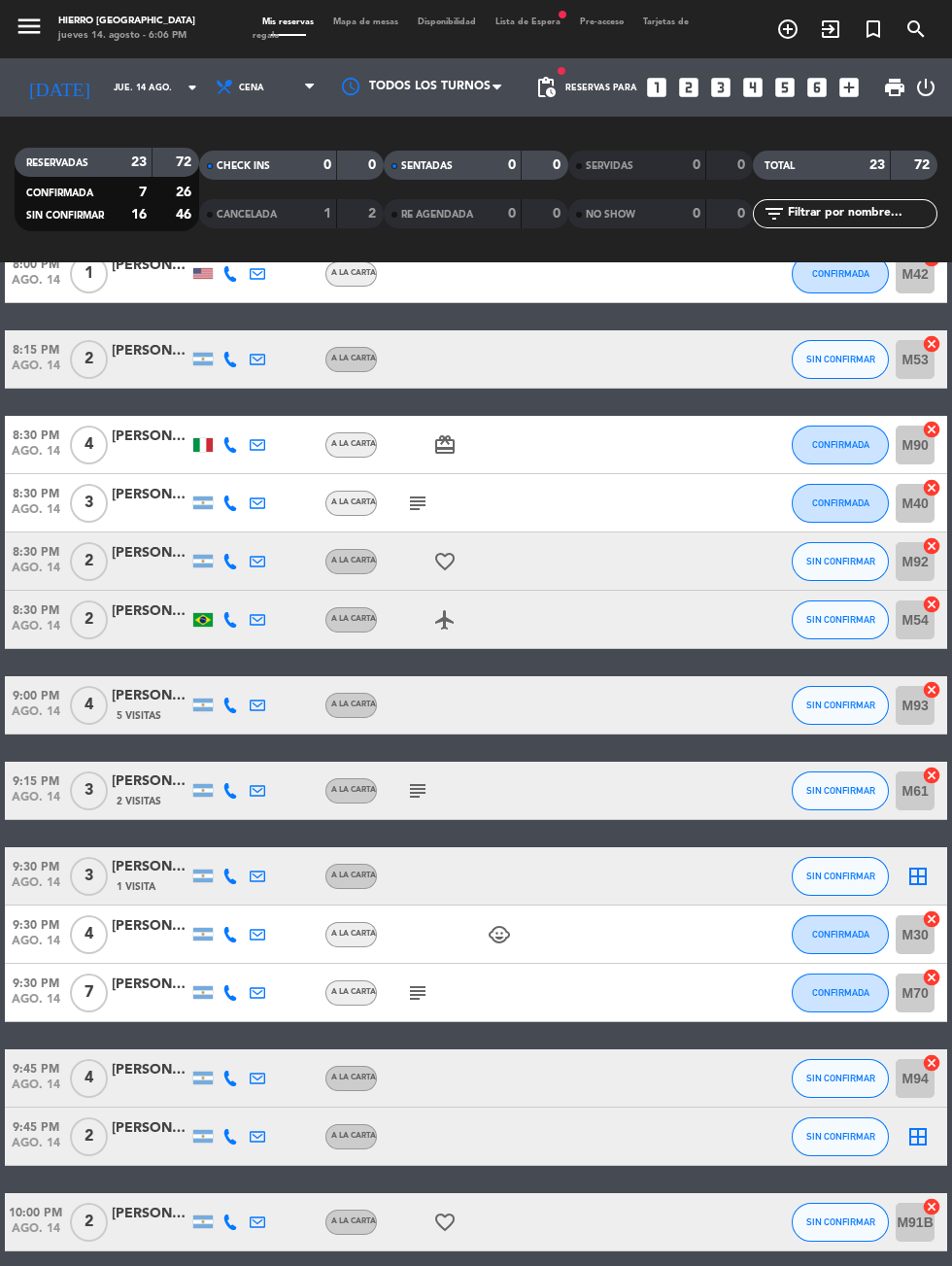
click at [927, 1139] on icon "border_all" at bounding box center [918, 1136] width 23 height 23
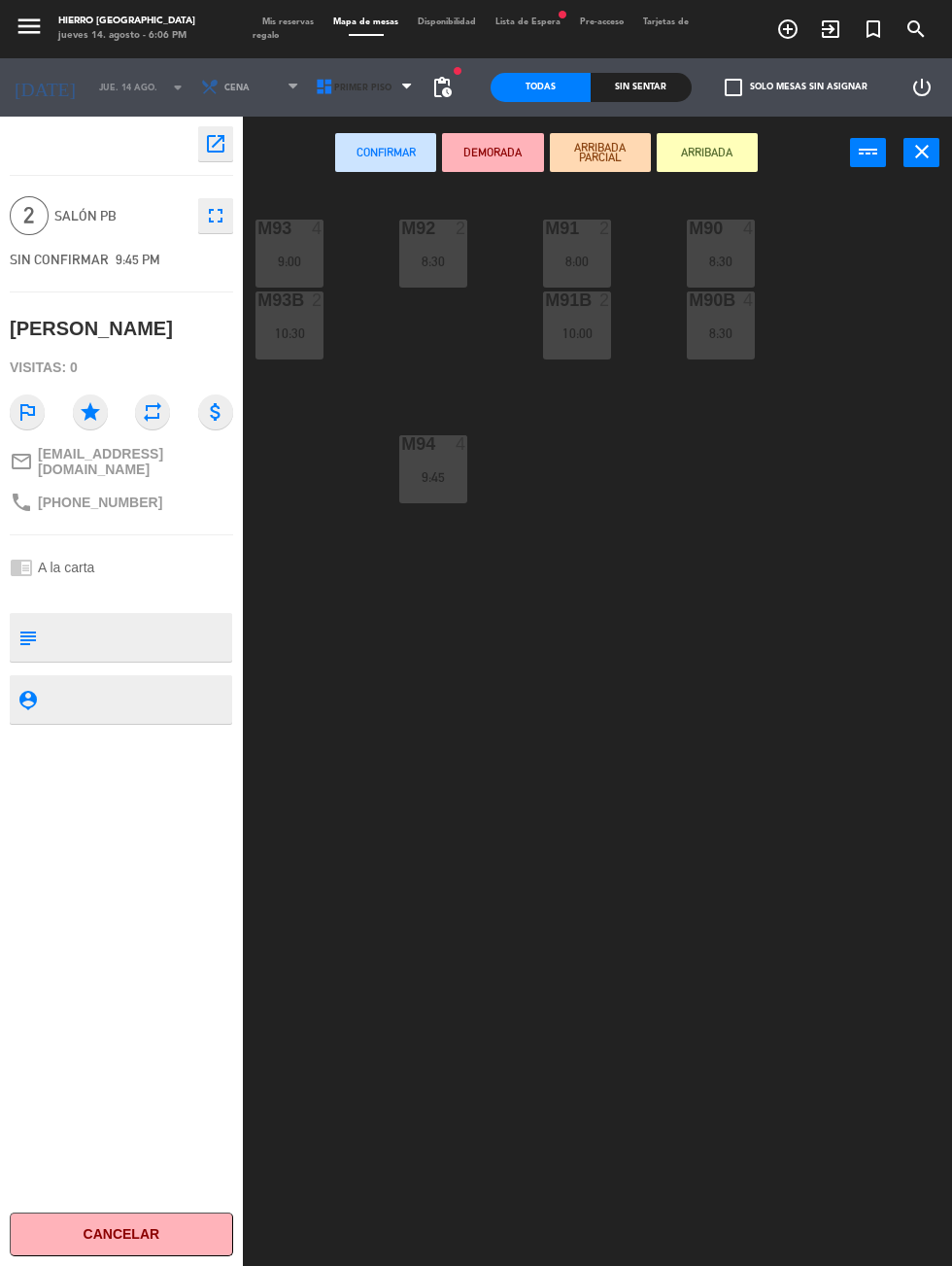
click at [358, 101] on span "Primer Piso" at bounding box center [366, 88] width 115 height 43
click at [377, 182] on ng-component "menu Hierro [PERSON_NAME] [DATE] 14. agosto - 6:06 PM Mis reservas Mapa de mesa…" at bounding box center [476, 726] width 952 height 1454
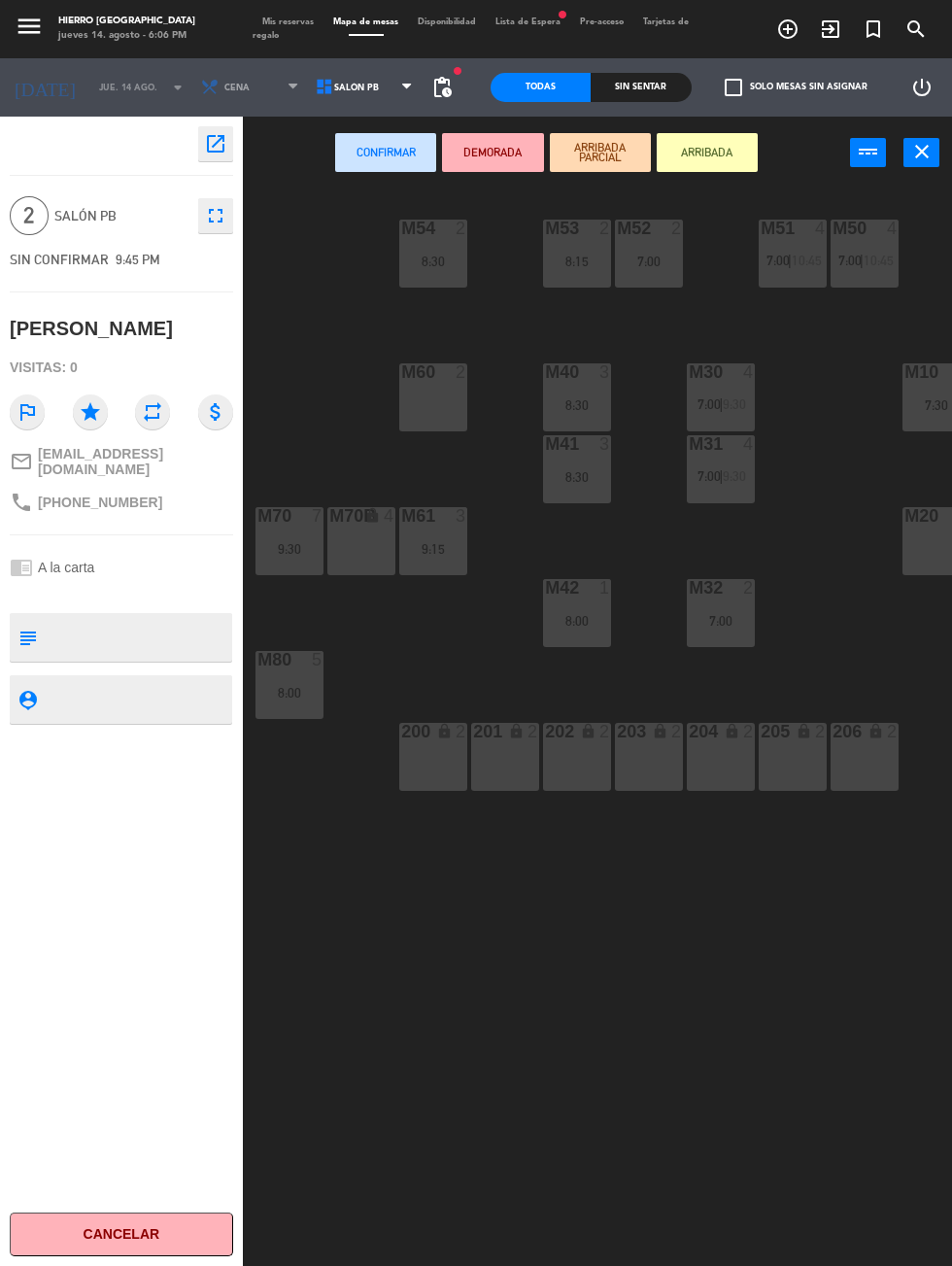
click at [428, 391] on div "M60 2" at bounding box center [433, 397] width 68 height 68
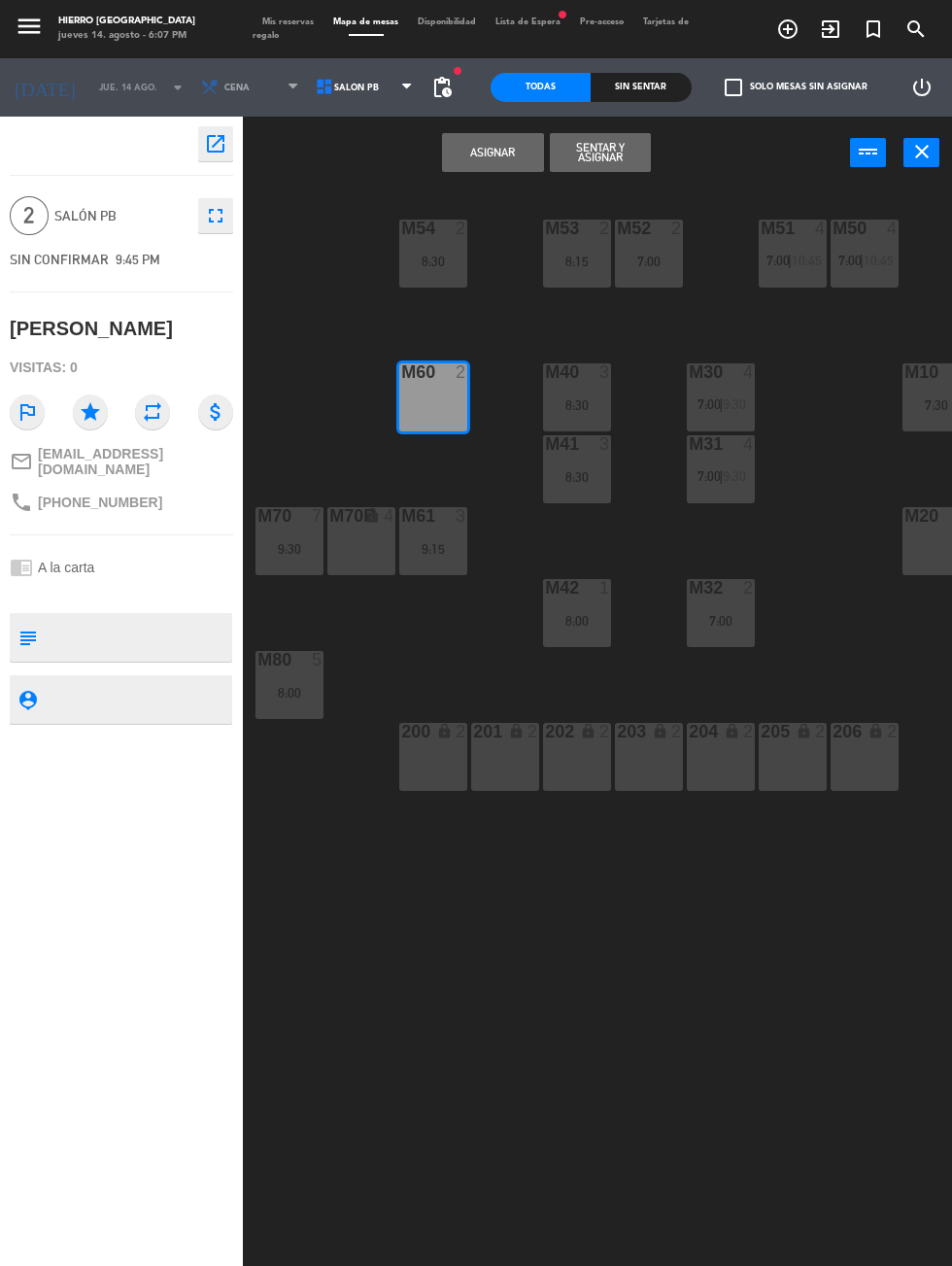
click at [506, 149] on button "Asignar" at bounding box center [493, 153] width 101 height 39
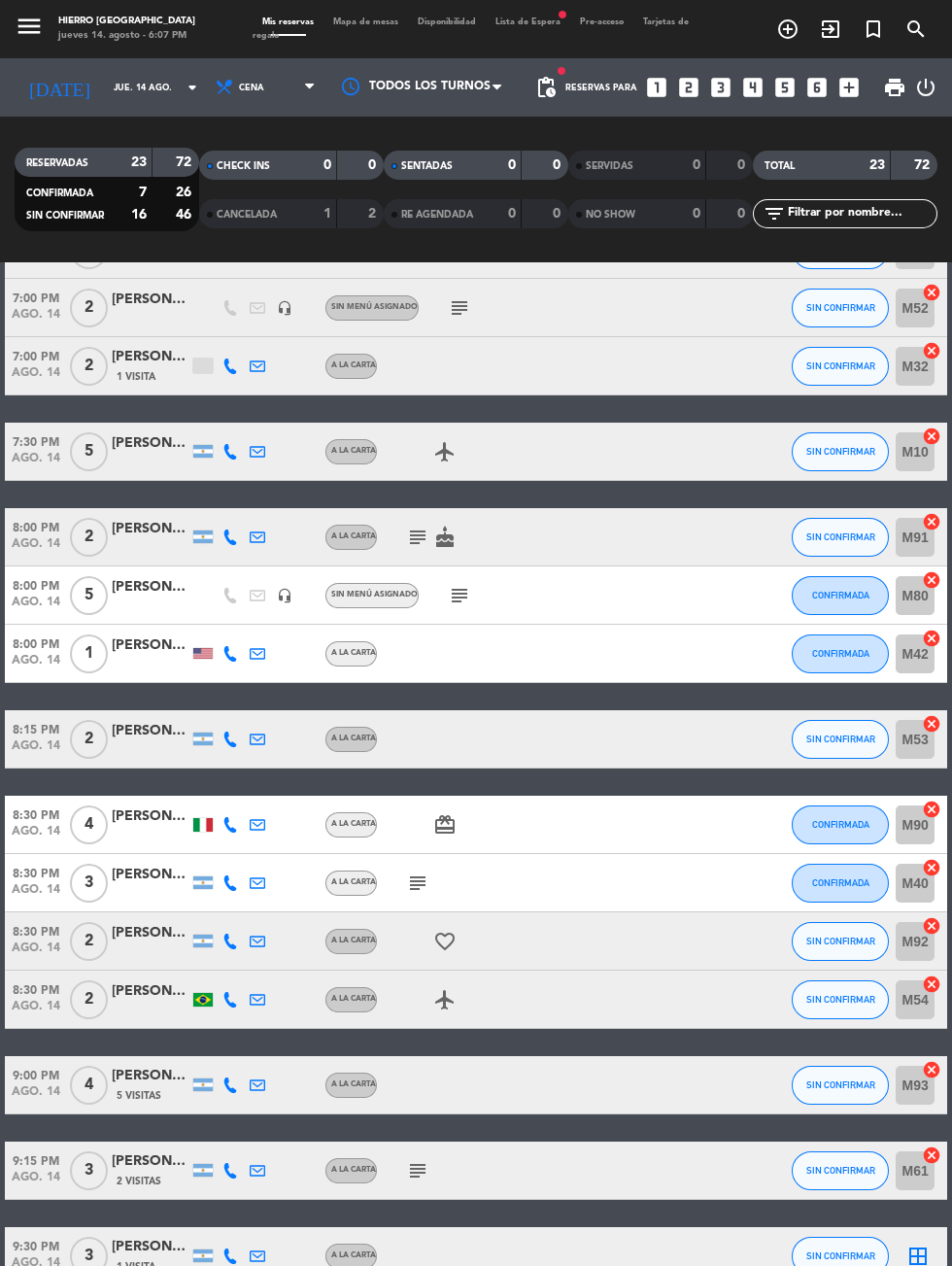
scroll to position [191, 0]
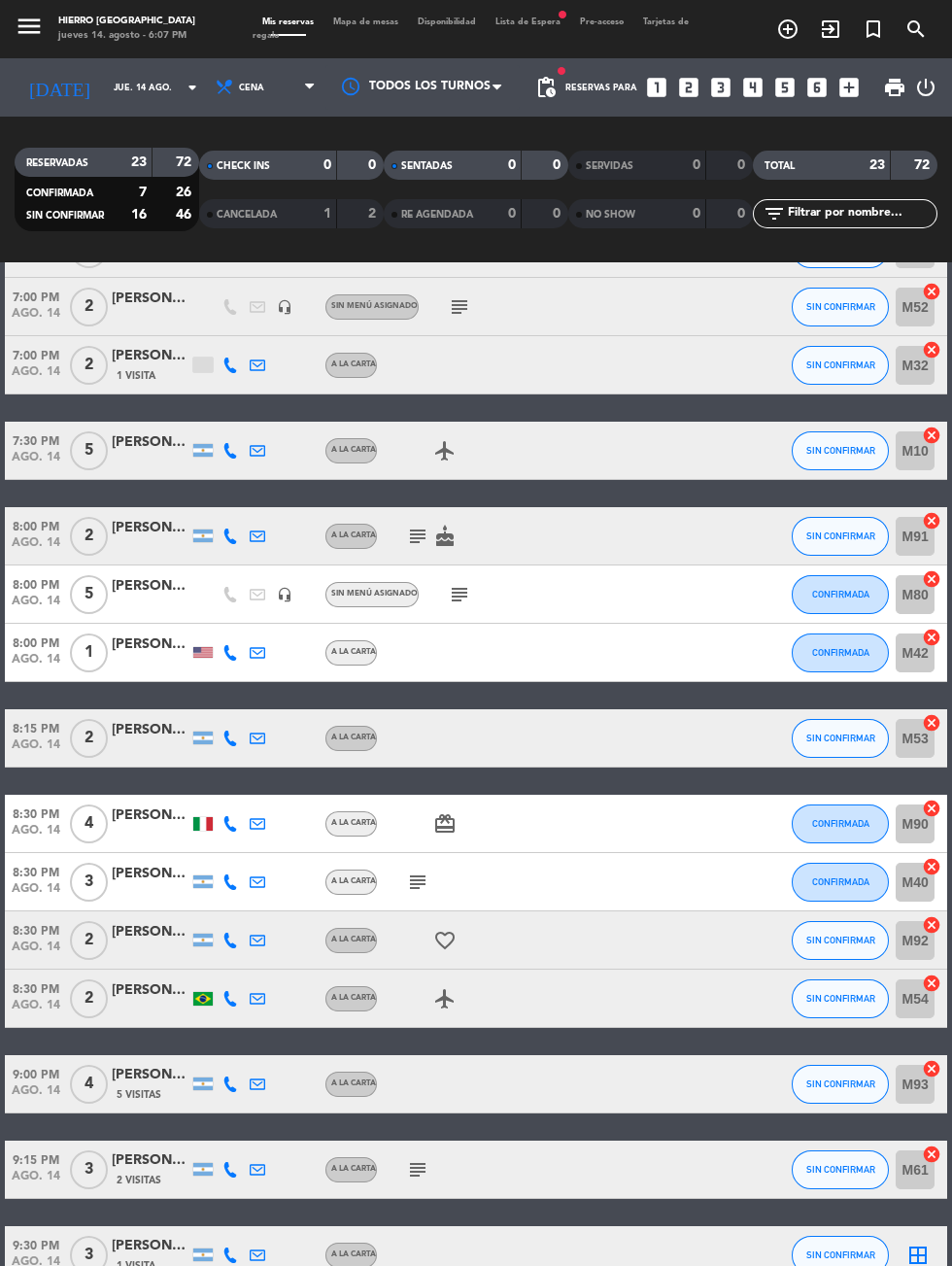
click at [913, 1251] on icon "border_all" at bounding box center [918, 1255] width 23 height 23
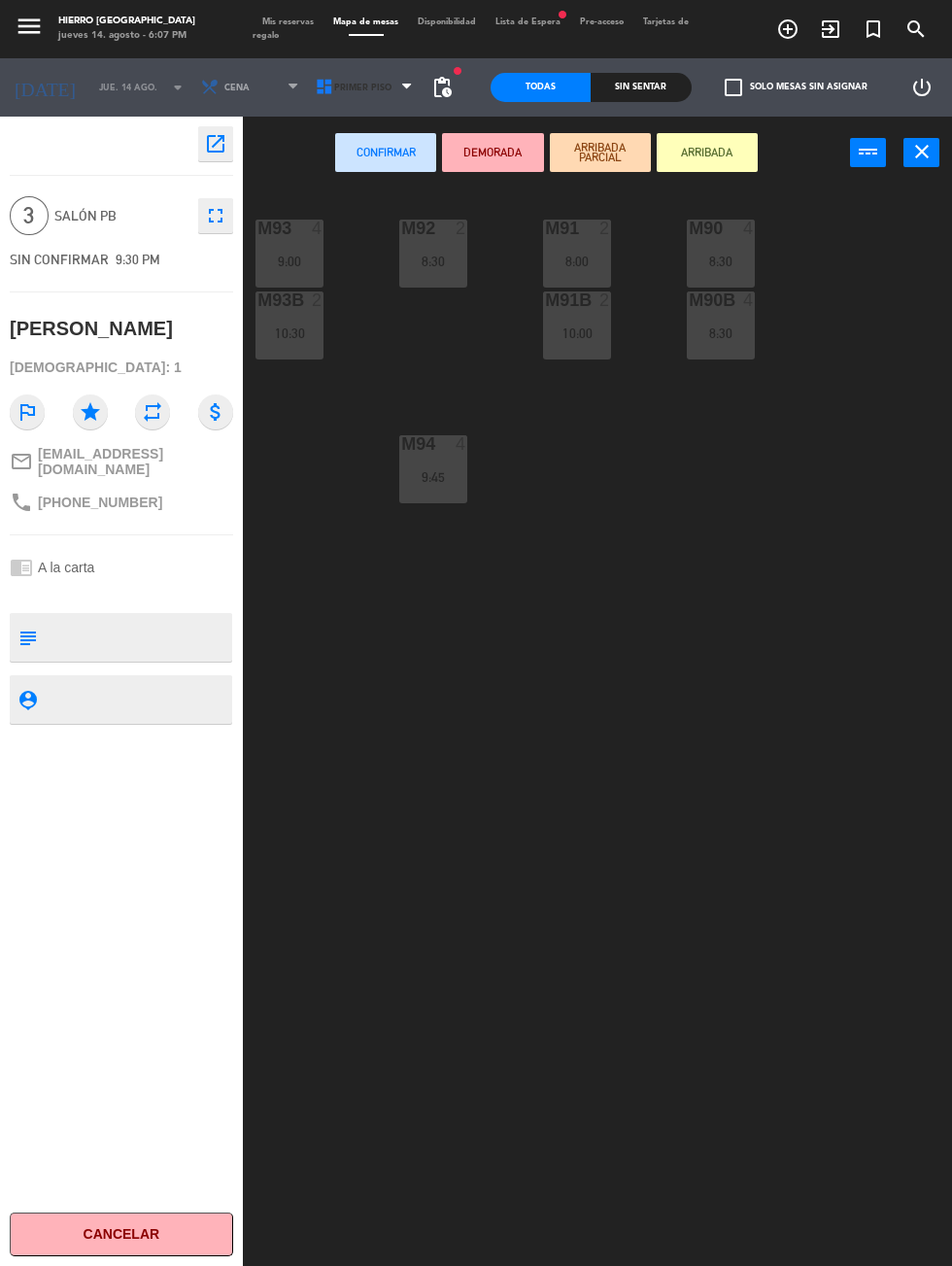
click at [316, 90] on icon at bounding box center [324, 88] width 19 height 19
click at [358, 178] on ng-component "menu Hierro [PERSON_NAME] [DATE] 14. agosto - 6:07 PM Mis reservas Mapa de mesa…" at bounding box center [476, 726] width 952 height 1454
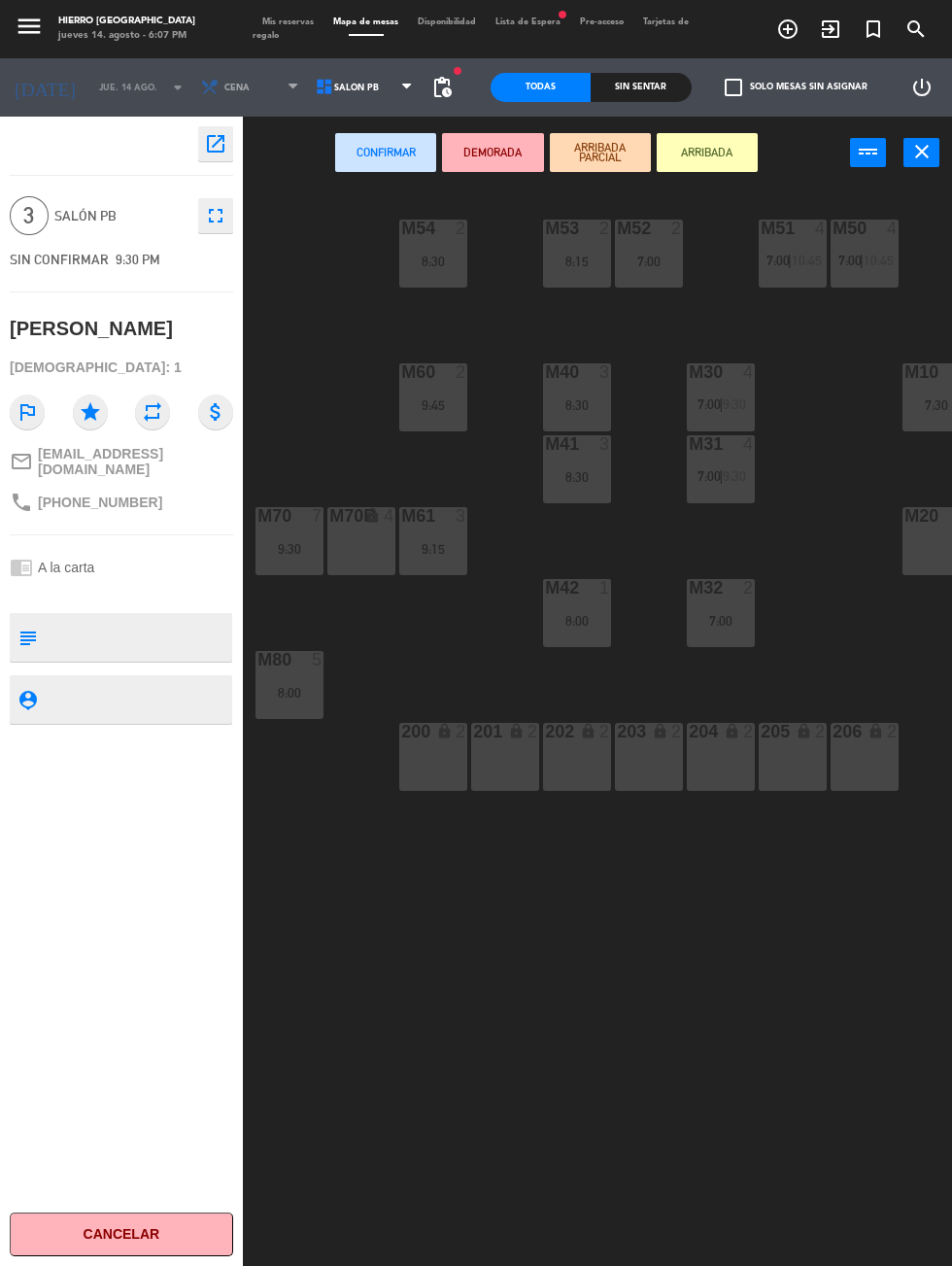
click at [921, 159] on icon "close" at bounding box center [922, 152] width 23 height 23
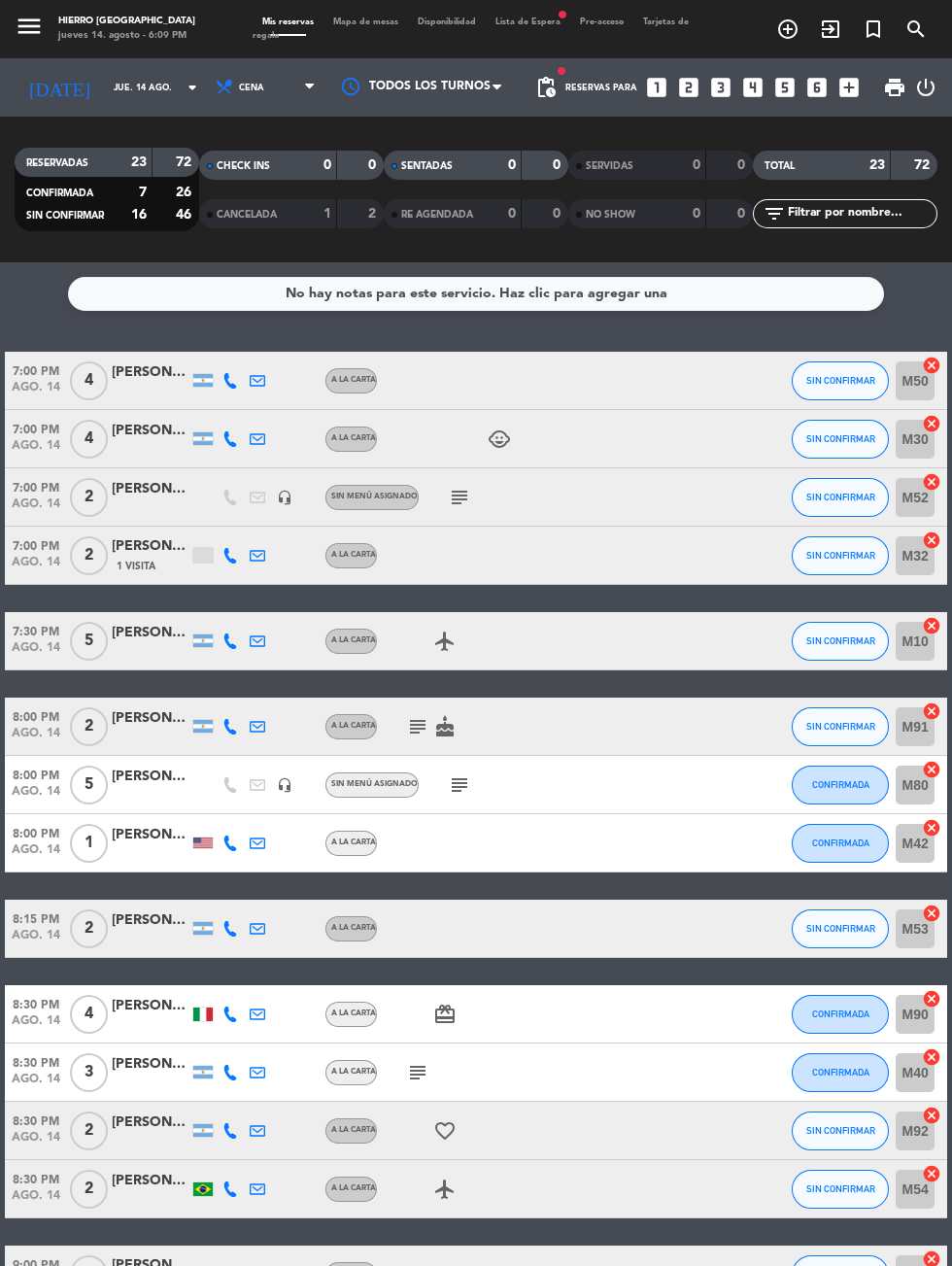
click at [370, 21] on span "Mapa de mesas" at bounding box center [365, 21] width 85 height 9
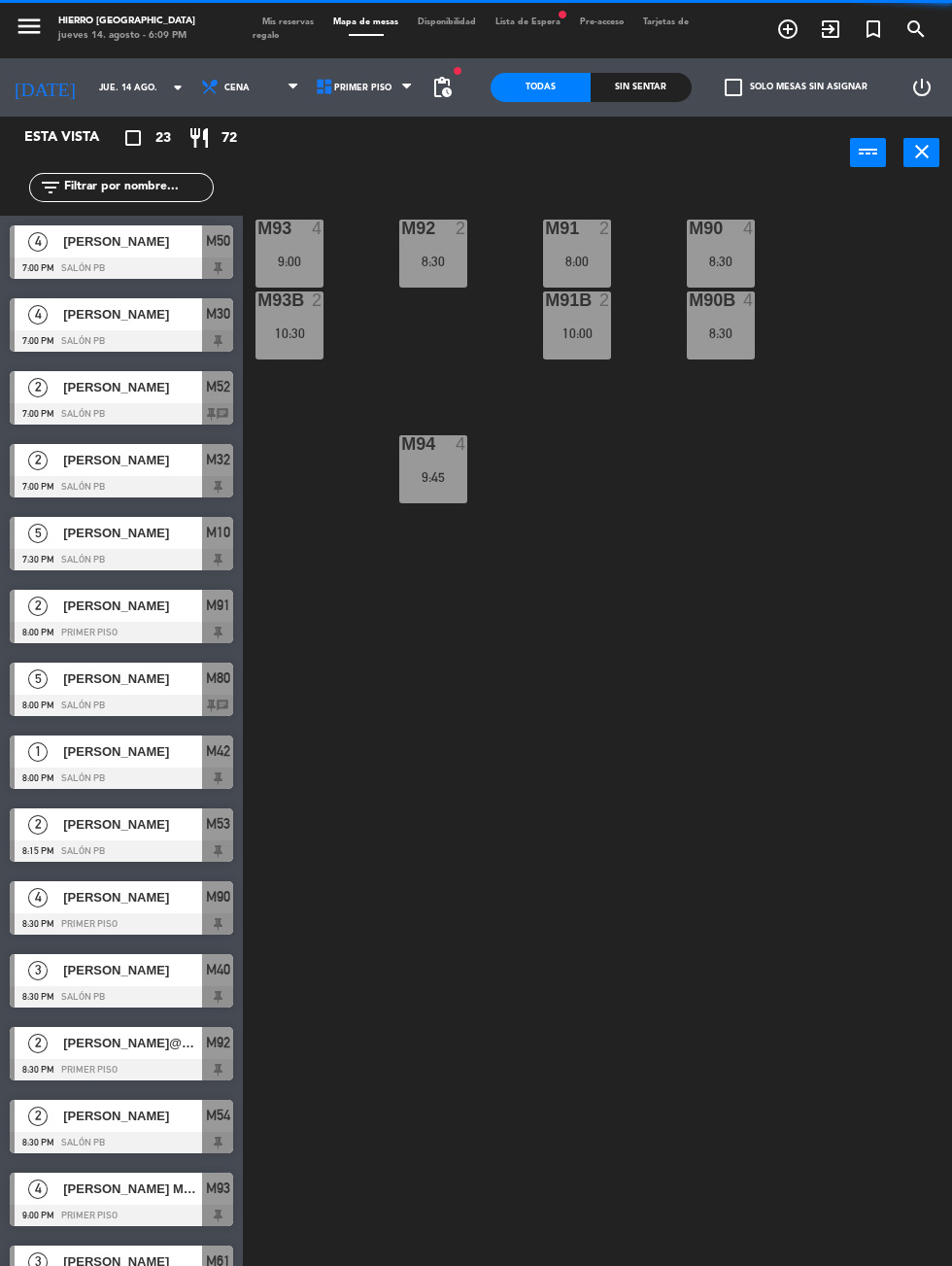
click at [912, 167] on button "close" at bounding box center [921, 153] width 36 height 29
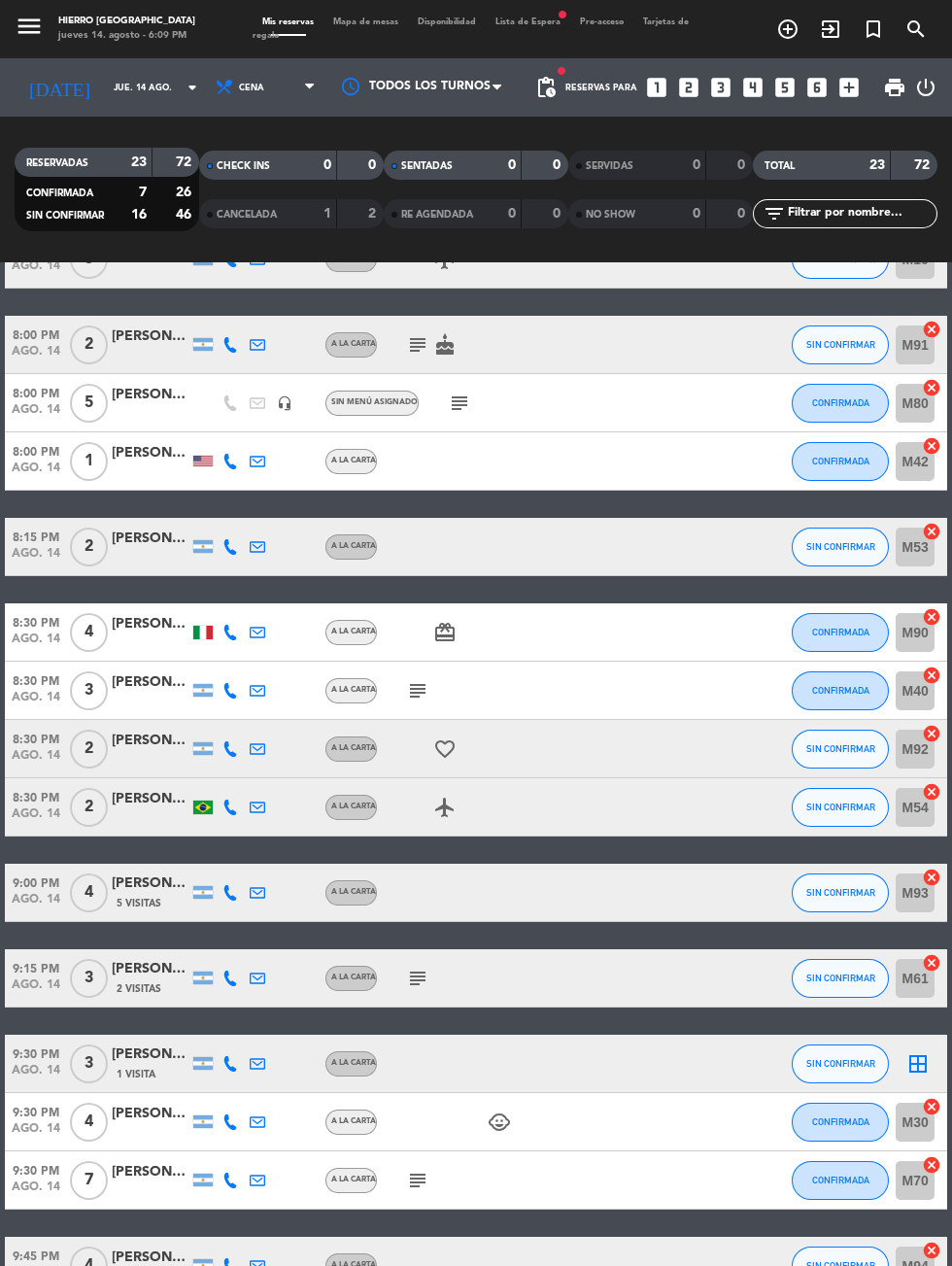
scroll to position [630, 0]
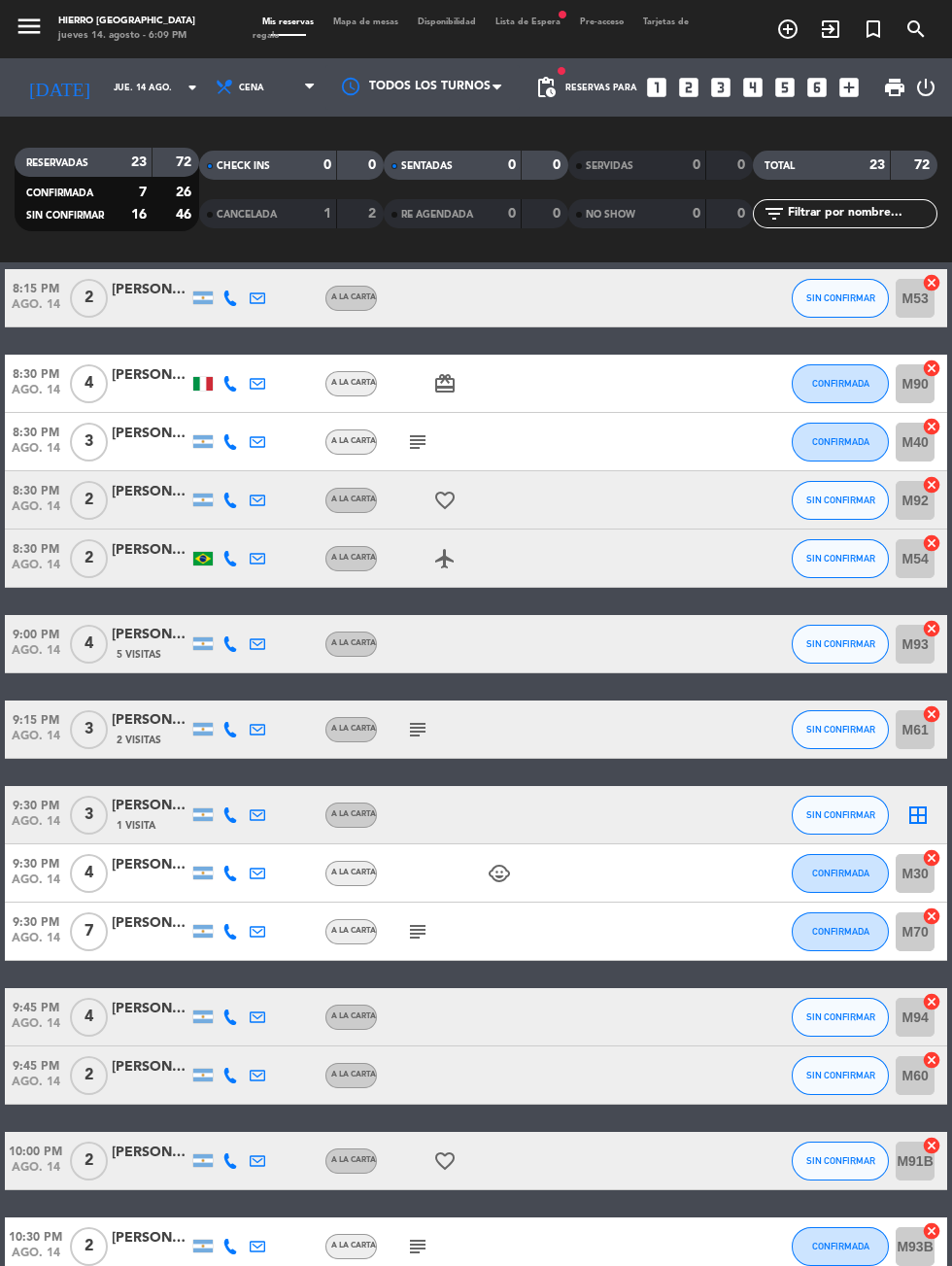
click at [932, 624] on icon "cancel" at bounding box center [932, 628] width 19 height 19
click at [915, 636] on icon "border_all" at bounding box center [918, 644] width 23 height 23
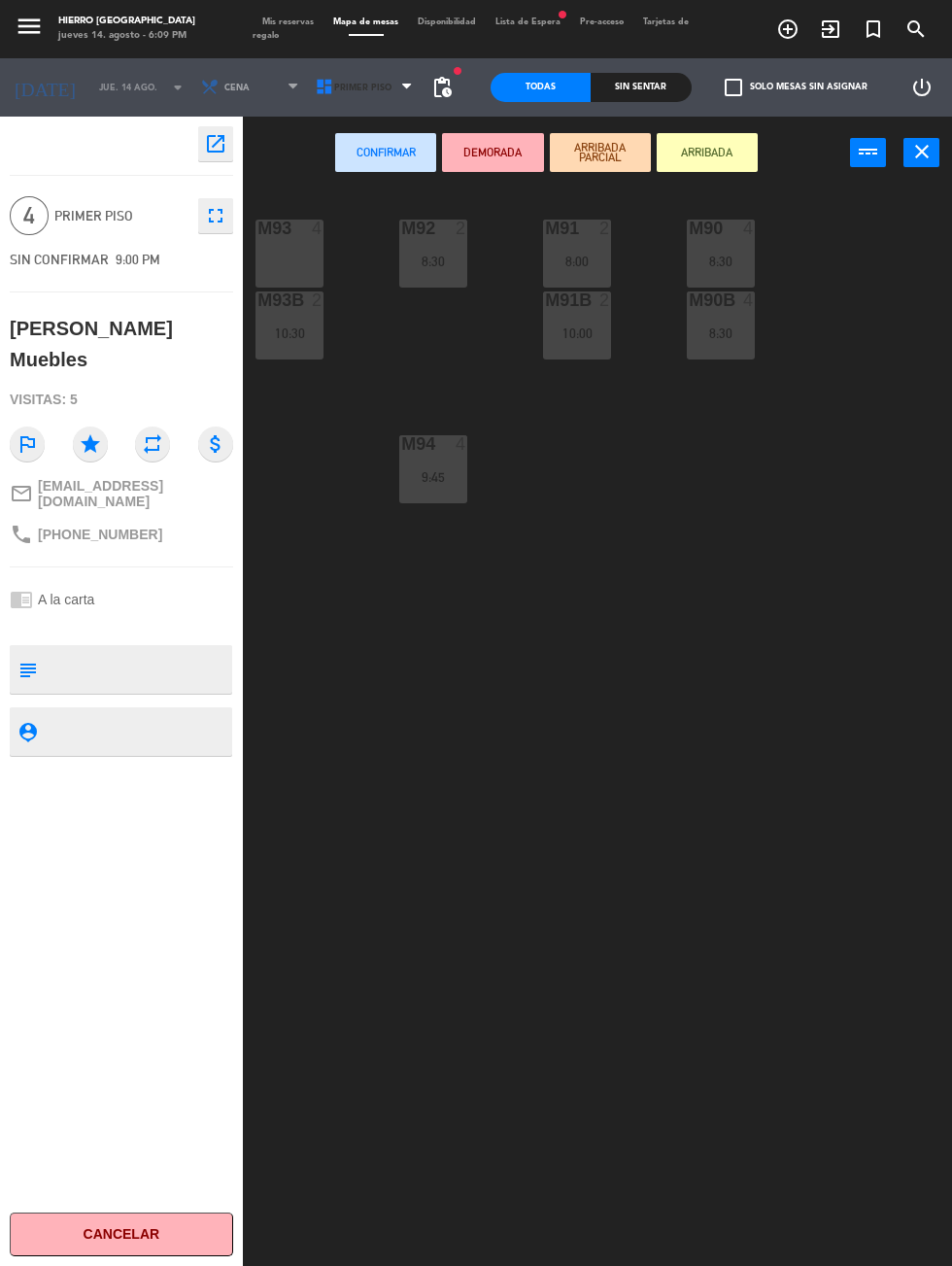
click at [347, 87] on span "Primer Piso" at bounding box center [362, 88] width 57 height 11
click at [355, 172] on ng-component "menu Hierro [PERSON_NAME] [DATE] 14. agosto - 6:09 PM Mis reservas Mapa de mesa…" at bounding box center [476, 726] width 952 height 1454
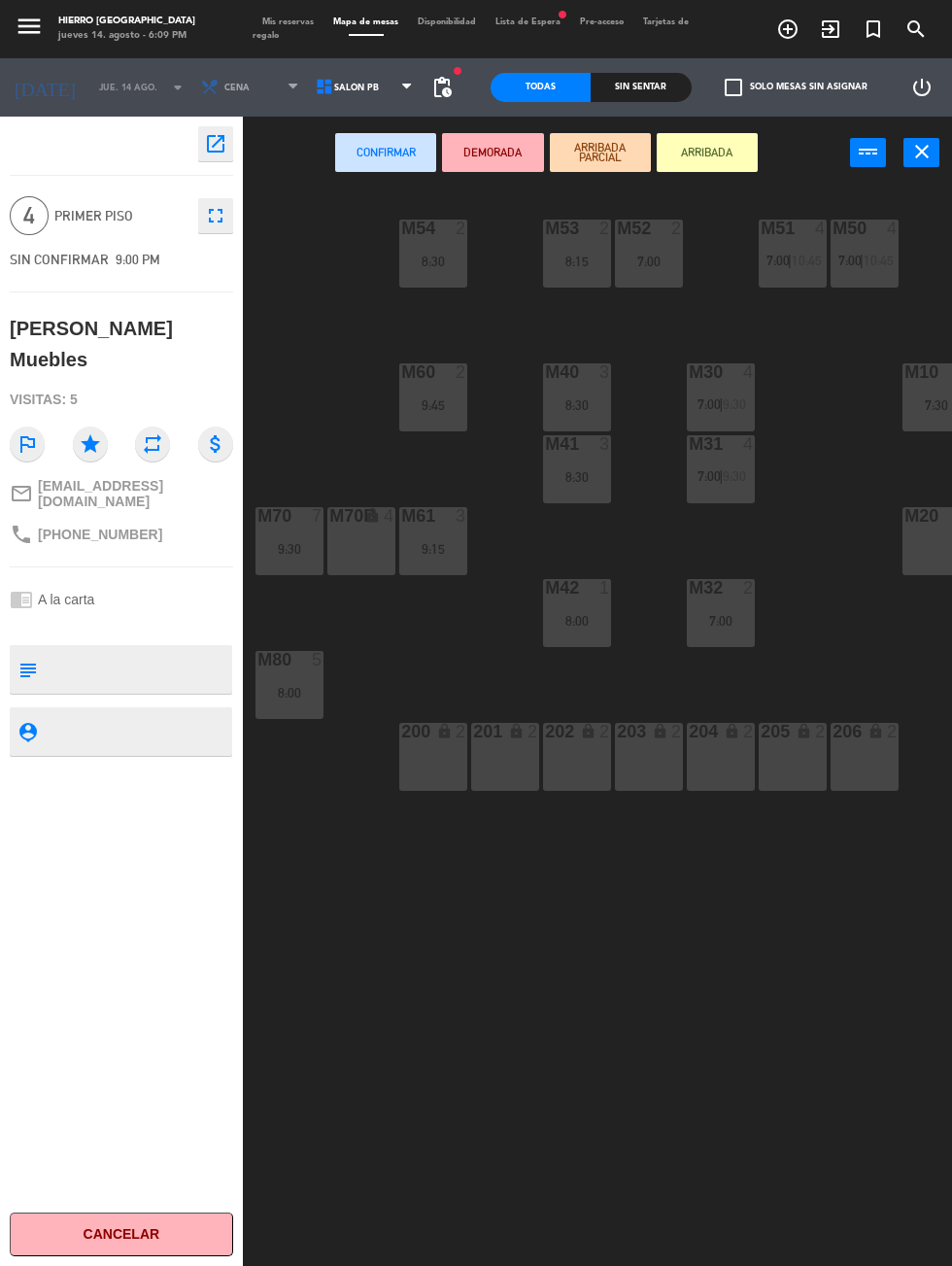
click at [916, 555] on div "M20 6" at bounding box center [936, 541] width 68 height 68
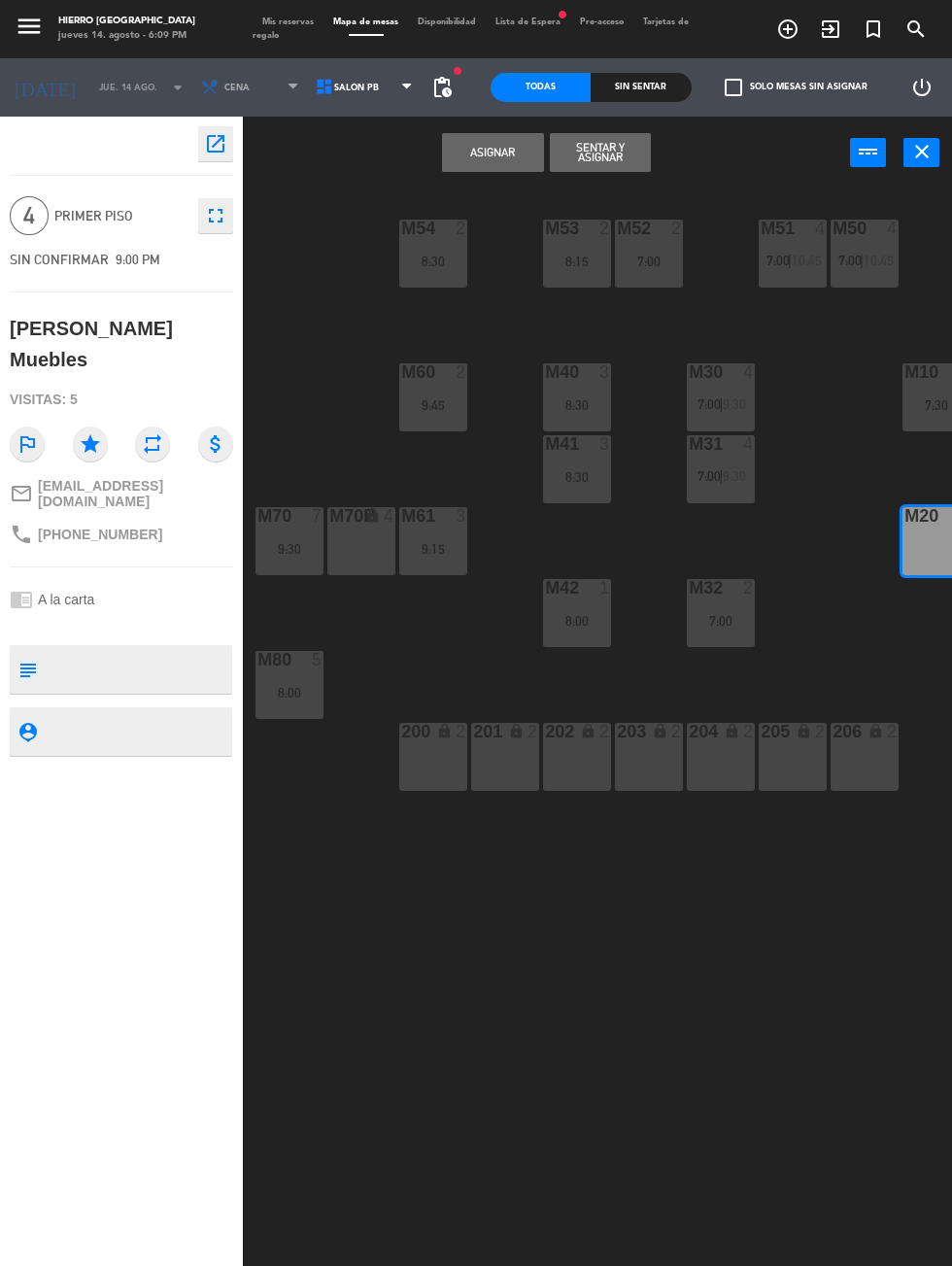
click at [507, 142] on button "Asignar" at bounding box center [493, 153] width 101 height 39
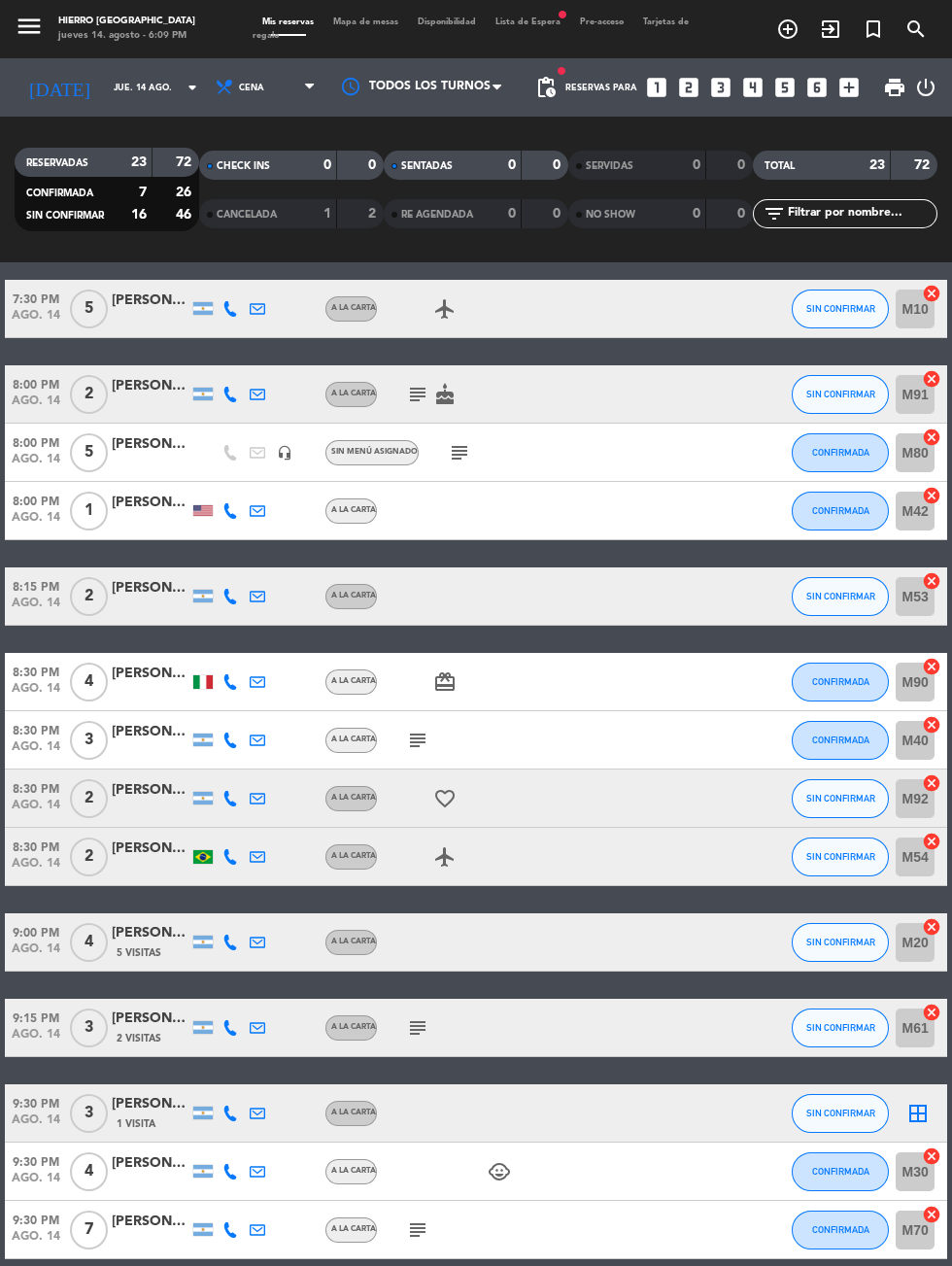
scroll to position [358, 0]
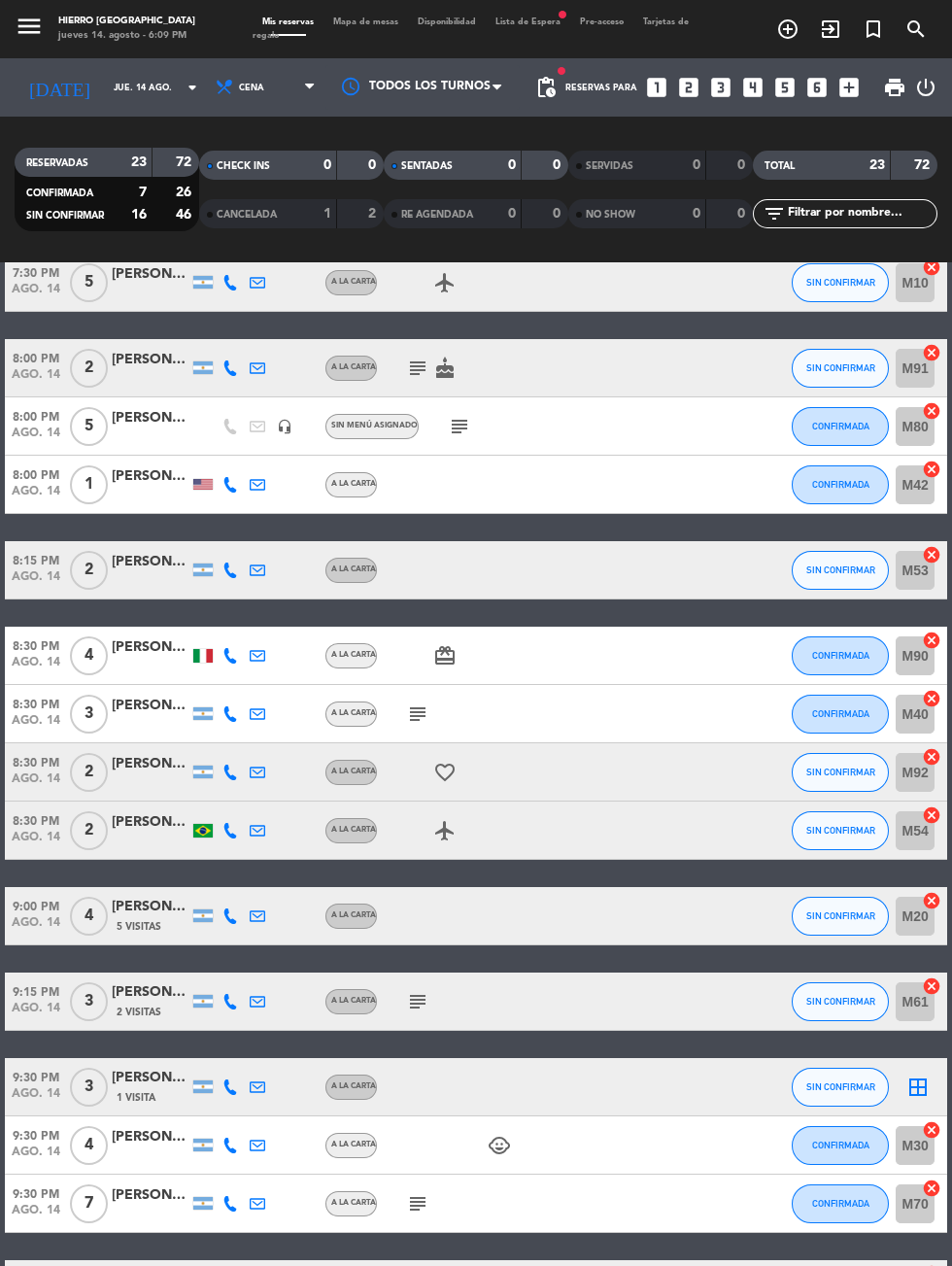
click at [912, 1086] on icon "border_all" at bounding box center [918, 1087] width 23 height 23
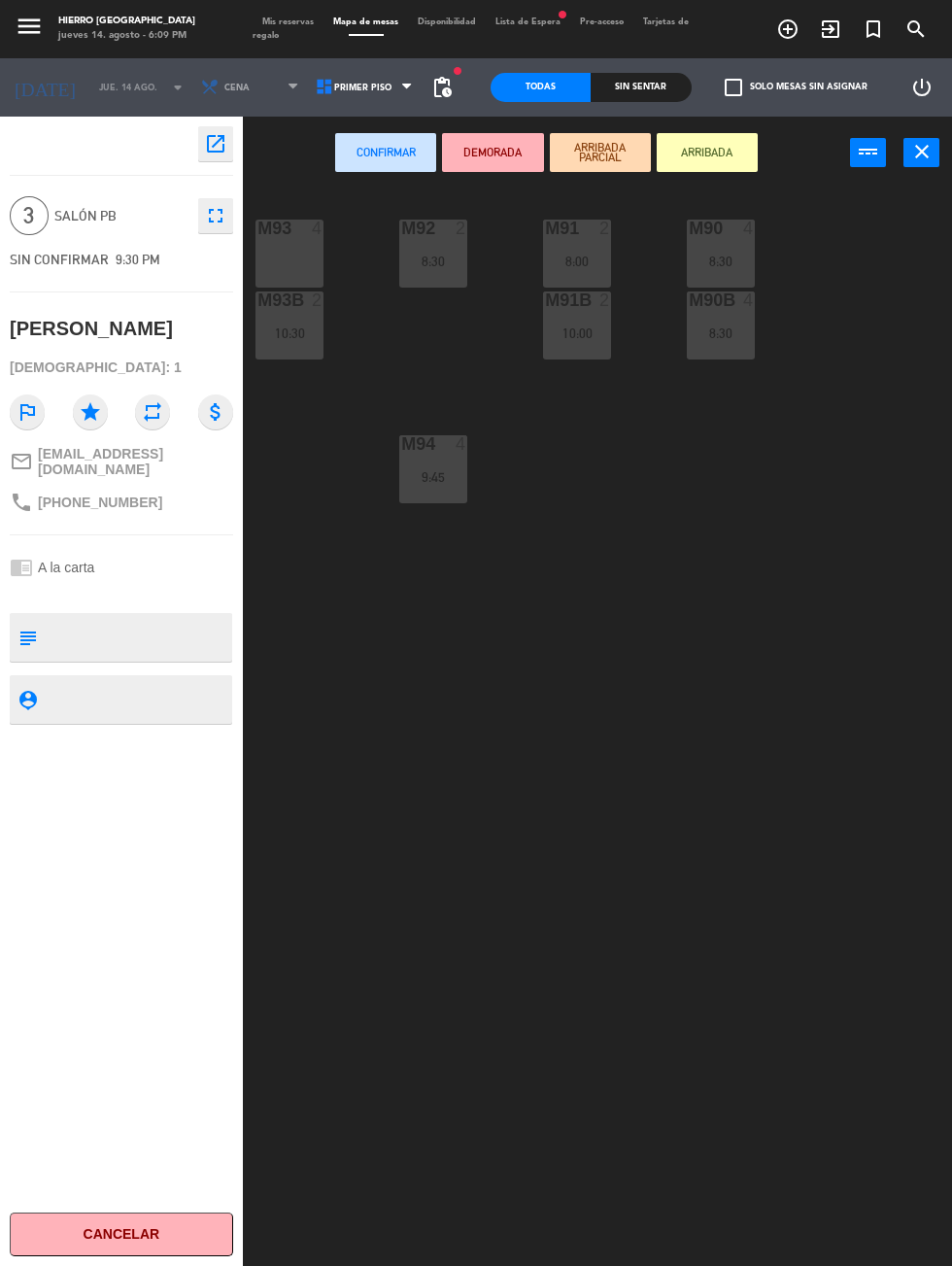
click at [275, 262] on div "M93 4" at bounding box center [289, 253] width 68 height 68
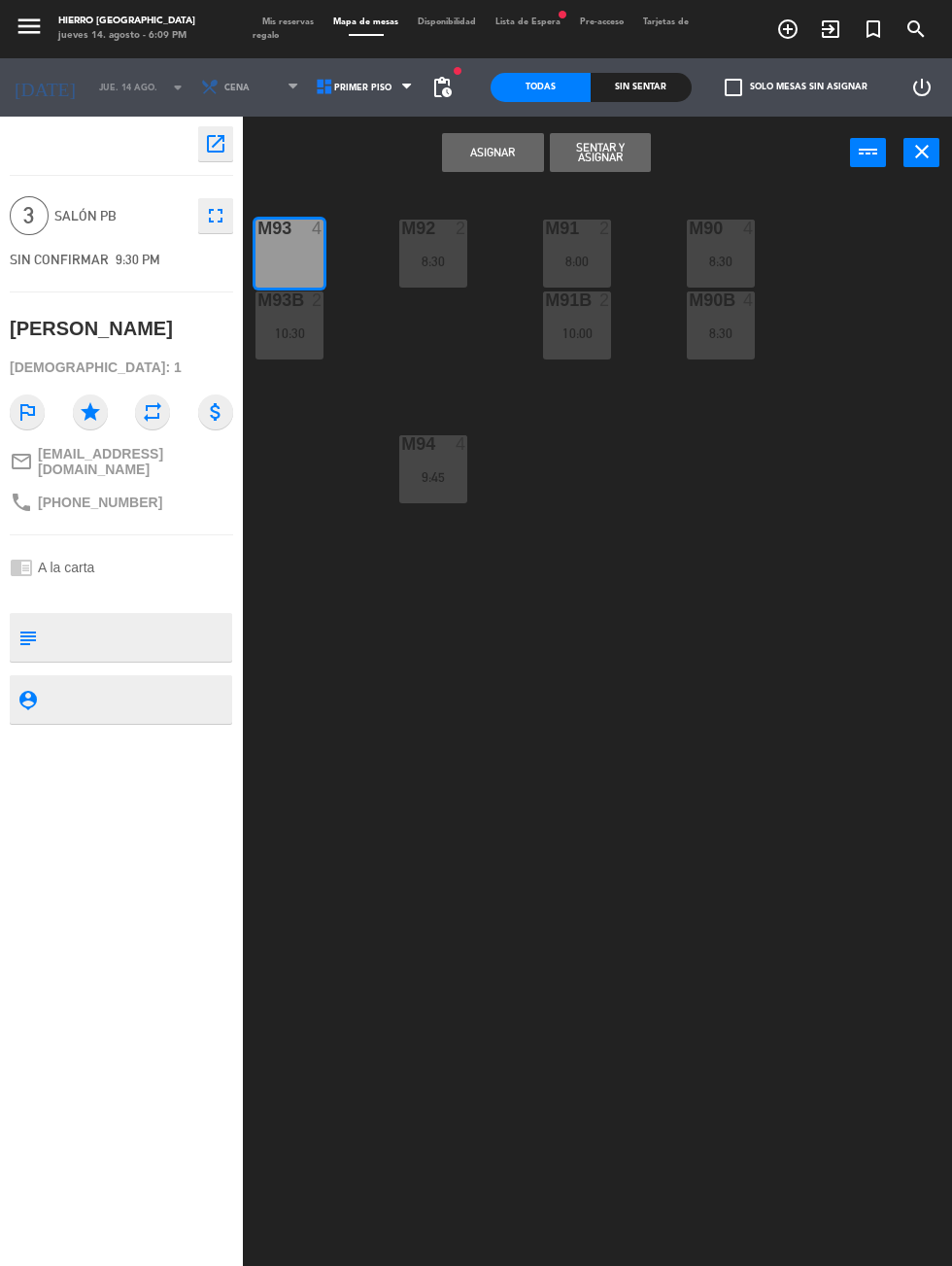
click at [470, 140] on button "Asignar" at bounding box center [493, 153] width 101 height 39
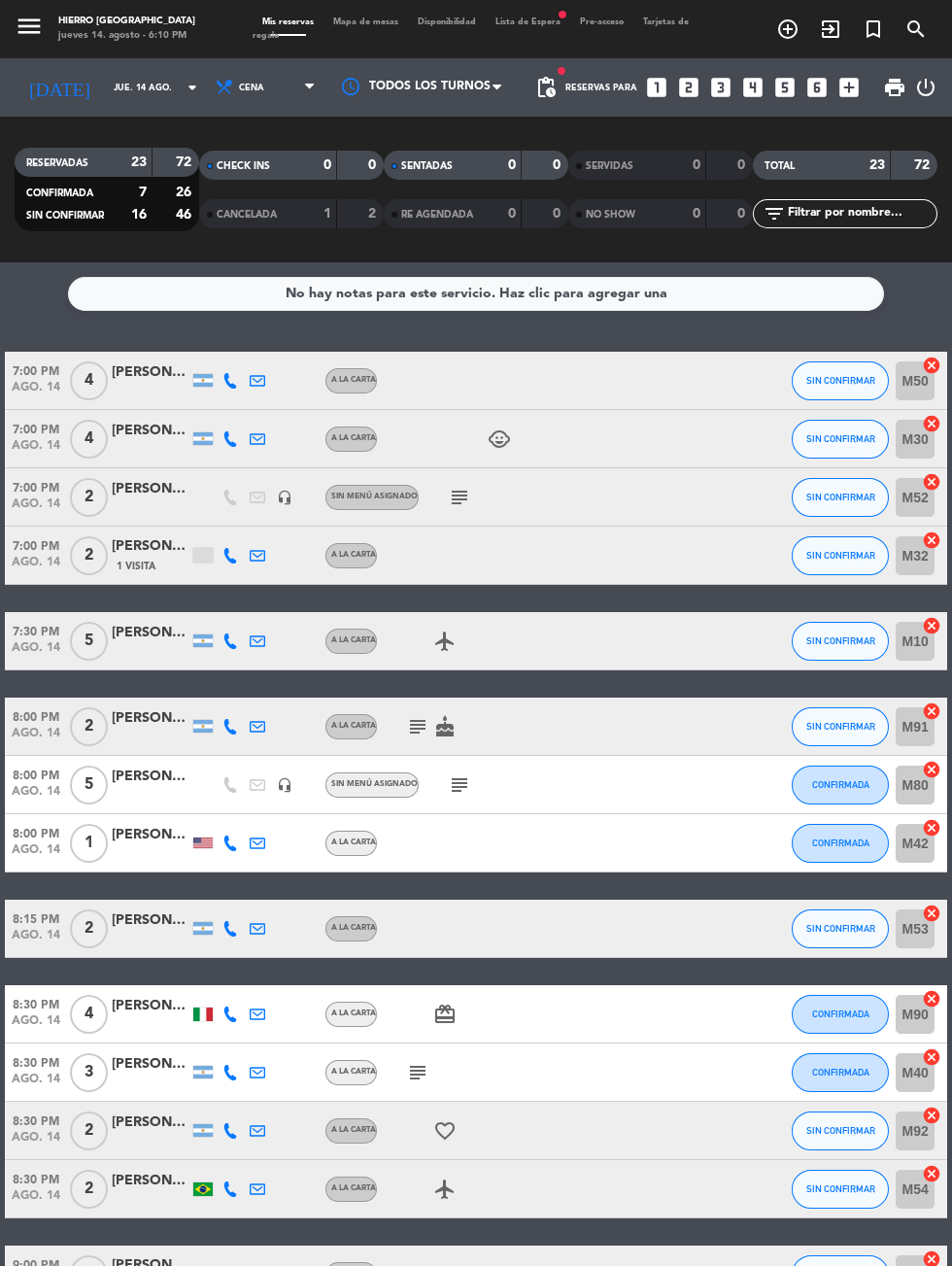
click at [373, 636] on span "A la carta" at bounding box center [353, 640] width 45 height 8
click at [381, 21] on span "Mapa de mesas" at bounding box center [365, 21] width 85 height 9
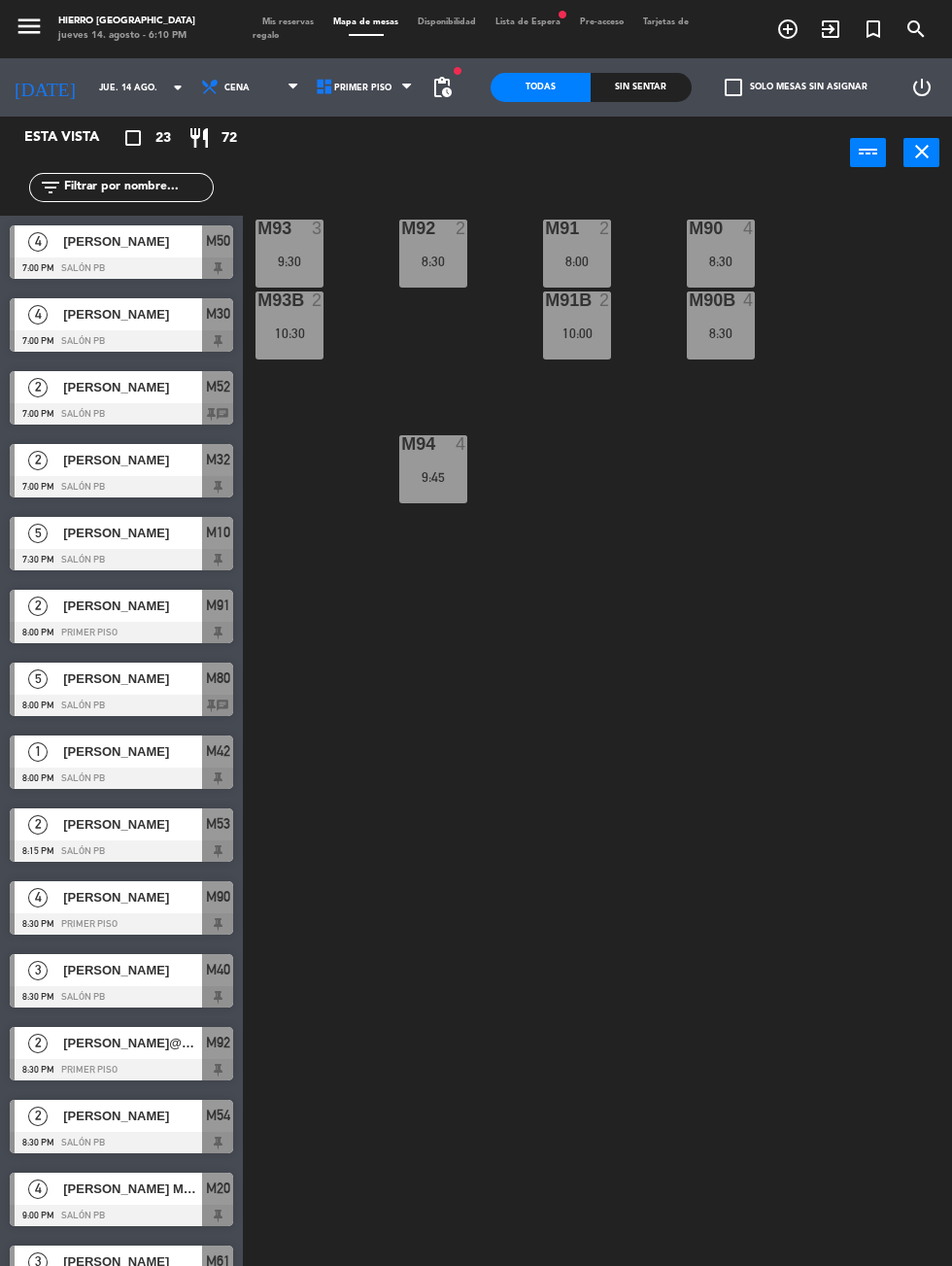
click at [291, 338] on div "10:30" at bounding box center [289, 333] width 68 height 14
click at [357, 87] on span "Primer Piso" at bounding box center [362, 88] width 57 height 11
click at [392, 172] on ng-component "menu Hierro [PERSON_NAME] [DATE] 14. agosto - 6:12 PM Mis reservas Mapa de mesa…" at bounding box center [476, 726] width 952 height 1454
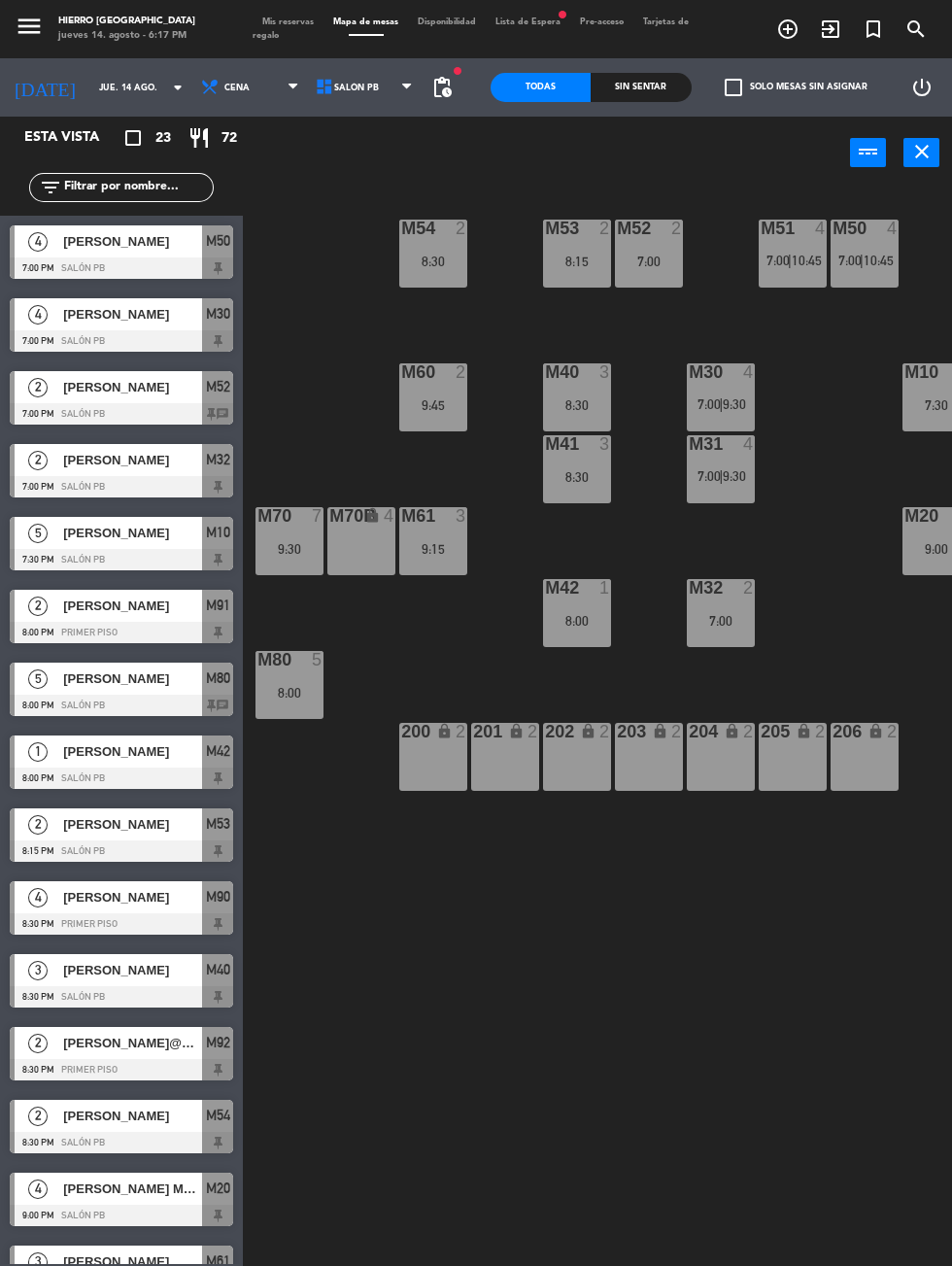
click at [357, 91] on span "Salón PB" at bounding box center [356, 88] width 45 height 11
click at [375, 129] on ng-component "menu Hierro [PERSON_NAME] [DATE] 14. agosto - 6:17 PM Mis reservas Mapa de mesa…" at bounding box center [476, 726] width 952 height 1454
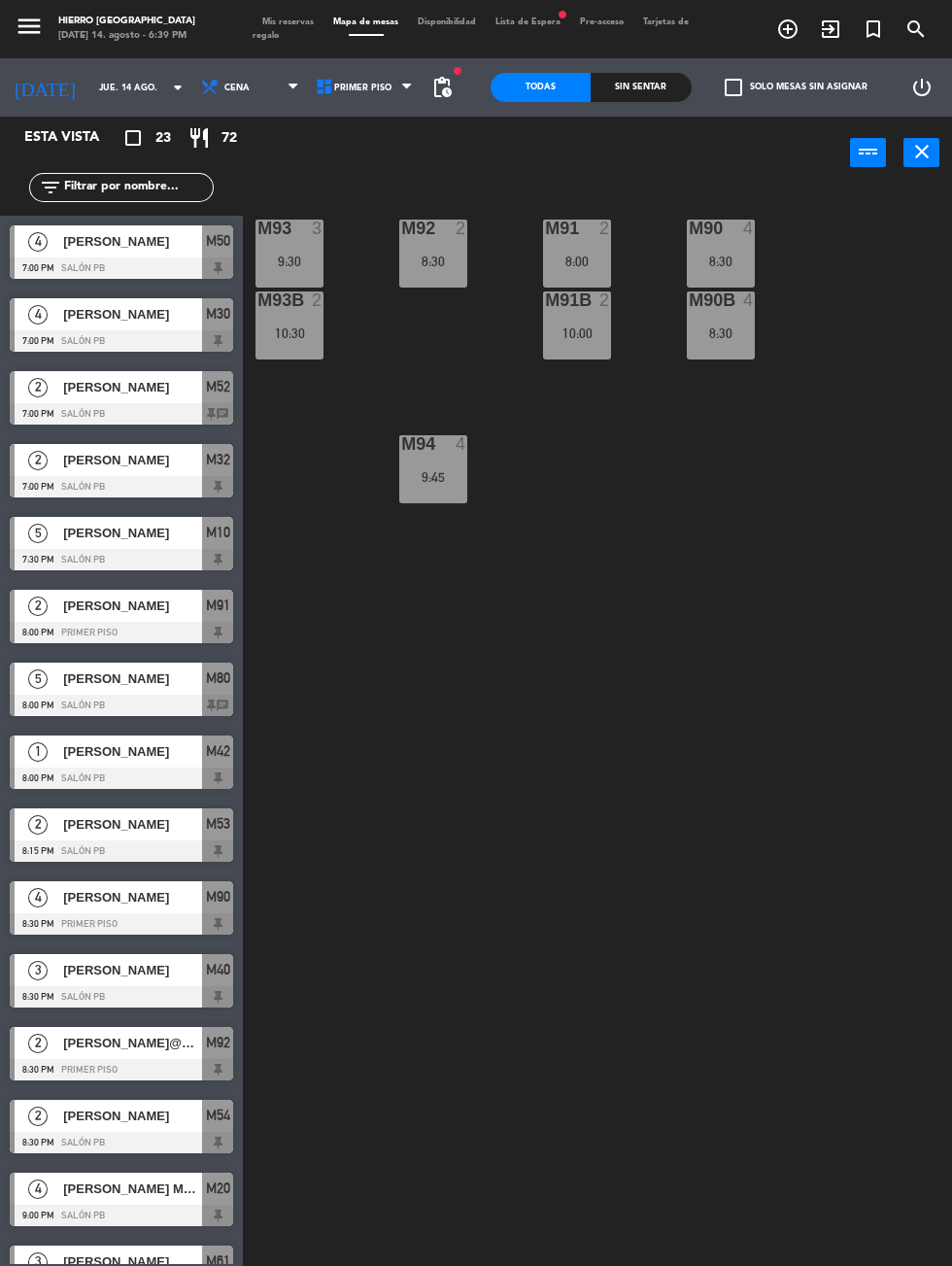
click at [391, 98] on span "Primer Piso" at bounding box center [366, 88] width 115 height 43
click at [384, 171] on ng-component "menu Hierro [PERSON_NAME] [DATE] 14. agosto - 6:39 PM Mis reservas Mapa de mesa…" at bounding box center [476, 726] width 952 height 1454
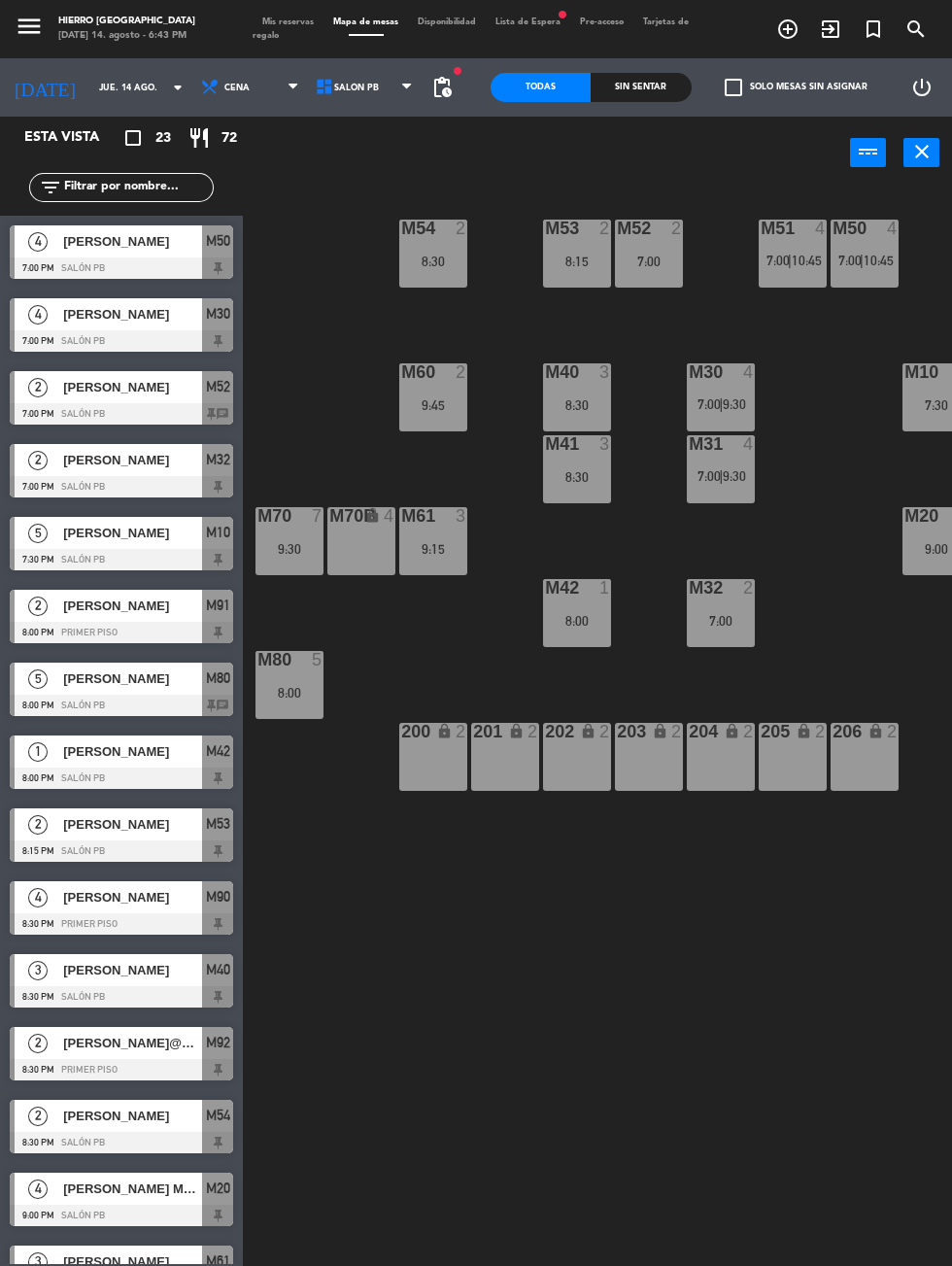
click at [932, 154] on icon "close" at bounding box center [922, 152] width 23 height 23
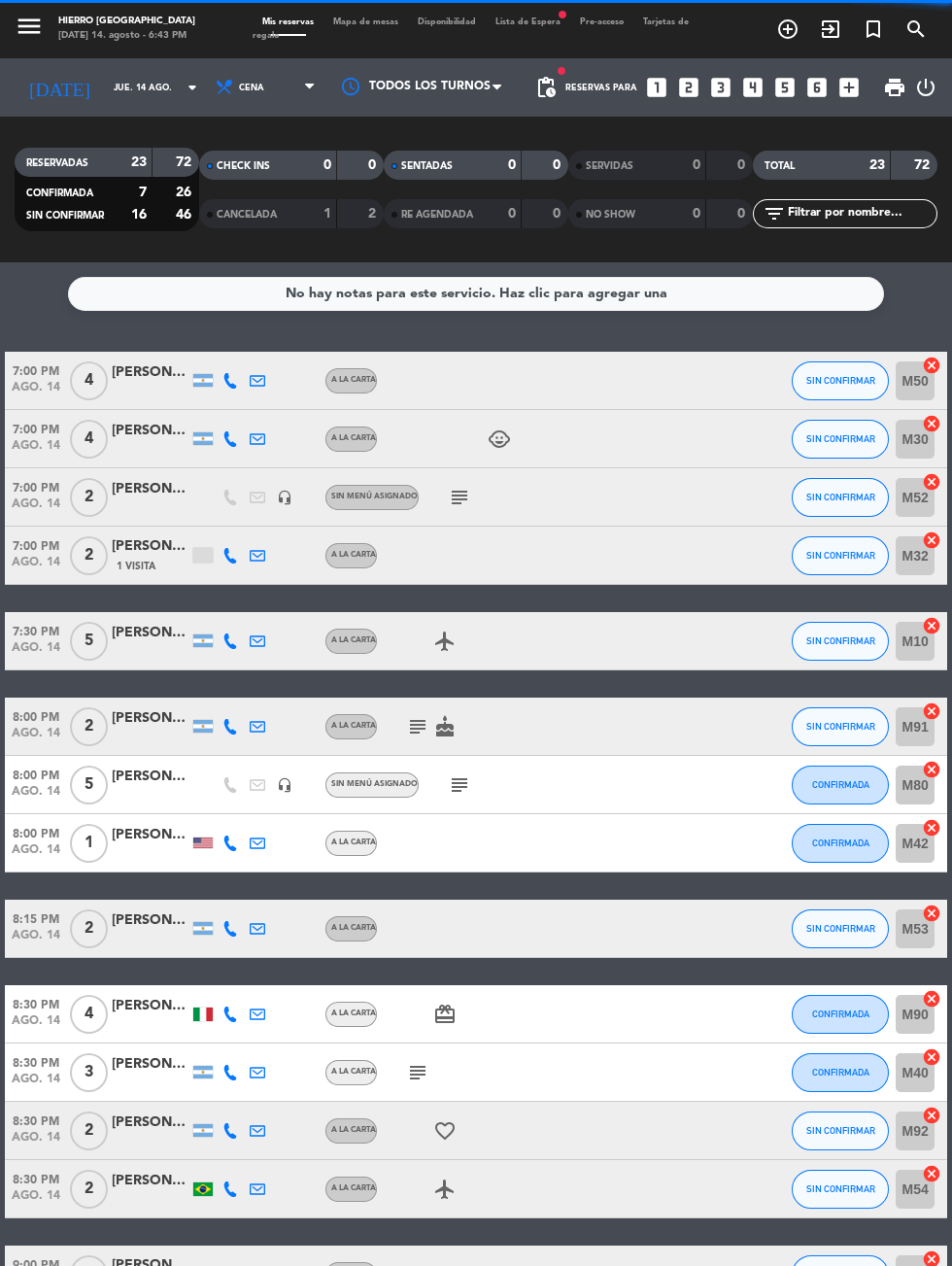
click at [461, 494] on icon "subject" at bounding box center [459, 498] width 23 height 23
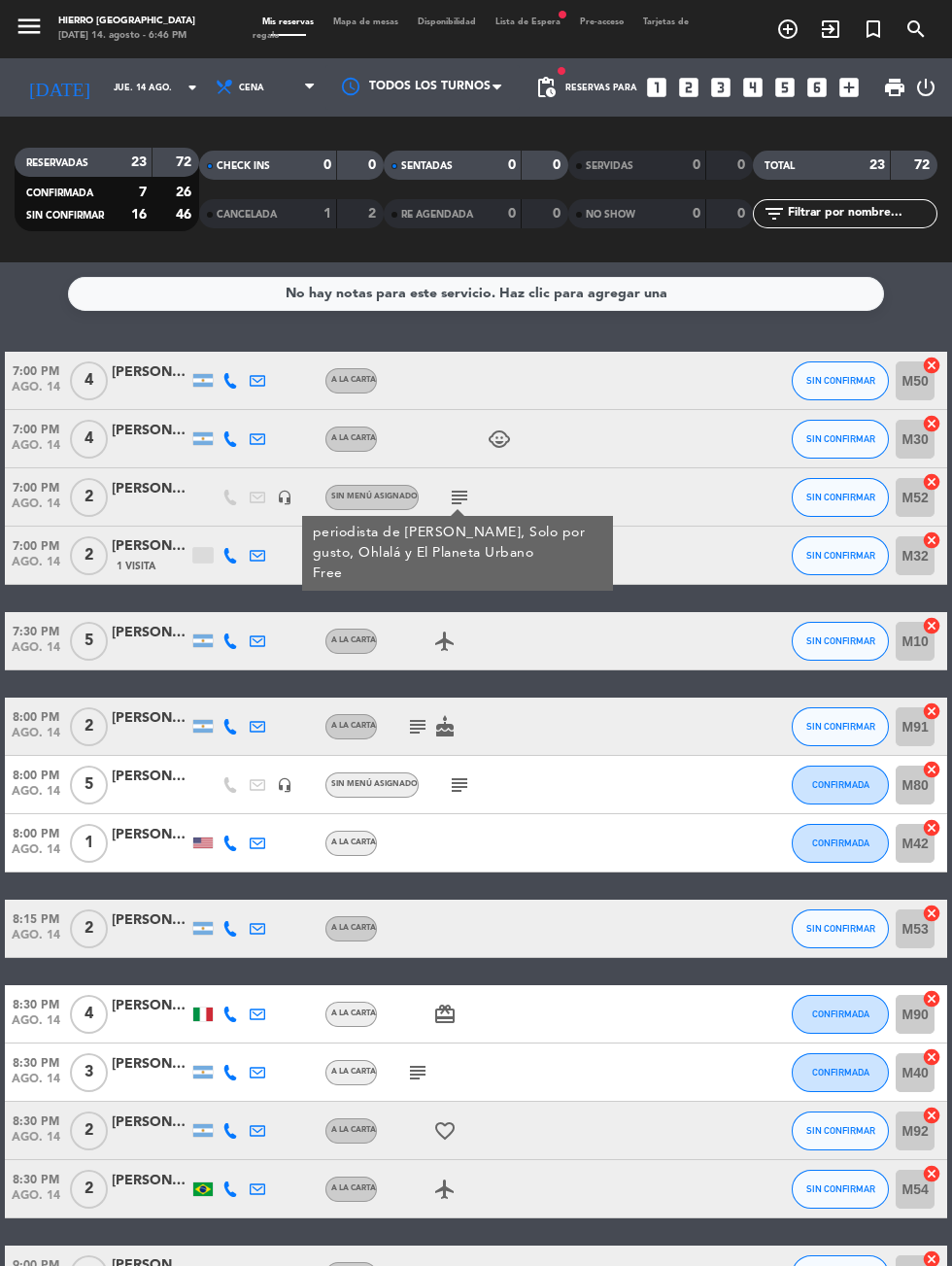
click at [381, 21] on span "Mapa de mesas" at bounding box center [365, 21] width 85 height 9
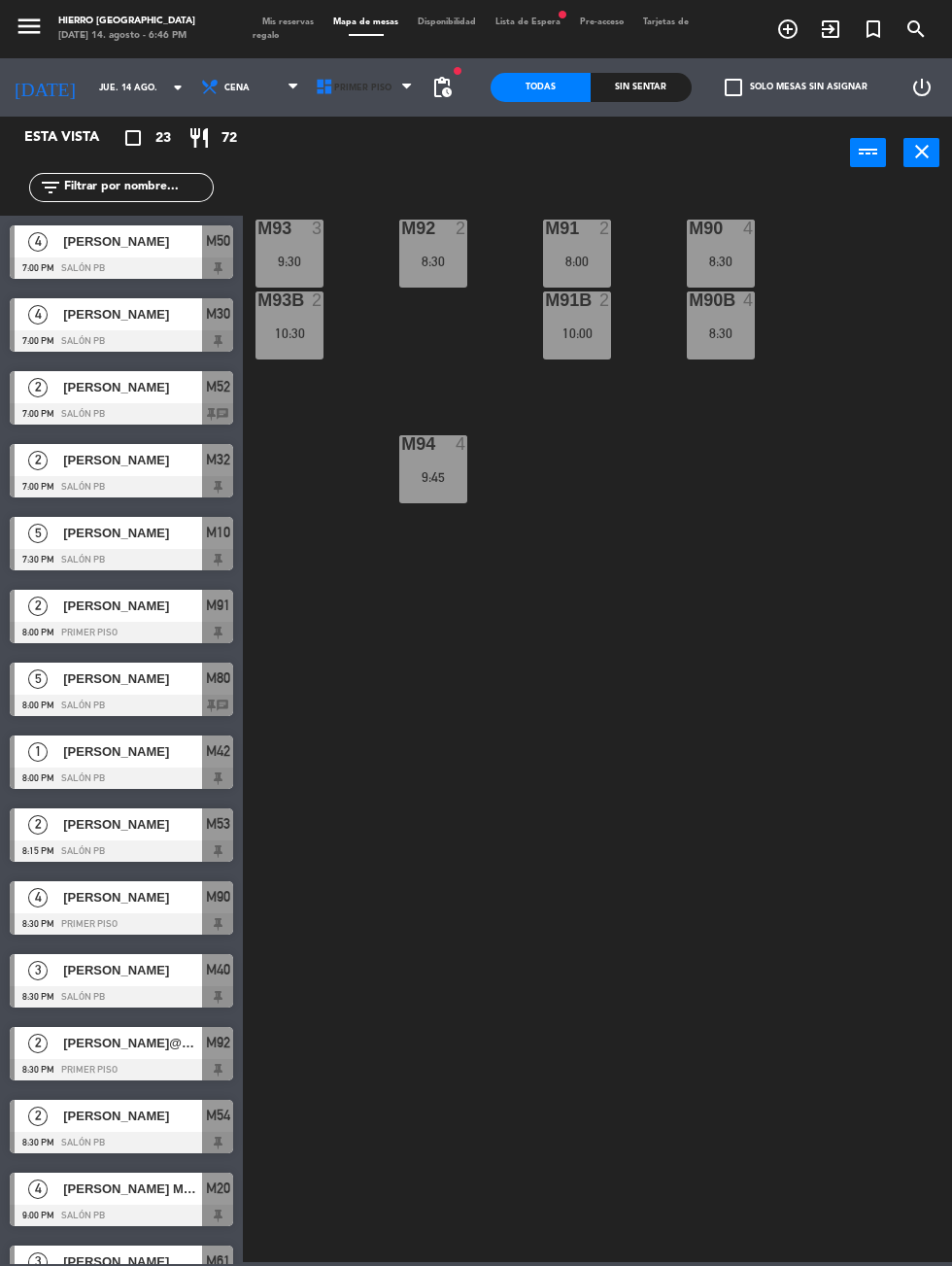
click at [318, 91] on icon at bounding box center [324, 88] width 19 height 19
click at [327, 174] on ng-component "menu Hierro [PERSON_NAME] [DATE] 14. agosto - 6:46 PM Mis reservas Mapa de mesa…" at bounding box center [476, 631] width 952 height 1262
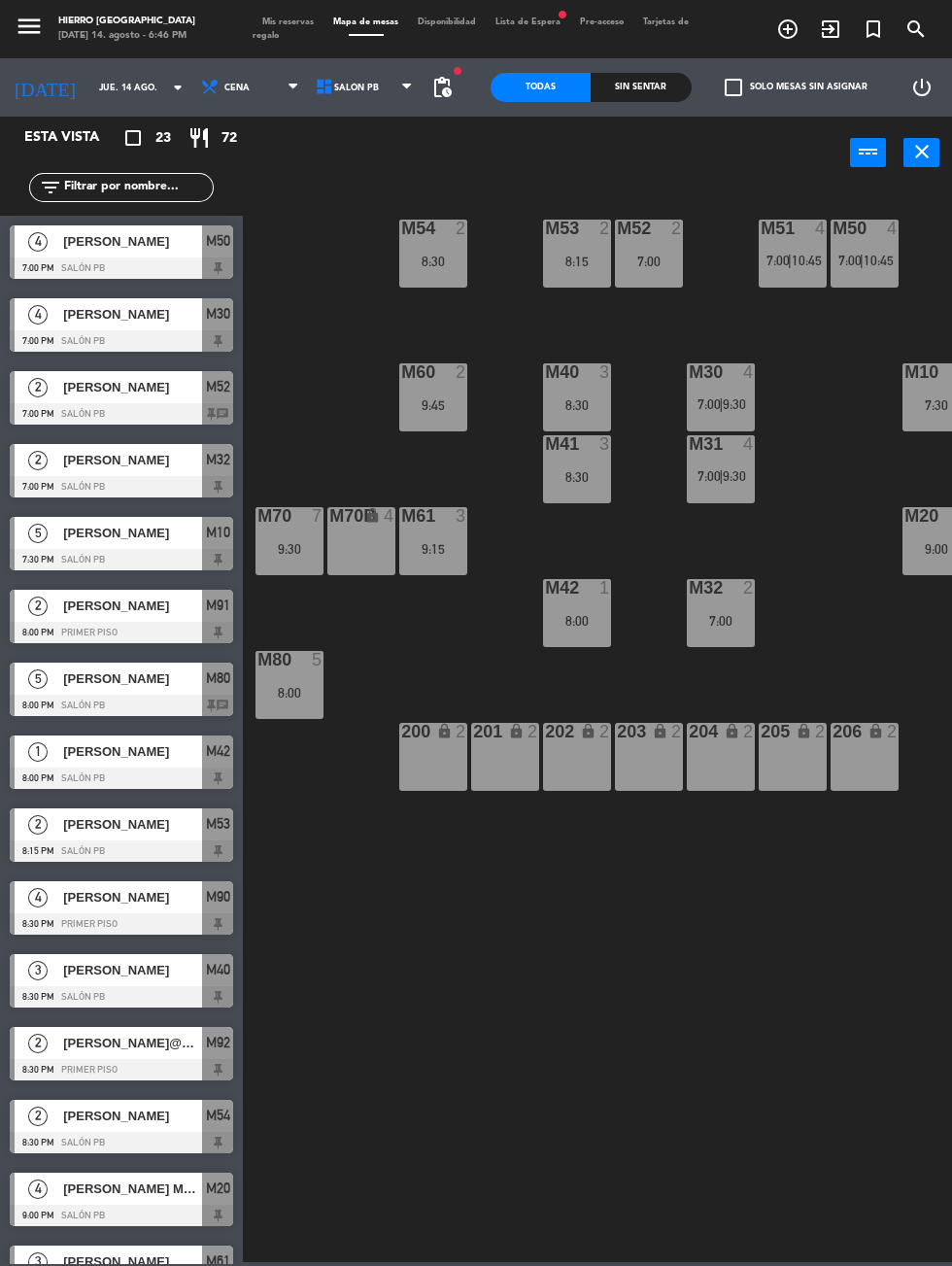
click at [385, 81] on span "Salón PB" at bounding box center [366, 88] width 115 height 43
click at [384, 140] on ng-component "menu Hierro [PERSON_NAME] [DATE] 14. agosto - 6:46 PM Mis reservas Mapa de mesa…" at bounding box center [476, 631] width 952 height 1262
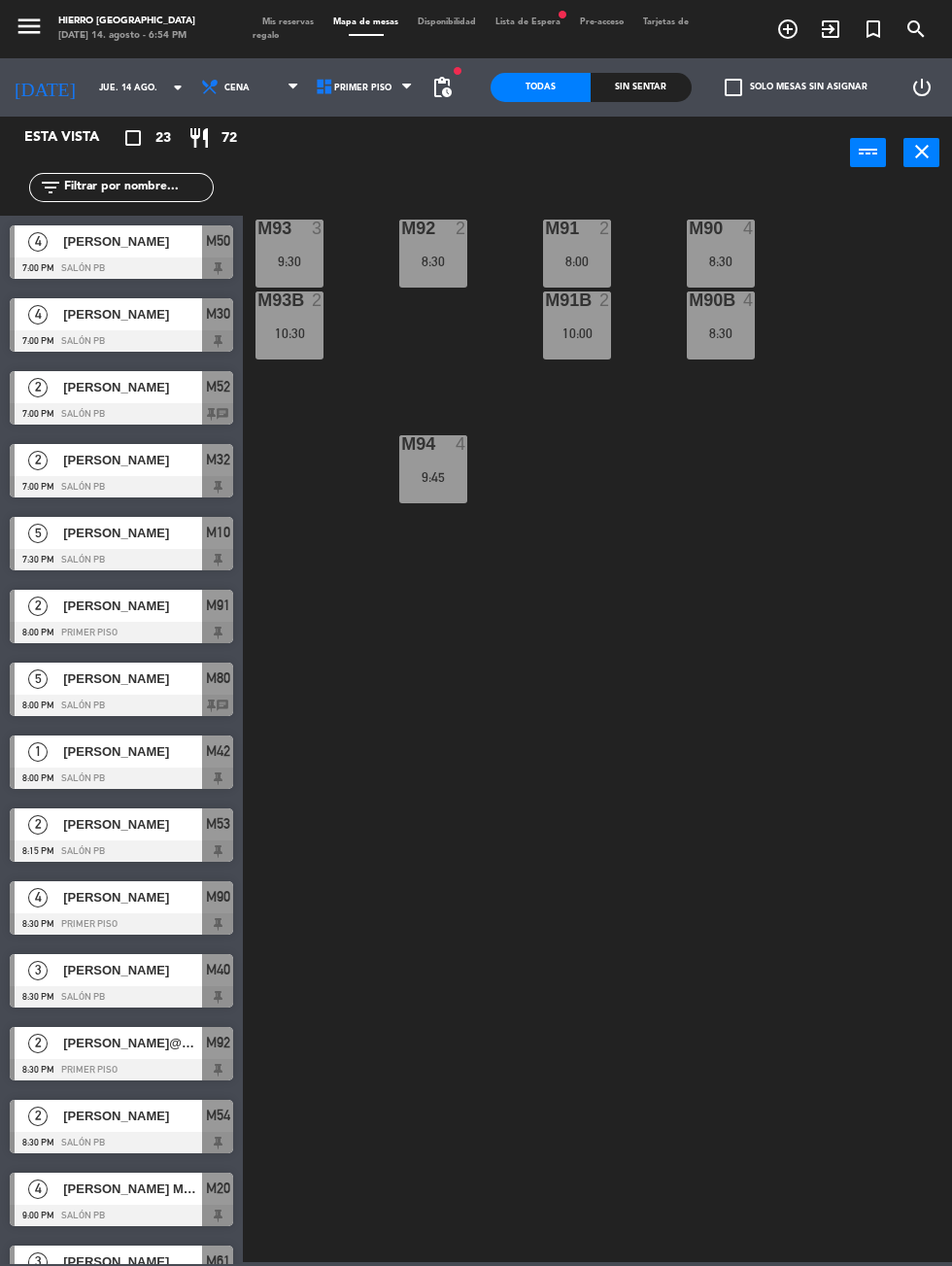
click at [373, 77] on span "Primer Piso" at bounding box center [366, 88] width 115 height 43
click at [375, 168] on ng-component "menu Hierro [PERSON_NAME] [DATE] 14. agosto - 6:54 PM Mis reservas Mapa de mesa…" at bounding box center [476, 631] width 952 height 1262
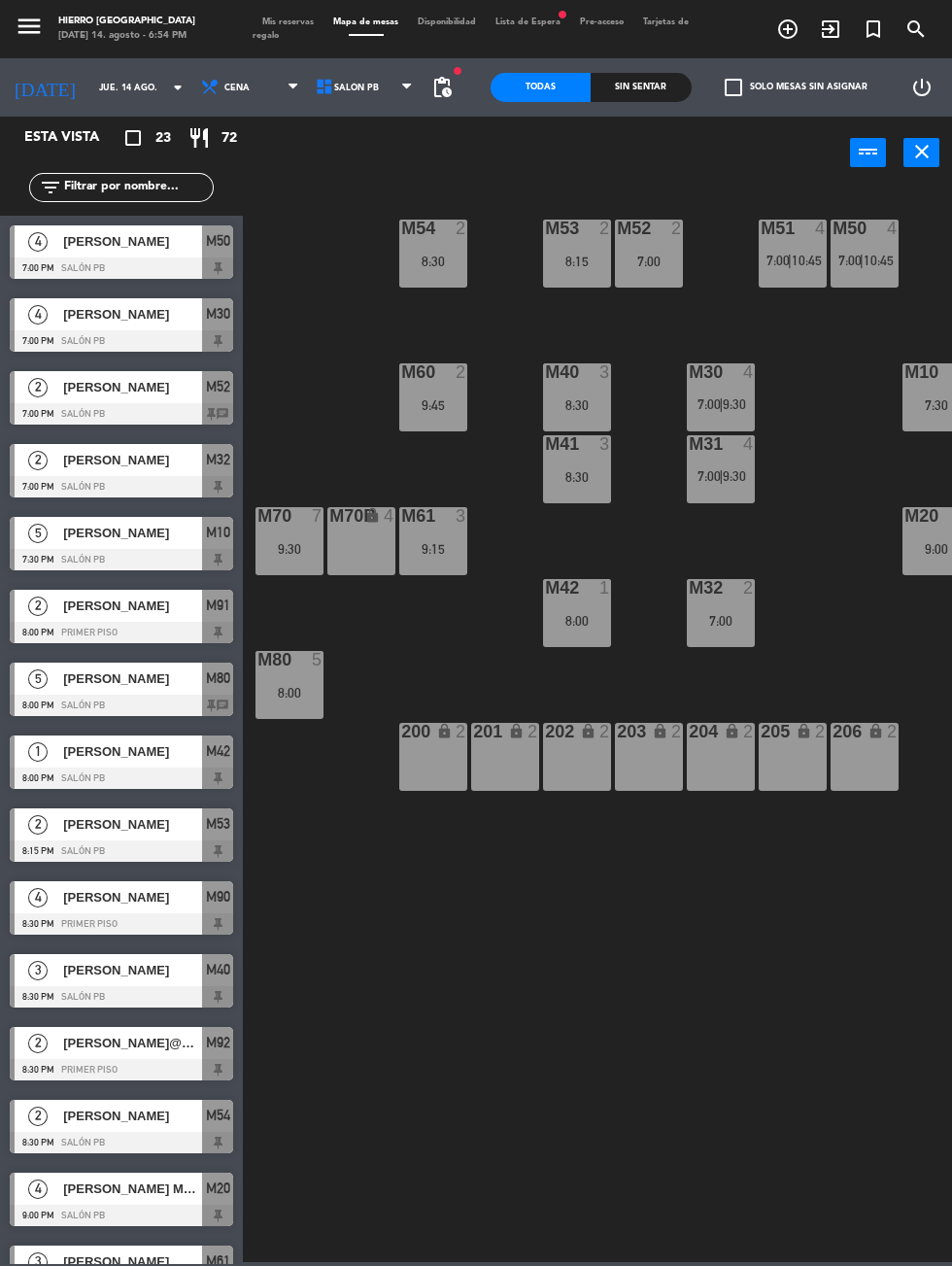
click at [928, 152] on icon "close" at bounding box center [922, 152] width 23 height 23
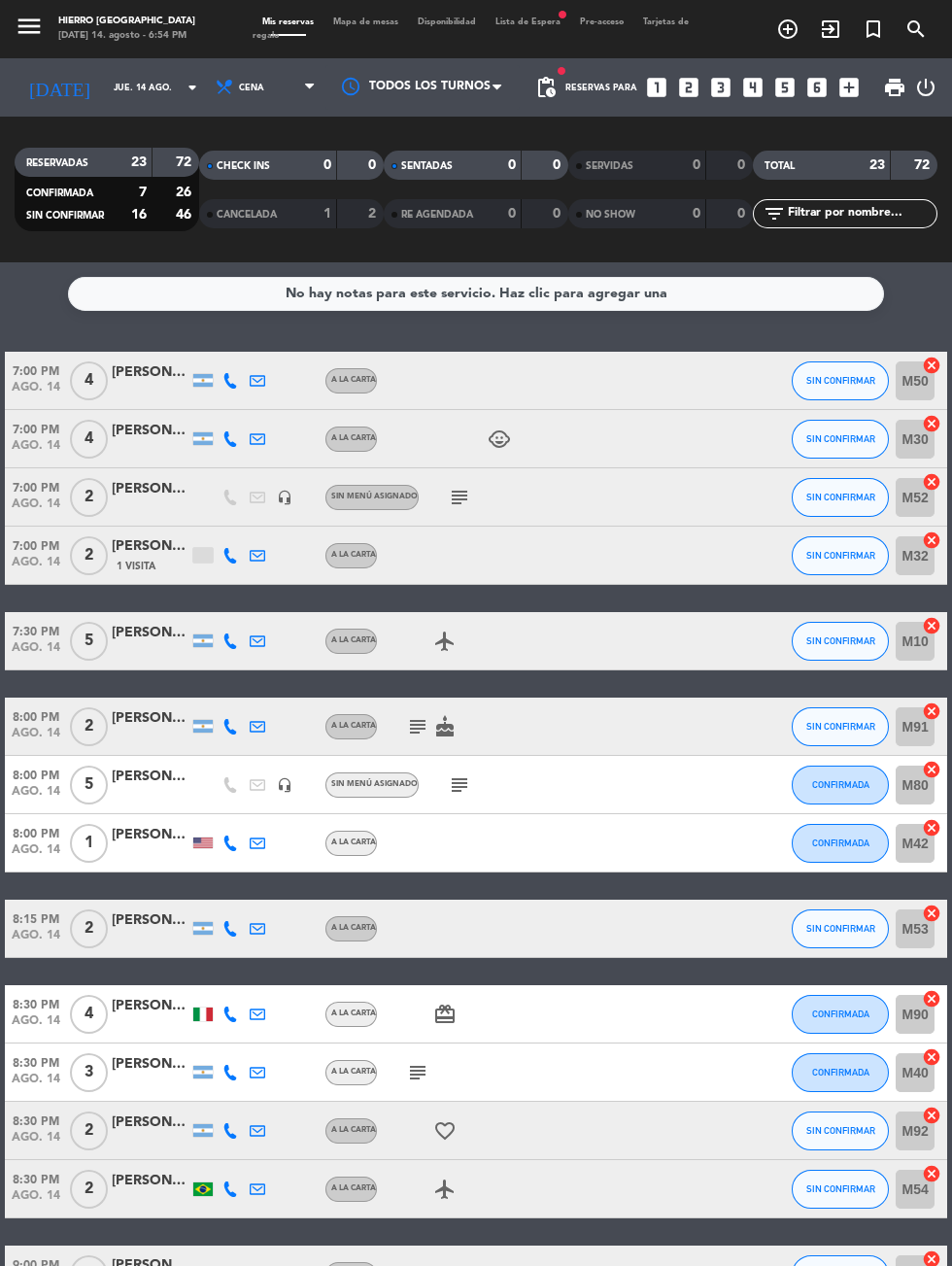
click at [398, 21] on span "Mapa de mesas" at bounding box center [365, 21] width 85 height 9
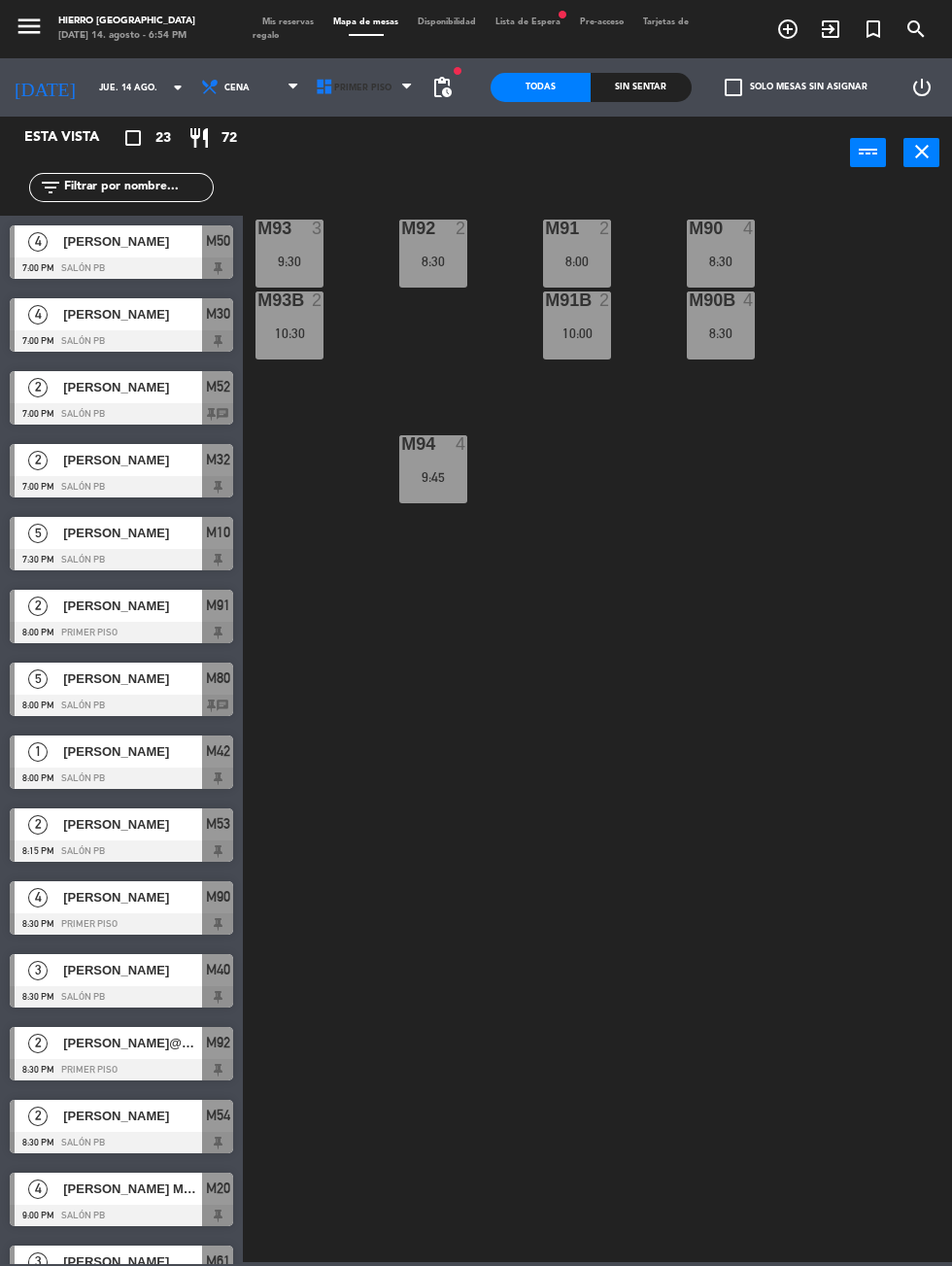
click at [381, 86] on span "Primer Piso" at bounding box center [366, 88] width 115 height 43
click at [358, 168] on ng-component "menu Hierro [PERSON_NAME] [DATE] 14. agosto - 6:54 PM Mis reservas Mapa de mesa…" at bounding box center [476, 631] width 952 height 1262
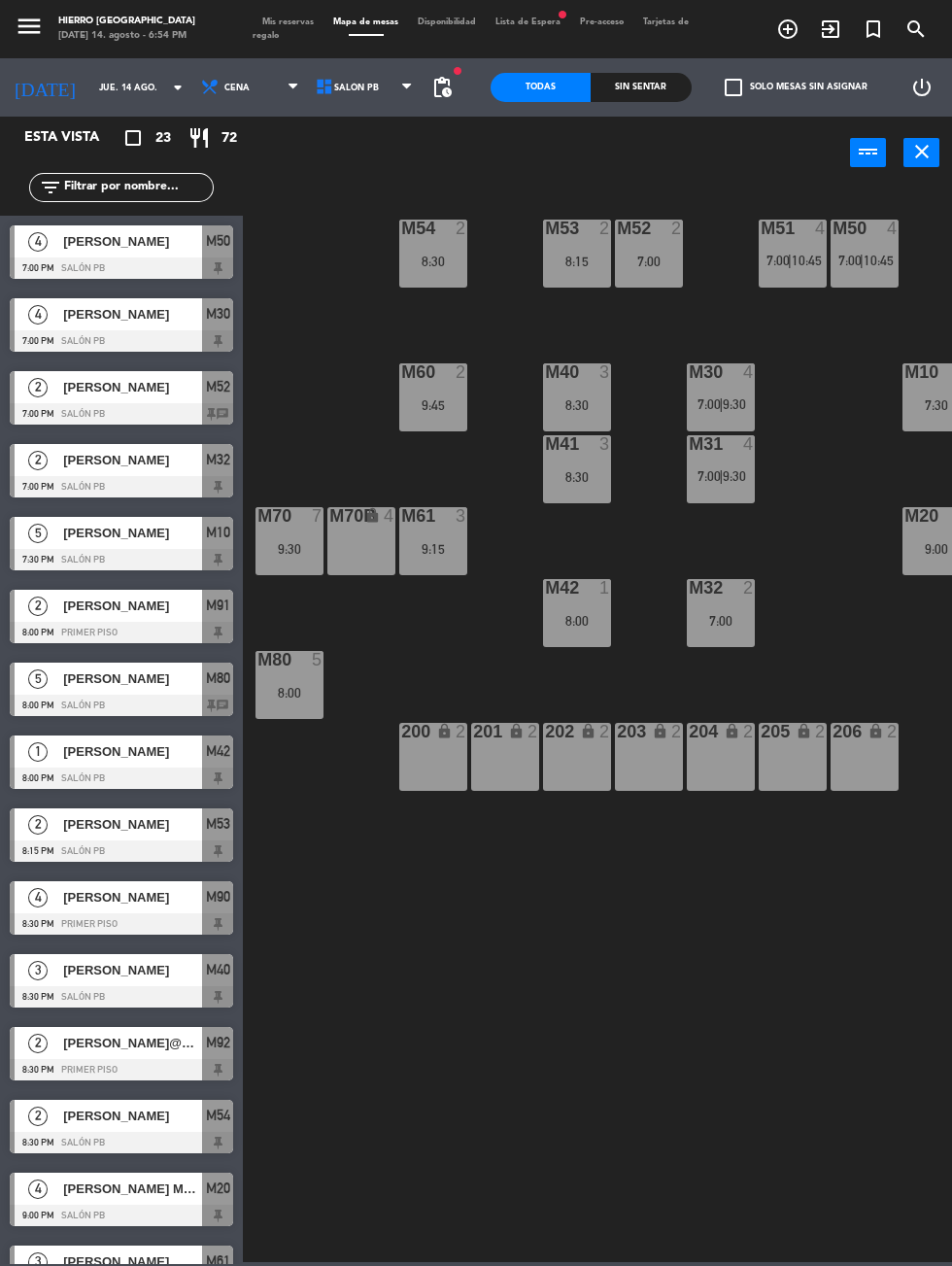
click at [456, 403] on div "9:45" at bounding box center [433, 405] width 68 height 14
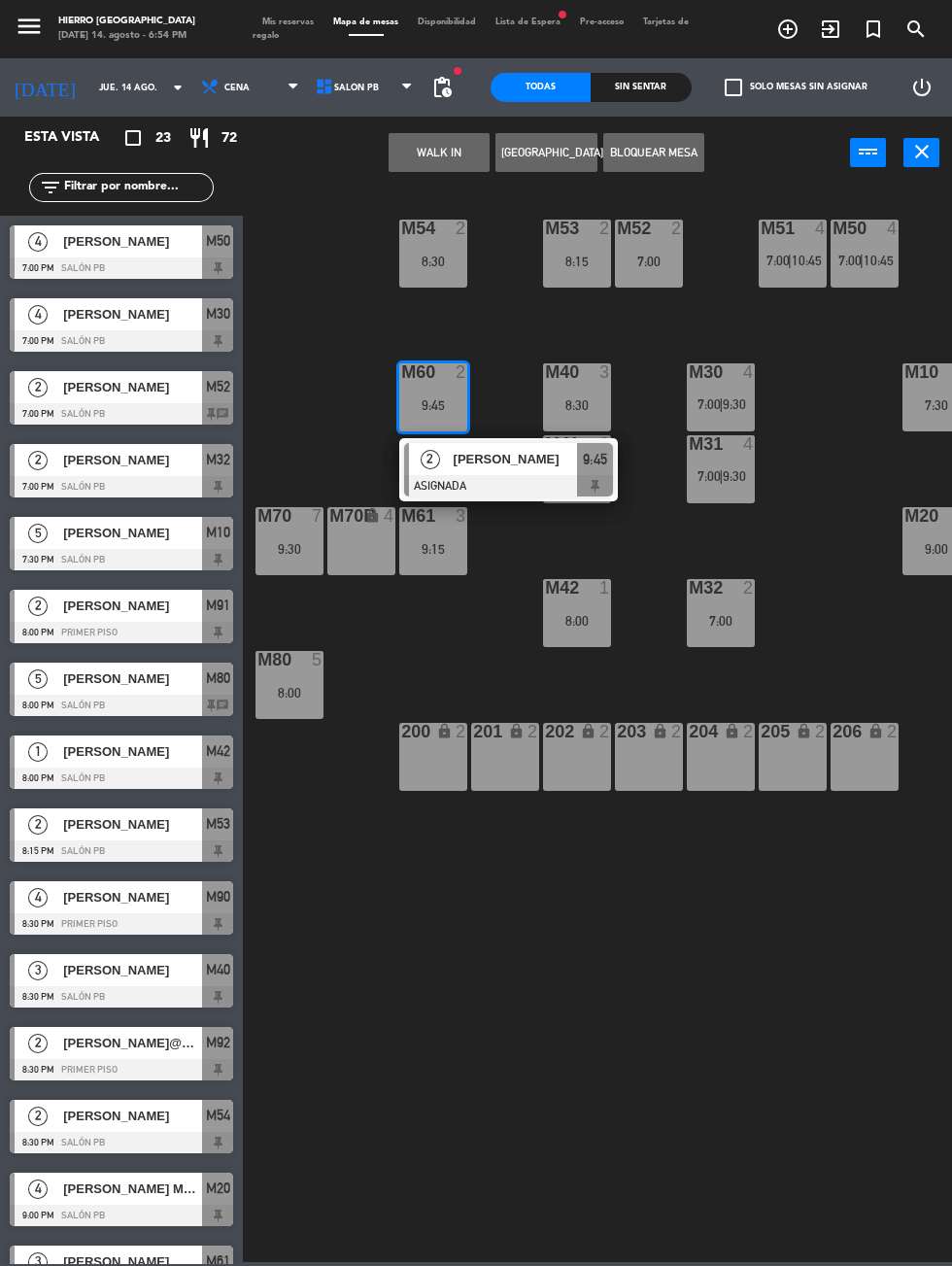
click at [439, 414] on div "M60 2 9:45" at bounding box center [433, 397] width 68 height 68
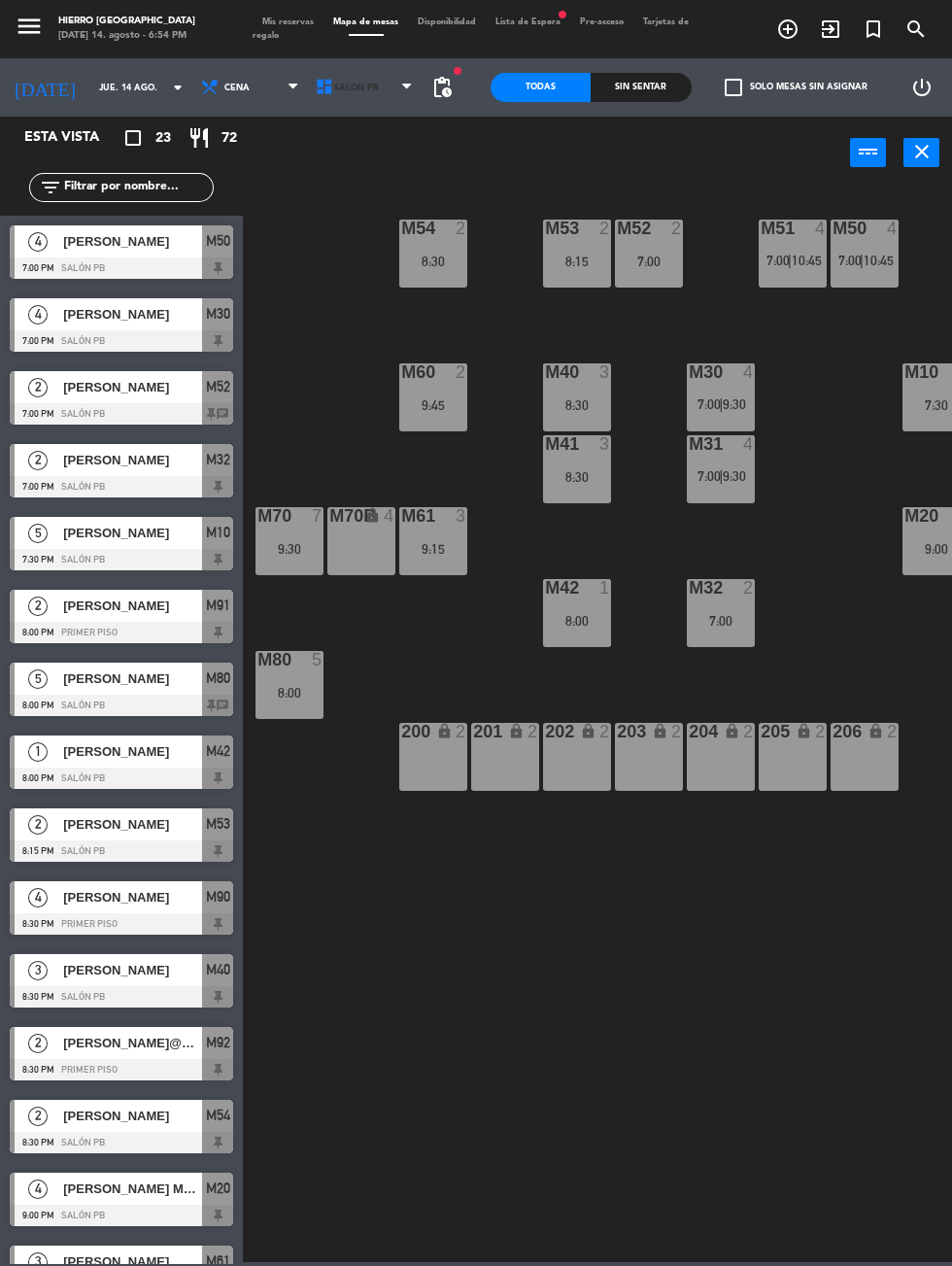
click at [360, 92] on span "Salón PB" at bounding box center [356, 88] width 45 height 11
click at [924, 157] on icon "close" at bounding box center [922, 152] width 23 height 23
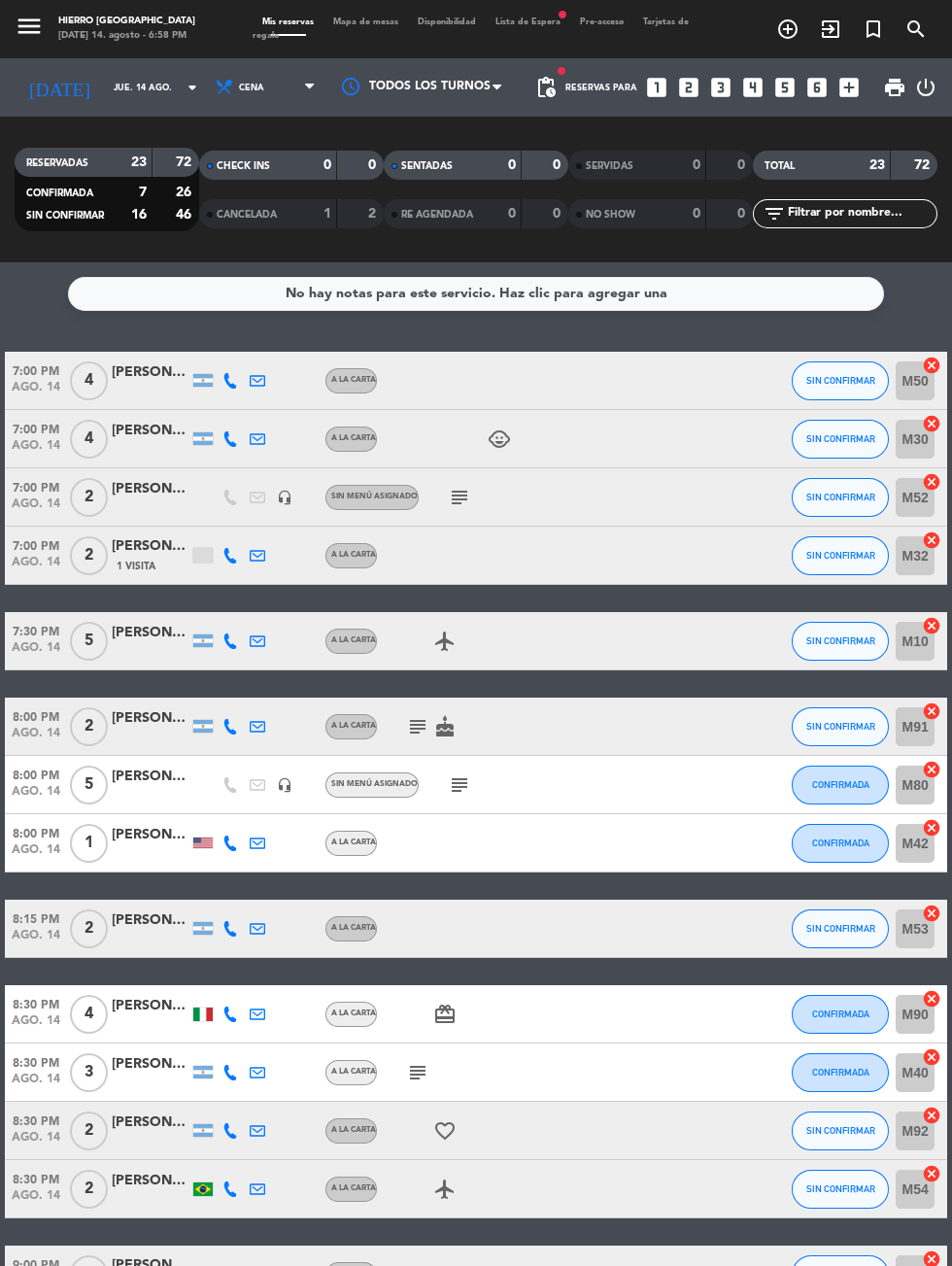
click at [934, 364] on icon "cancel" at bounding box center [932, 365] width 19 height 19
click at [921, 381] on icon "border_all" at bounding box center [918, 381] width 23 height 23
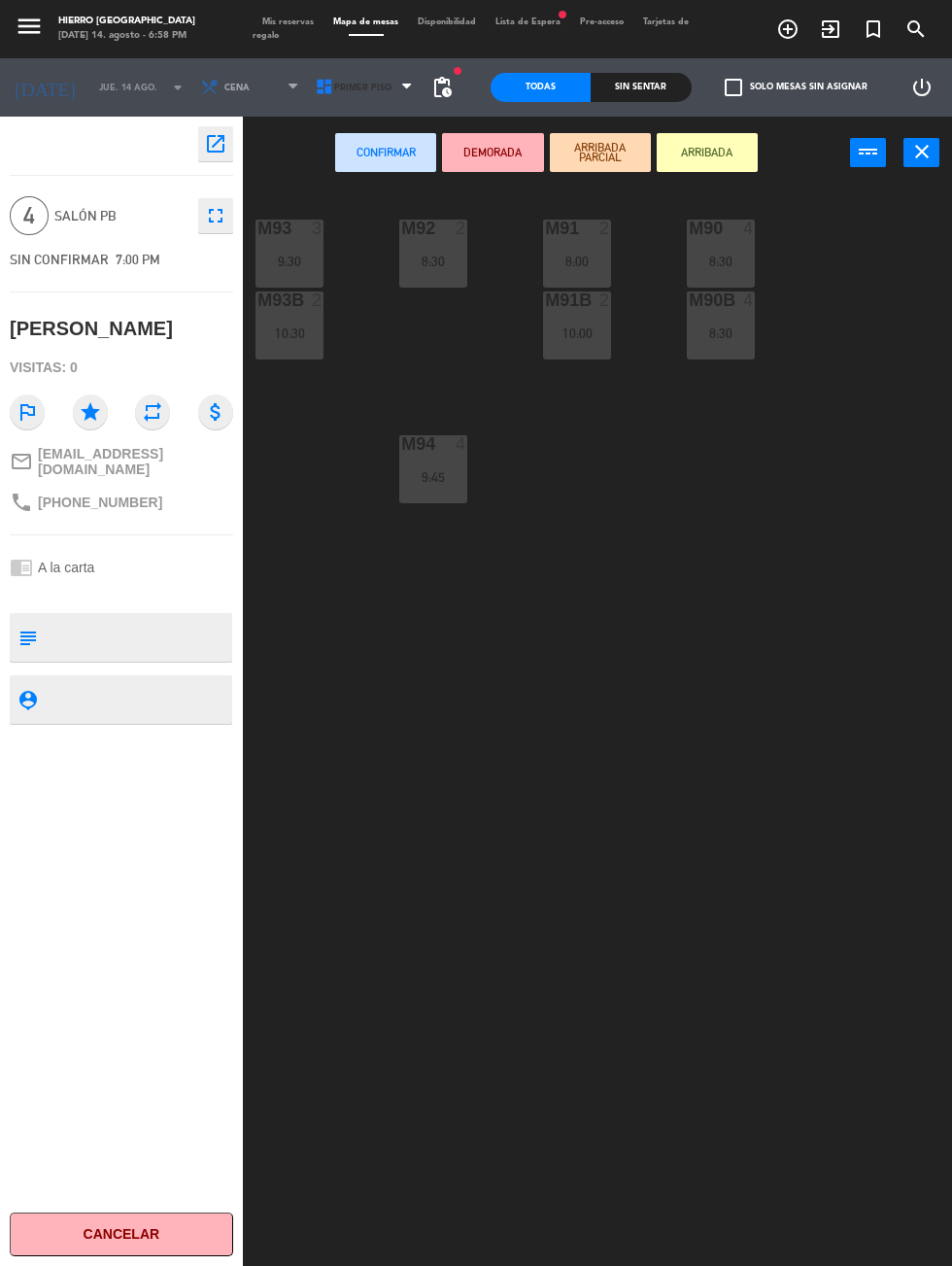
click at [377, 92] on span "Primer Piso" at bounding box center [366, 88] width 115 height 43
click at [362, 173] on ng-component "menu Hierro [PERSON_NAME] [DATE] 14. agosto - 6:58 PM Mis reservas Mapa de mesa…" at bounding box center [476, 726] width 952 height 1454
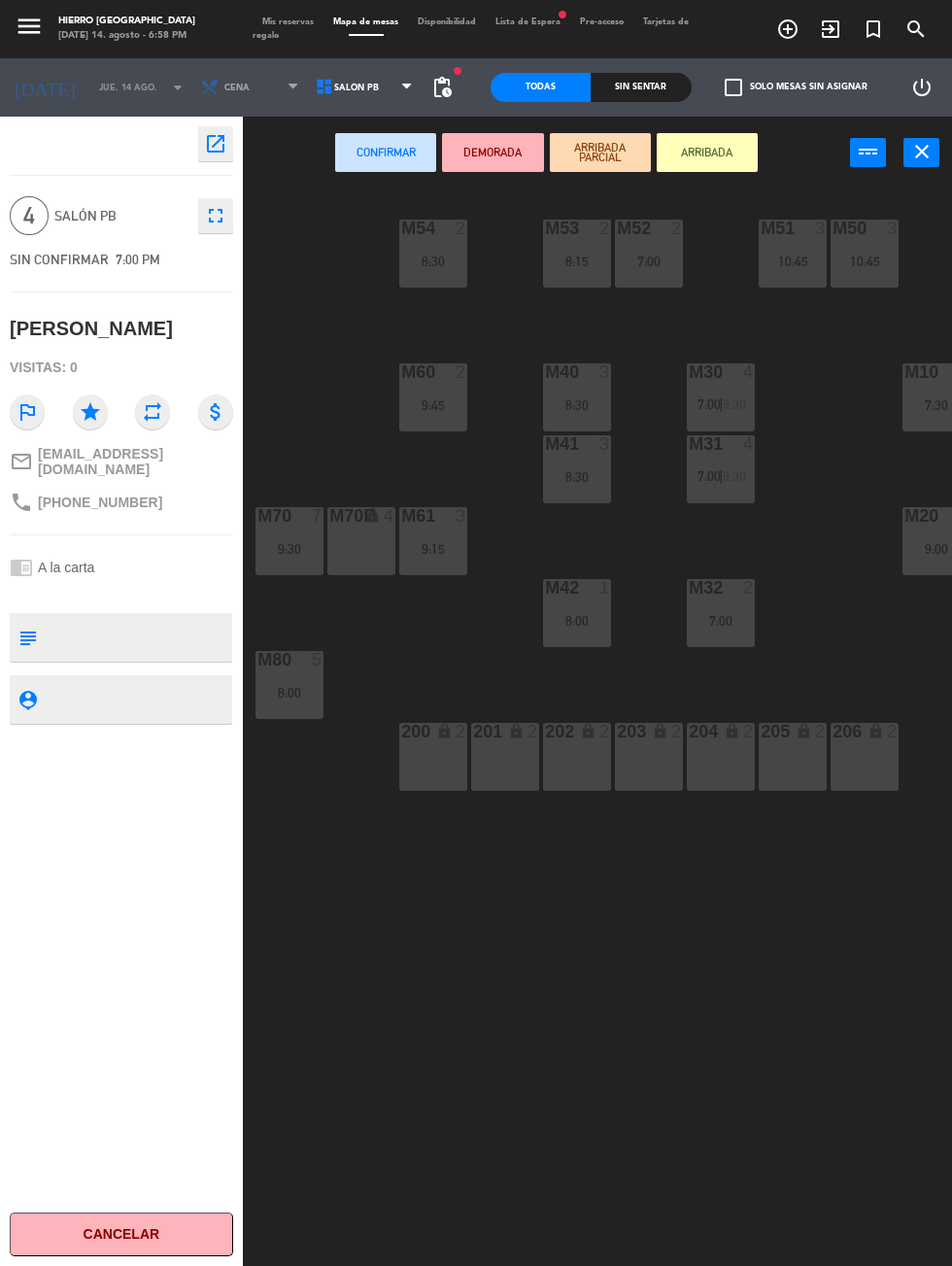
click at [918, 188] on div "M54 2 8:30 M53 2 8:15 M52 2 7:00 M51 3 10:45 M50 3 10:45 M60 2 9:45 M40 3 8:30 …" at bounding box center [602, 820] width 699 height 1269
click at [923, 162] on icon "close" at bounding box center [922, 152] width 23 height 23
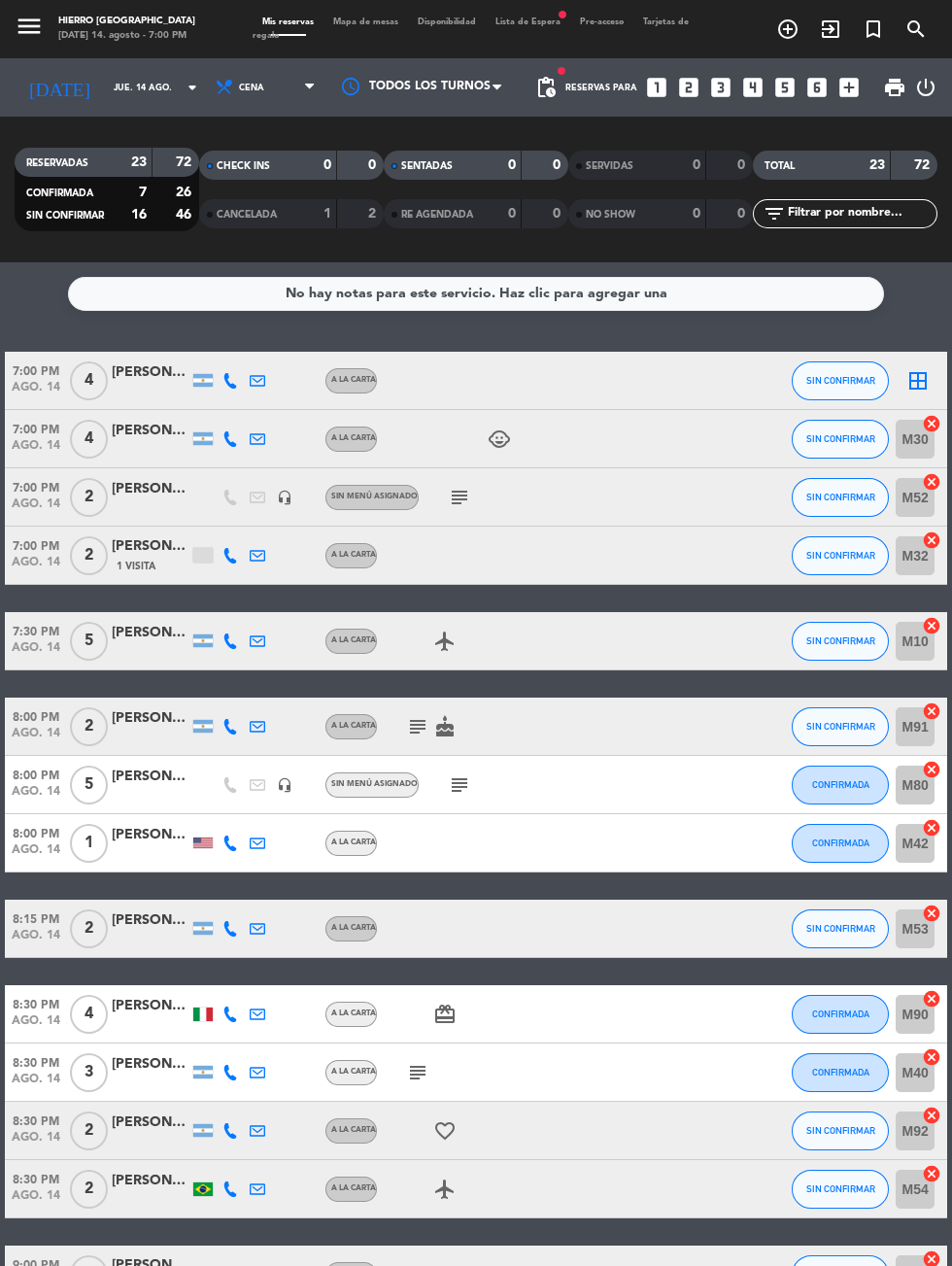
click at [933, 423] on icon "cancel" at bounding box center [932, 424] width 19 height 19
click at [384, 23] on span "Mapa de mesas" at bounding box center [365, 21] width 85 height 9
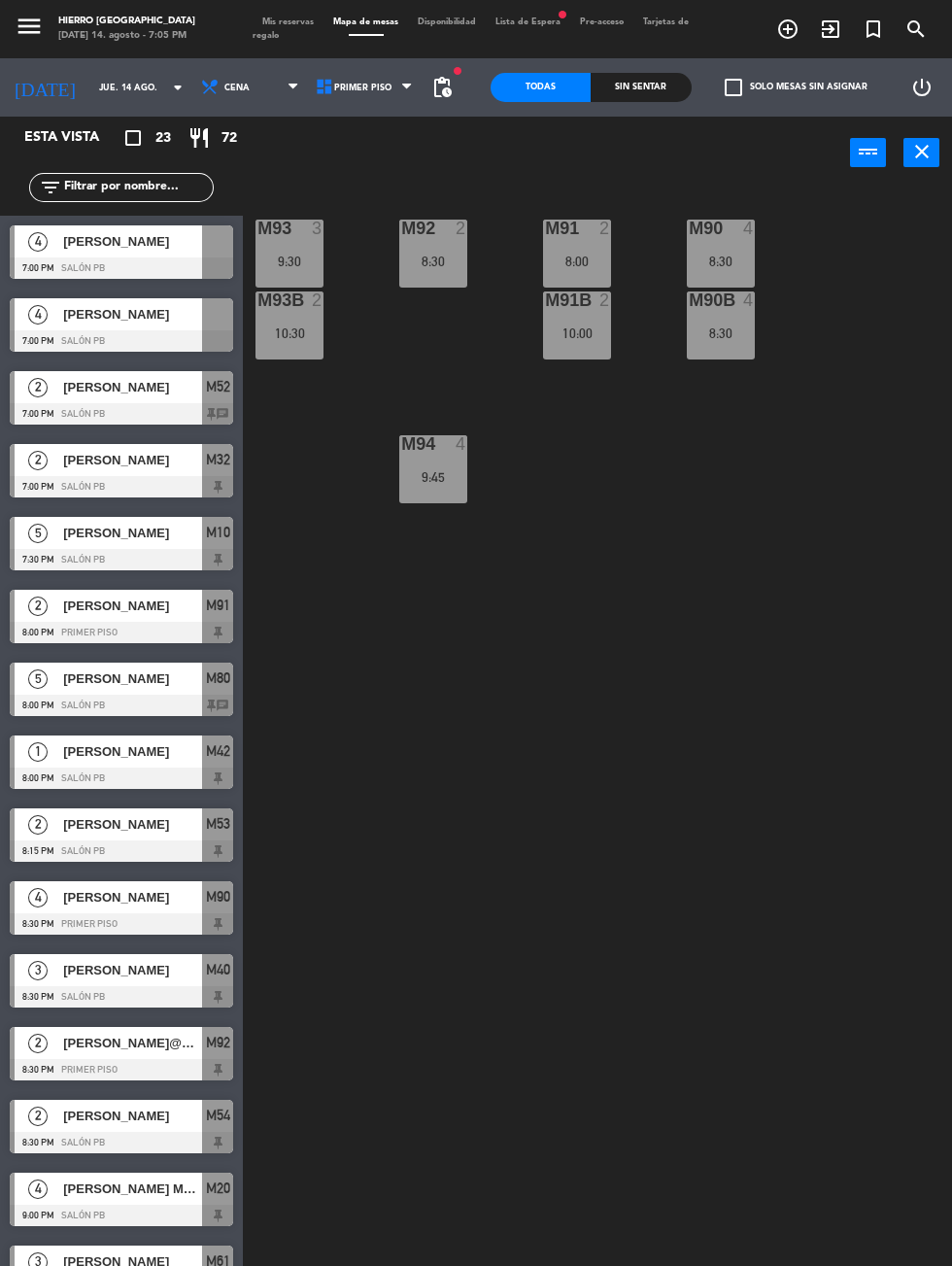
click at [921, 161] on icon "close" at bounding box center [922, 152] width 23 height 23
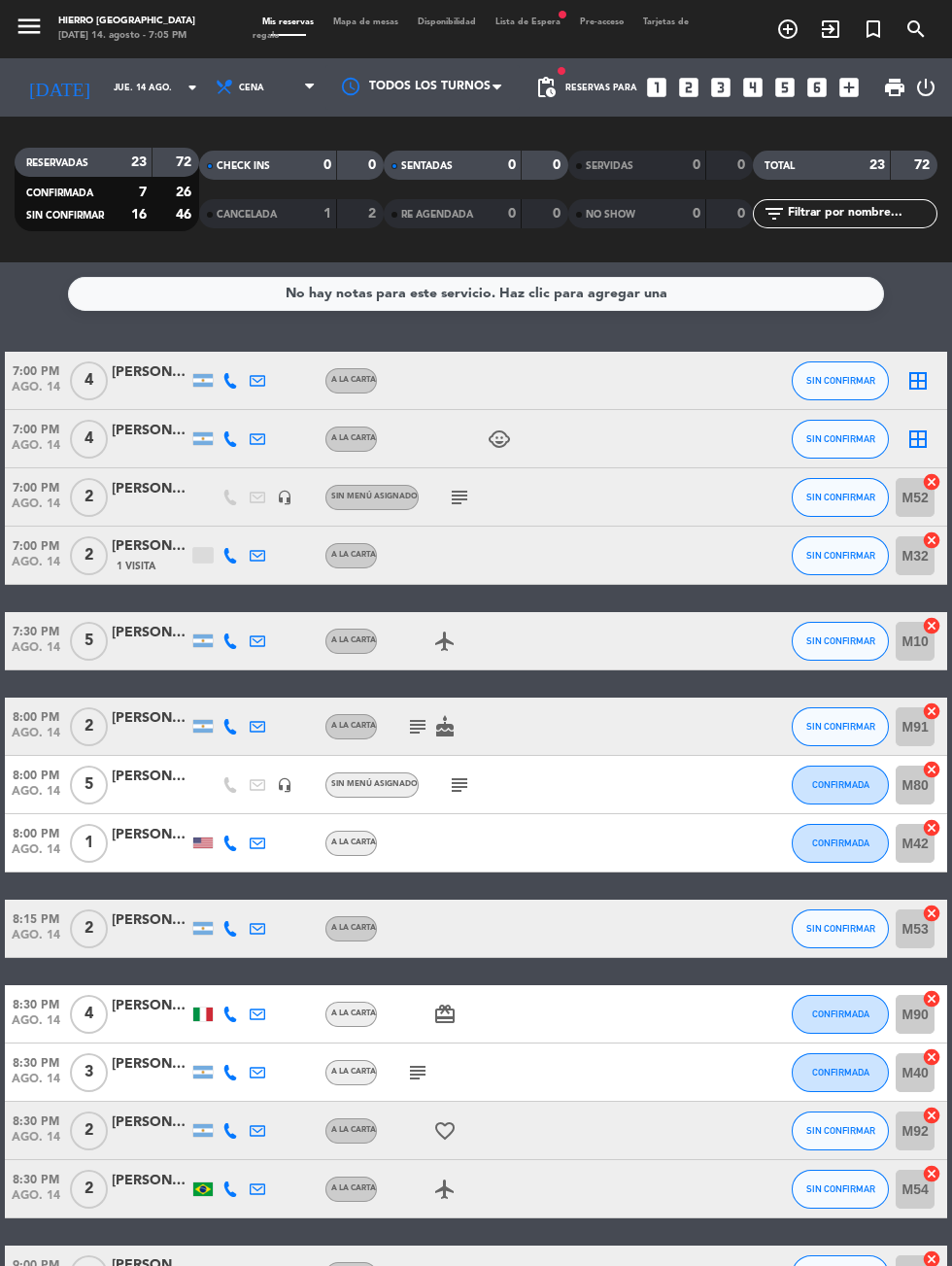
click at [397, 65] on div at bounding box center [422, 87] width 195 height 44
click at [440, 94] on div at bounding box center [422, 87] width 195 height 44
click at [394, 23] on span "Mapa de mesas" at bounding box center [365, 21] width 85 height 9
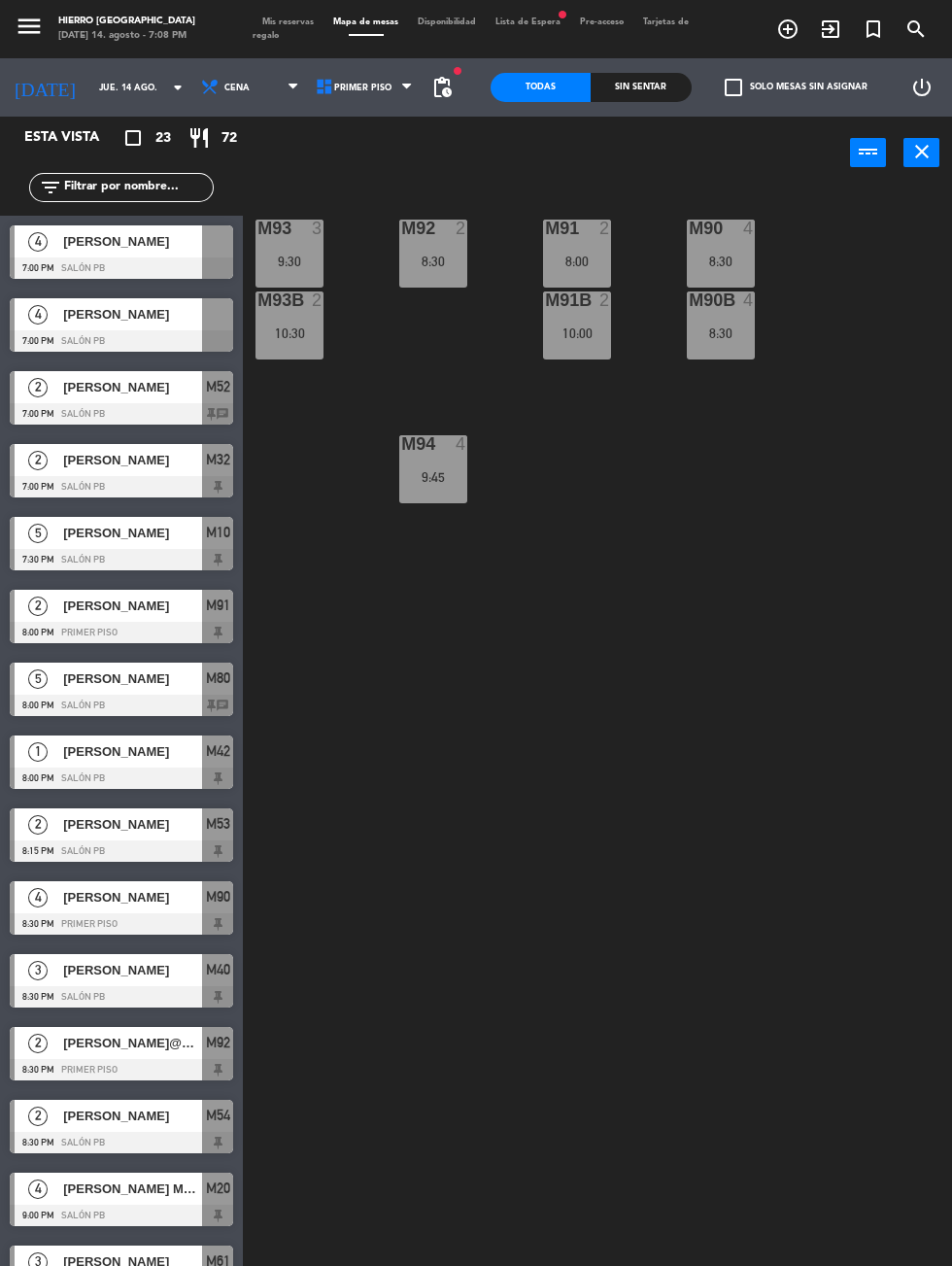
click at [930, 155] on icon "close" at bounding box center [922, 152] width 23 height 23
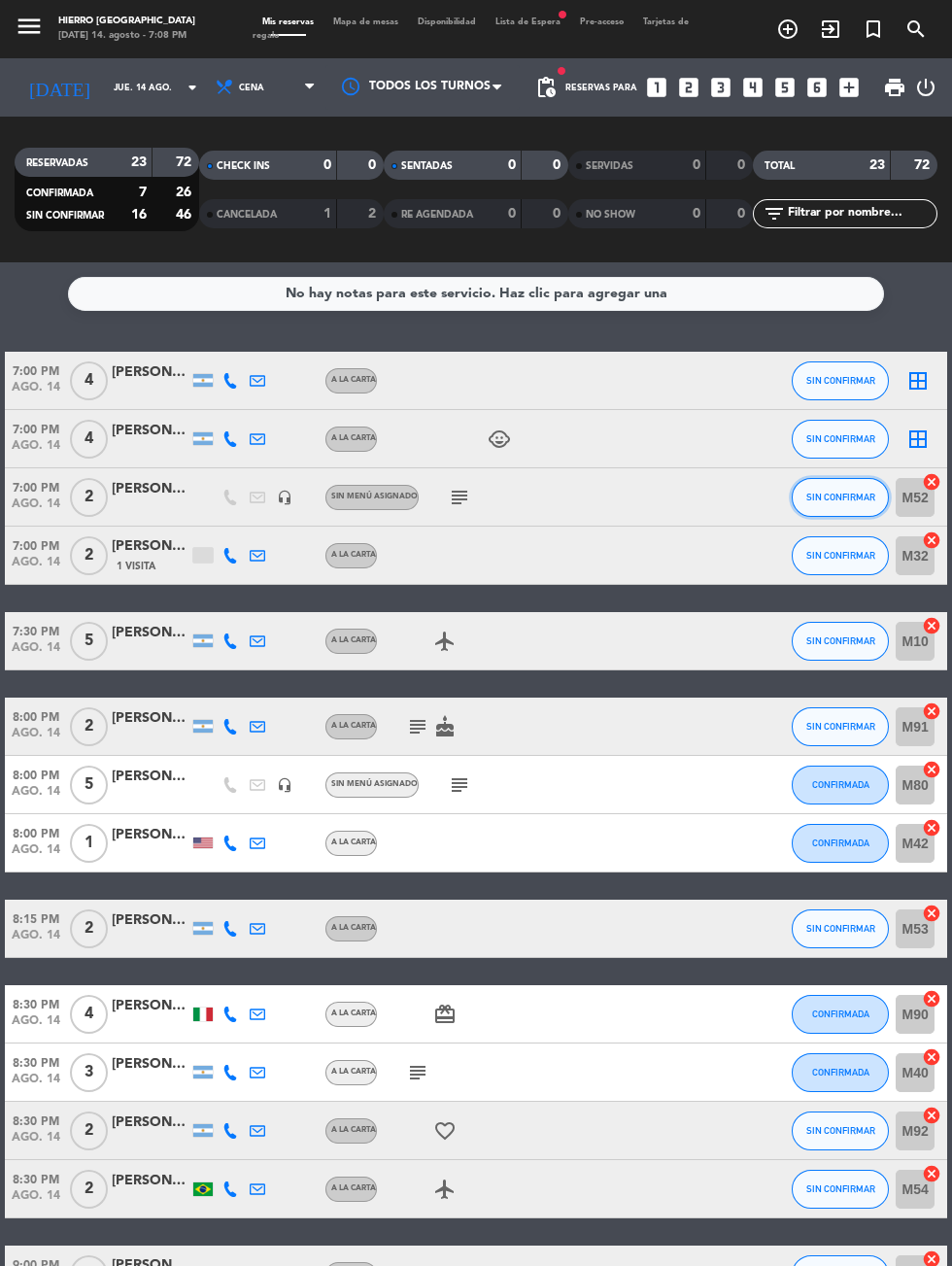
click at [853, 499] on span "SIN CONFIRMAR" at bounding box center [840, 497] width 69 height 11
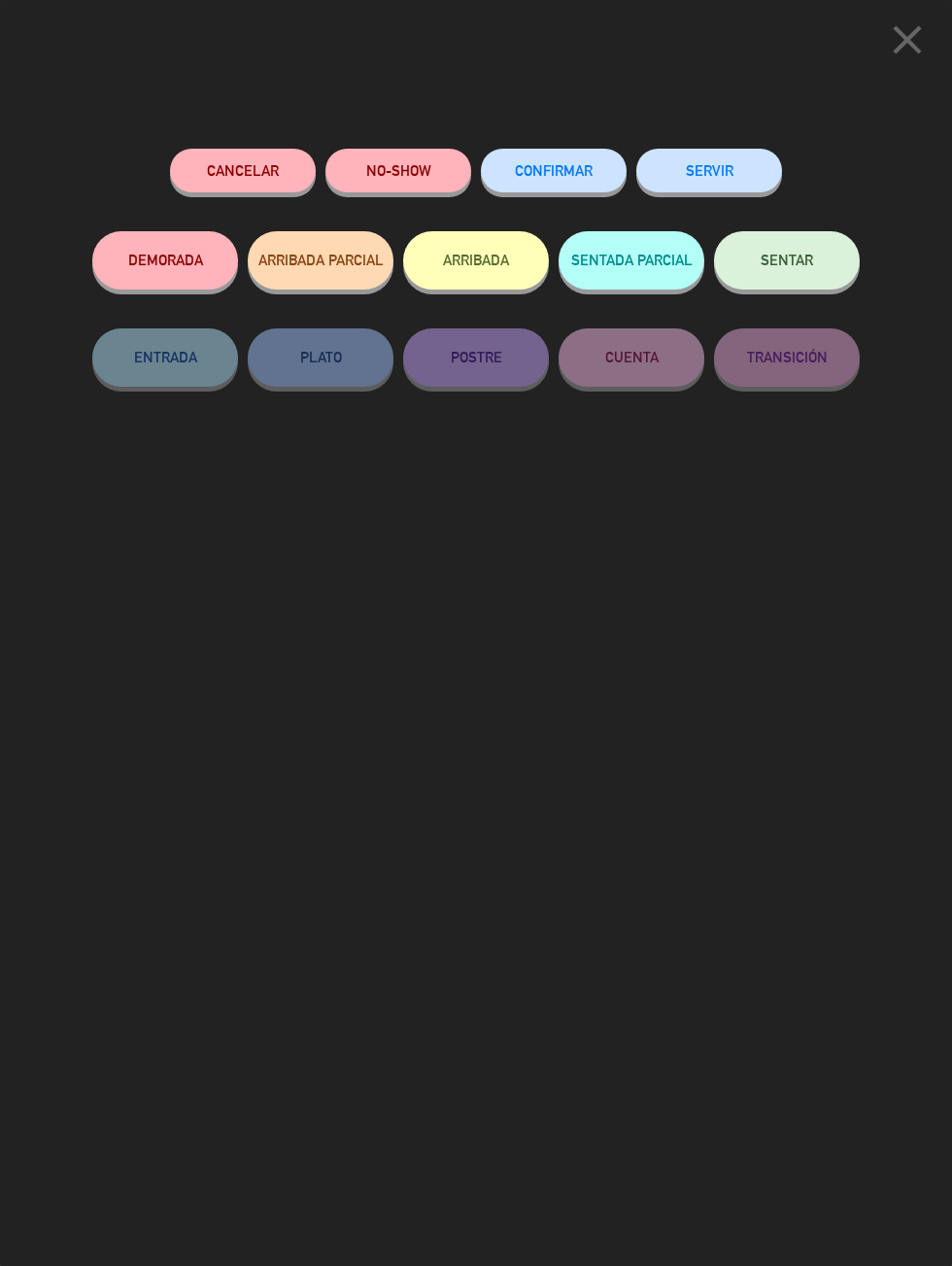
click at [801, 260] on span "SENTAR" at bounding box center [787, 259] width 53 height 17
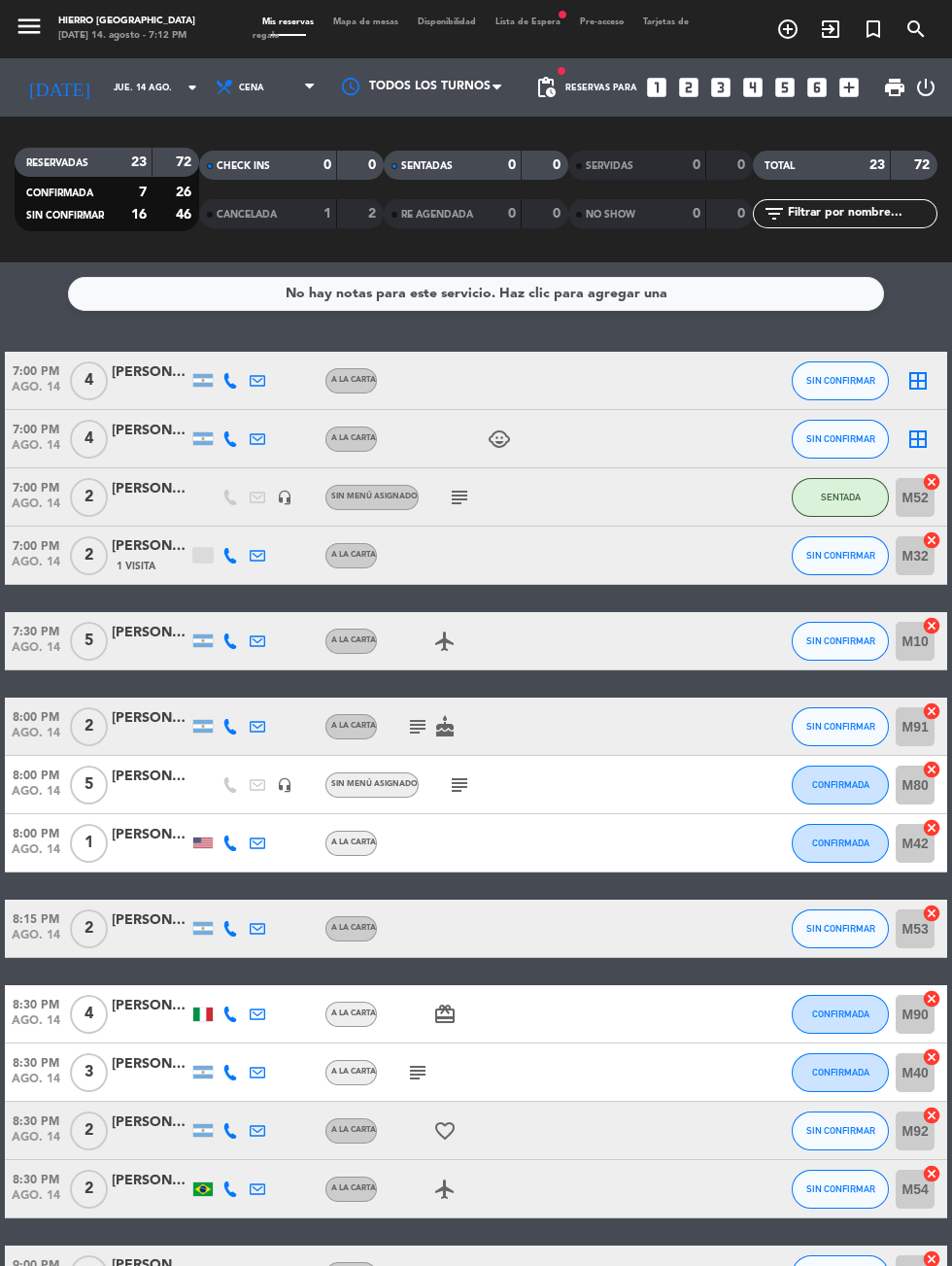
click at [335, 21] on span "Mapa de mesas" at bounding box center [365, 21] width 85 height 9
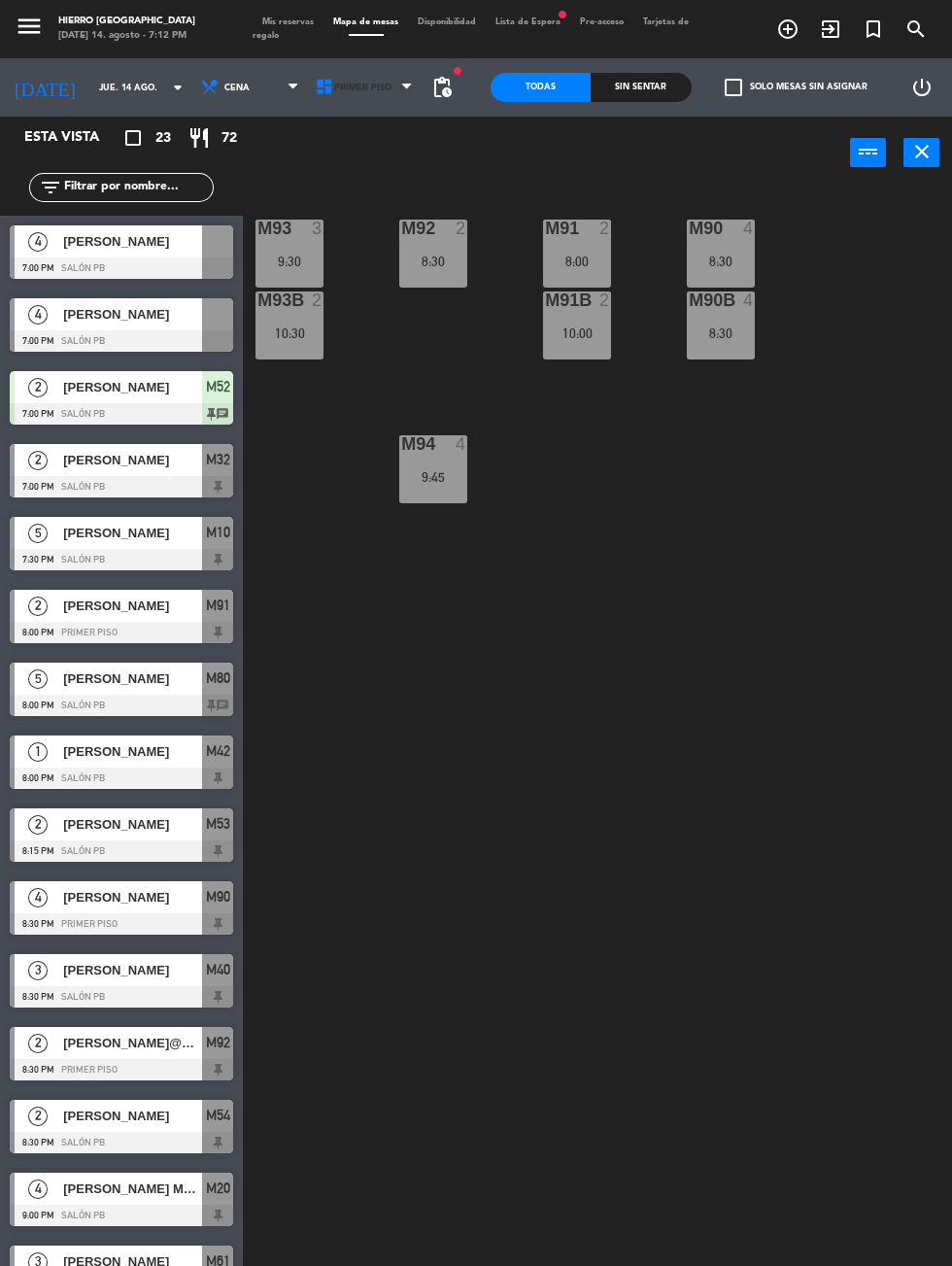
click at [314, 92] on icon at bounding box center [324, 88] width 19 height 19
click at [326, 172] on ng-component "menu Hierro [PERSON_NAME] [DATE] 14. agosto - 7:12 PM Mis reservas Mapa de mesa…" at bounding box center [476, 726] width 952 height 1454
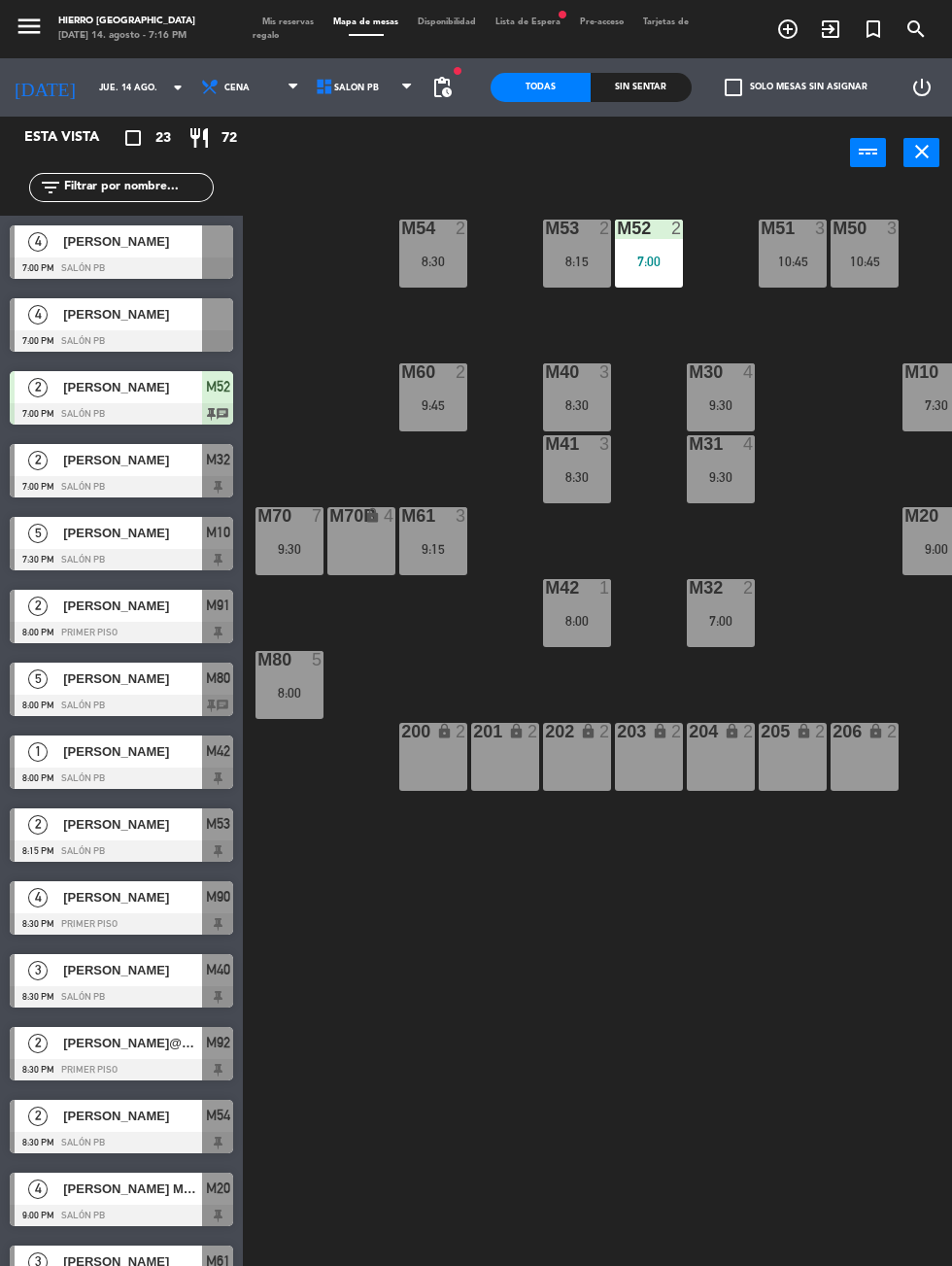
click at [921, 158] on icon "close" at bounding box center [922, 152] width 23 height 23
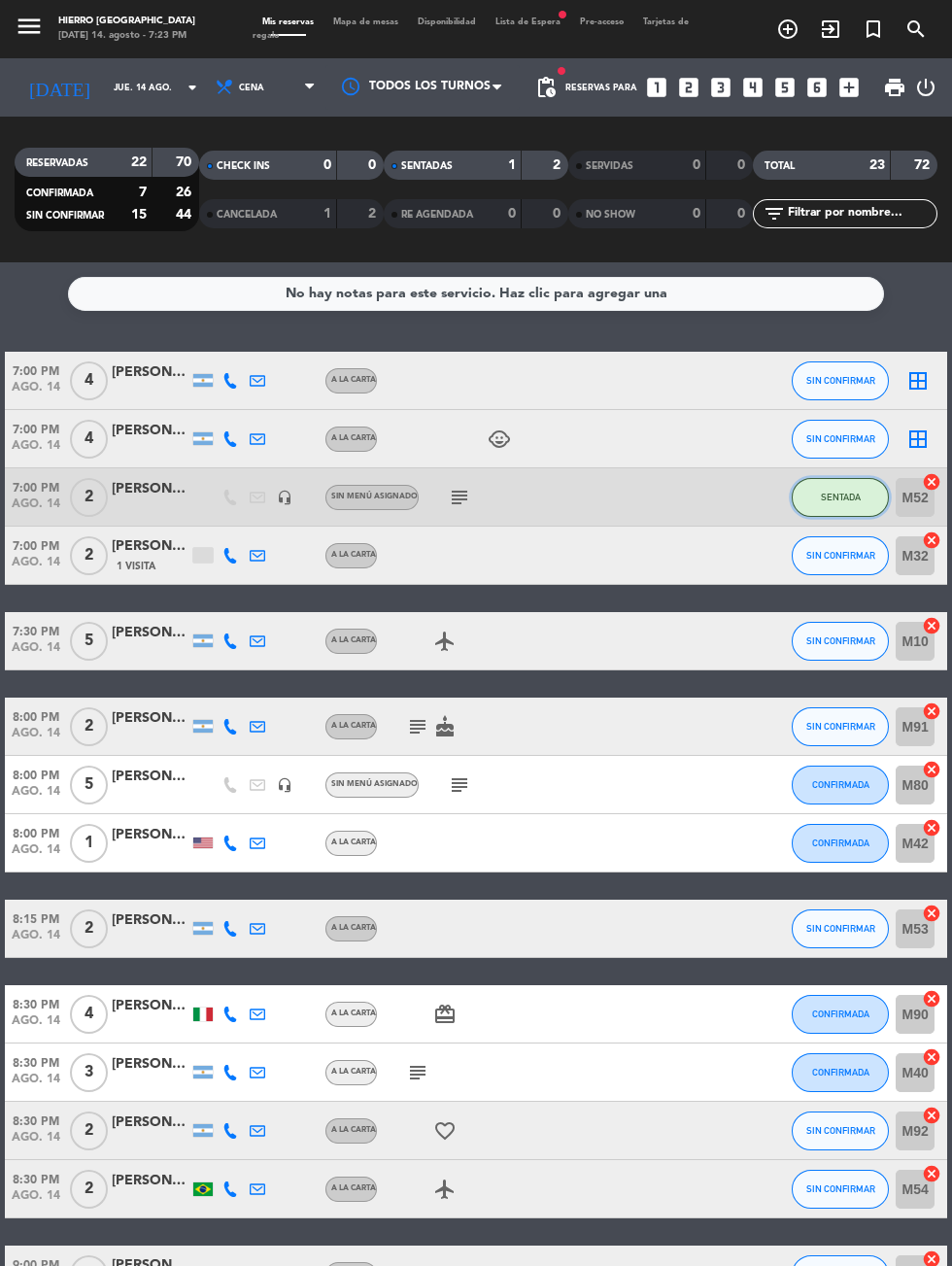
click at [836, 515] on button "SENTADA" at bounding box center [840, 498] width 97 height 39
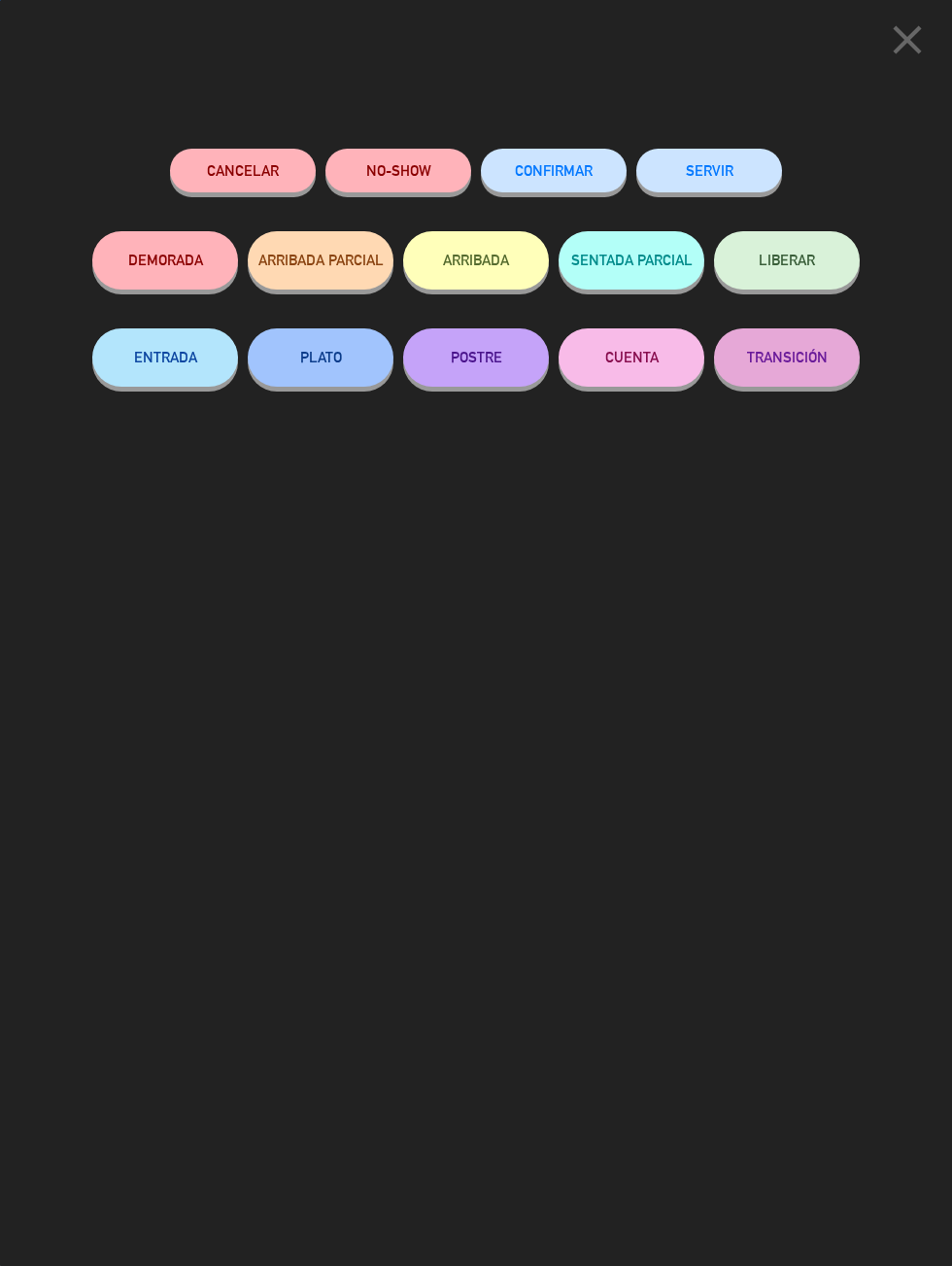
click at [729, 153] on button "SERVIR" at bounding box center [709, 170] width 146 height 44
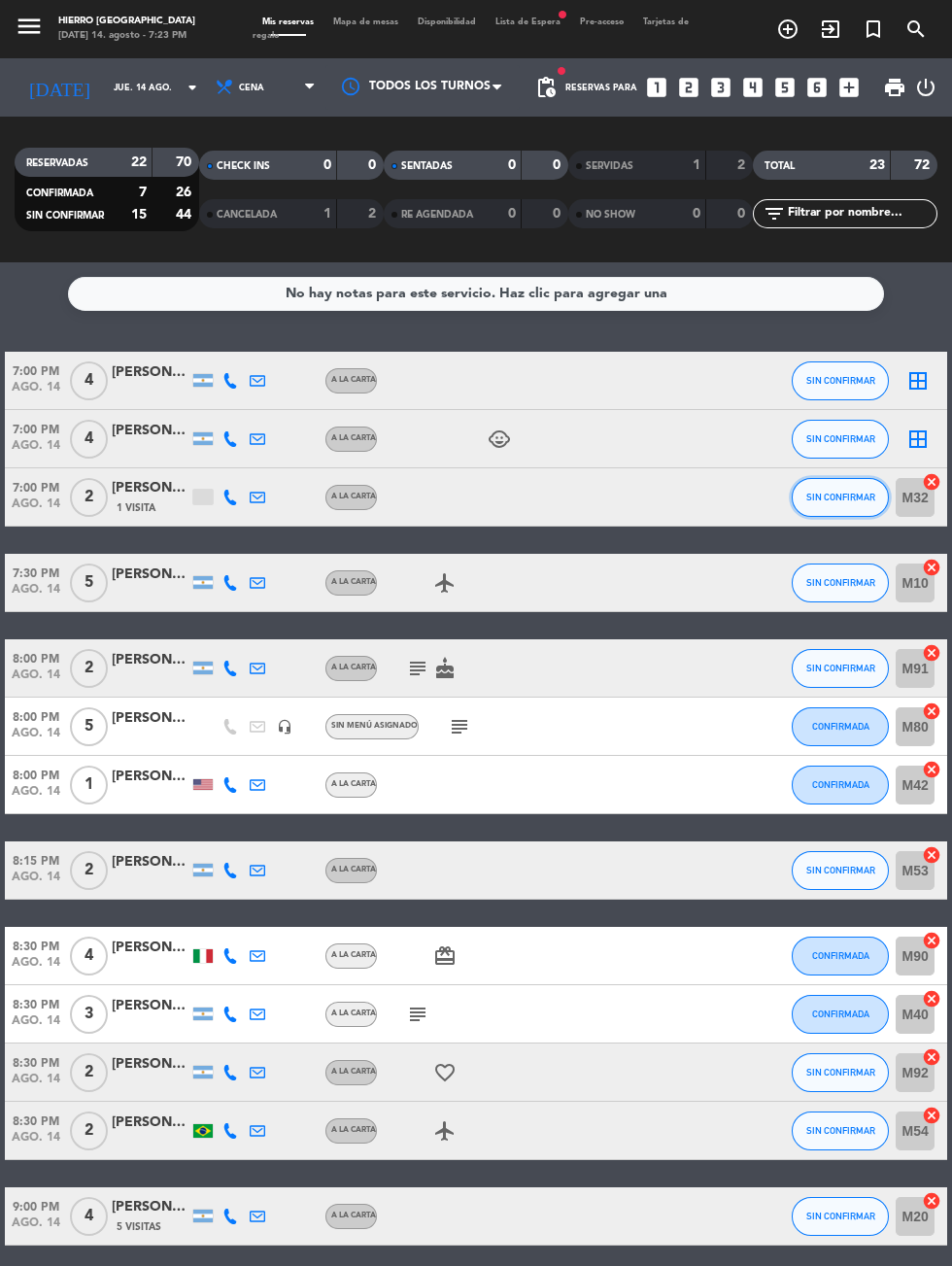
click at [832, 497] on span "SIN CONFIRMAR" at bounding box center [840, 497] width 69 height 11
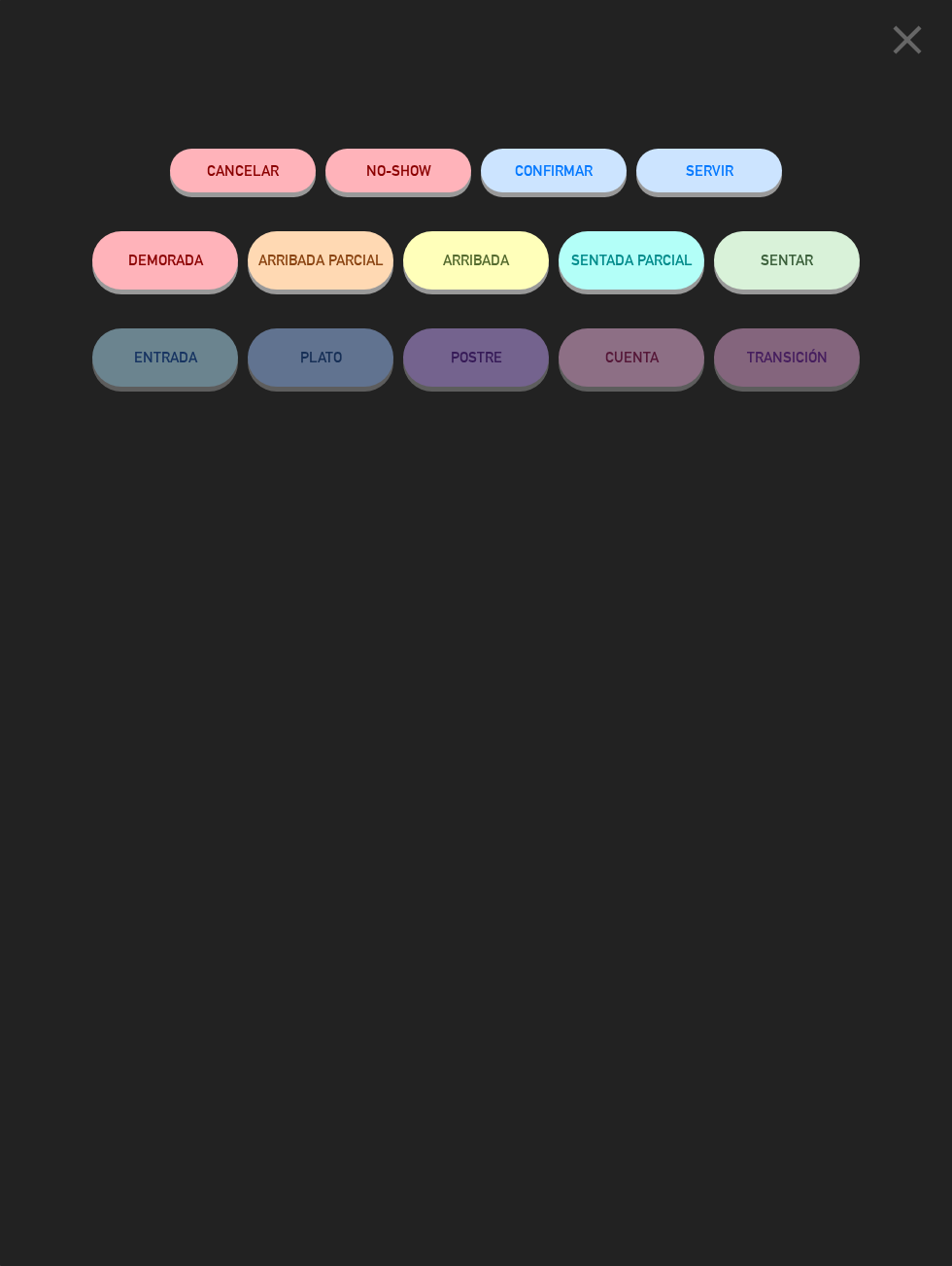
click at [731, 167] on button "SERVIR" at bounding box center [709, 170] width 146 height 44
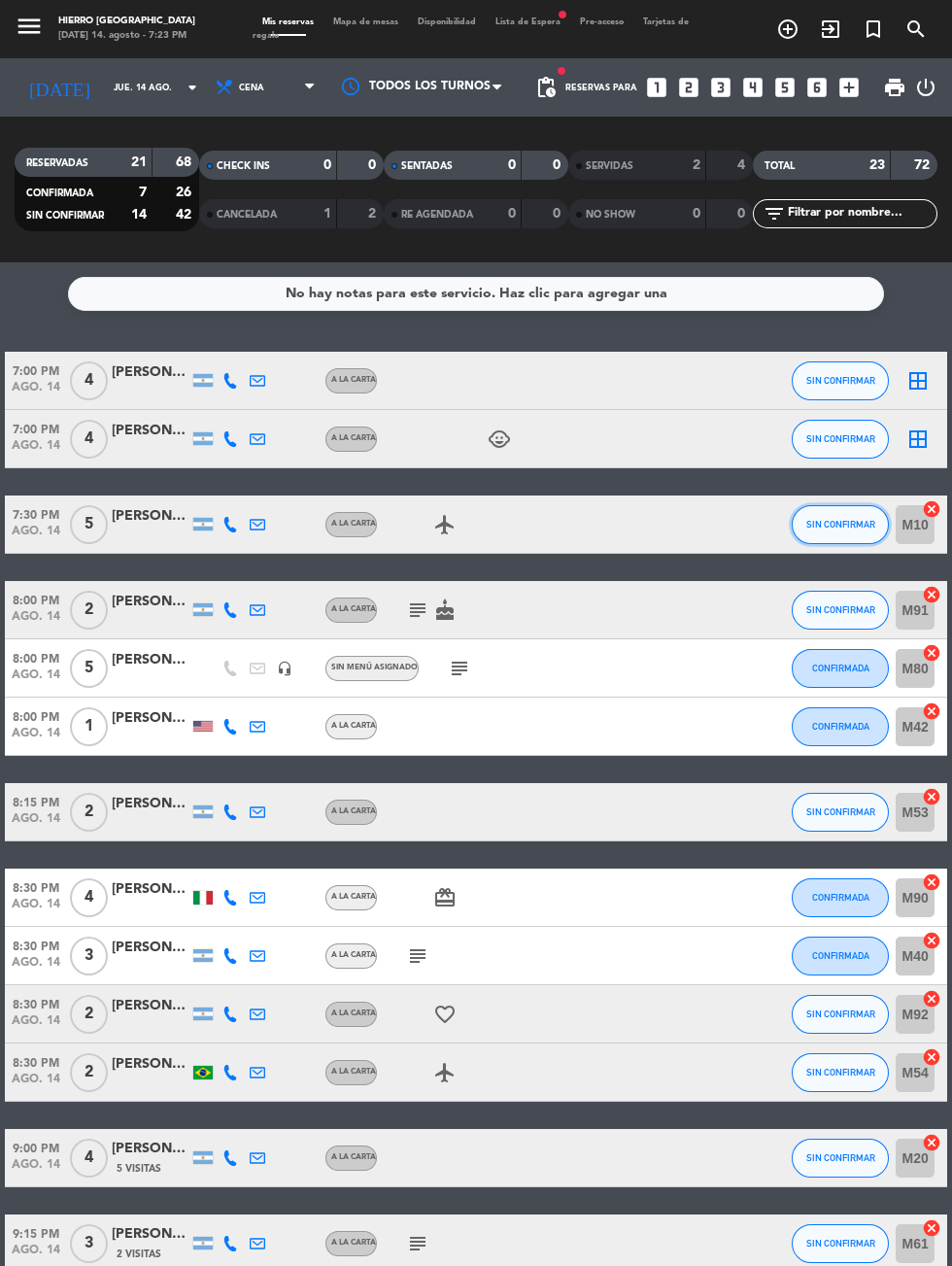
click at [826, 524] on span "SIN CONFIRMAR" at bounding box center [840, 524] width 69 height 11
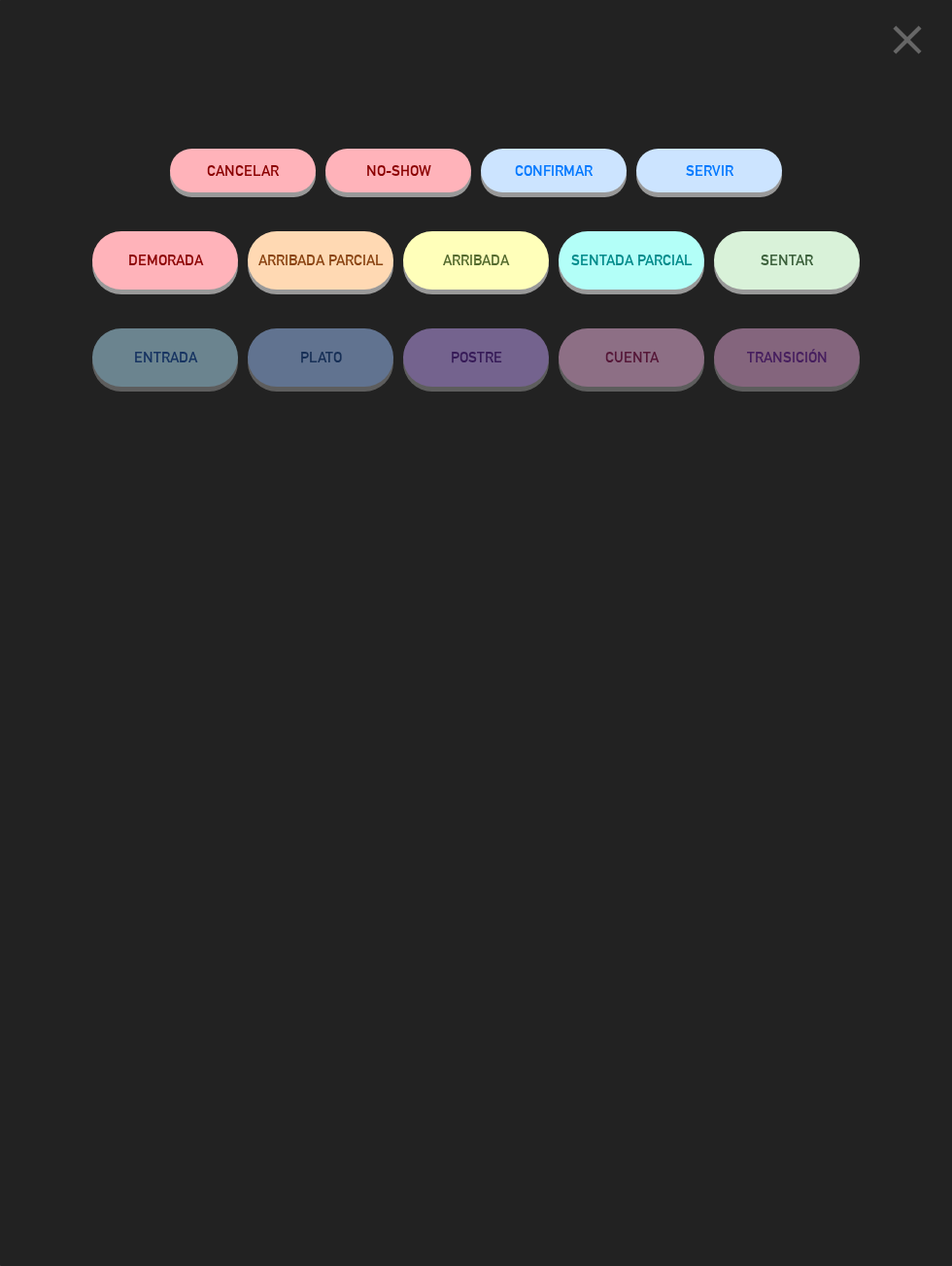
click at [744, 187] on button "SERVIR" at bounding box center [709, 170] width 146 height 44
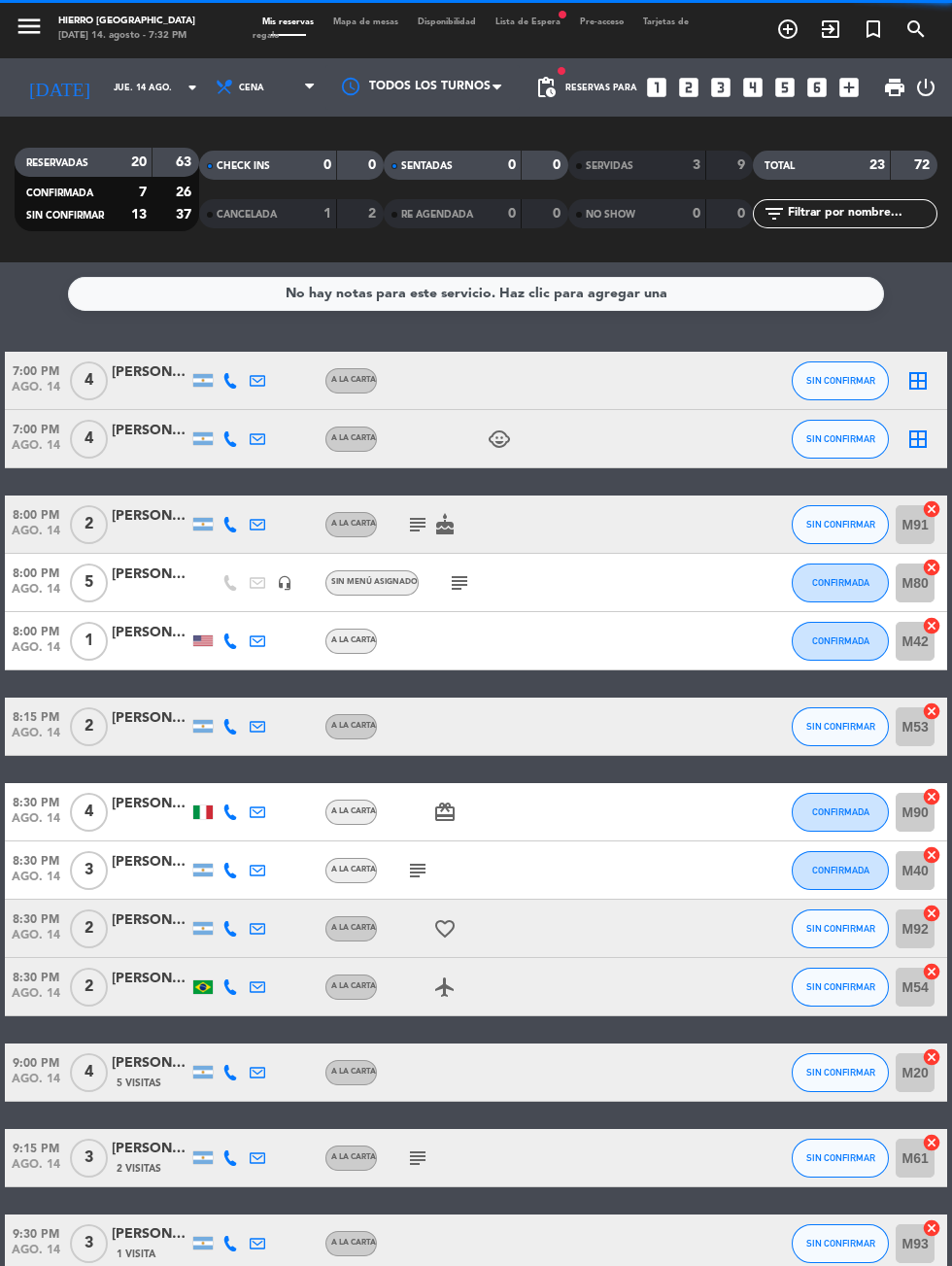
click at [360, 21] on span "Mapa de mesas" at bounding box center [365, 21] width 85 height 9
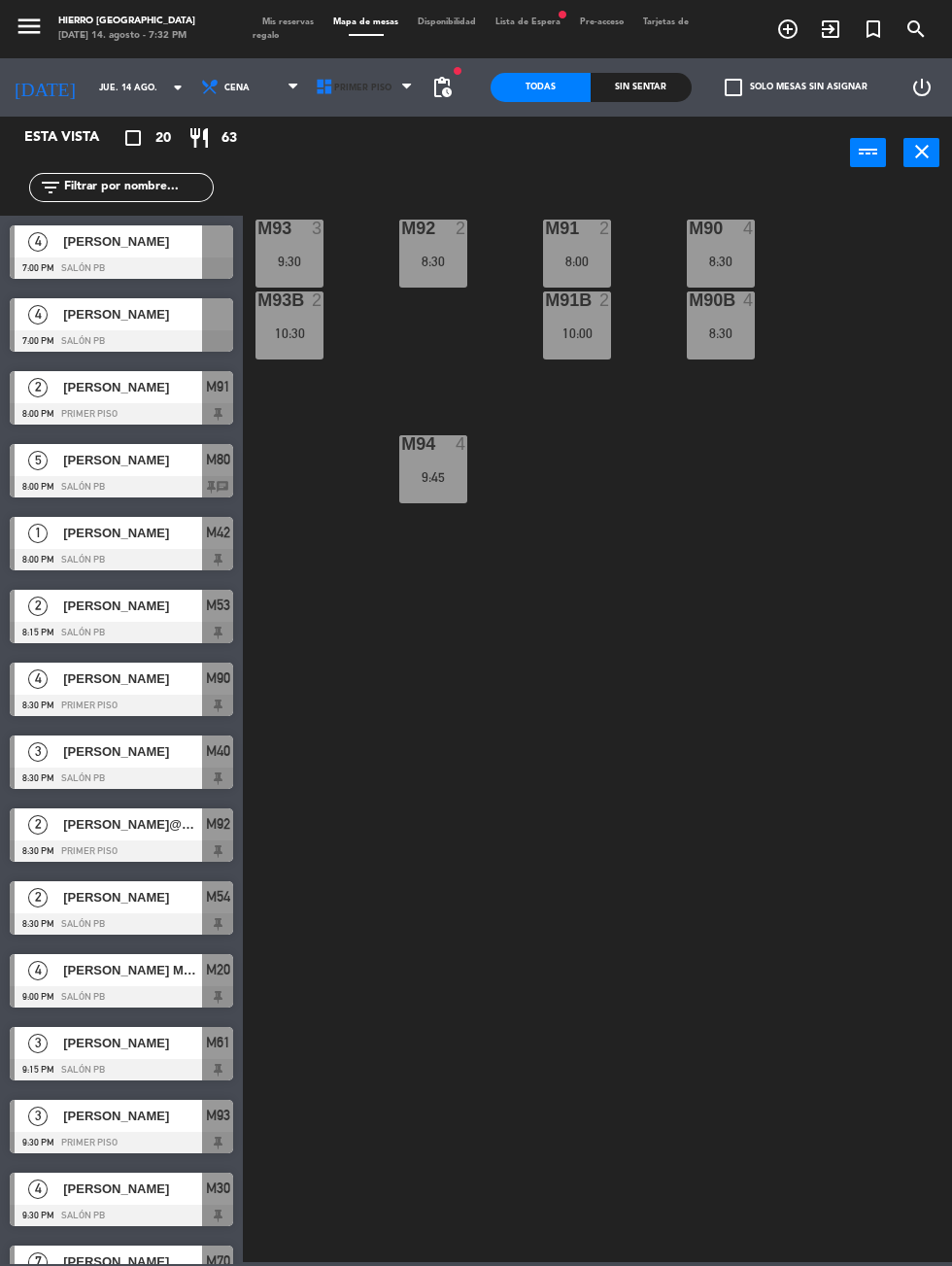
click at [314, 94] on icon at bounding box center [324, 88] width 19 height 19
click at [151, 252] on div "[PERSON_NAME]" at bounding box center [131, 241] width 141 height 32
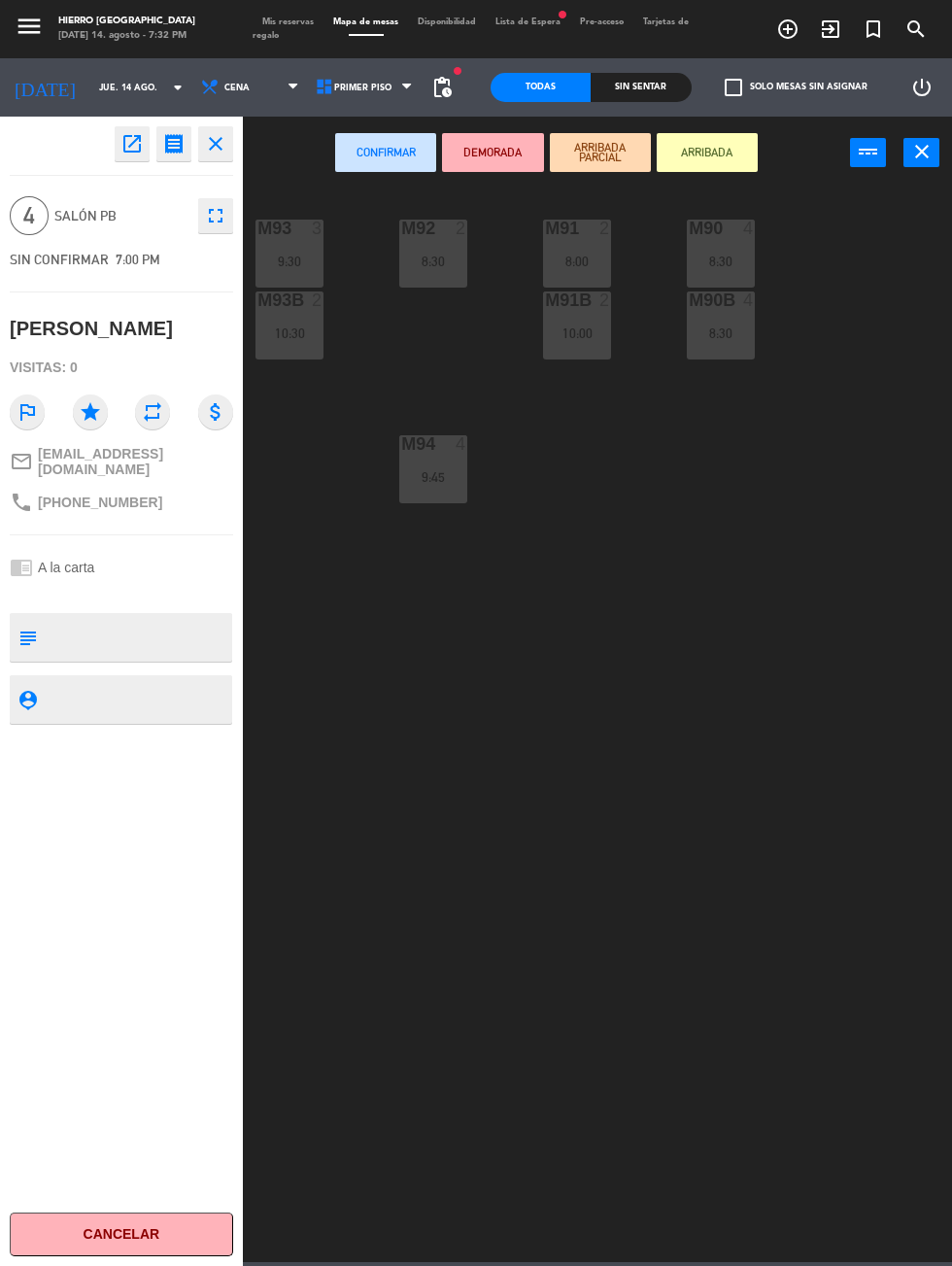
click at [217, 147] on icon "close" at bounding box center [215, 144] width 23 height 23
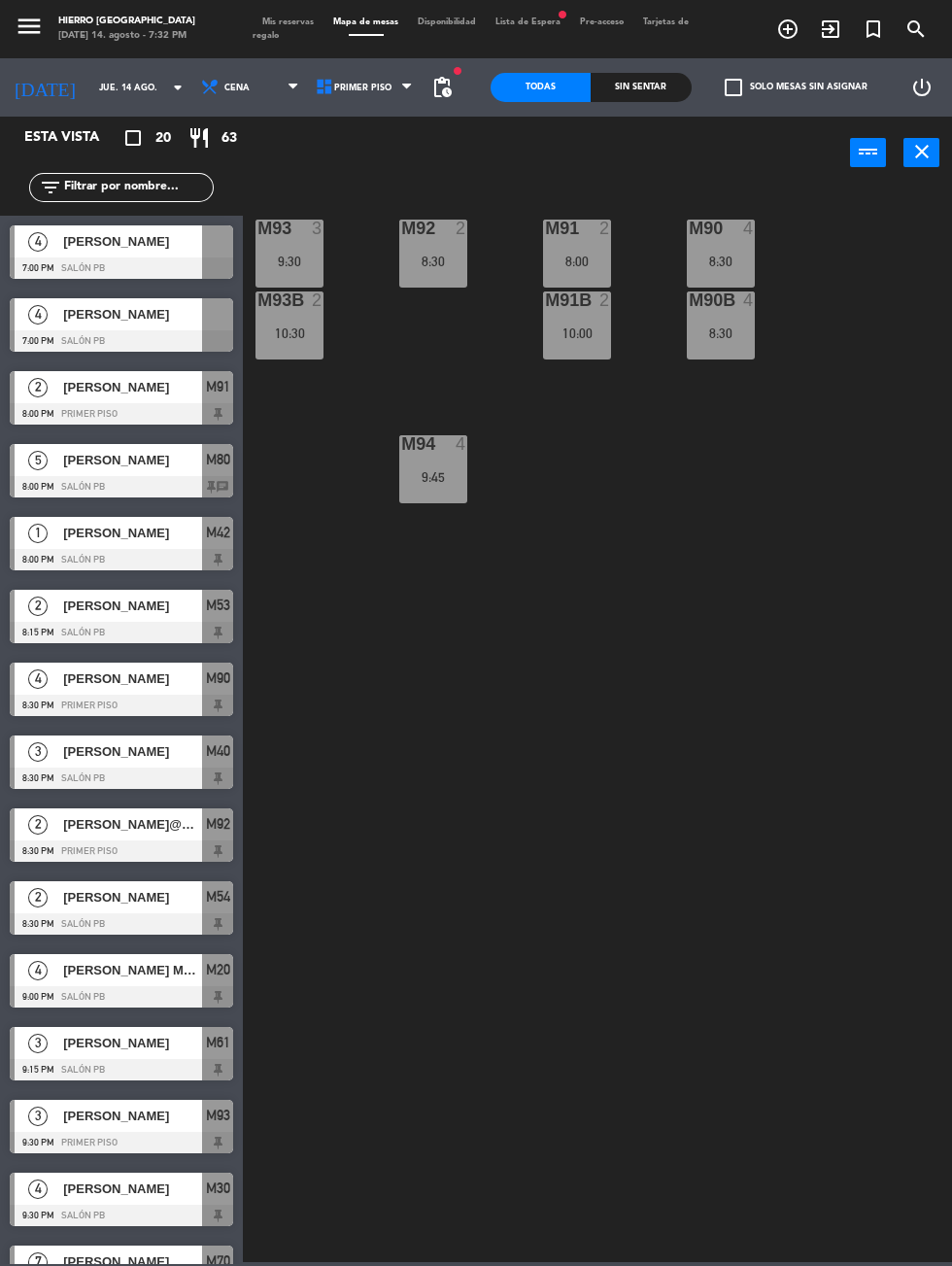
click at [151, 334] on div at bounding box center [121, 341] width 223 height 21
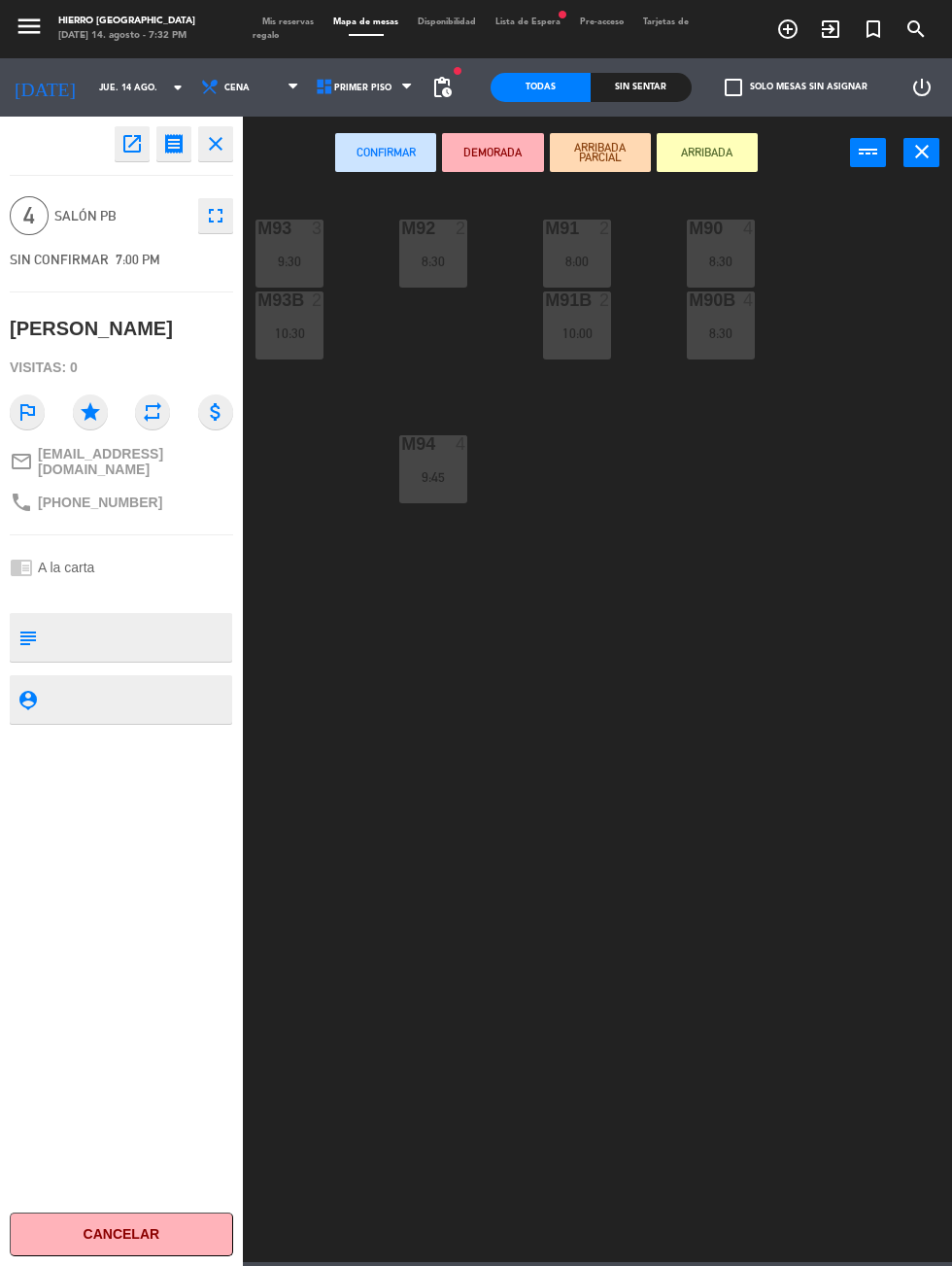
click at [263, 246] on div "M93 3 9:30" at bounding box center [289, 253] width 68 height 68
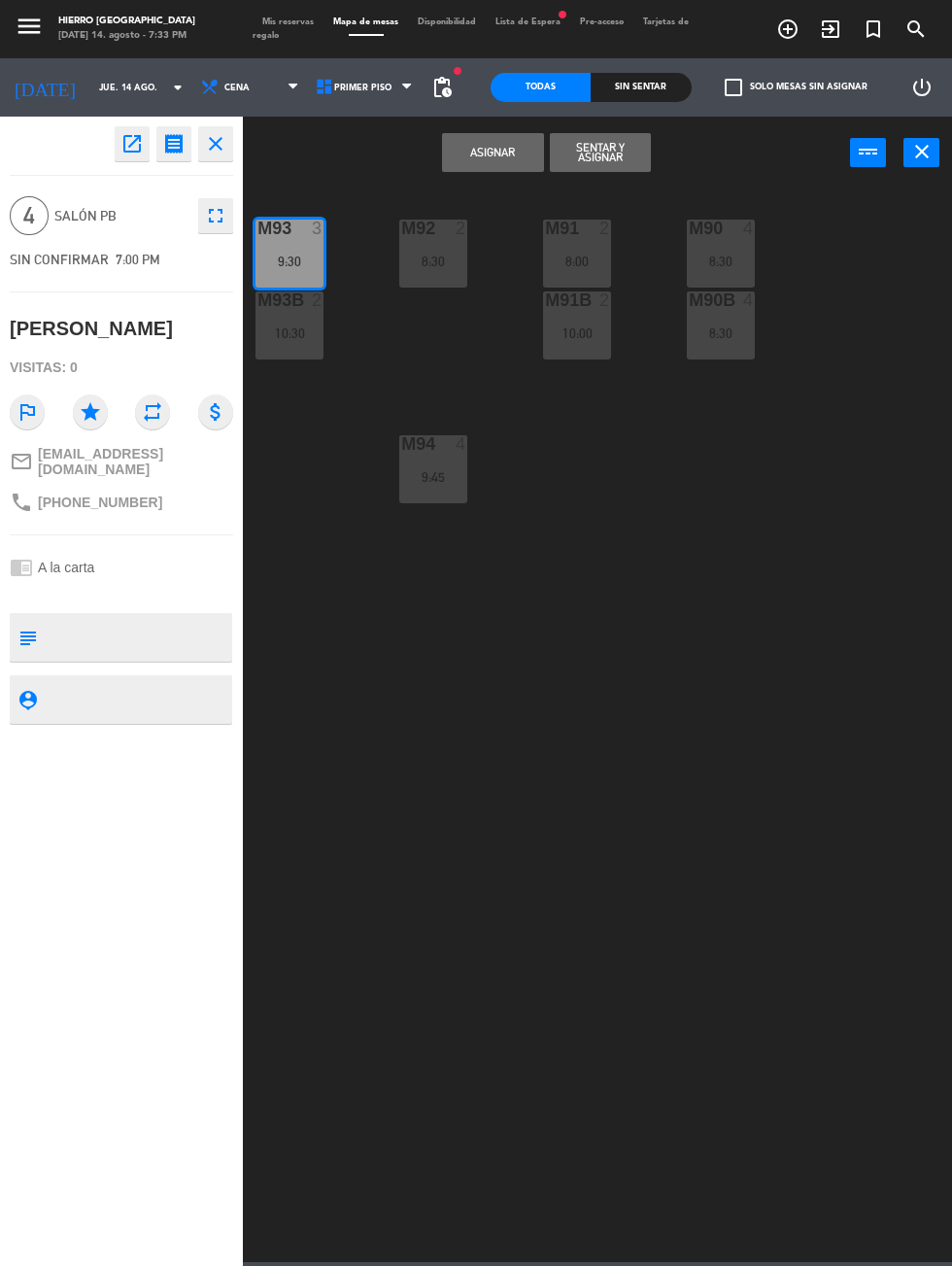
click at [525, 133] on button "Asignar" at bounding box center [493, 153] width 101 height 39
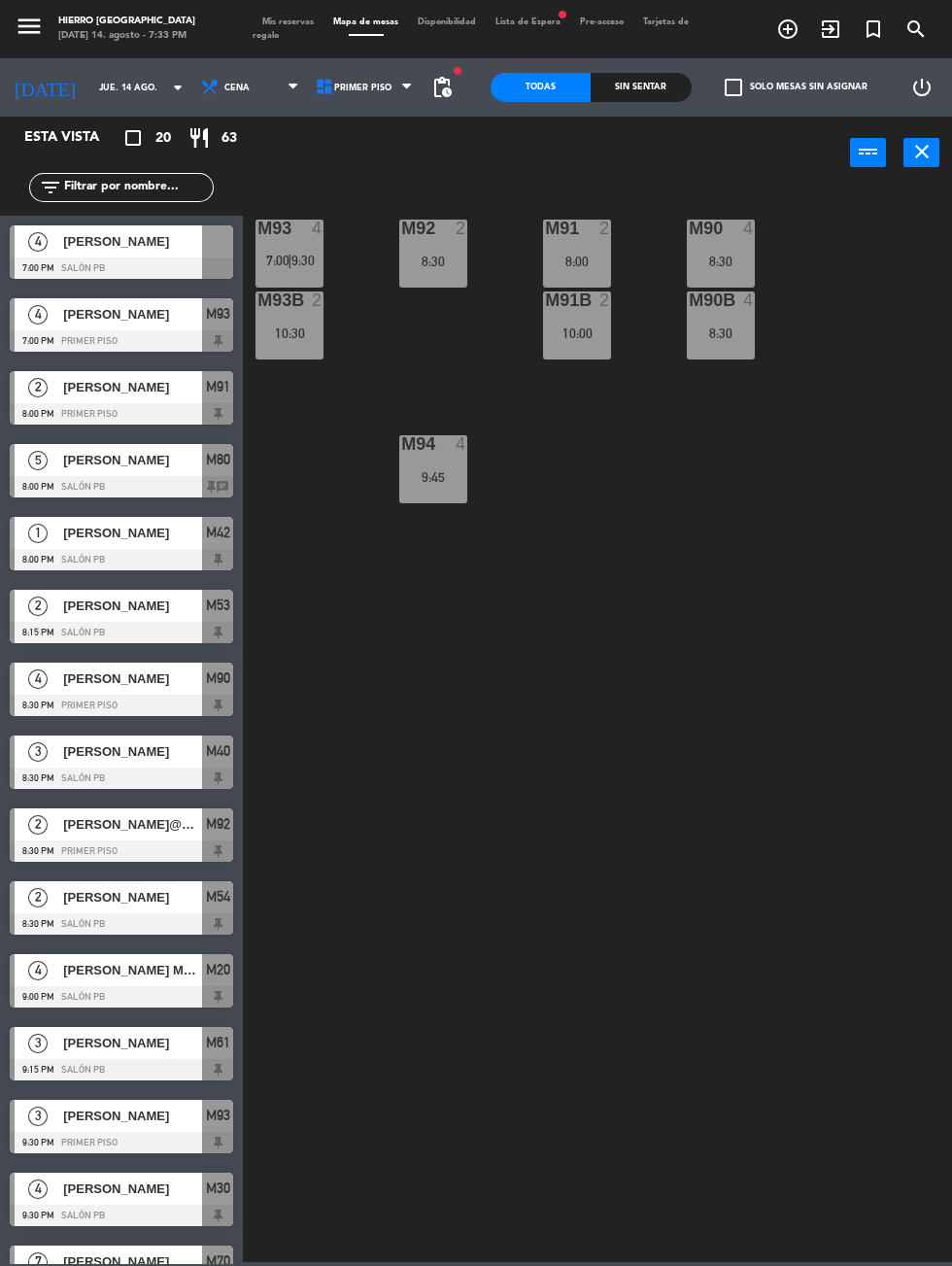
click at [927, 162] on icon "close" at bounding box center [922, 152] width 23 height 23
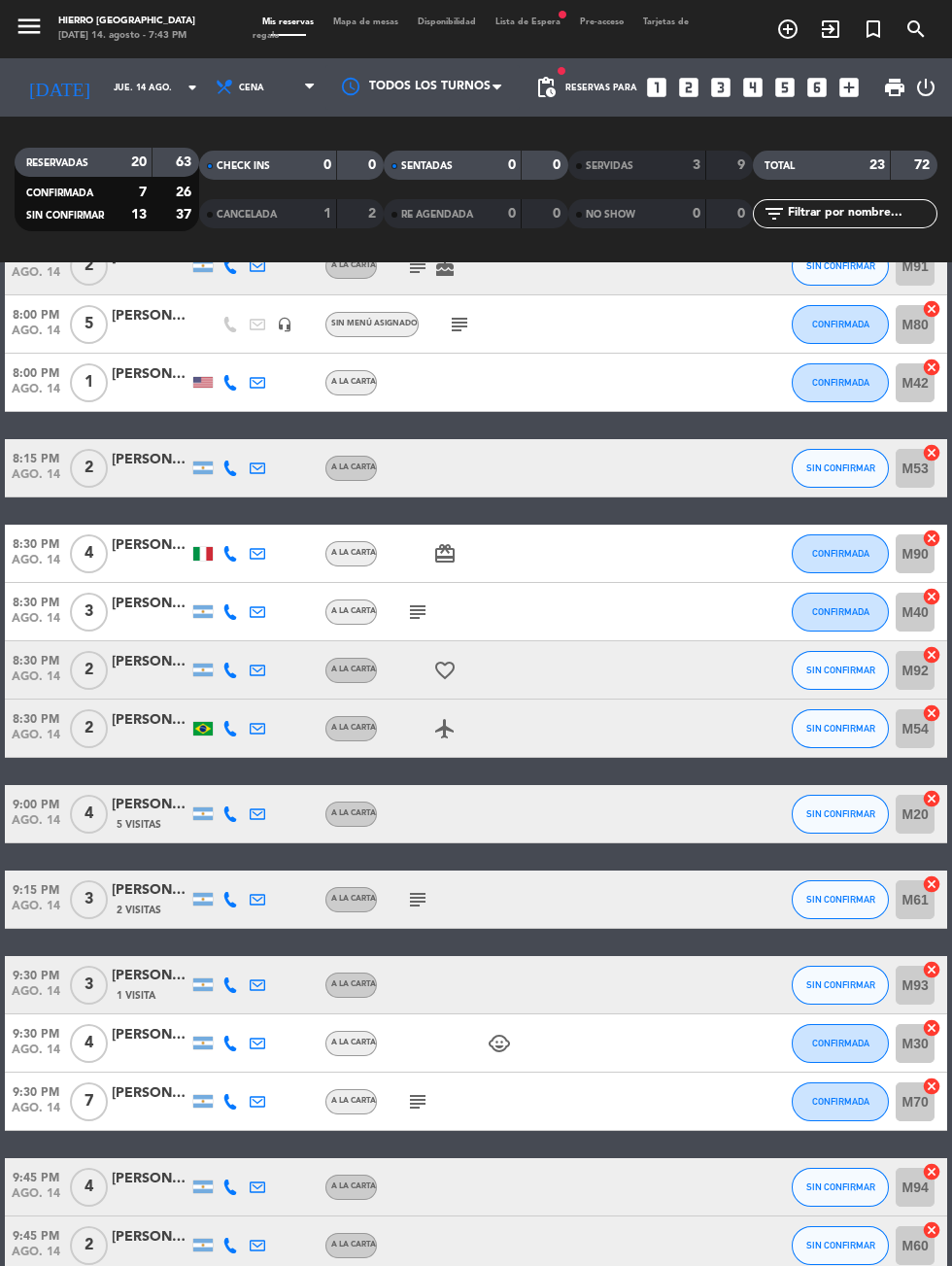
scroll to position [257, 0]
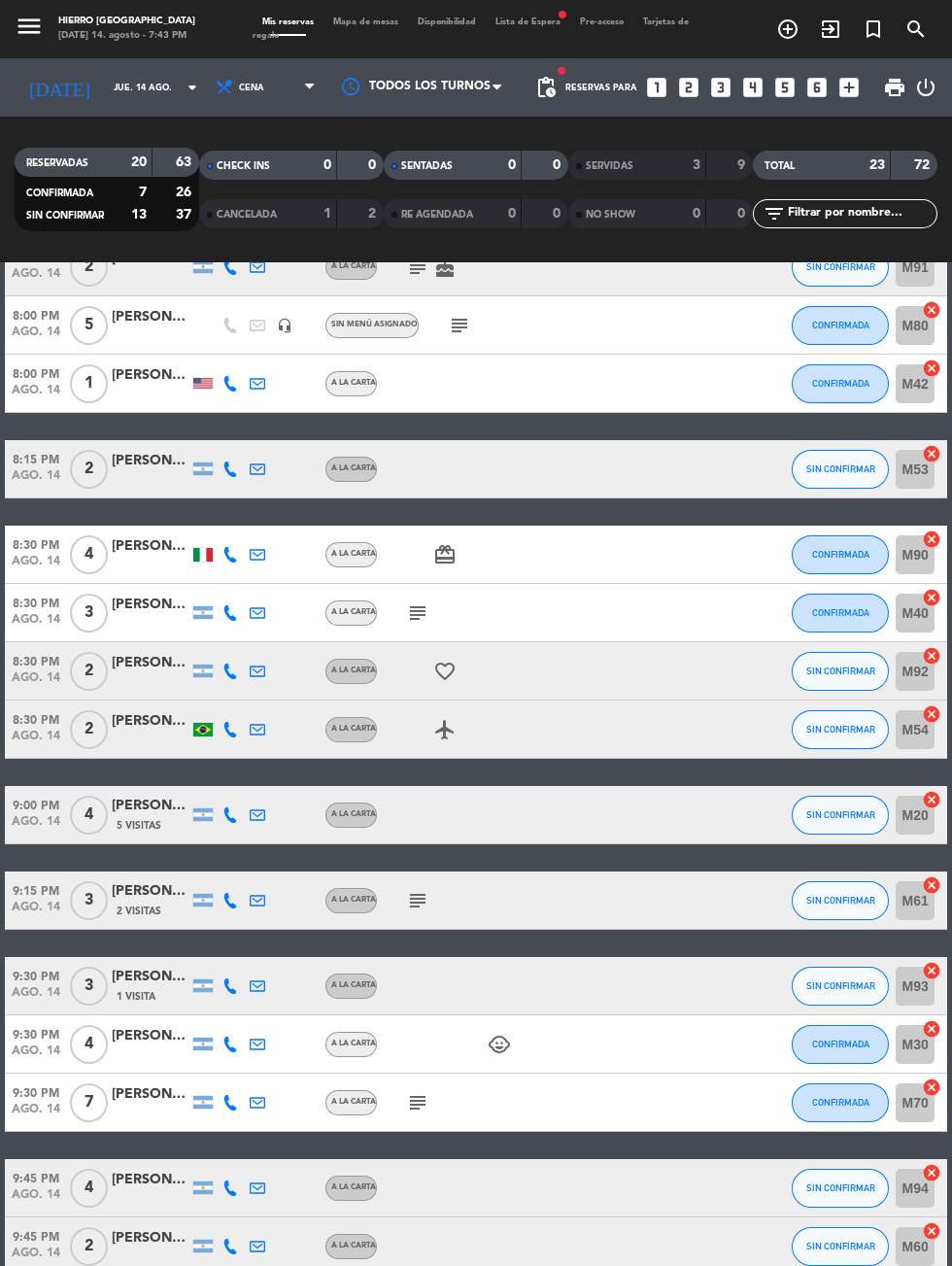
click at [933, 1044] on input "M30" at bounding box center [915, 1044] width 39 height 39
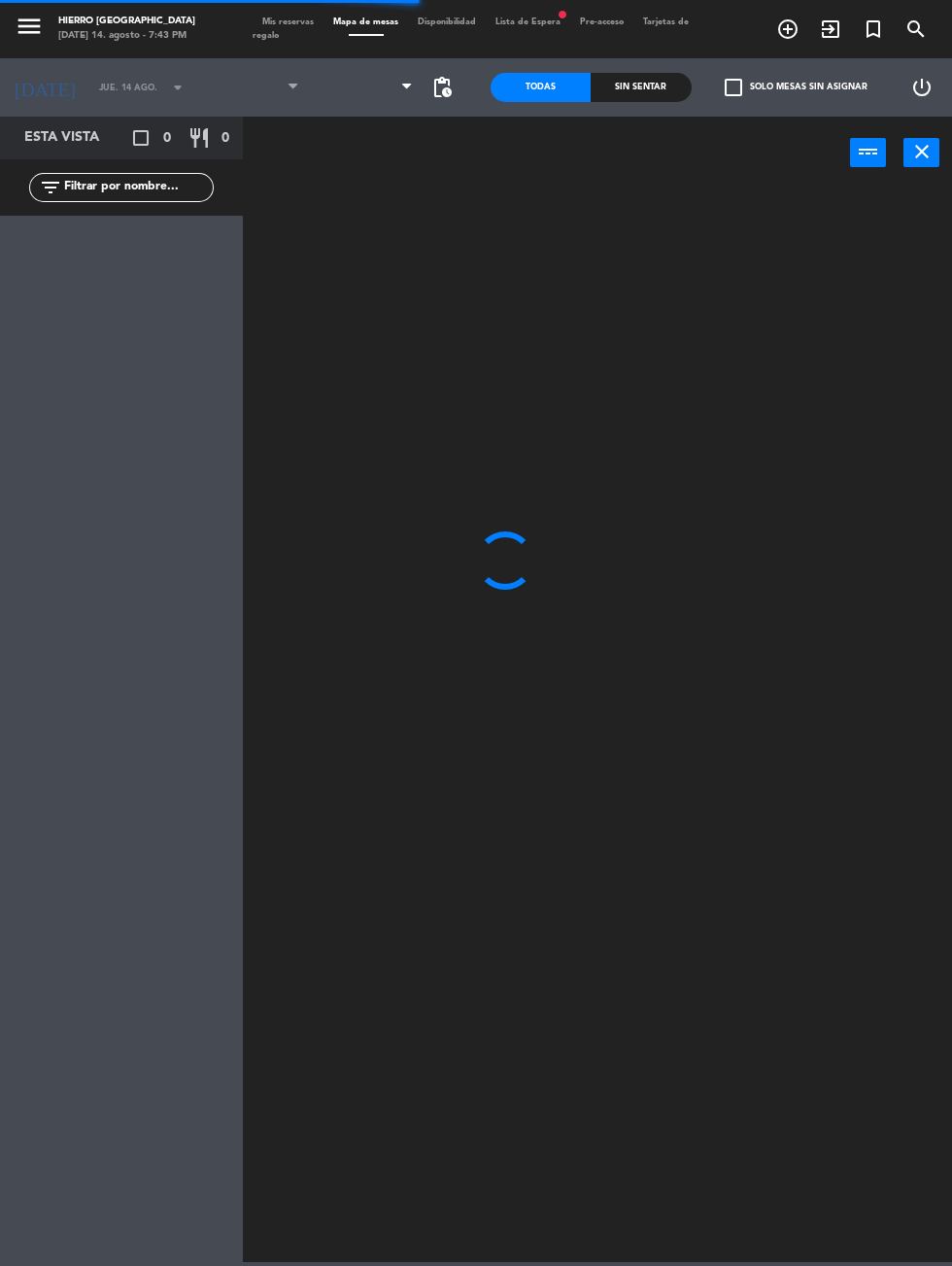
click at [938, 142] on button "close" at bounding box center [921, 153] width 36 height 29
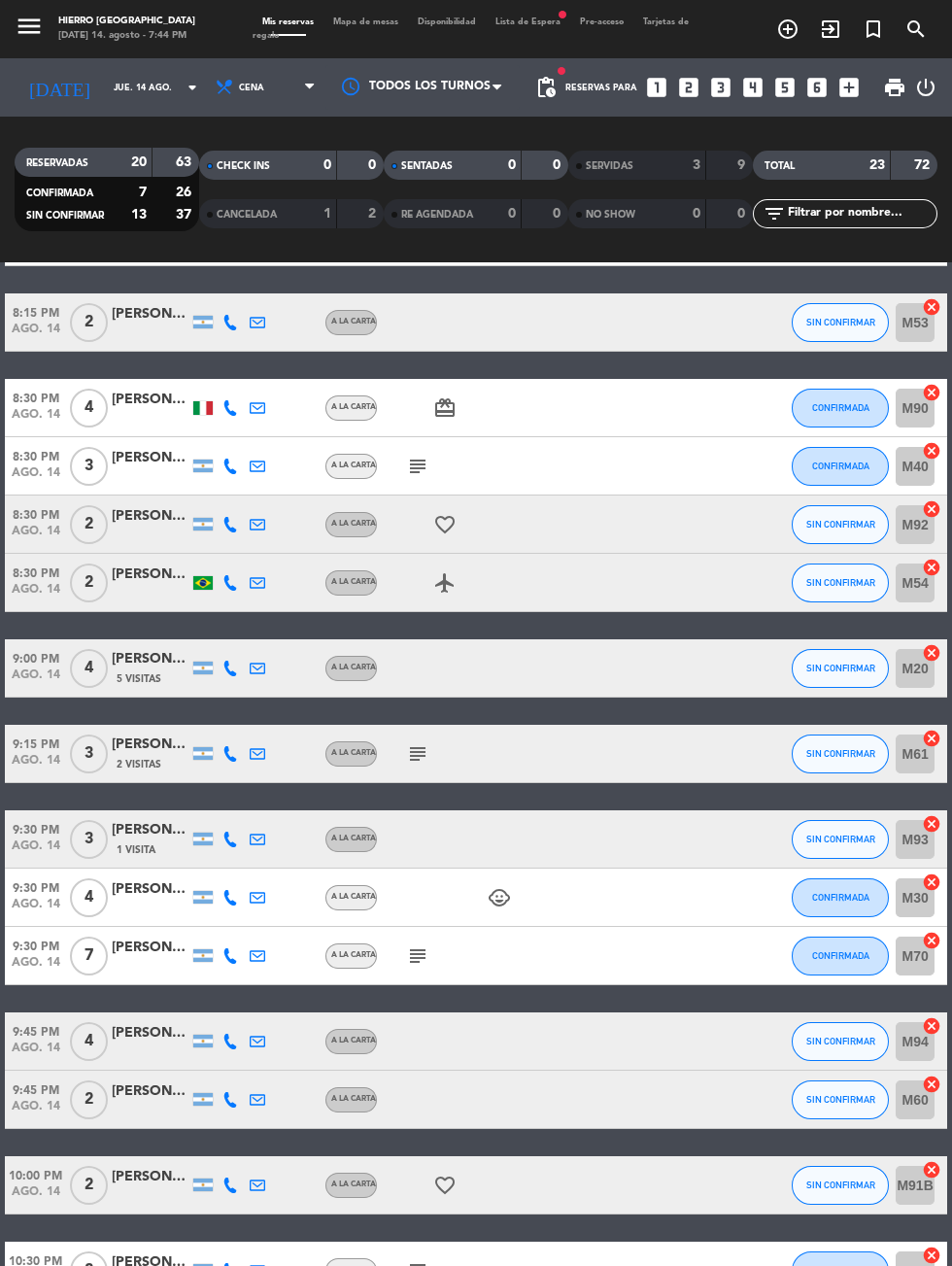
scroll to position [429, 0]
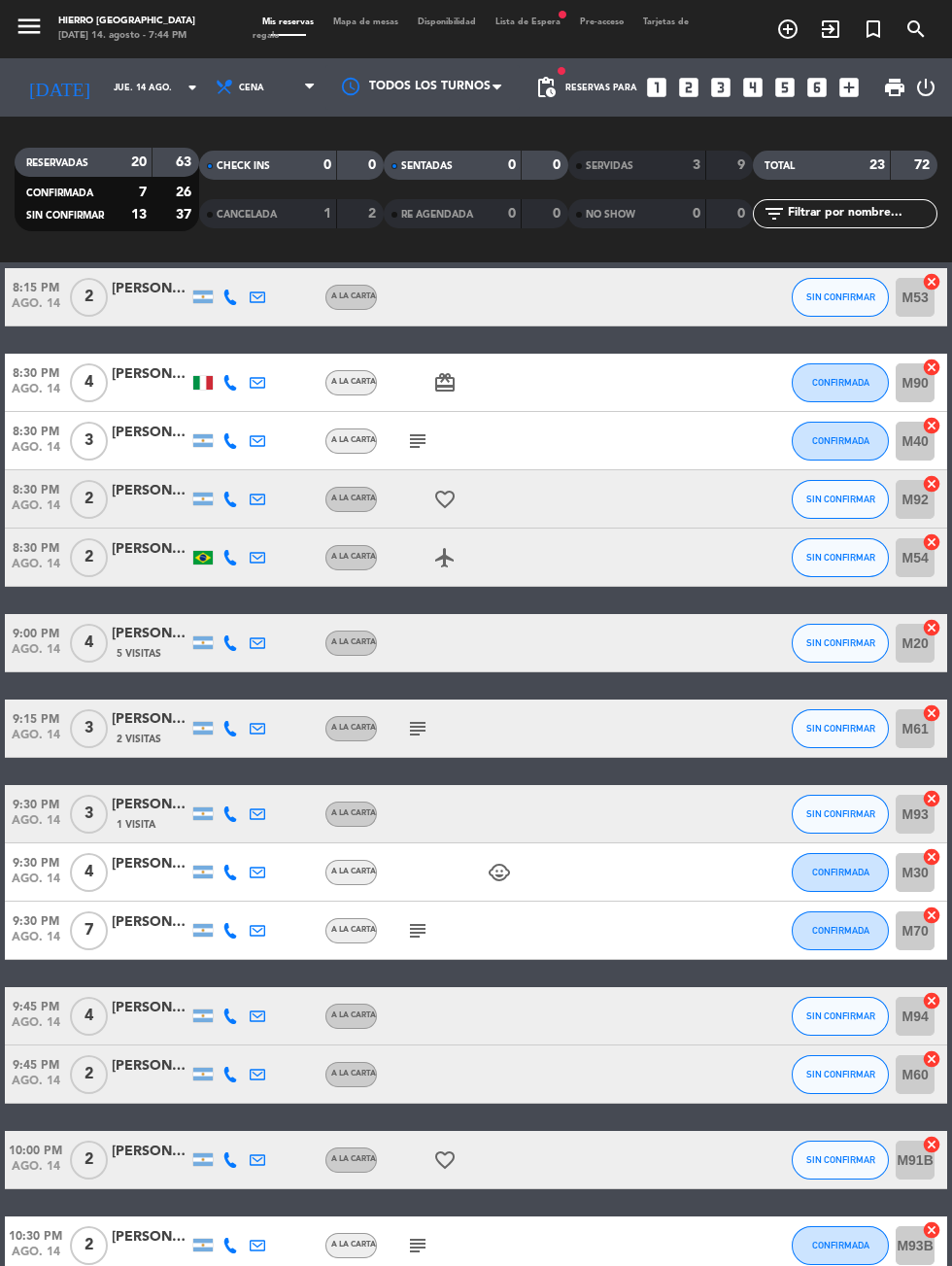
click at [934, 864] on icon "cancel" at bounding box center [932, 857] width 19 height 19
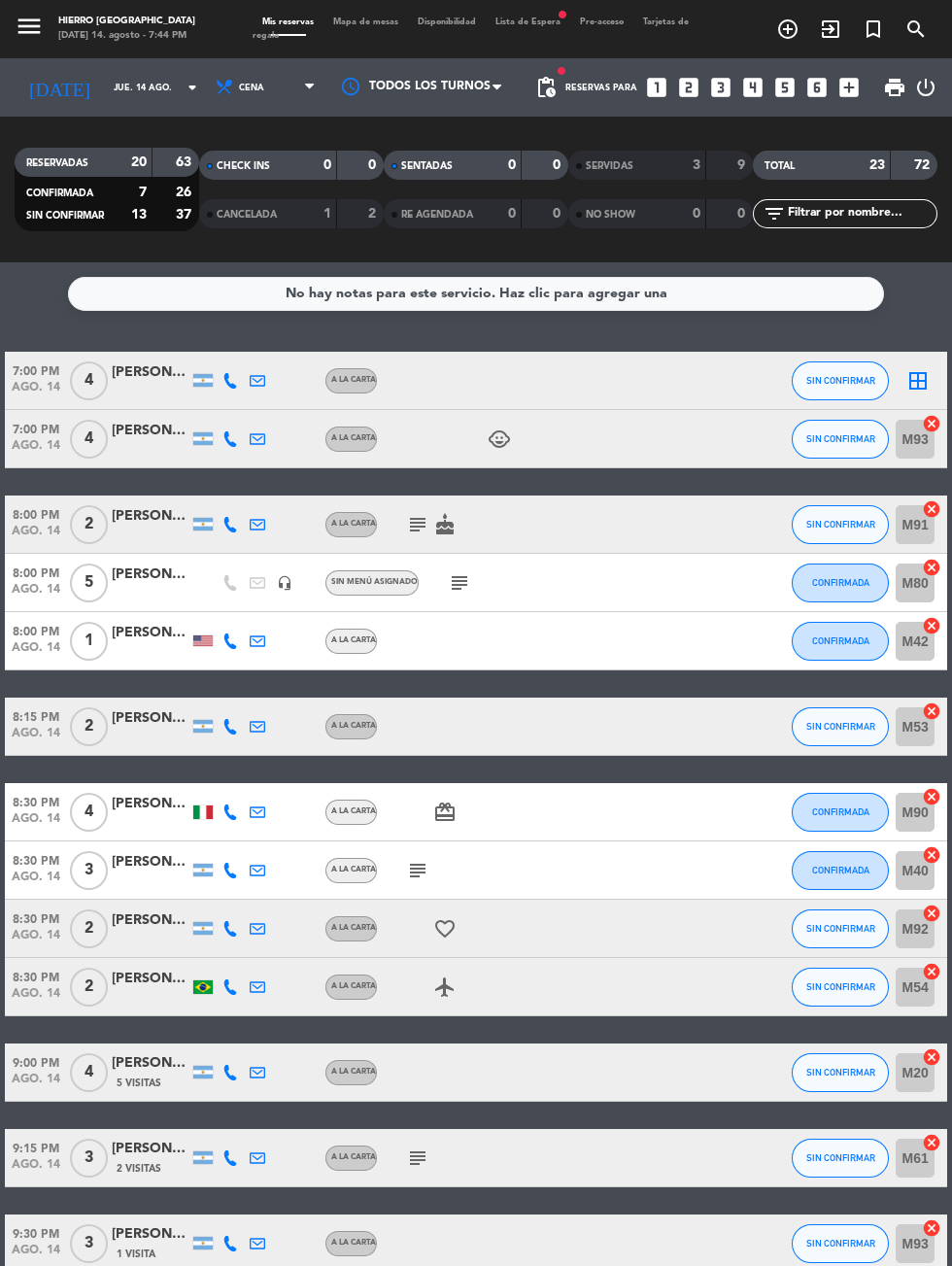
click at [921, 382] on icon "border_all" at bounding box center [918, 381] width 23 height 23
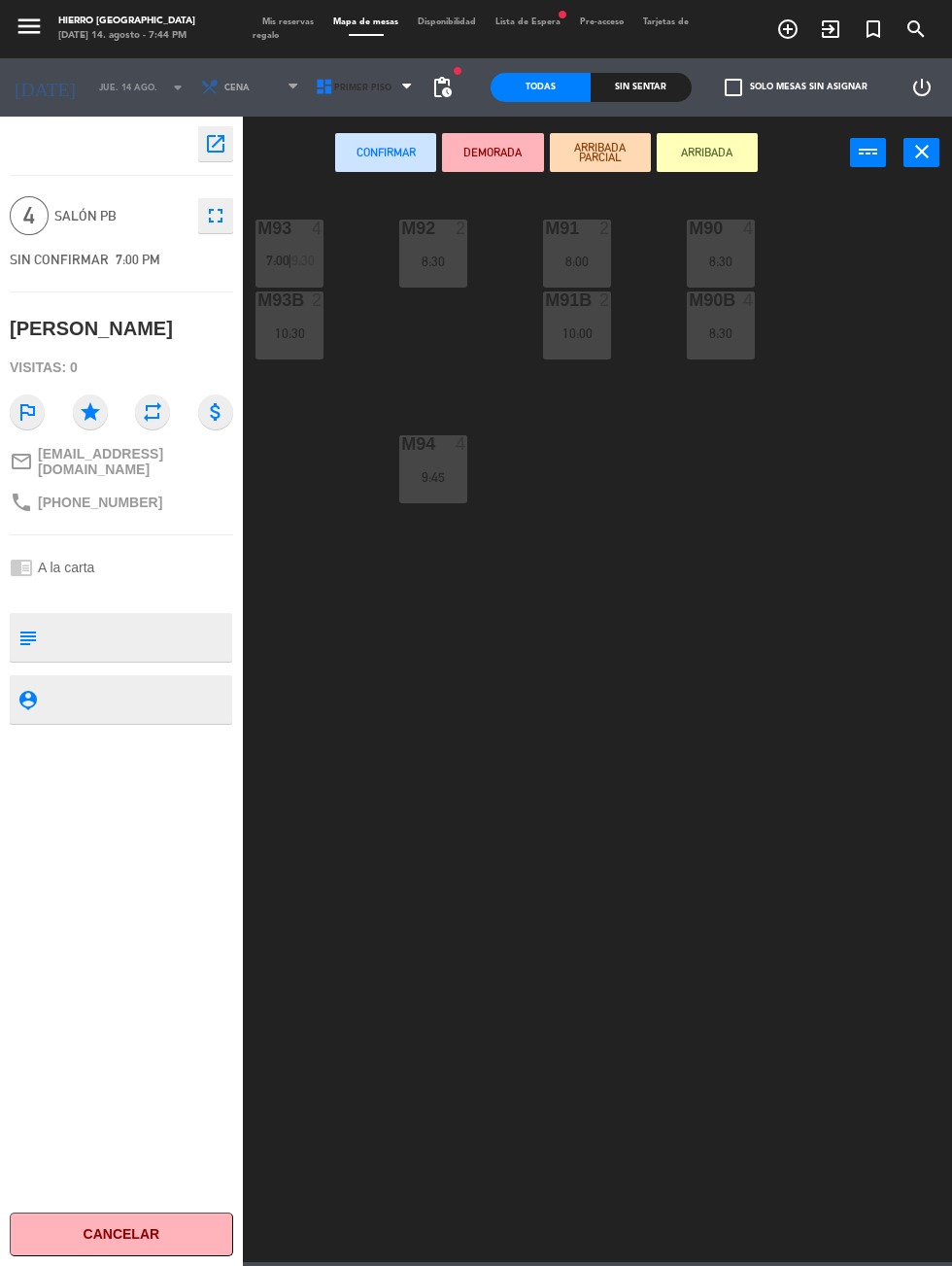
click at [353, 91] on span "Primer Piso" at bounding box center [362, 88] width 57 height 11
click at [401, 174] on ng-component "menu Hierro [PERSON_NAME] [DATE] 14. agosto - 7:44 PM Mis reservas Mapa de mesa…" at bounding box center [476, 631] width 952 height 1262
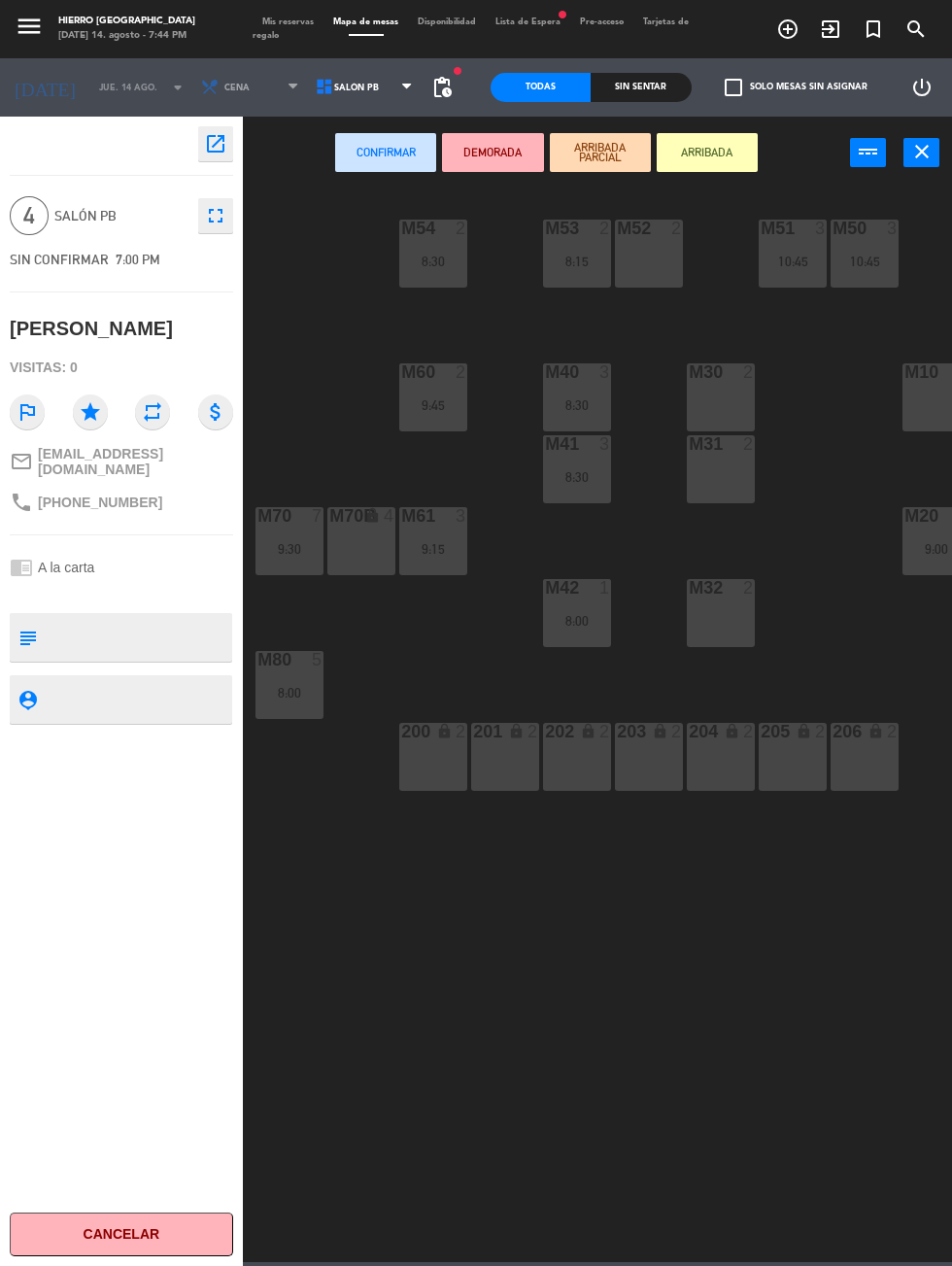
click at [729, 448] on div at bounding box center [720, 444] width 32 height 18
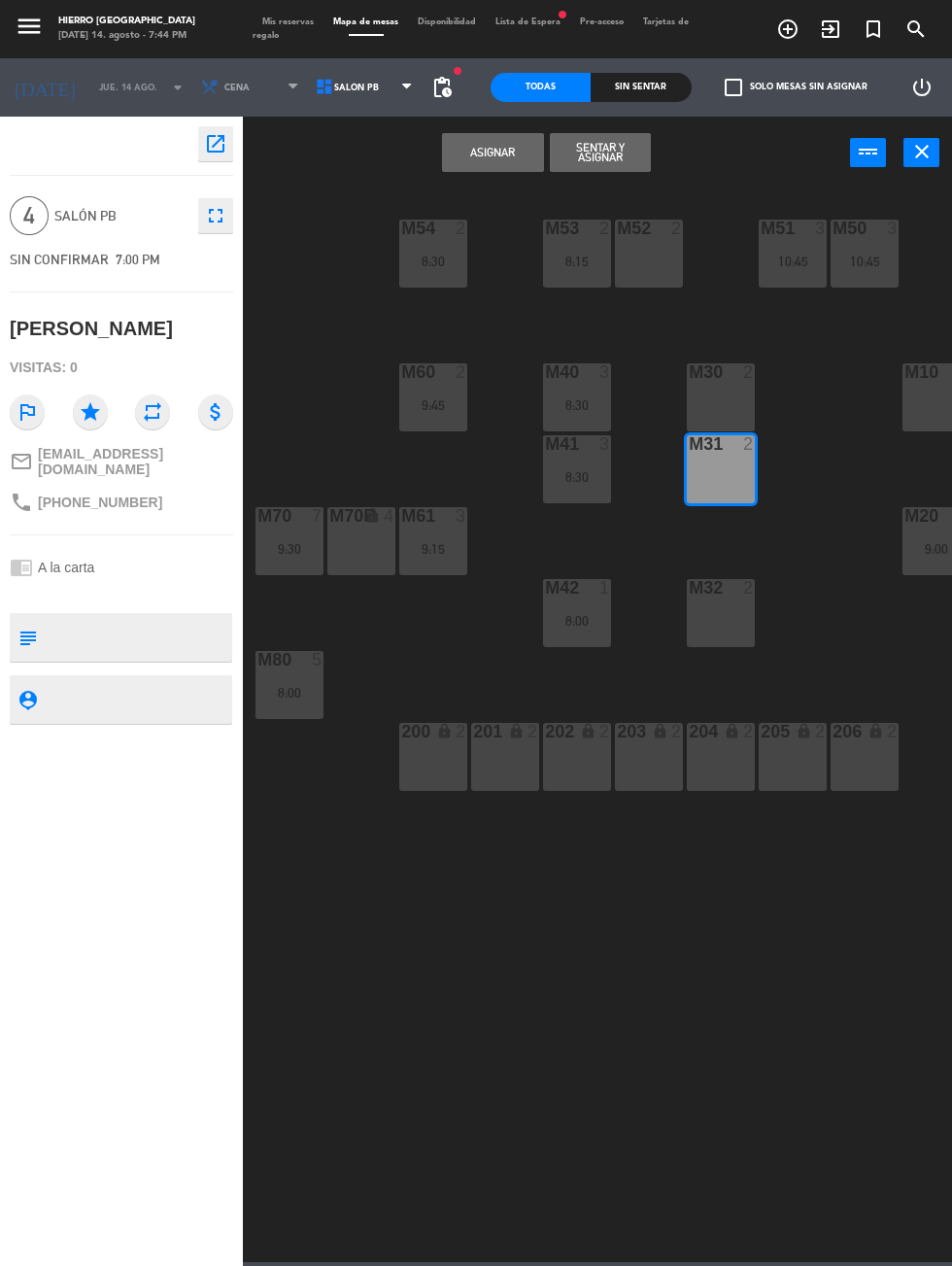
click at [692, 481] on div "m31 2" at bounding box center [720, 469] width 68 height 68
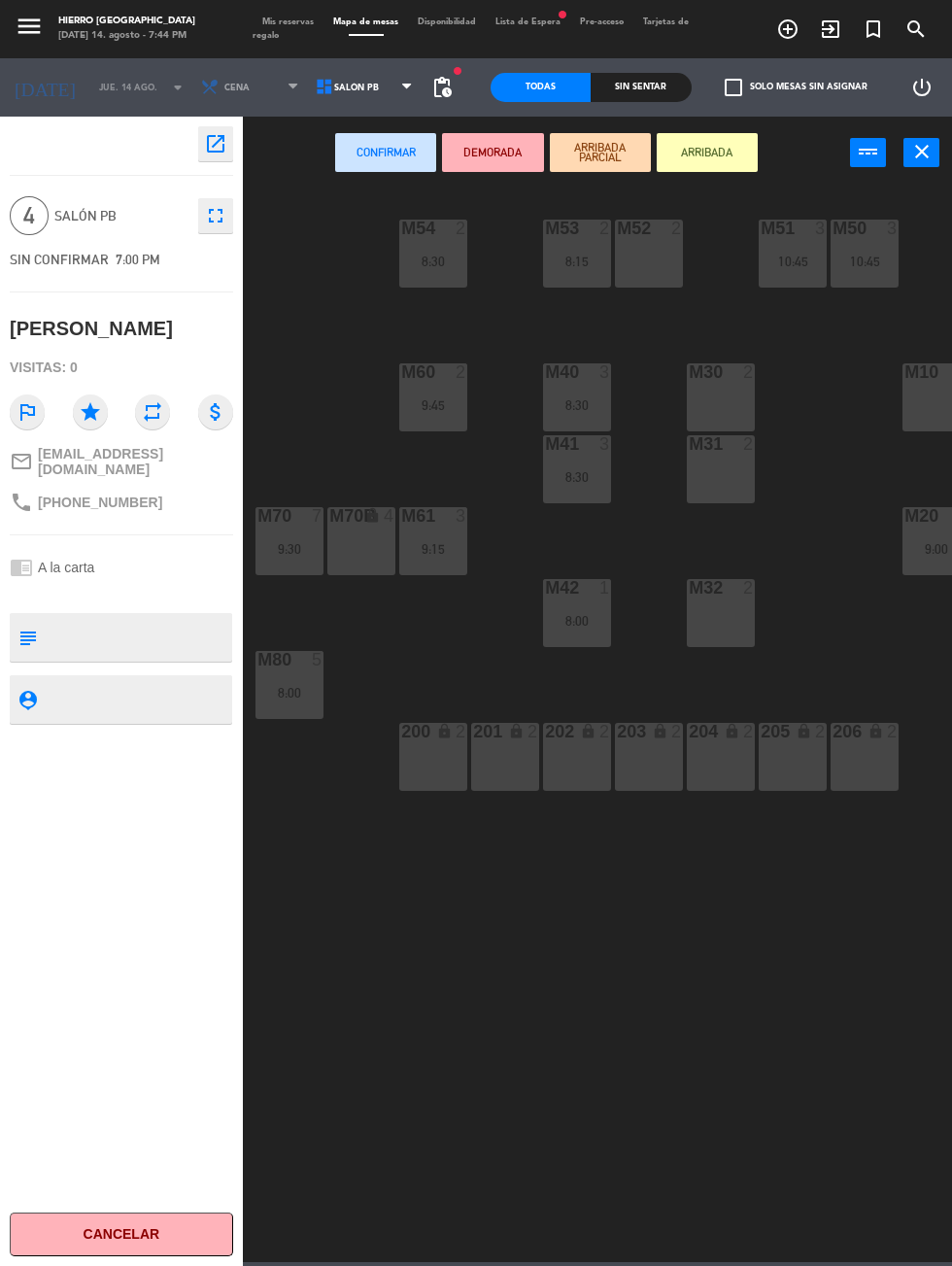
click at [726, 414] on div "M30 2" at bounding box center [720, 397] width 68 height 68
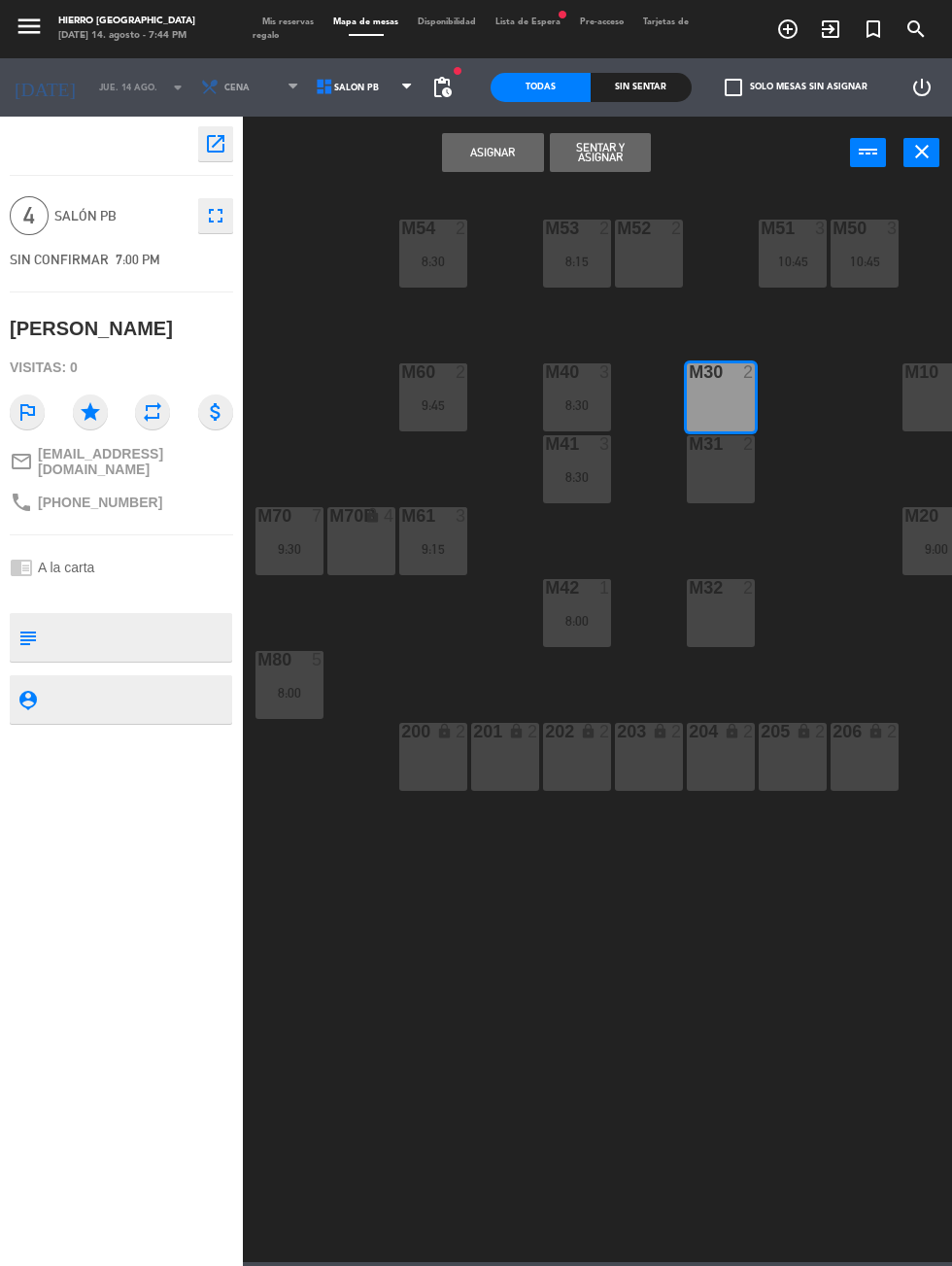
click at [694, 492] on div "m31 2" at bounding box center [720, 469] width 68 height 68
click at [497, 158] on button "Asignar" at bounding box center [493, 153] width 101 height 39
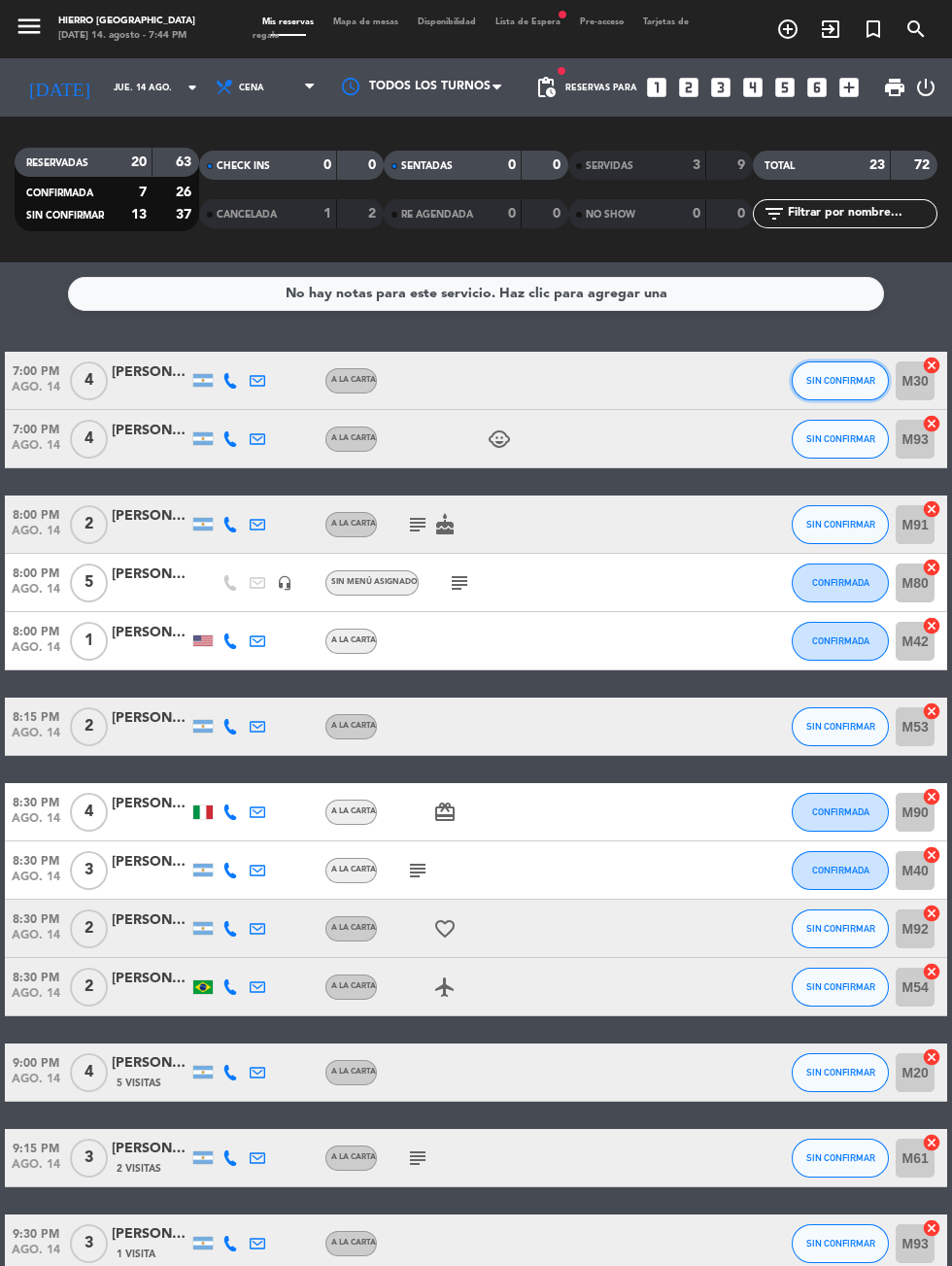
click at [832, 380] on span "SIN CONFIRMAR" at bounding box center [840, 380] width 69 height 11
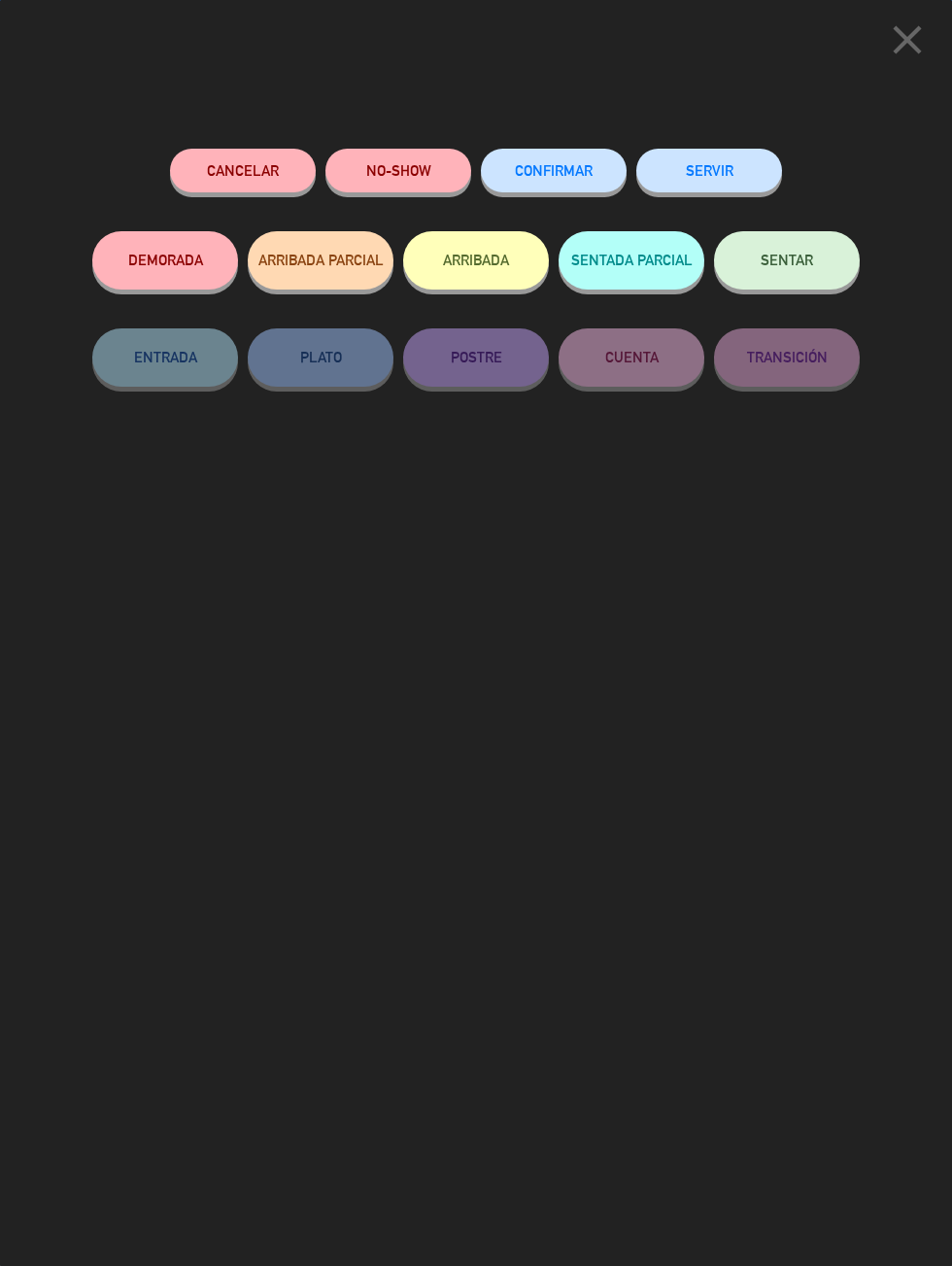
click at [722, 179] on button "SERVIR" at bounding box center [709, 170] width 146 height 44
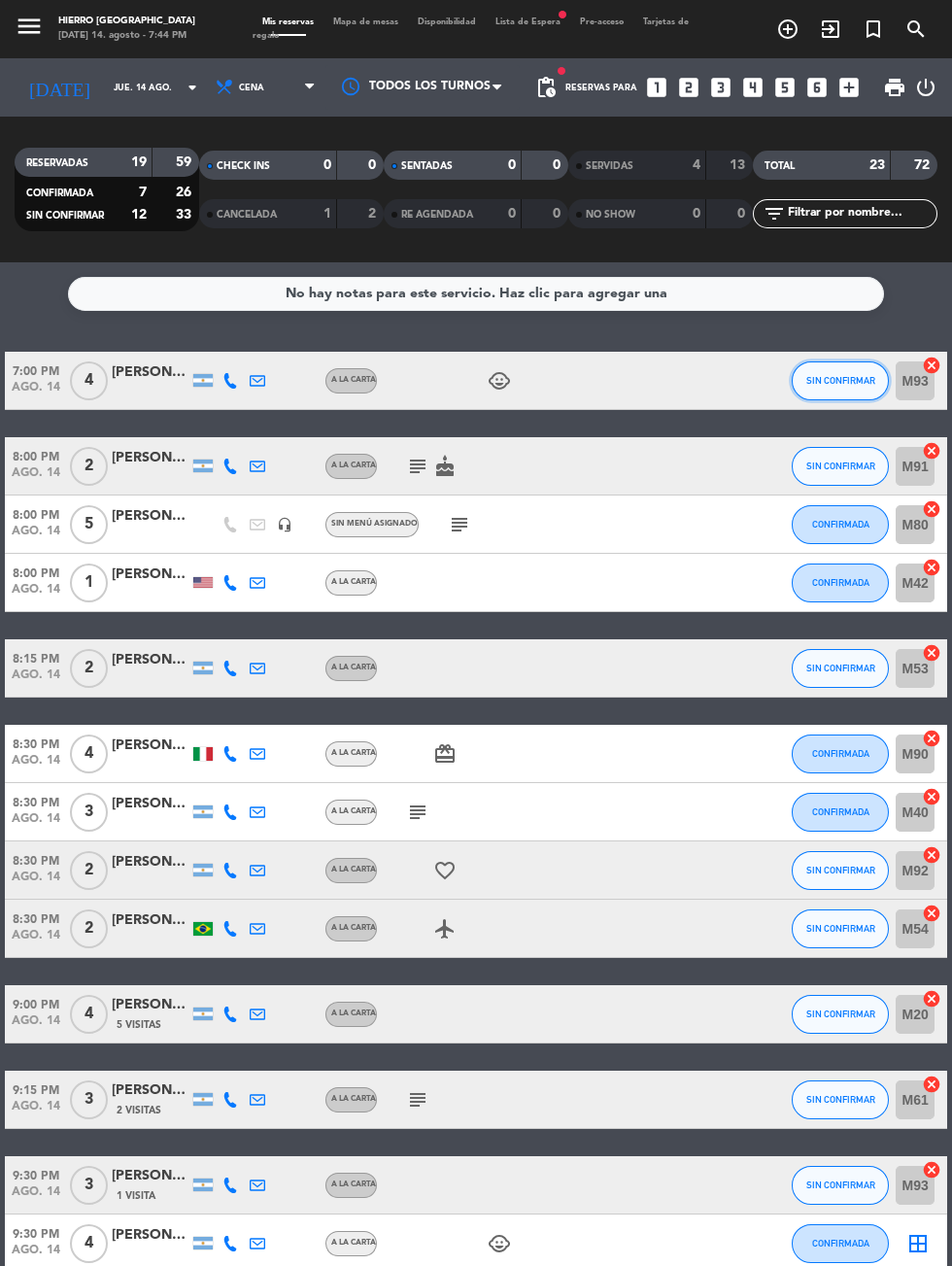
click at [827, 380] on span "SIN CONFIRMAR" at bounding box center [840, 380] width 69 height 11
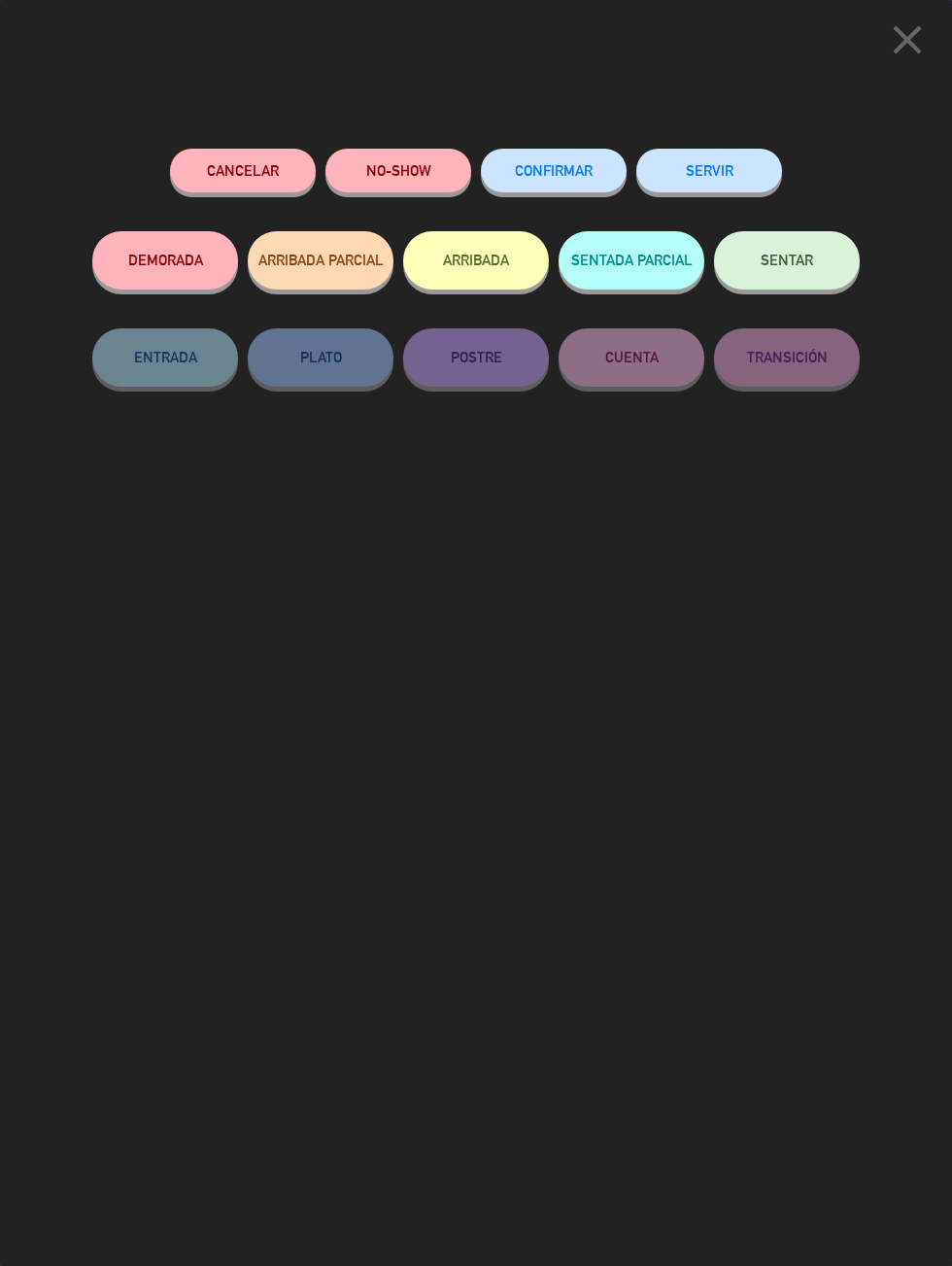
click at [741, 173] on button "SERVIR" at bounding box center [709, 170] width 146 height 44
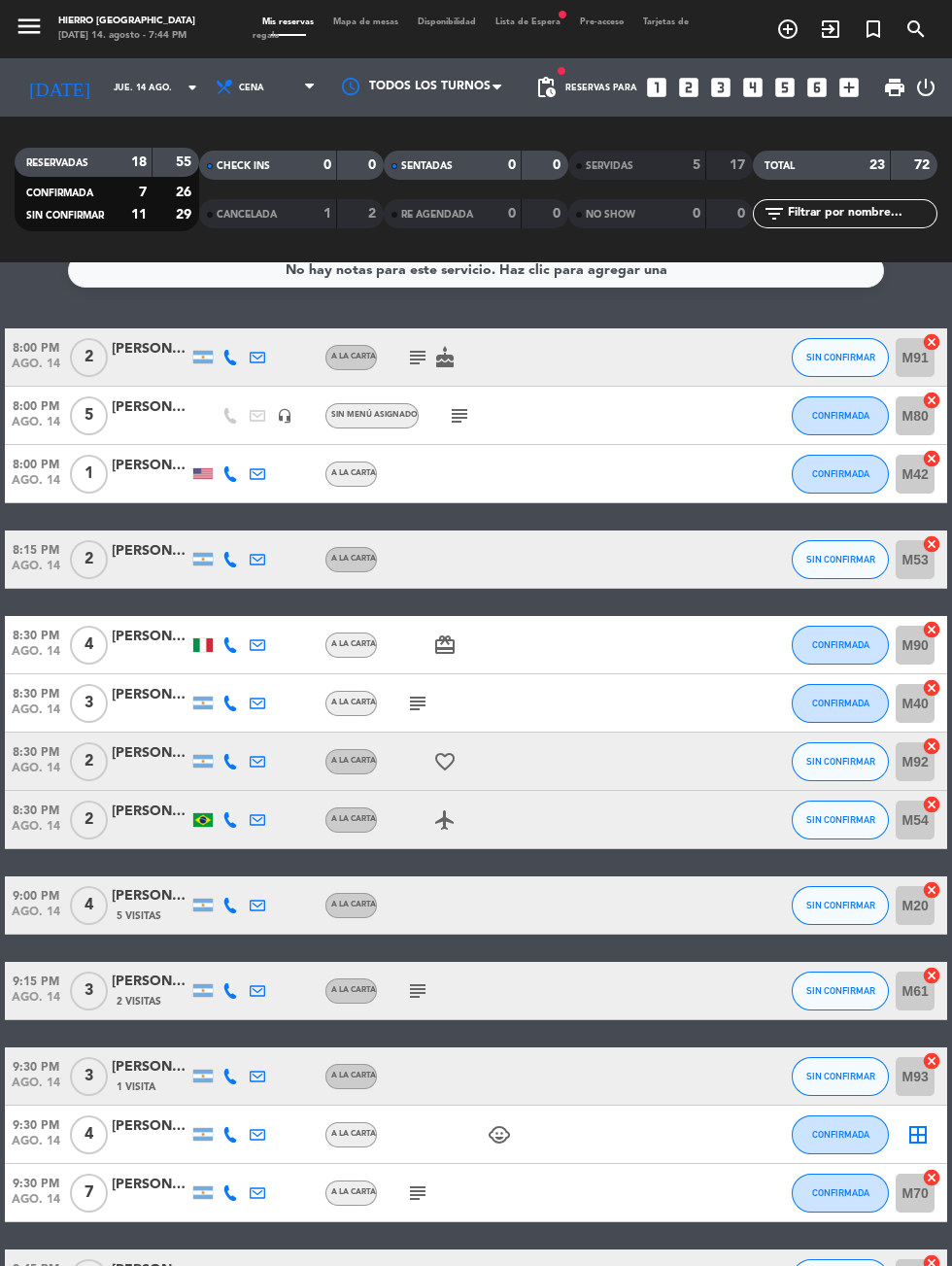
scroll to position [21, 0]
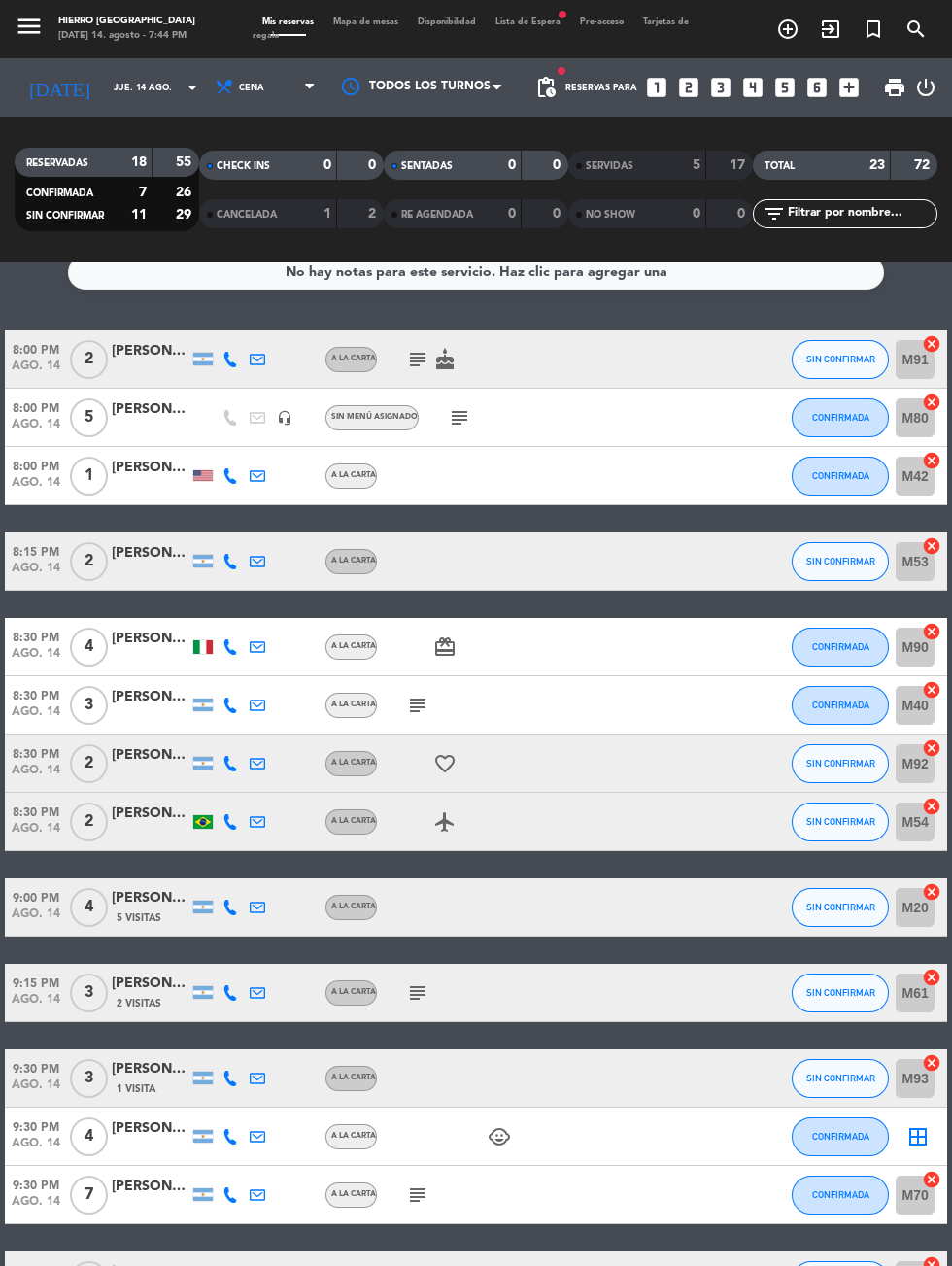
click at [933, 639] on icon "cancel" at bounding box center [932, 631] width 19 height 19
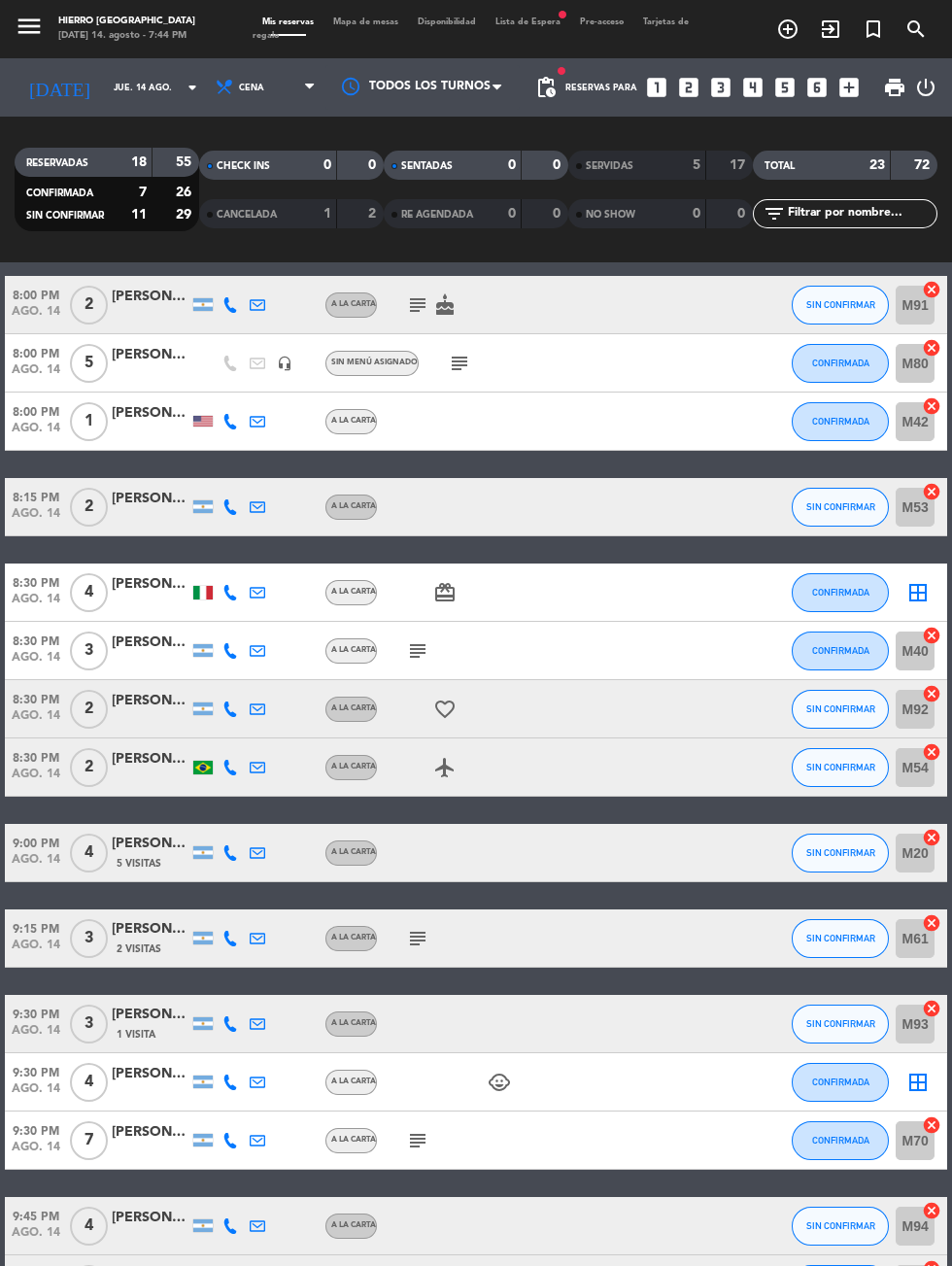
scroll to position [89, 0]
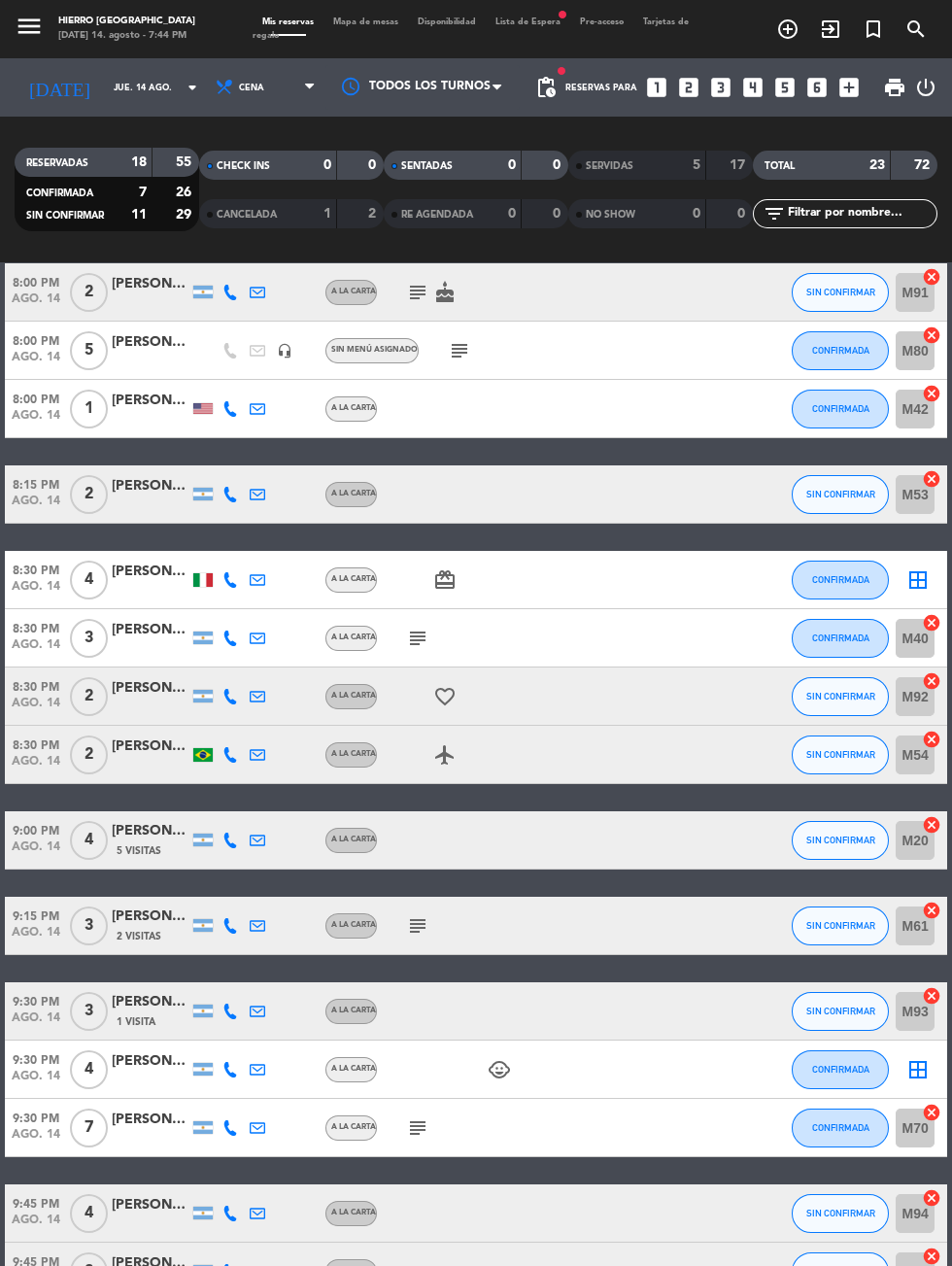
click at [906, 1074] on icon "border_all" at bounding box center [918, 1069] width 23 height 23
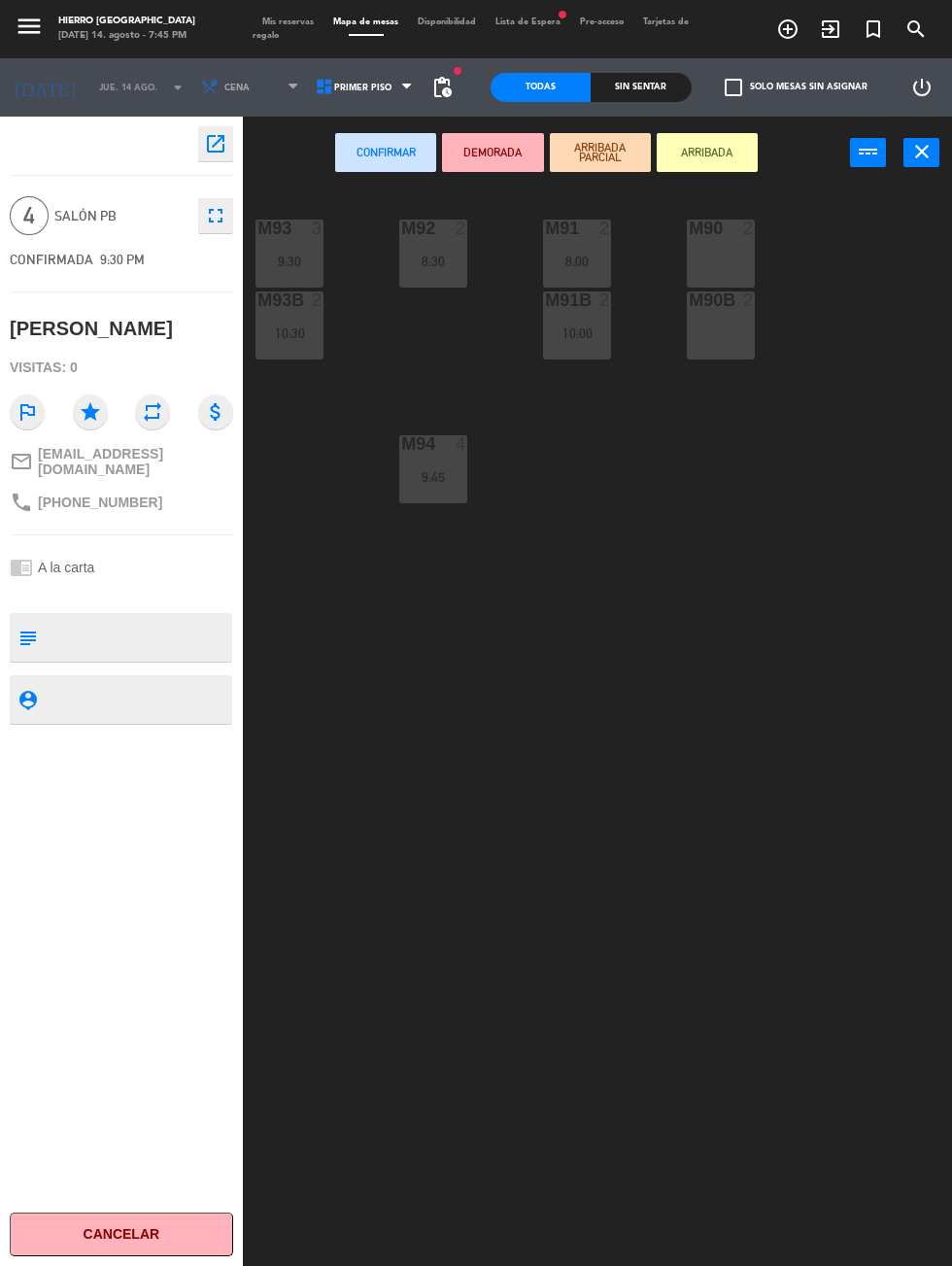
click at [690, 245] on div "M90 2" at bounding box center [720, 253] width 68 height 68
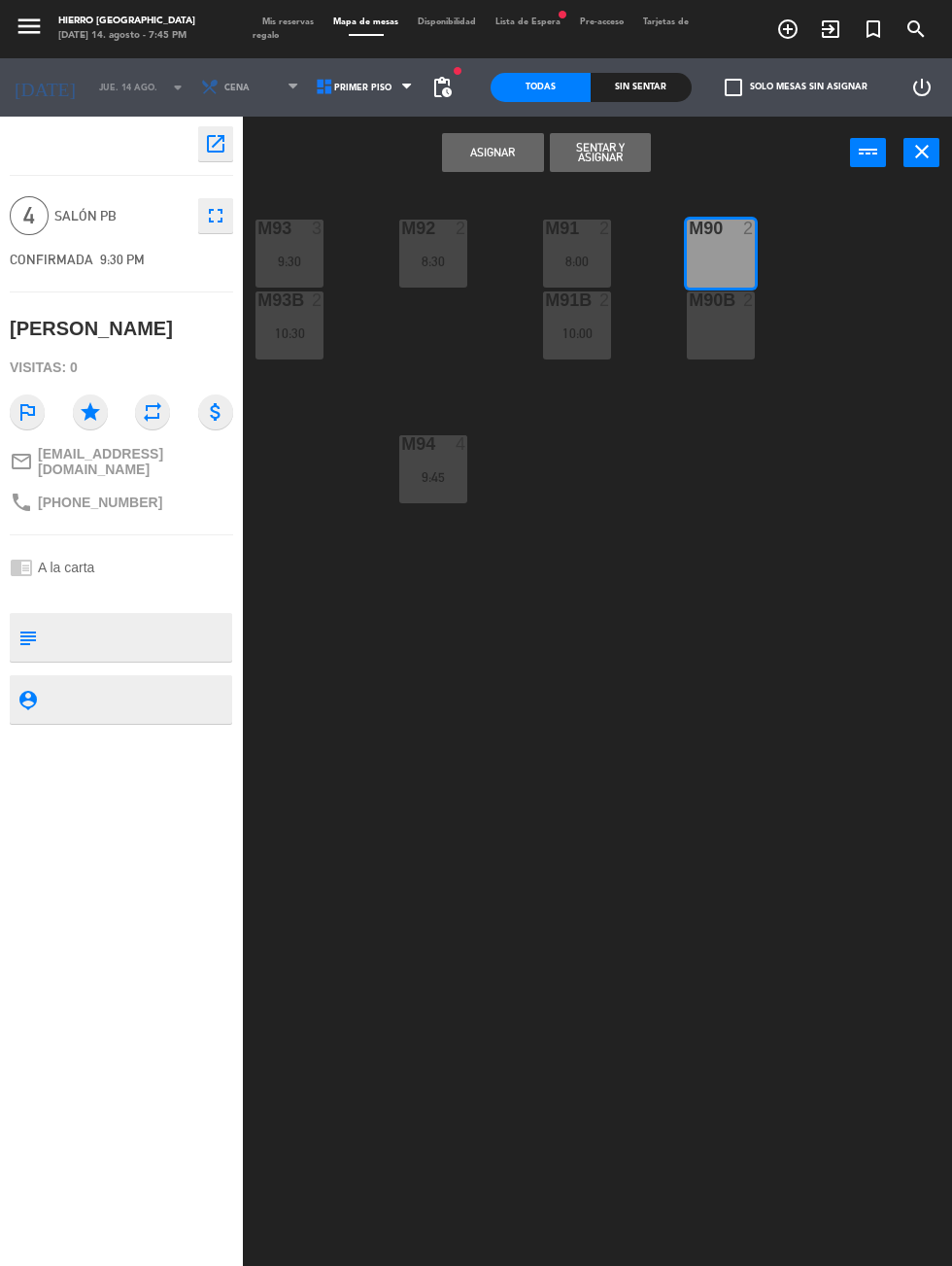
click at [726, 327] on div "M90B 2" at bounding box center [720, 325] width 68 height 68
click at [509, 164] on button "Asignar" at bounding box center [493, 153] width 101 height 39
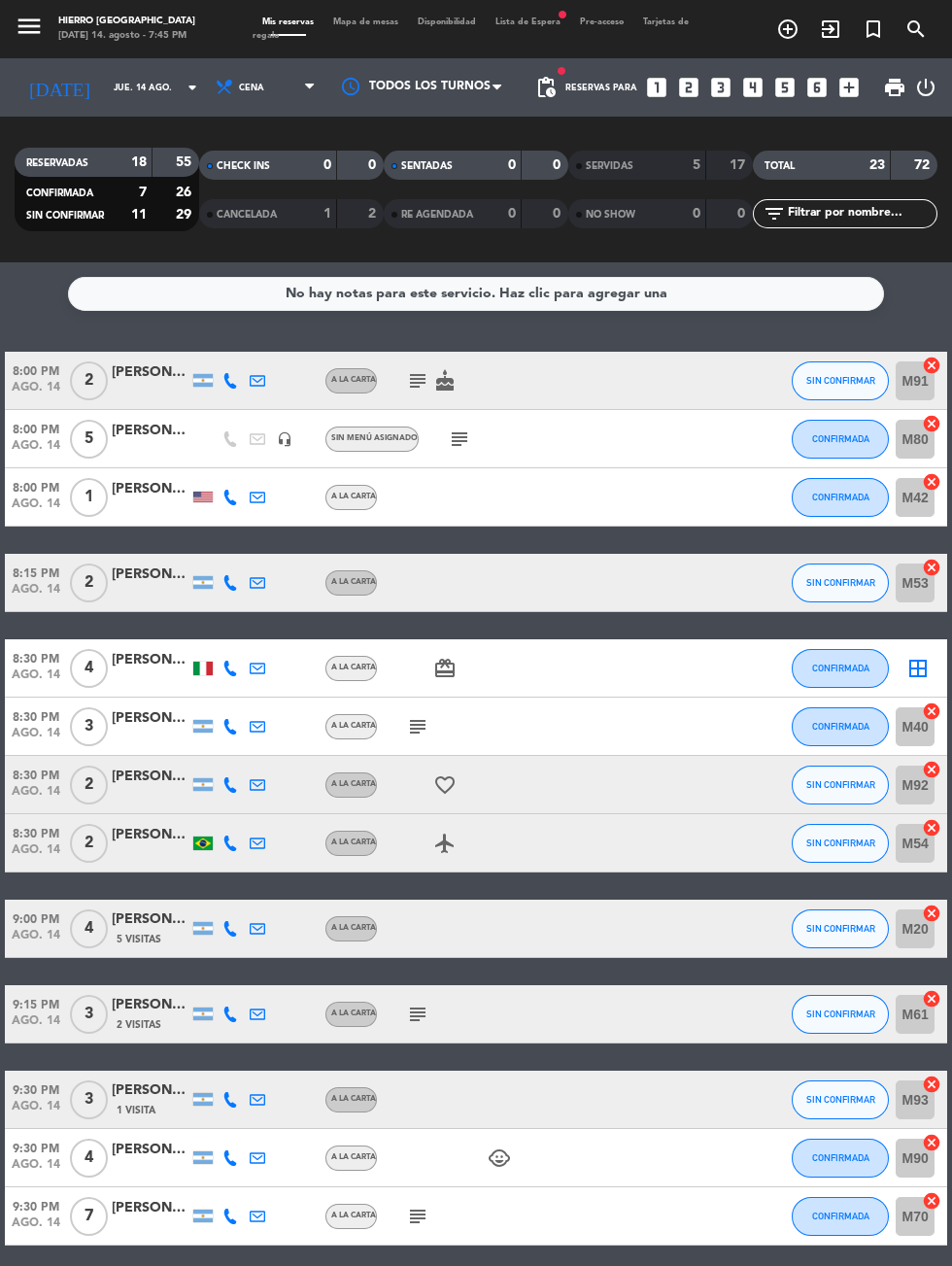
click at [915, 675] on icon "border_all" at bounding box center [918, 668] width 23 height 23
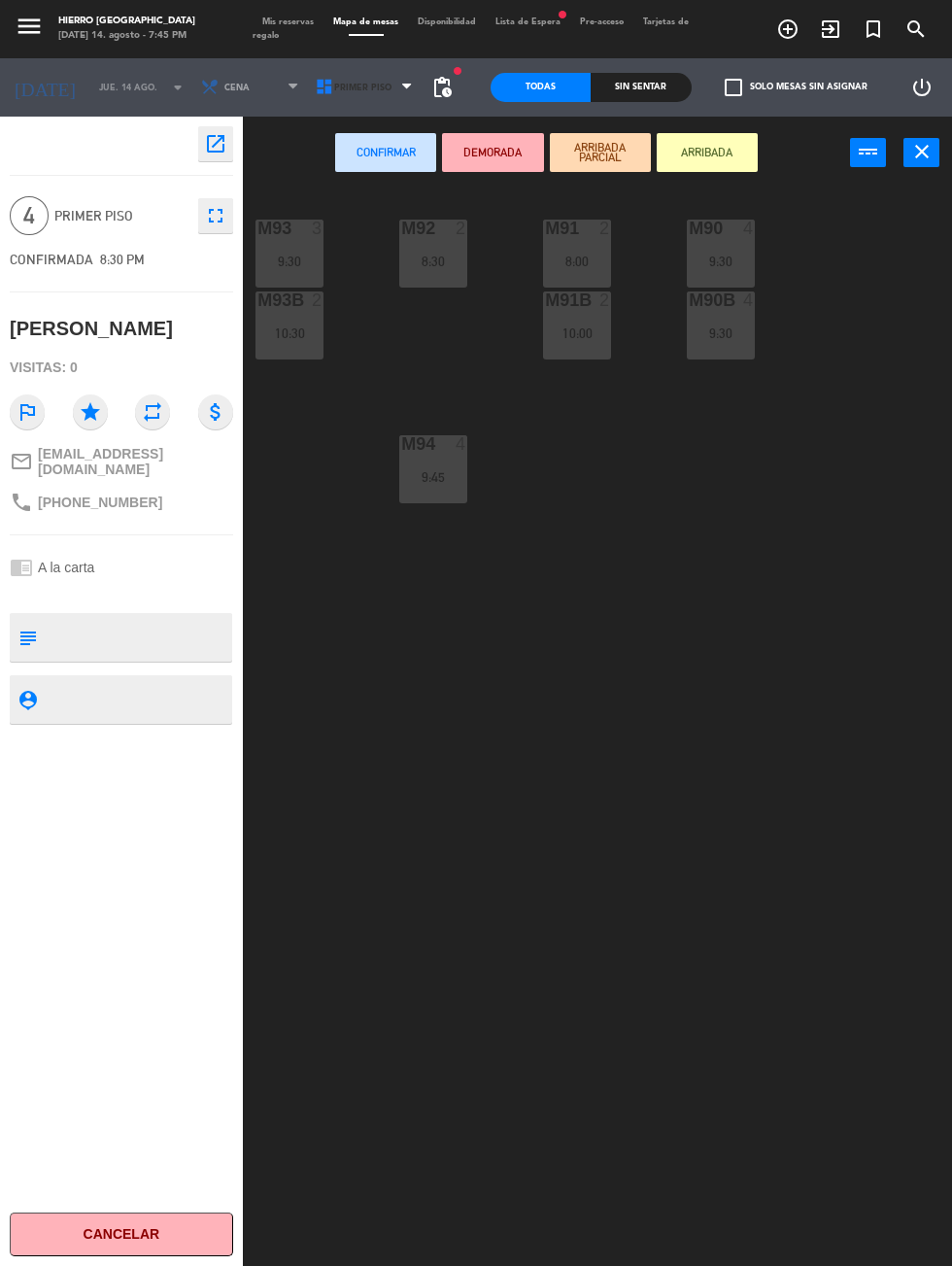
click at [314, 94] on icon at bounding box center [324, 88] width 19 height 19
click at [308, 199] on ng-component "menu Hierro [PERSON_NAME] [DATE] 14. agosto - 7:45 PM Mis reservas Mapa de mesa…" at bounding box center [476, 726] width 952 height 1454
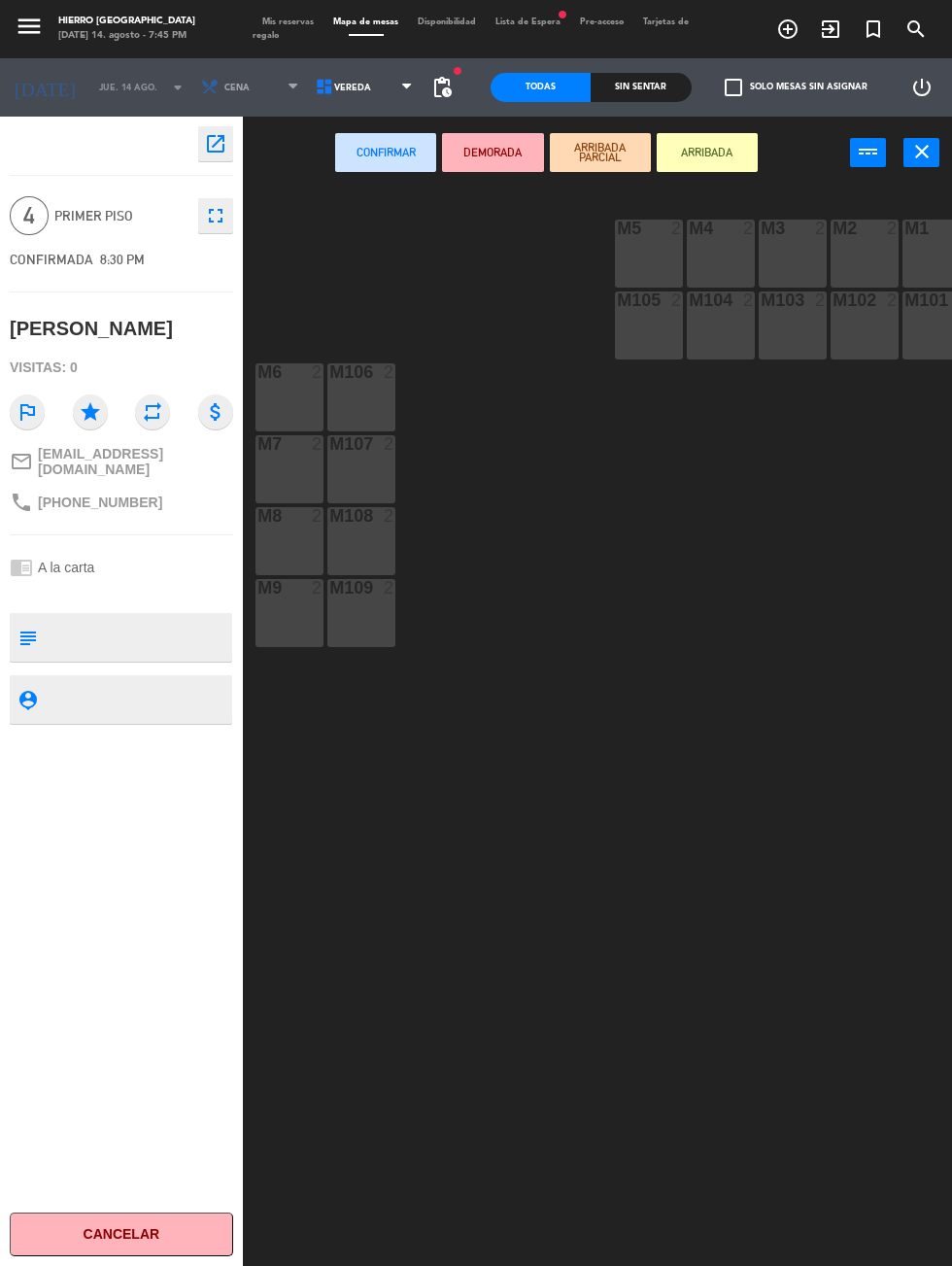
click at [314, 96] on icon at bounding box center [324, 88] width 19 height 19
click at [304, 189] on ng-component "menu Hierro [PERSON_NAME] [DATE] 14. agosto - 7:45 PM Mis reservas Mapa de mesa…" at bounding box center [476, 726] width 952 height 1454
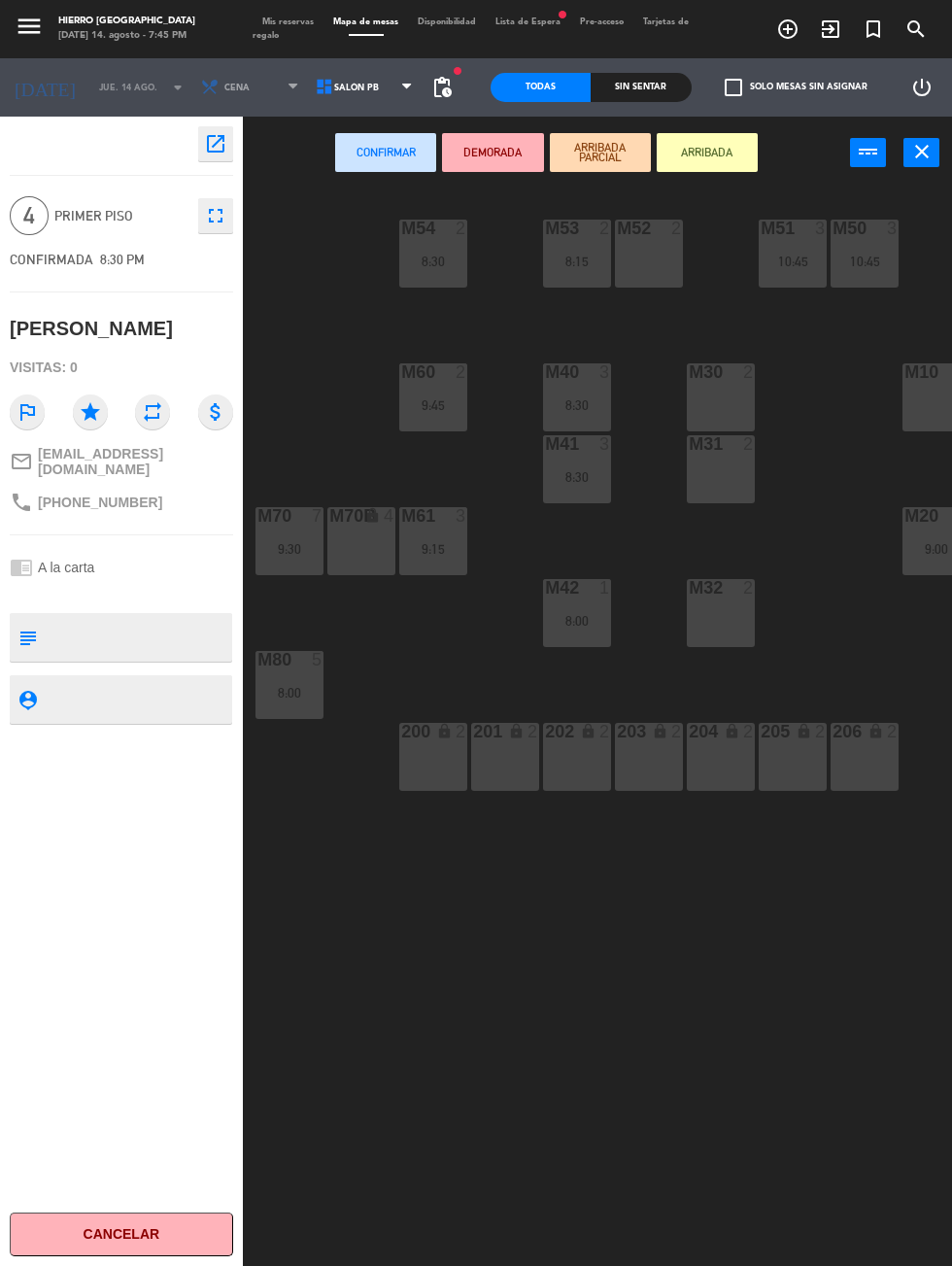
click at [885, 245] on div "M50 3 10:45" at bounding box center [864, 253] width 68 height 68
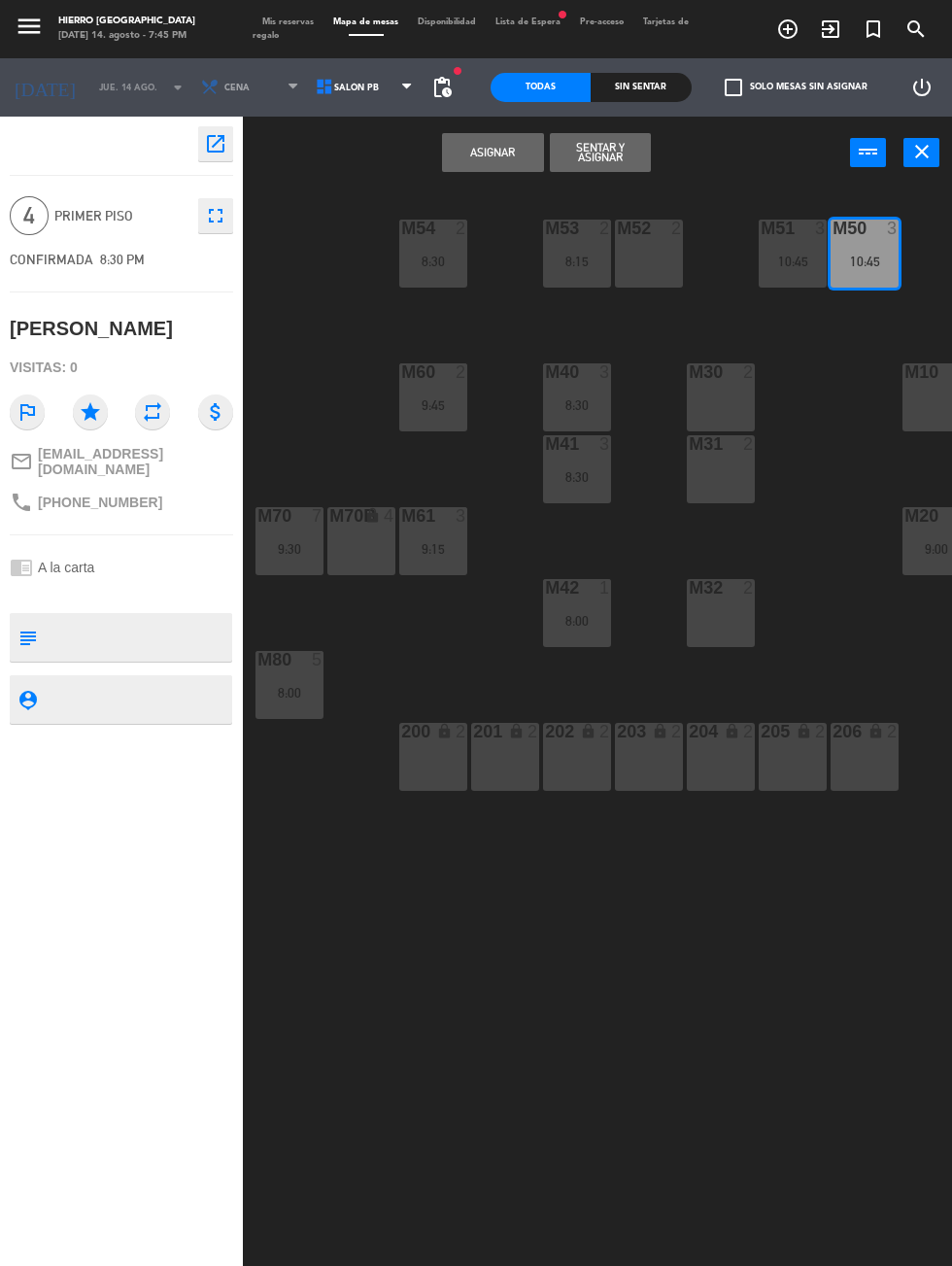
click at [801, 260] on div "10:45" at bounding box center [792, 261] width 68 height 14
click at [610, 163] on button "Unir y asignar" at bounding box center [601, 153] width 101 height 39
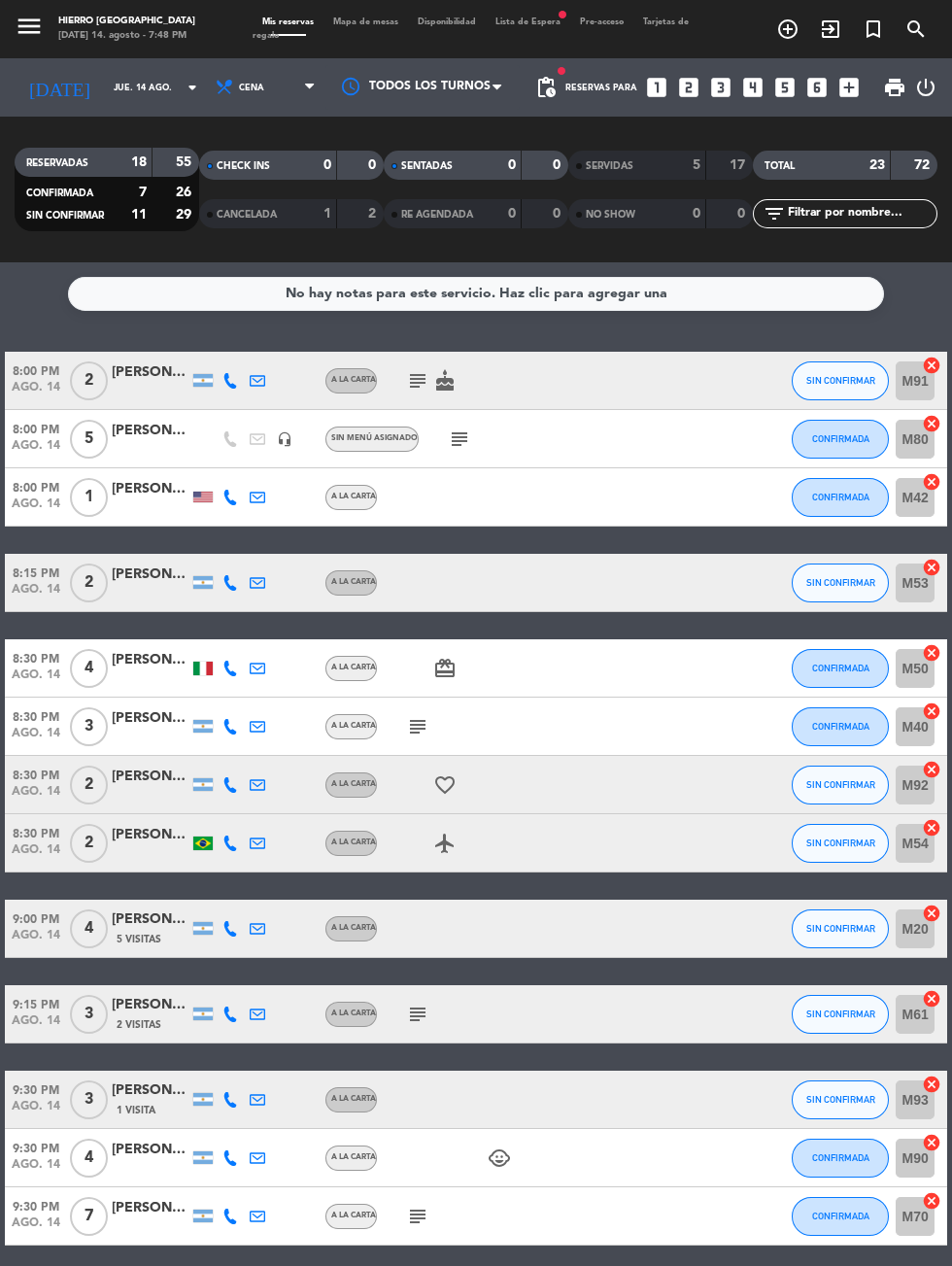
click at [457, 444] on icon "subject" at bounding box center [459, 439] width 23 height 23
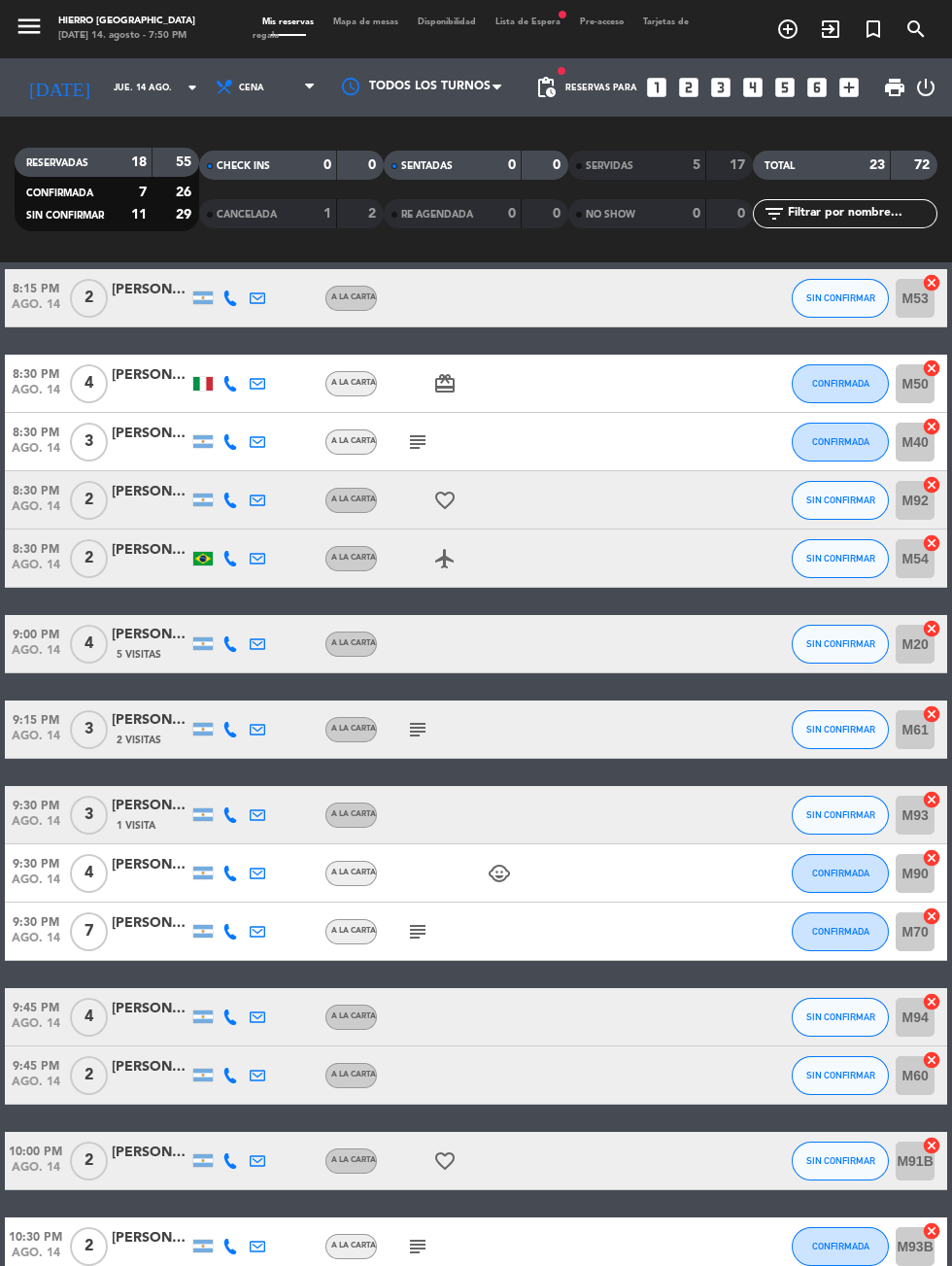
click at [411, 929] on icon "subject" at bounding box center [418, 932] width 23 height 23
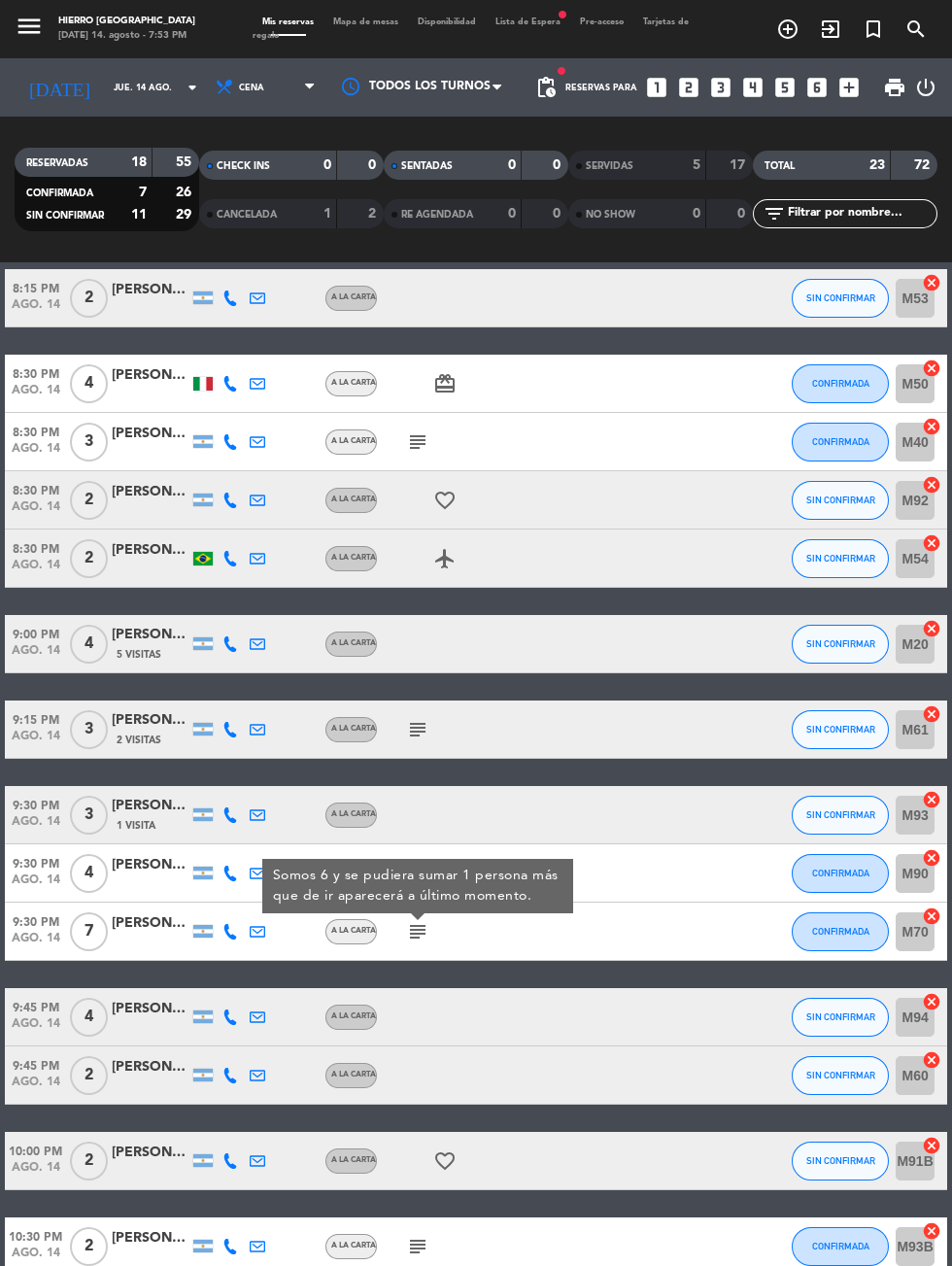
scroll to position [0, 0]
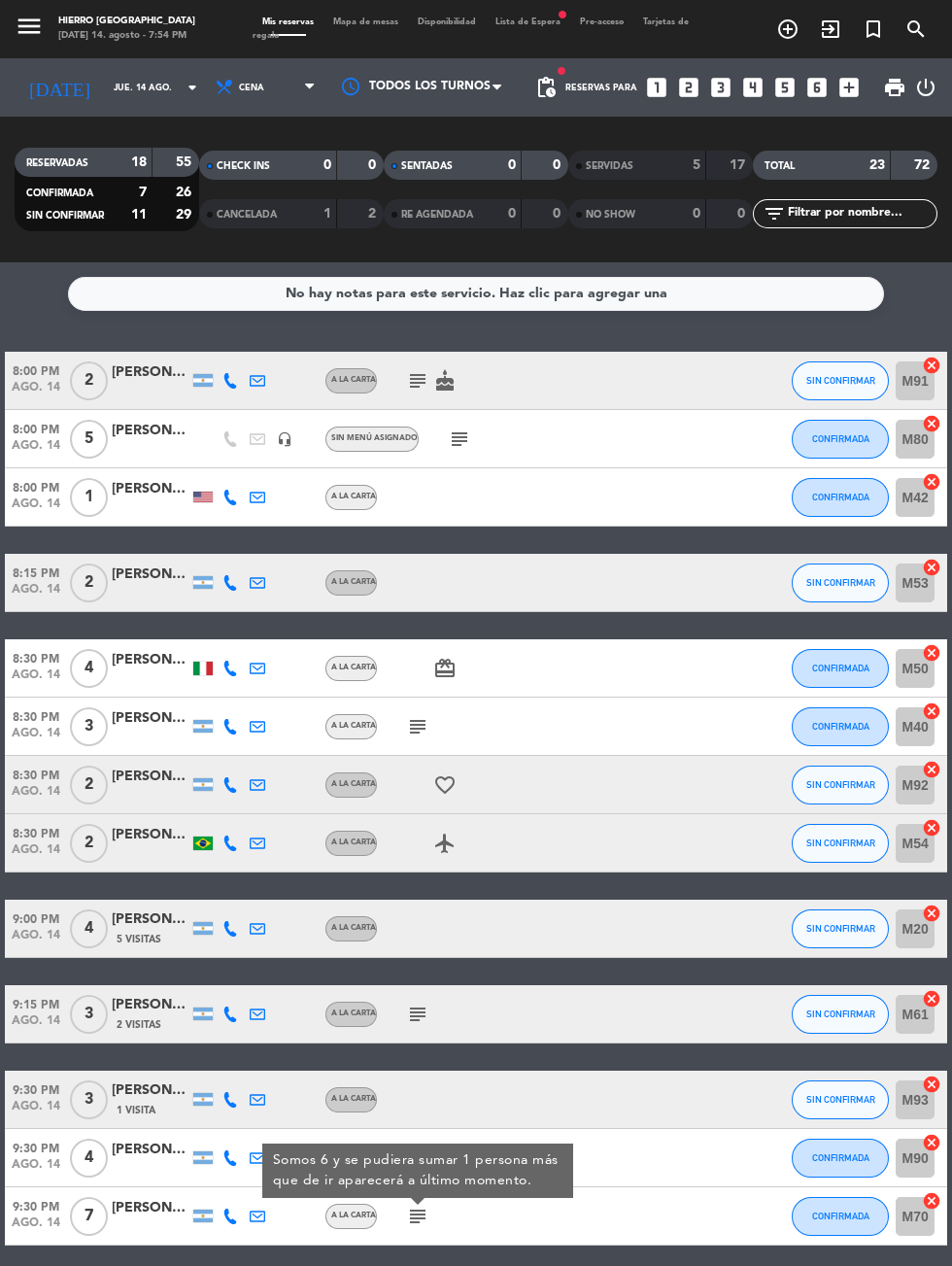
click at [386, 66] on div at bounding box center [422, 87] width 195 height 44
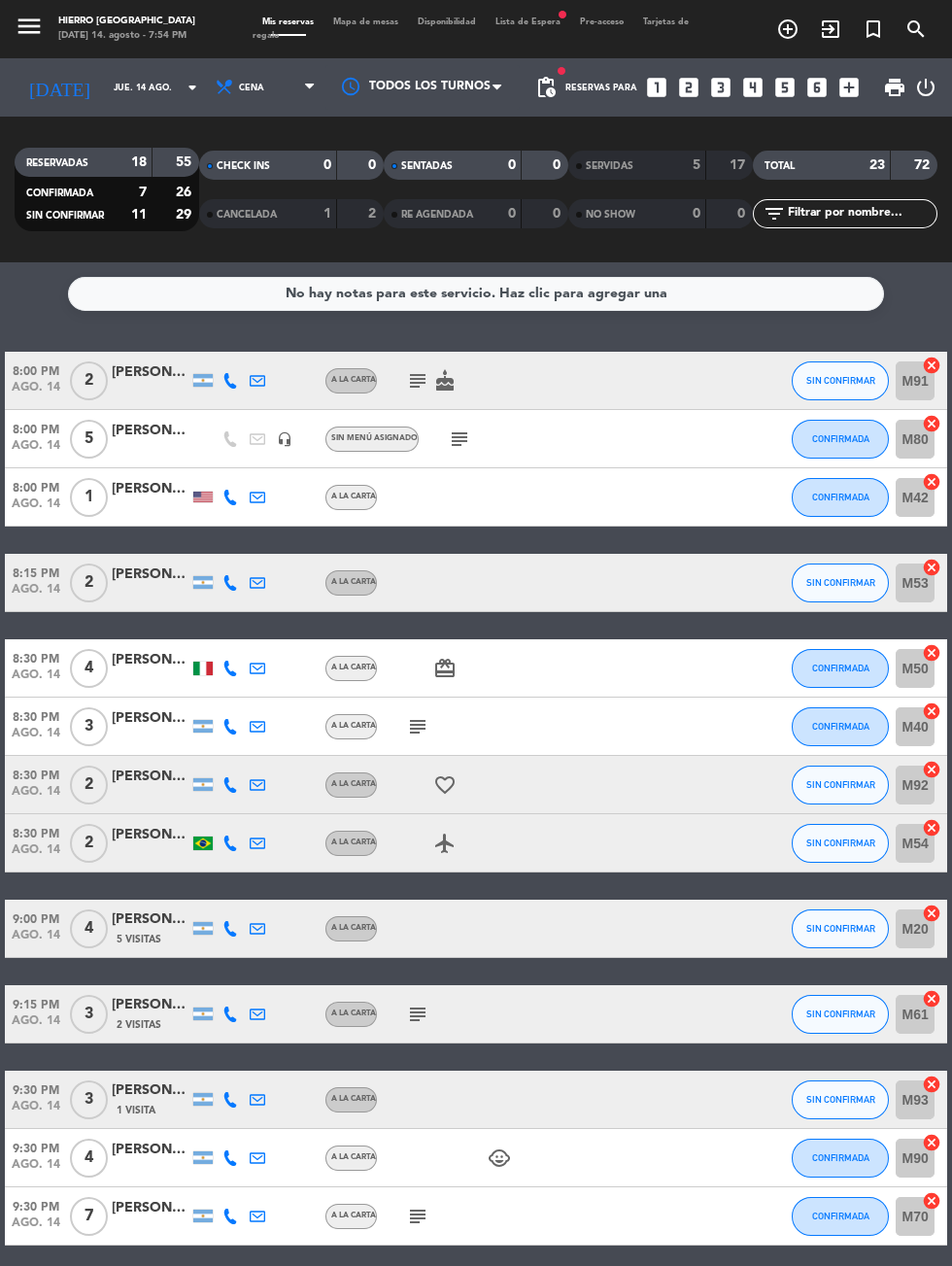
click at [368, 23] on span "Mapa de mesas" at bounding box center [365, 21] width 85 height 9
